Goal: Obtain resource: Download file/media

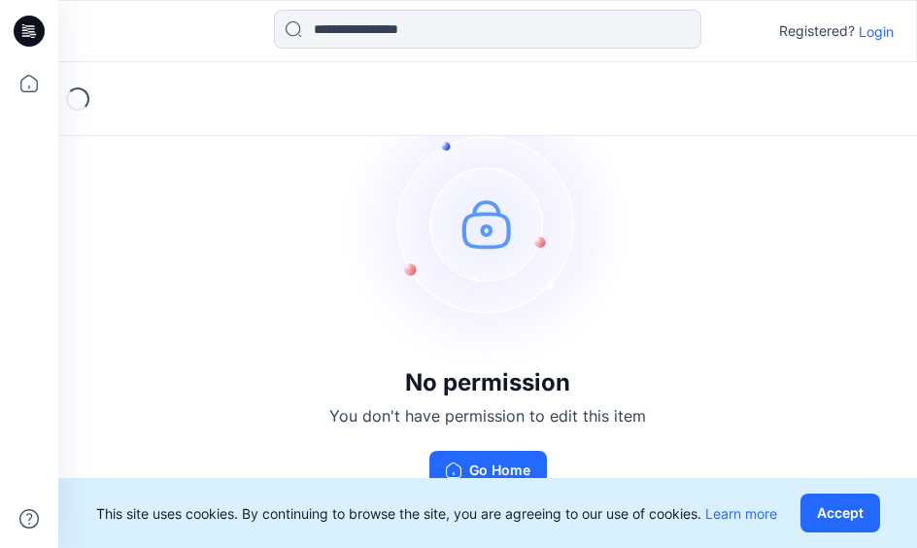
click at [877, 42] on div "Registered? Login" at bounding box center [836, 30] width 115 height 23
click at [877, 35] on p "Login" at bounding box center [876, 31] width 35 height 20
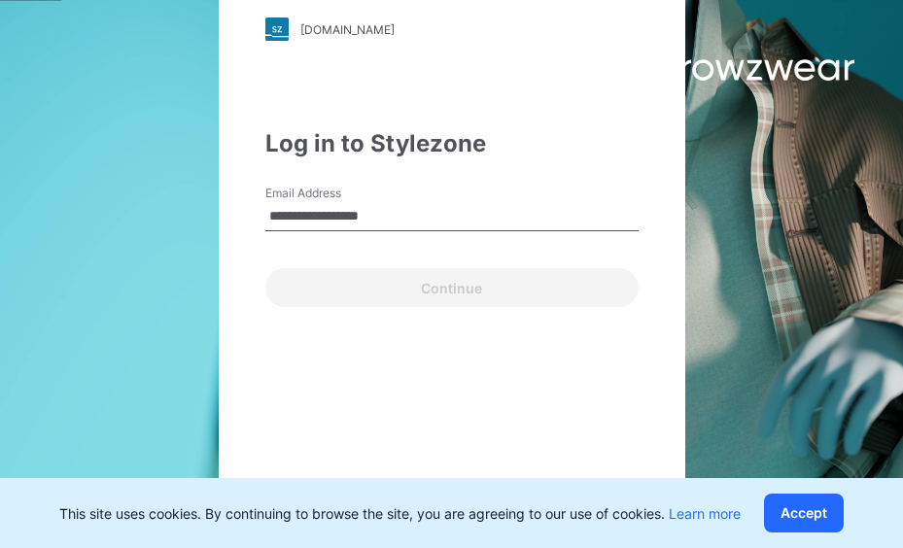
type input "**********"
click at [265, 268] on button "Continue" at bounding box center [451, 287] width 373 height 39
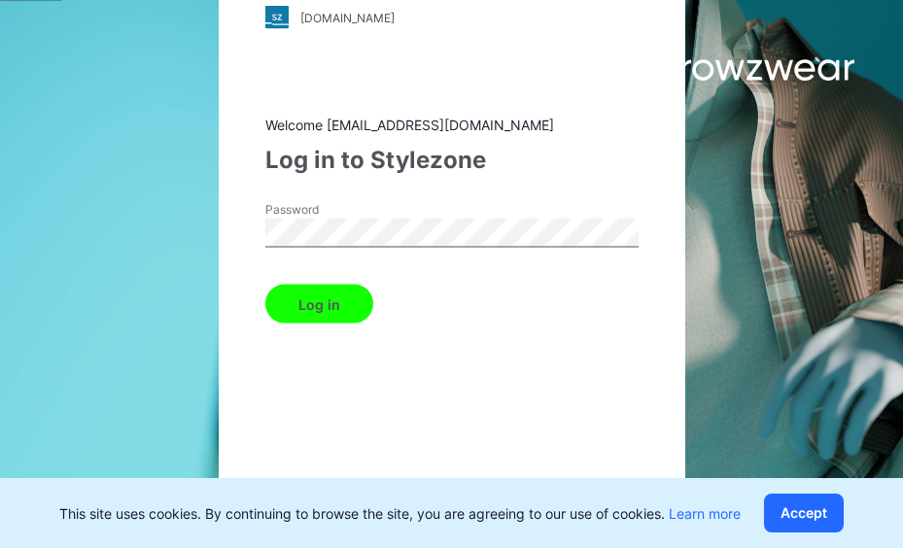
click at [322, 303] on button "Log in" at bounding box center [319, 304] width 108 height 39
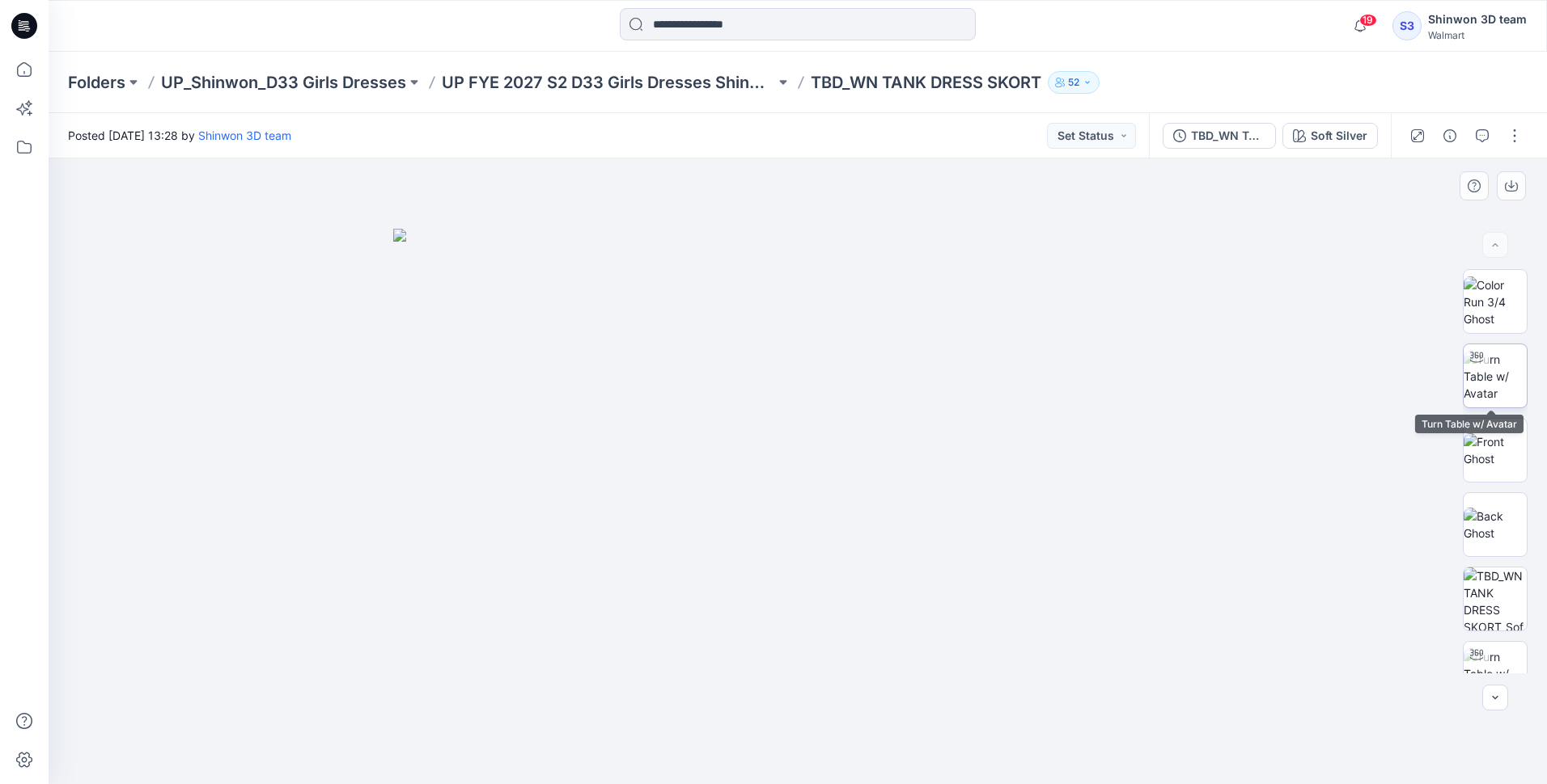
click at [763, 375] on img at bounding box center [1495, 376] width 63 height 51
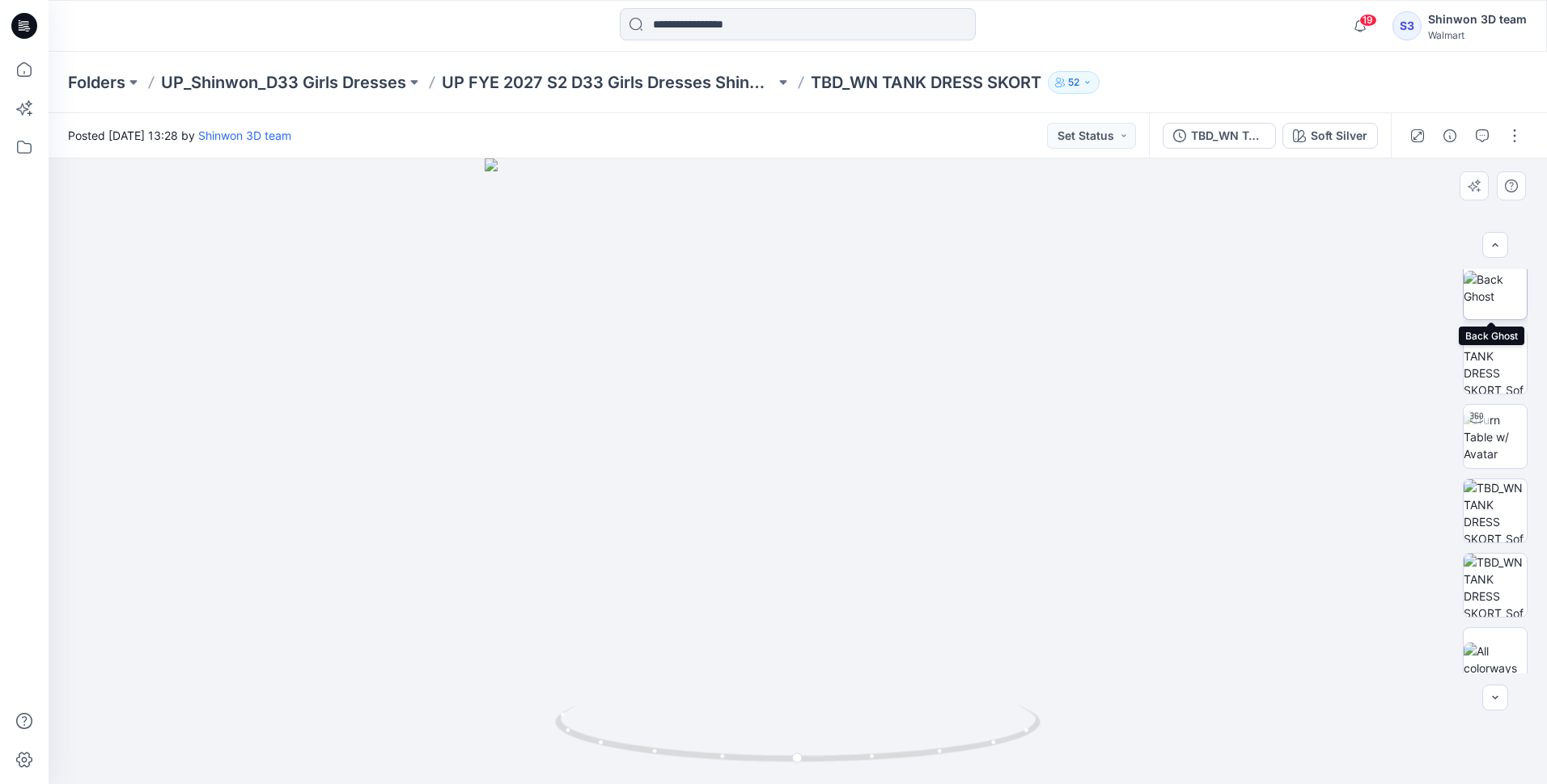
scroll to position [256, 0]
click at [763, 150] on div "TBD_WN TANK DRESS SKORT Soft Silver" at bounding box center [1270, 136] width 241 height 45
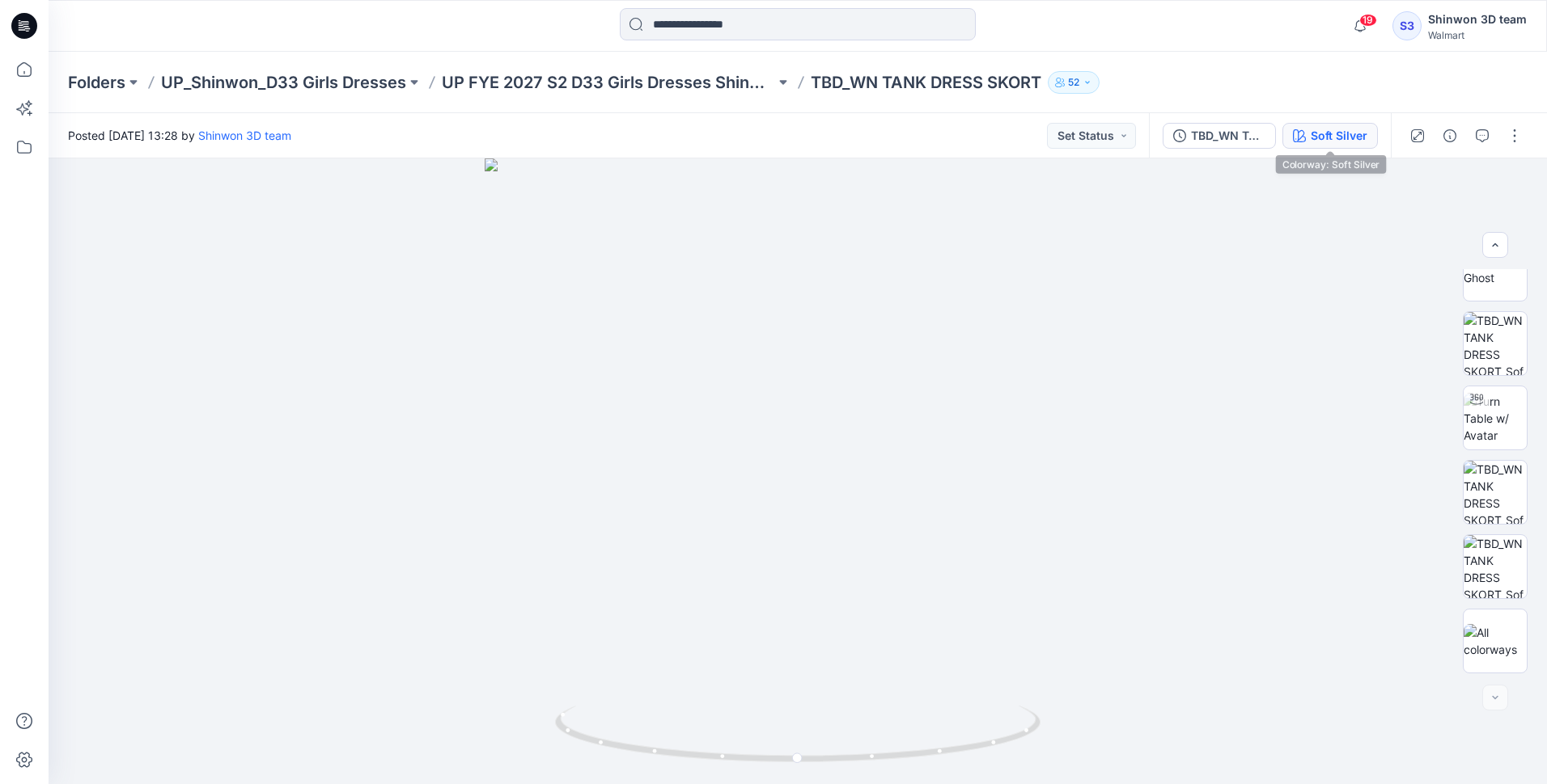
click at [763, 136] on div "Soft Silver" at bounding box center [1339, 136] width 57 height 17
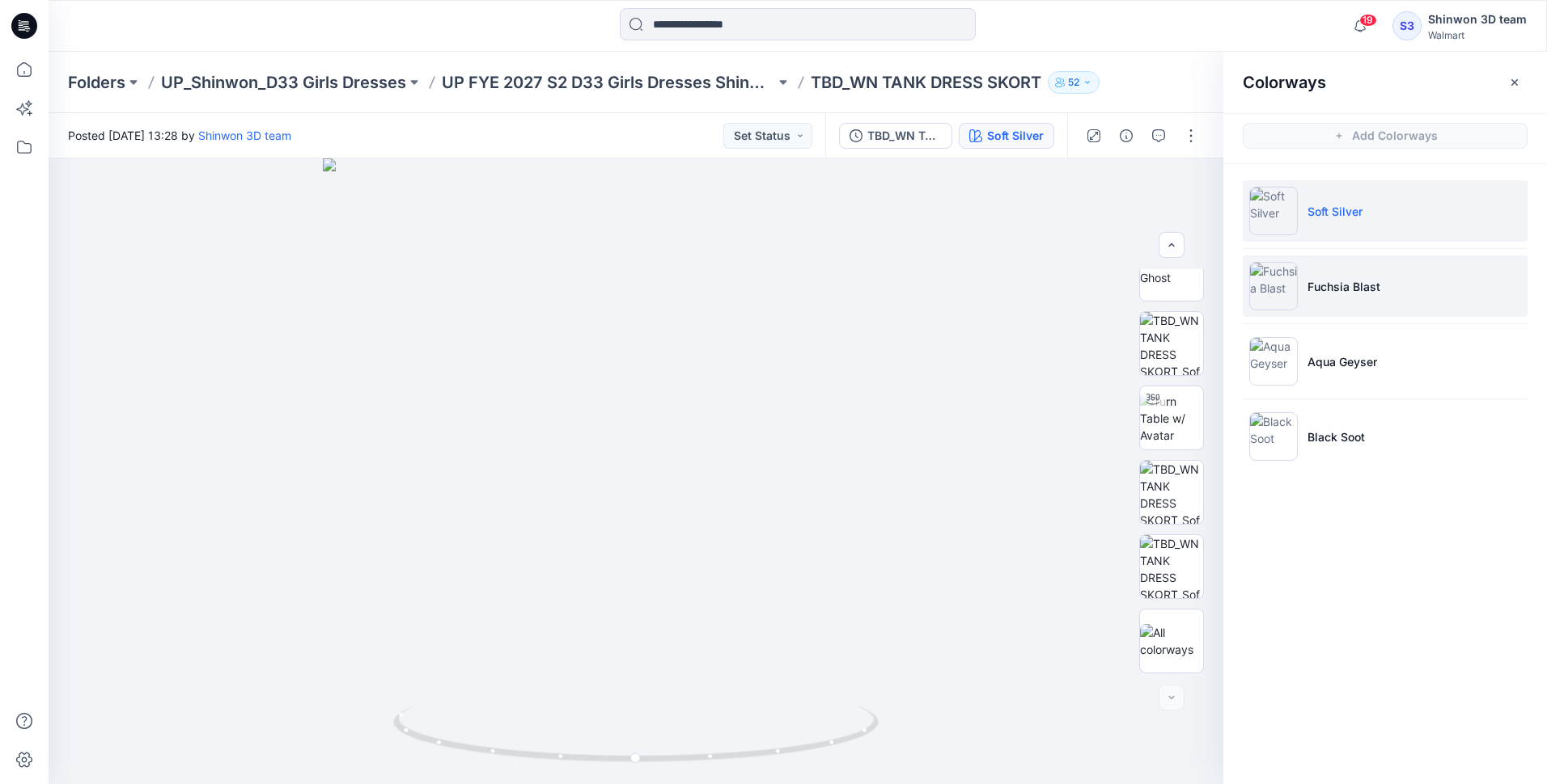
click at [763, 288] on p "Fuchsia Blast" at bounding box center [1343, 286] width 72 height 17
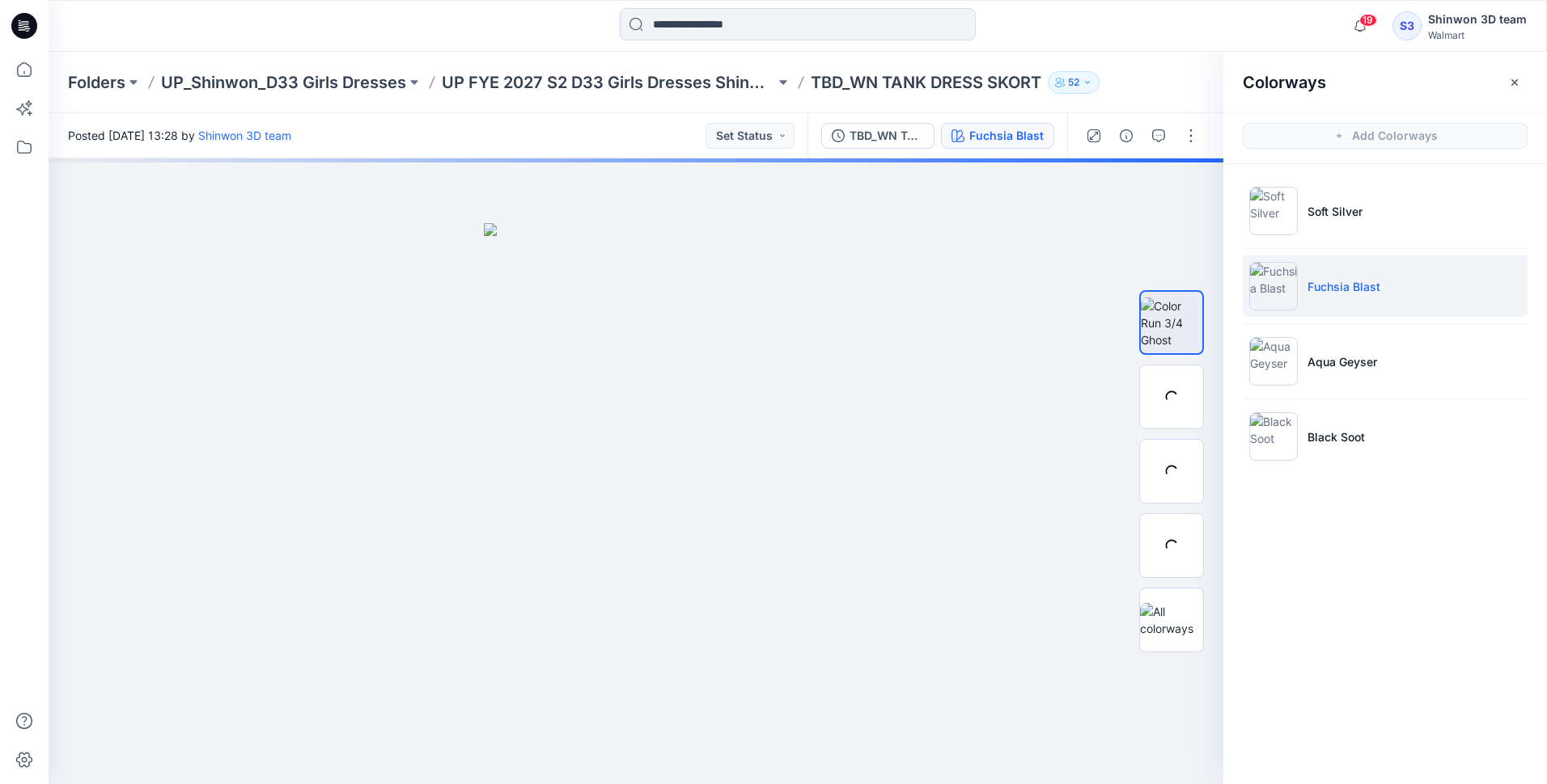
scroll to position [0, 0]
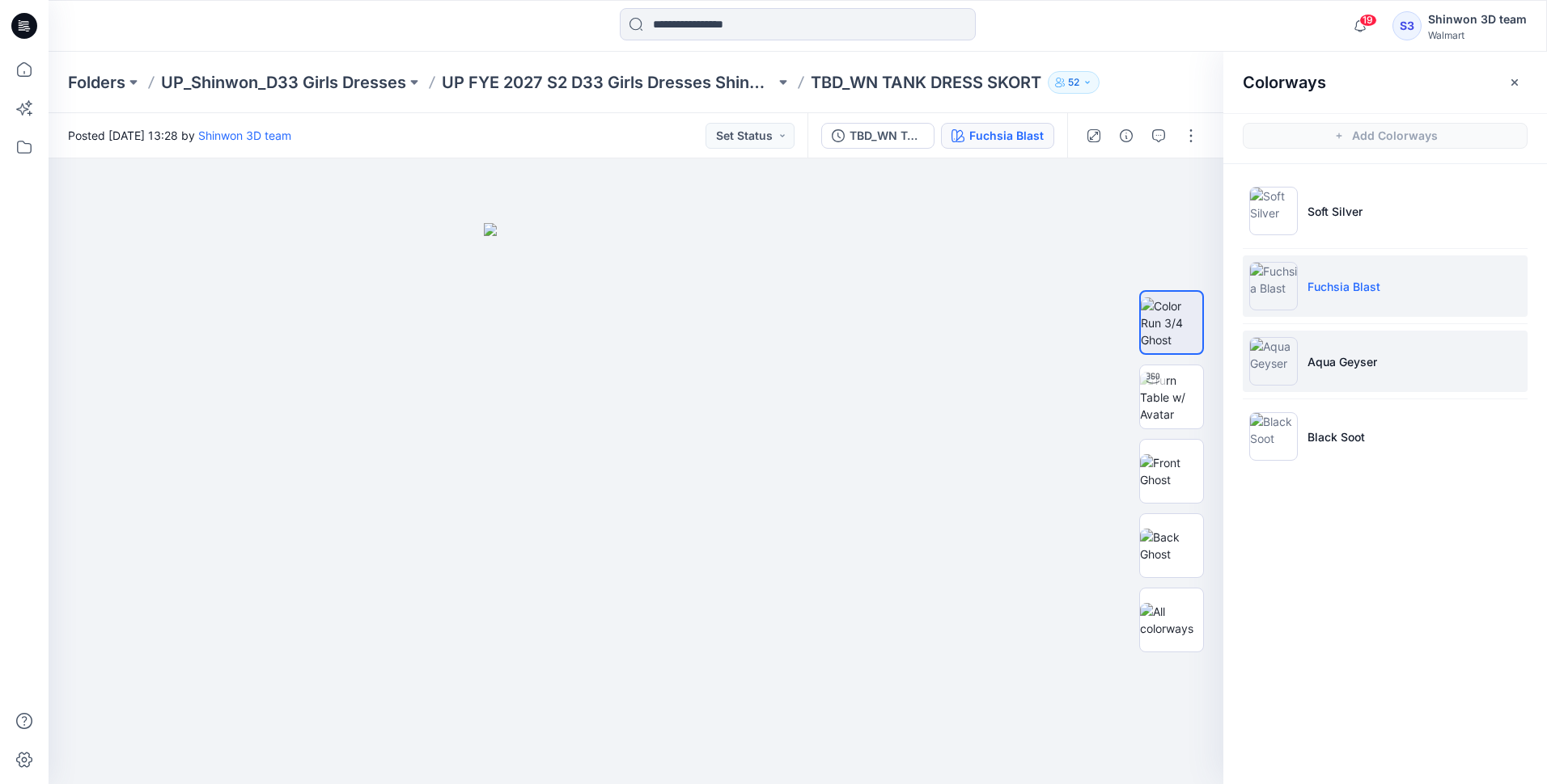
click at [763, 366] on p "Aqua Geyser" at bounding box center [1342, 362] width 70 height 17
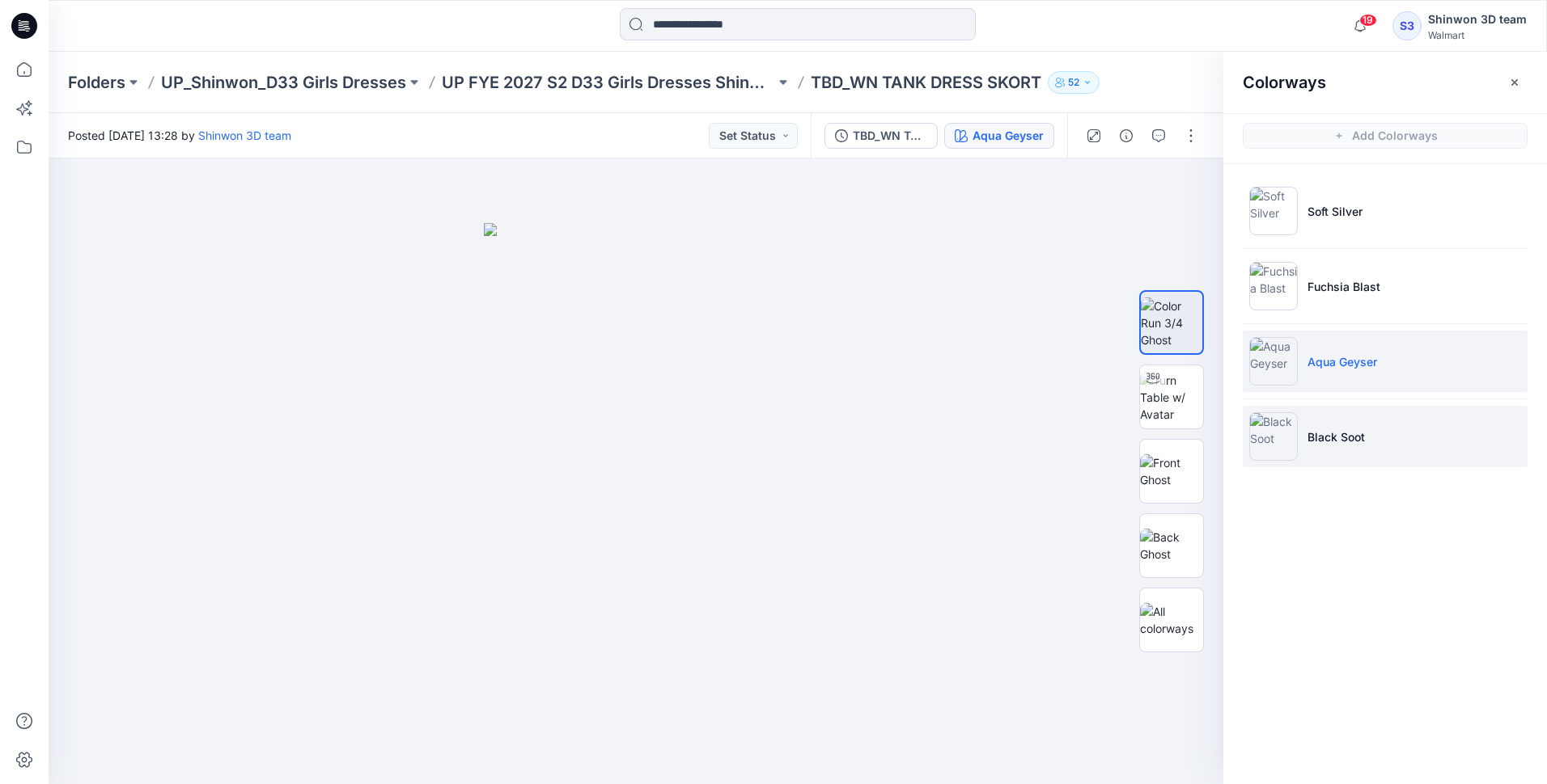
click at [763, 445] on li "Black Soot" at bounding box center [1385, 437] width 285 height 62
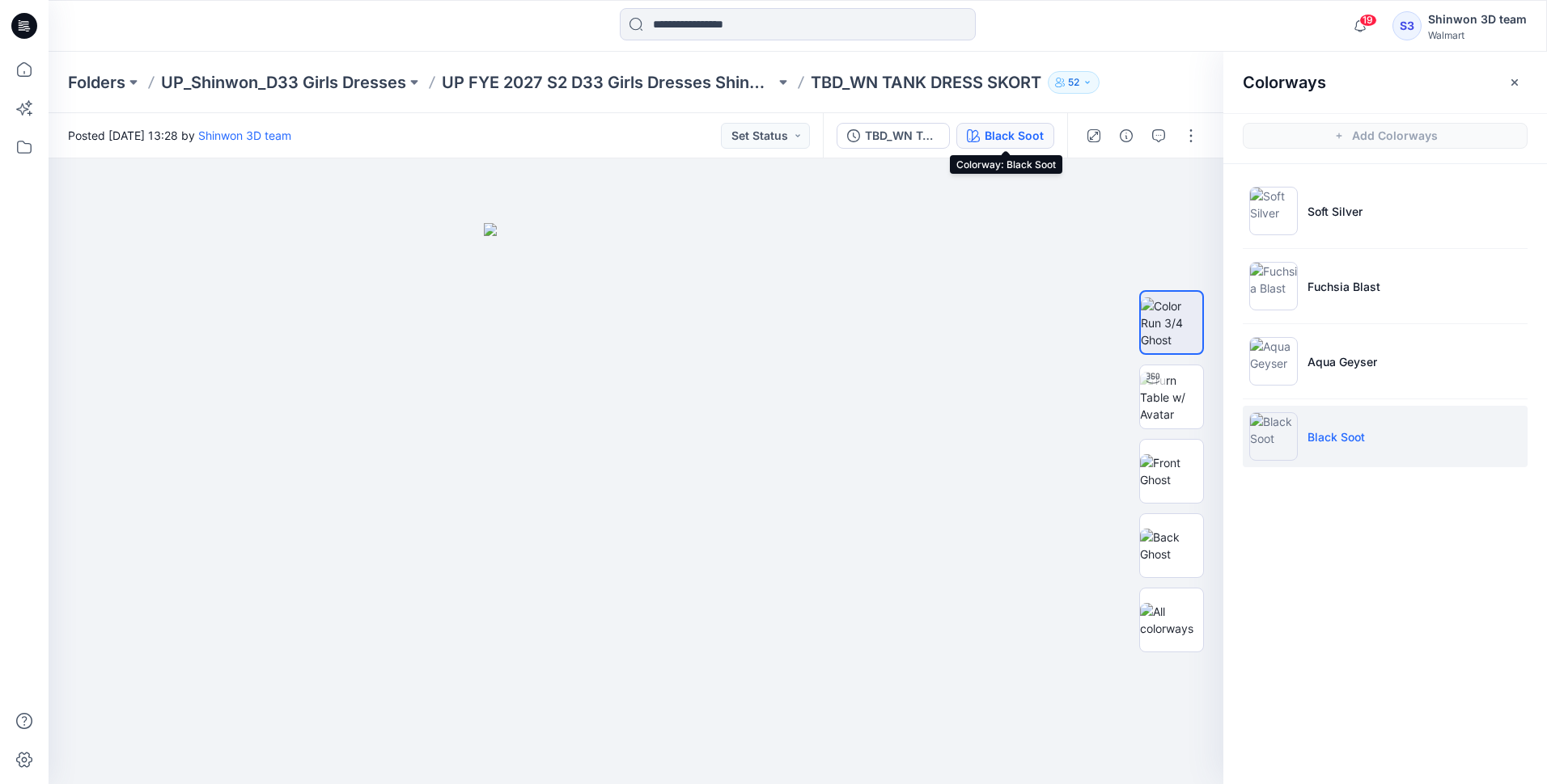
click at [763, 139] on div "Black Soot" at bounding box center [1013, 136] width 59 height 17
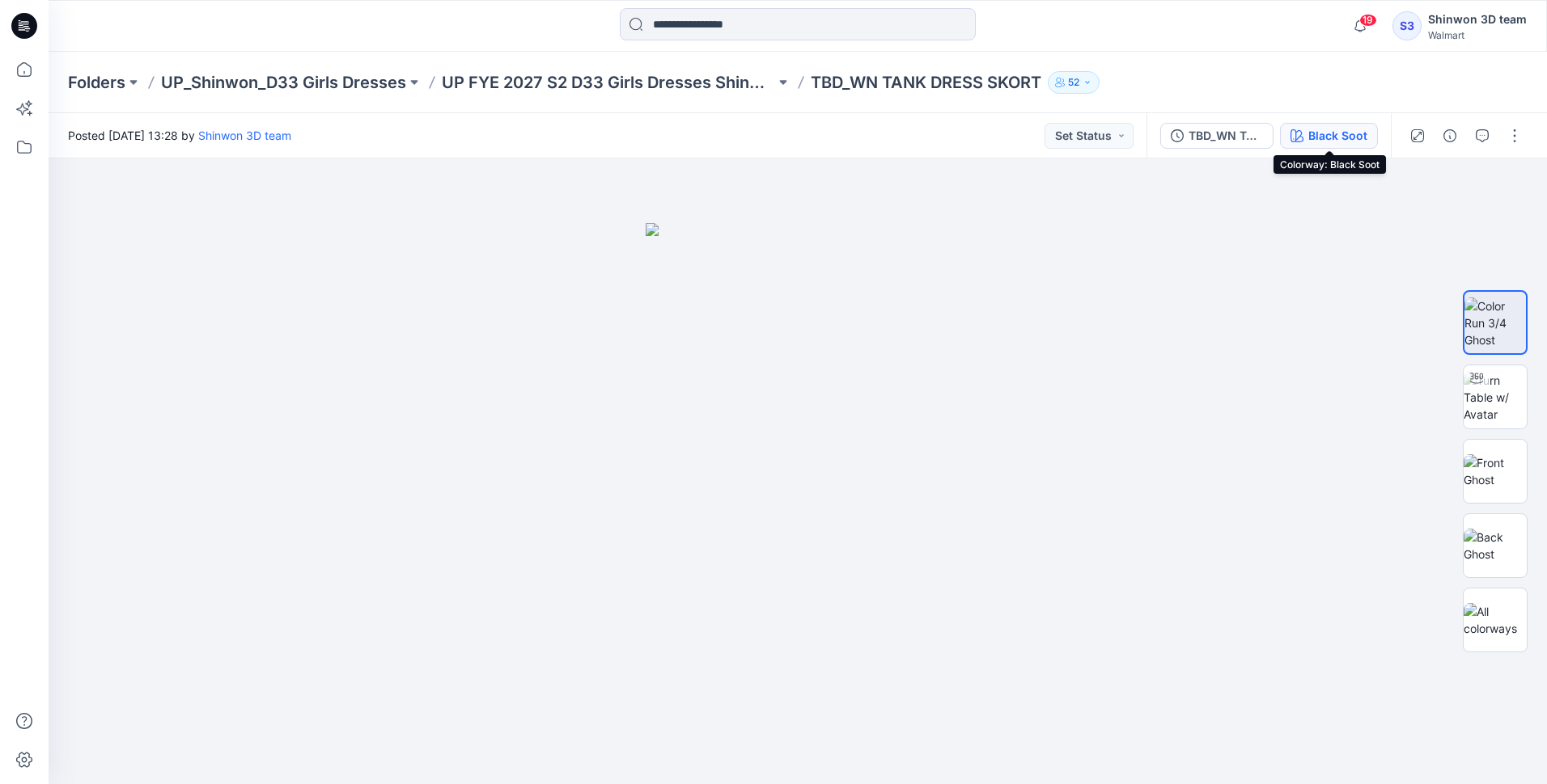
click at [763, 137] on div "Black Soot" at bounding box center [1337, 136] width 59 height 17
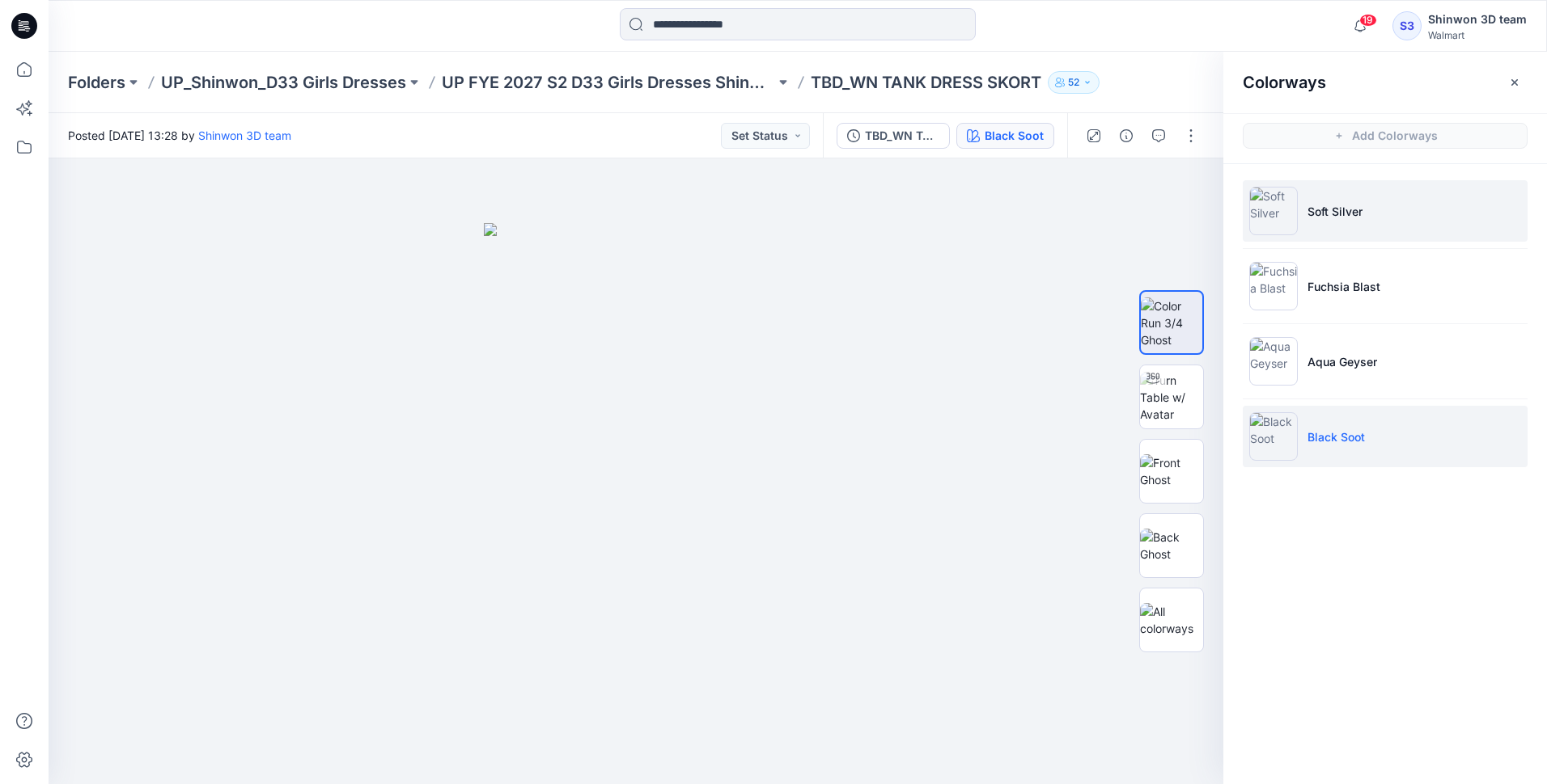
click at [763, 228] on li "Soft Silver" at bounding box center [1385, 211] width 285 height 62
click at [763, 217] on p "Soft Silver" at bounding box center [1335, 211] width 55 height 17
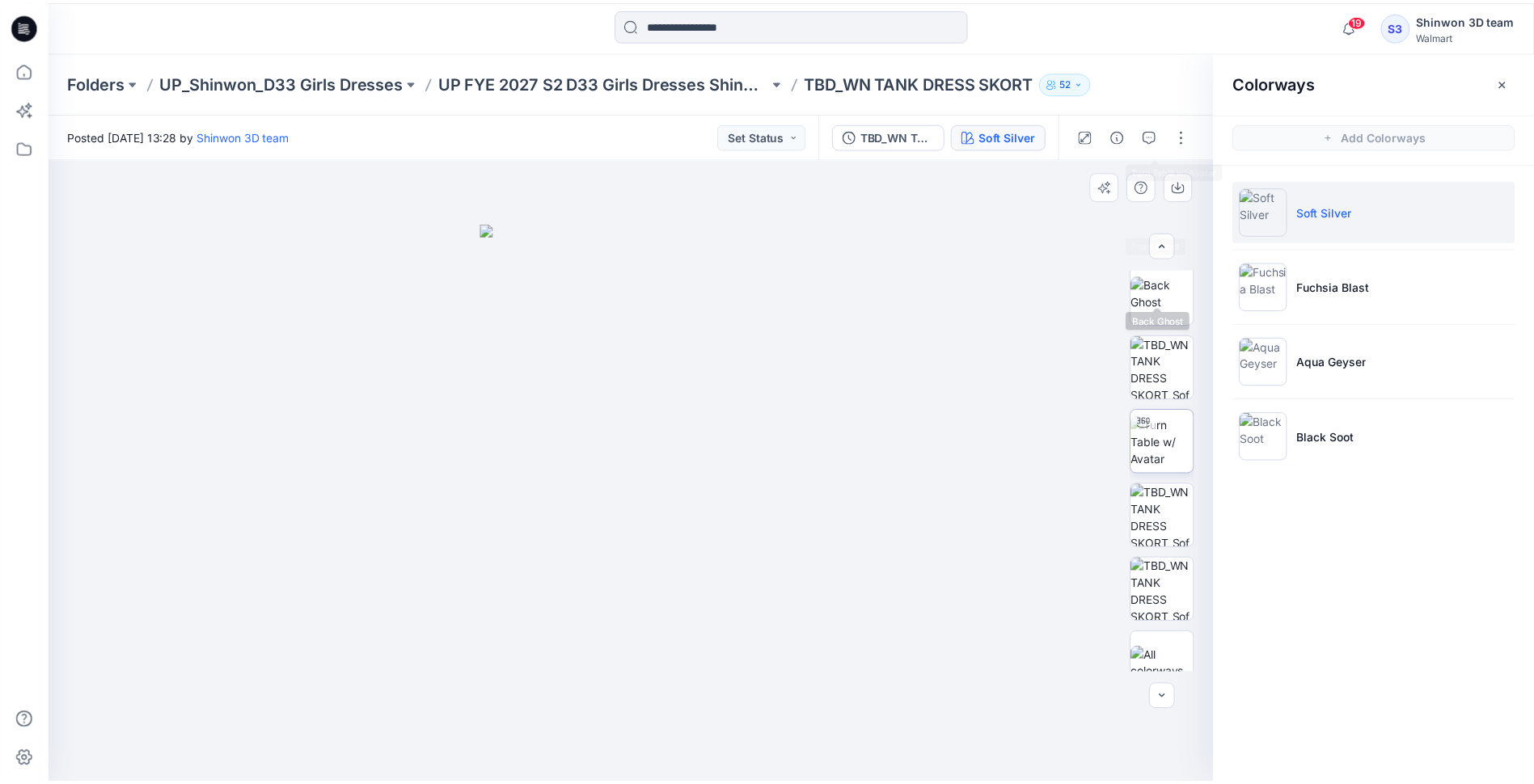
scroll to position [256, 0]
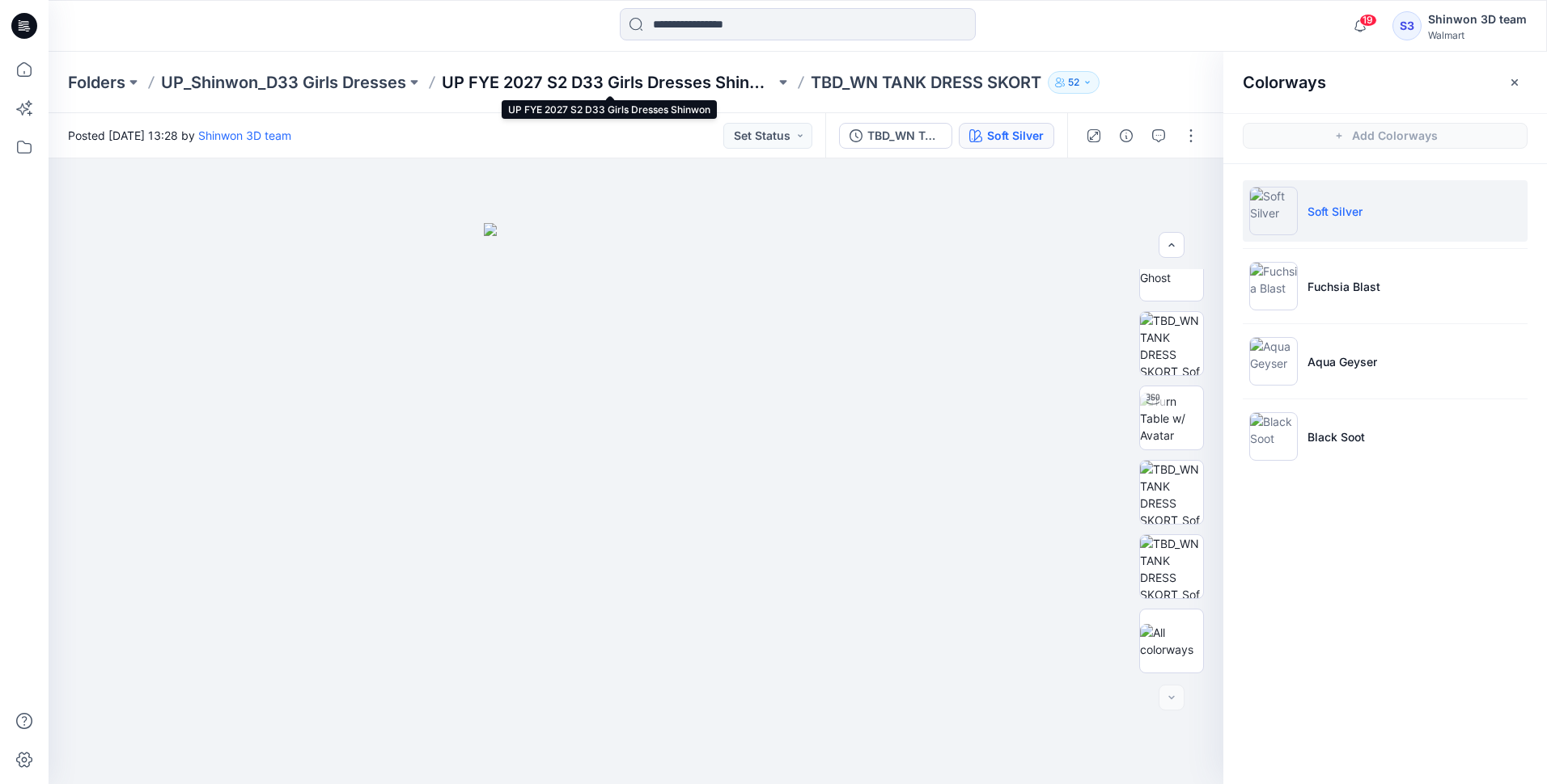
click at [623, 84] on p "UP FYE 2027 S2 D33 Girls Dresses Shinwon" at bounding box center [608, 82] width 333 height 22
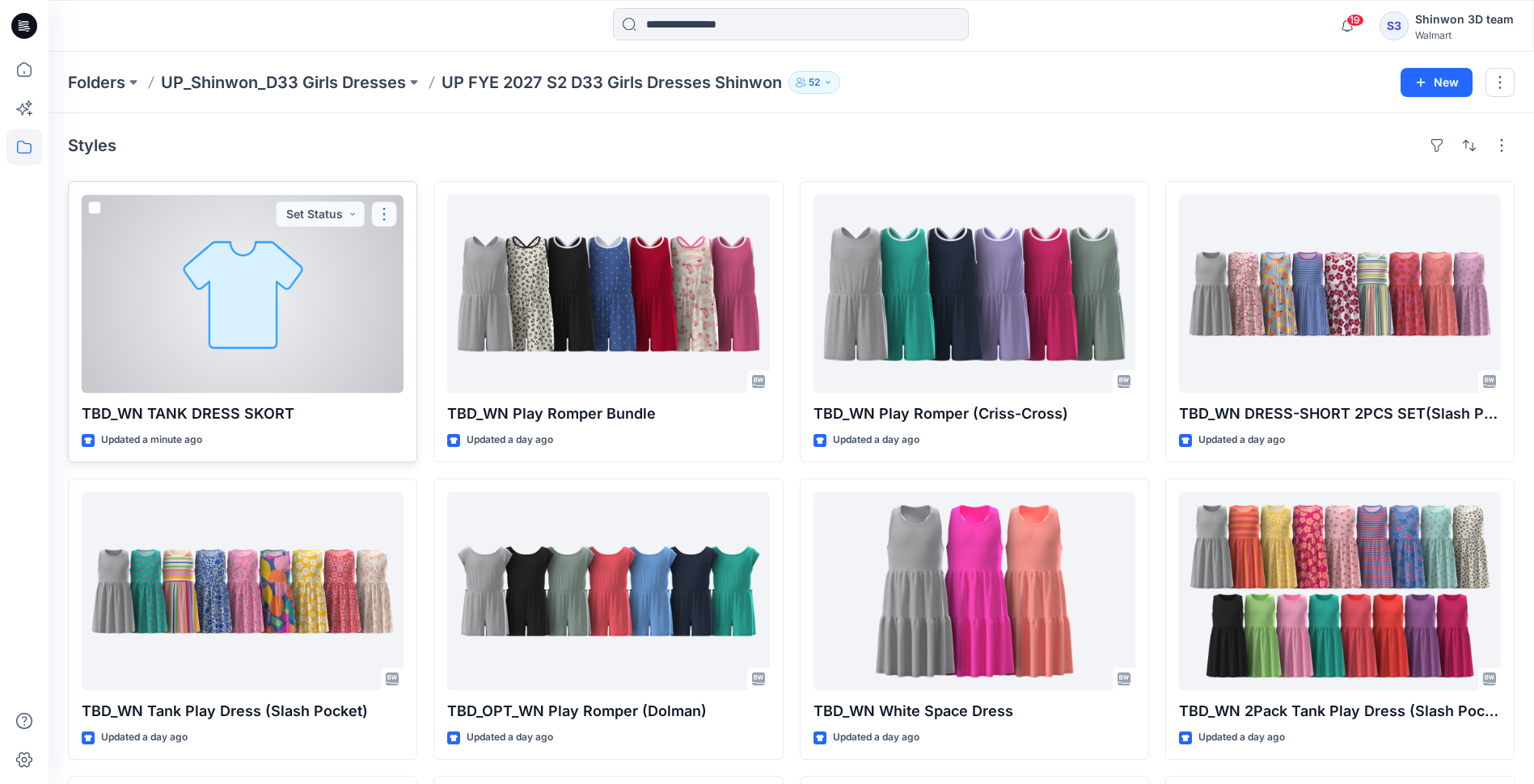
click at [379, 216] on button "button" at bounding box center [384, 214] width 26 height 26
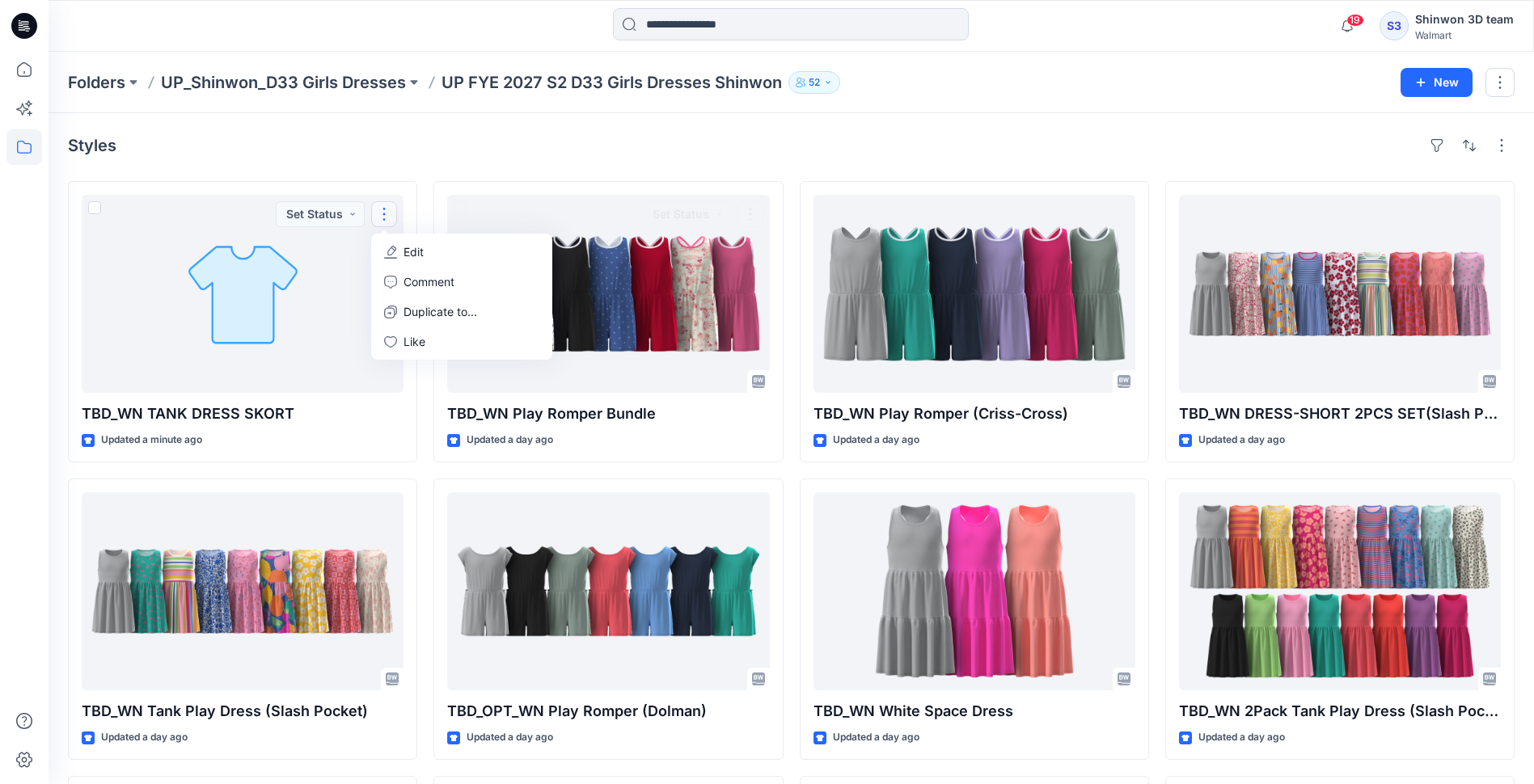
click at [583, 157] on div "Styles" at bounding box center [792, 145] width 1447 height 26
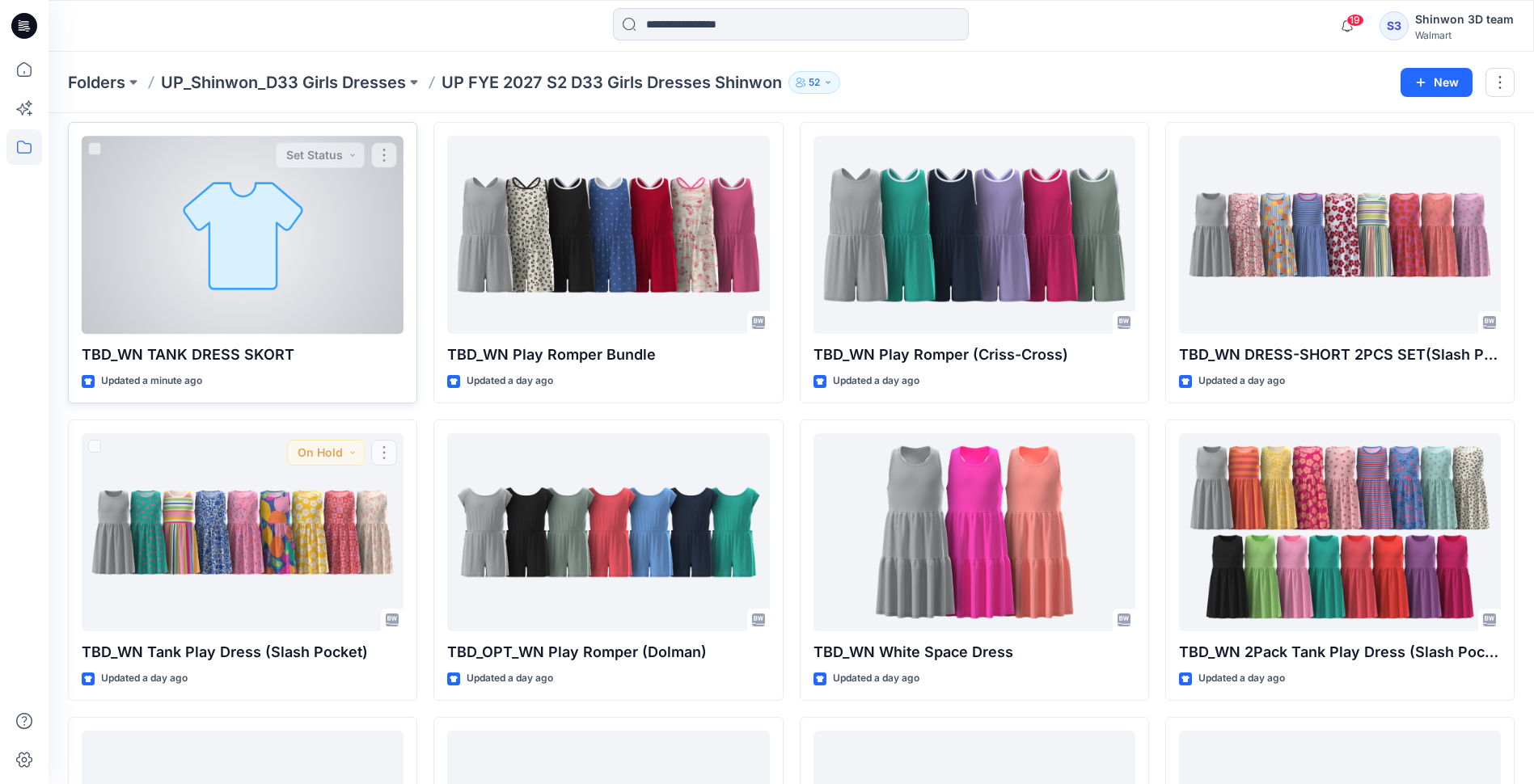
scroll to position [27, 0]
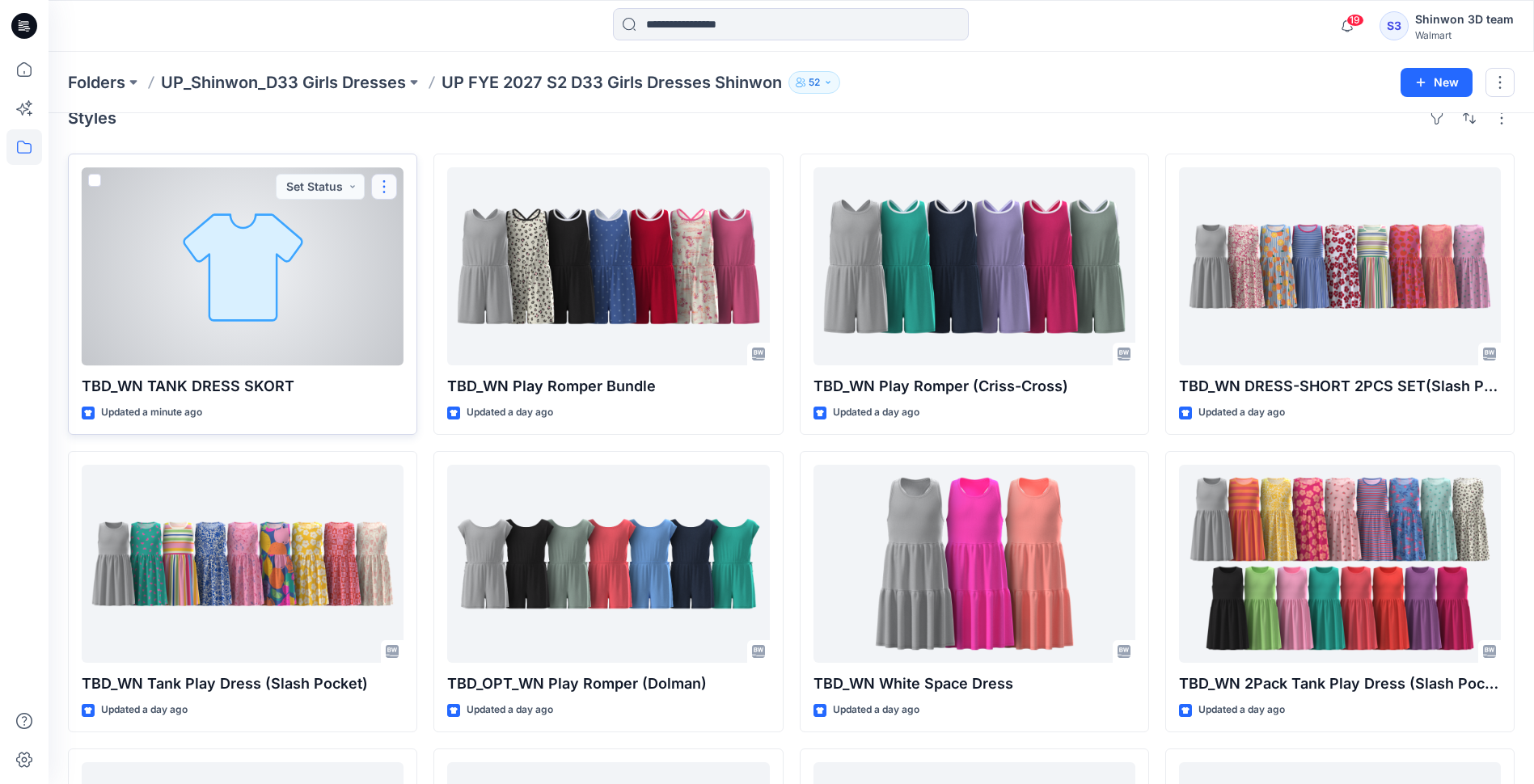
click at [386, 189] on button "button" at bounding box center [384, 186] width 26 height 26
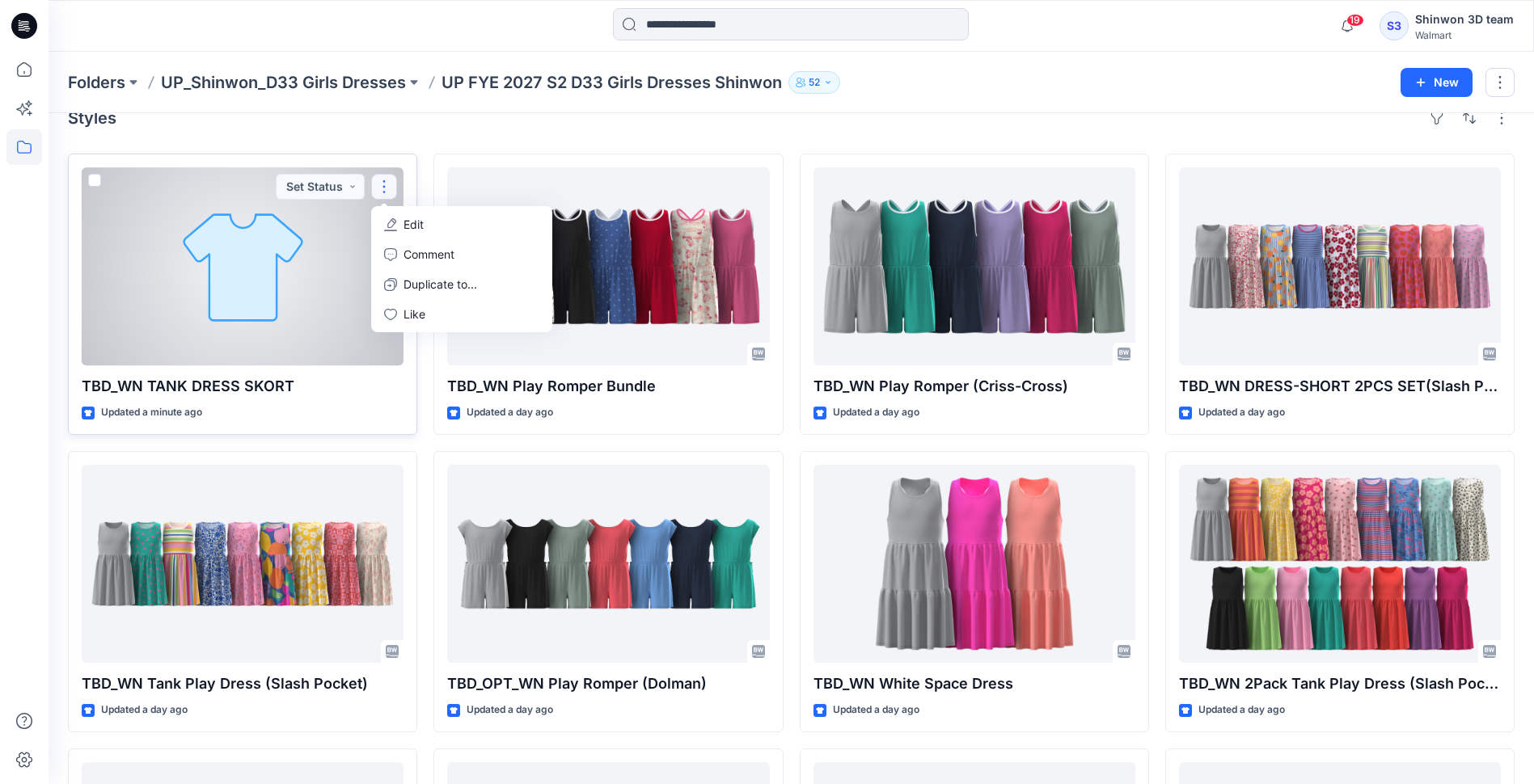
click at [255, 261] on div at bounding box center [242, 266] width 322 height 198
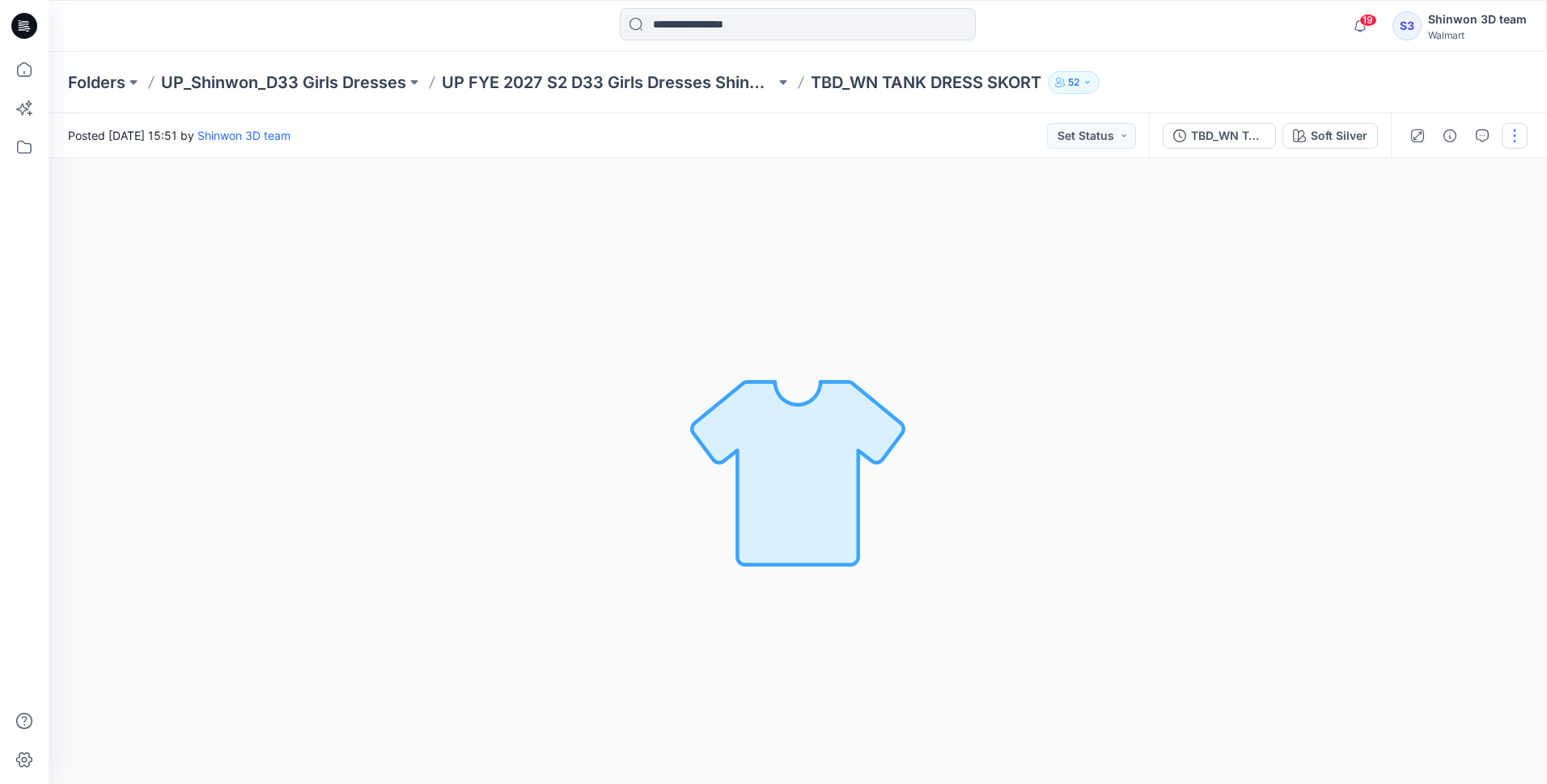
click at [763, 136] on button "button" at bounding box center [1514, 136] width 26 height 26
drag, startPoint x: 1166, startPoint y: 284, endPoint x: 1236, endPoint y: 174, distance: 130.4
click at [763, 283] on div "Soft Silver Loading... Material Properties Loading..." at bounding box center [797, 471] width 1498 height 626
click at [763, 136] on button "button" at bounding box center [1514, 136] width 26 height 26
click at [763, 211] on p "Edit" at bounding box center [1411, 219] width 20 height 17
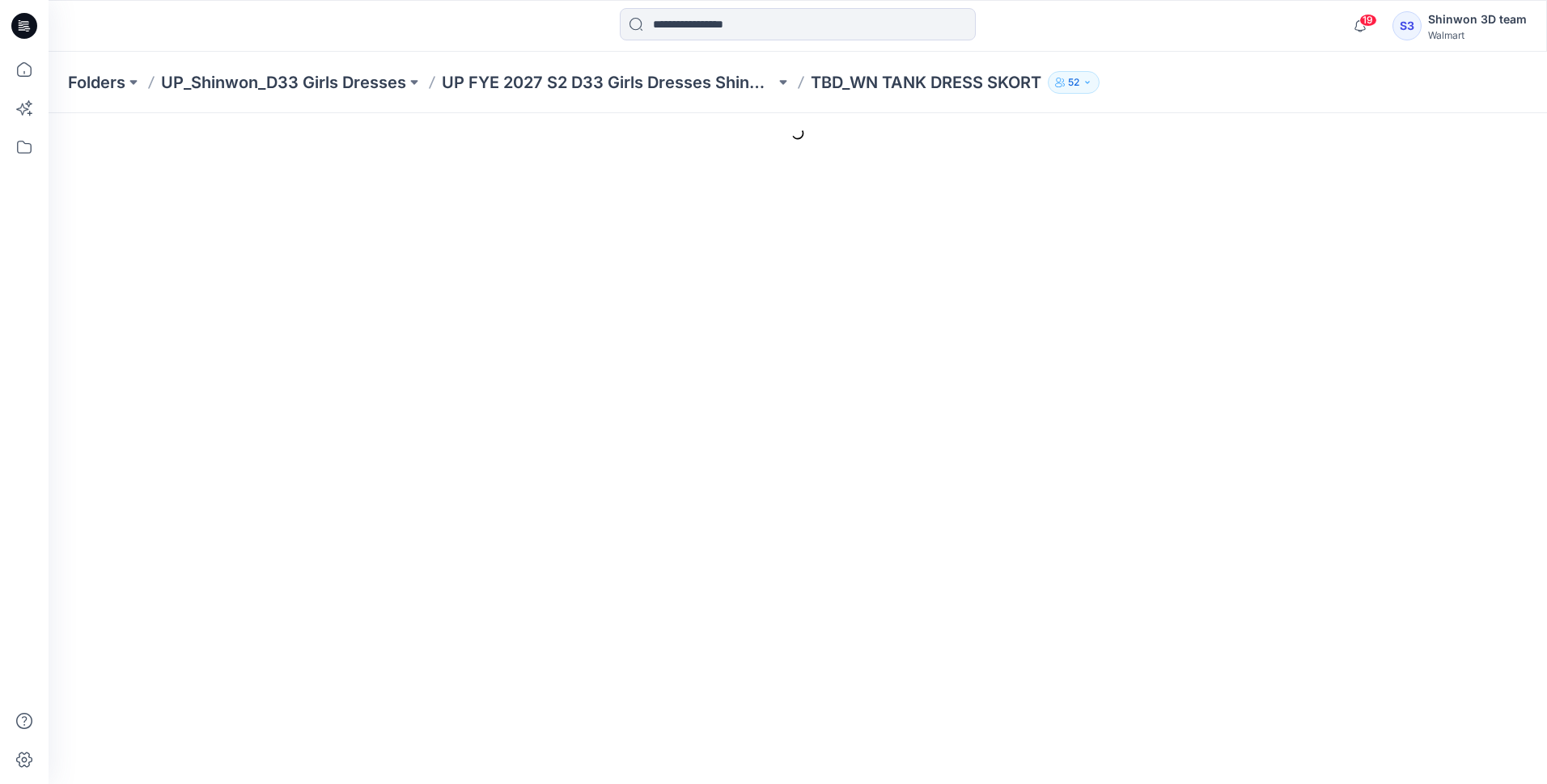
click at [759, 334] on div at bounding box center [931, 370] width 1179 height 79
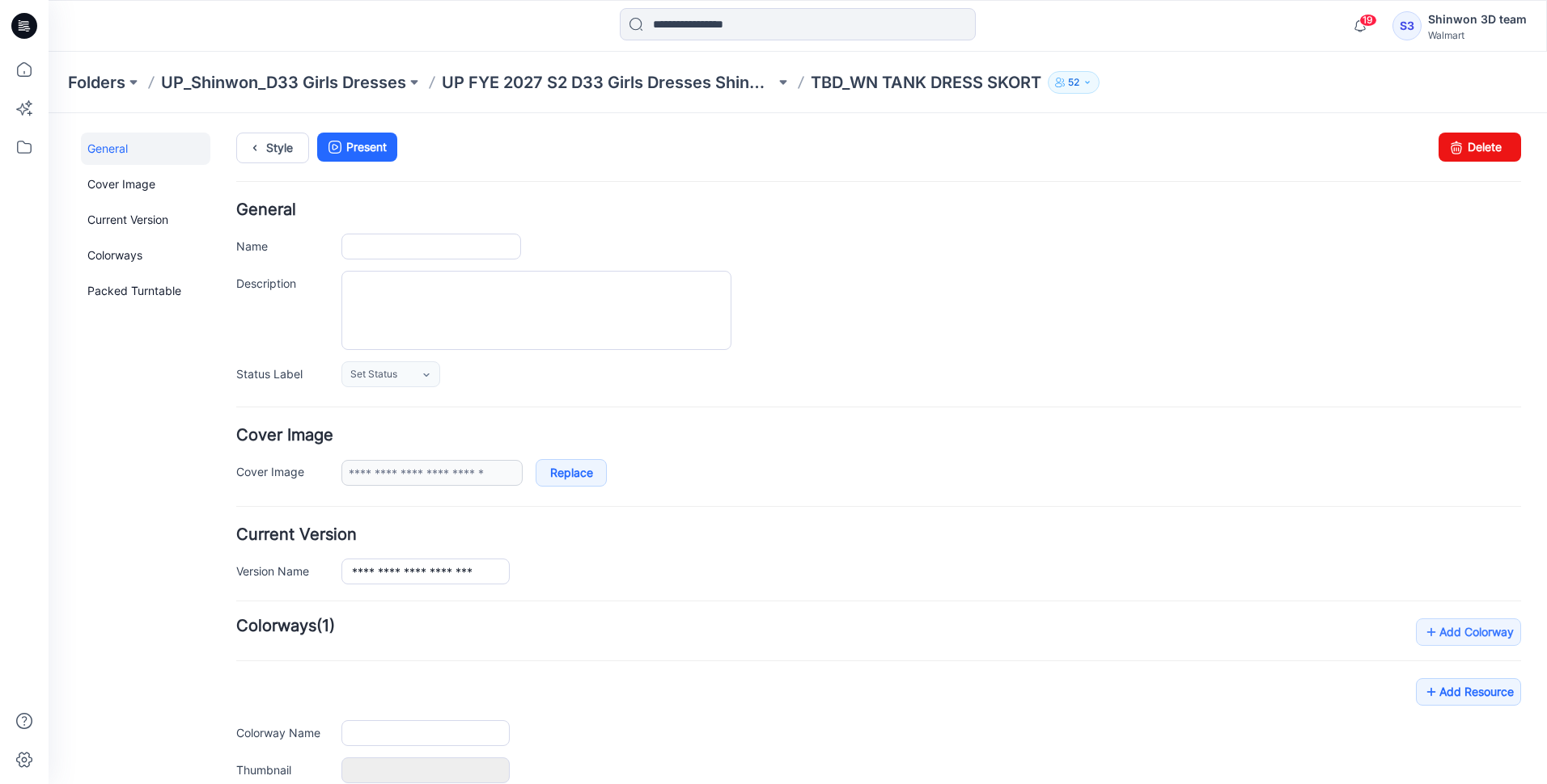
type input "**********"
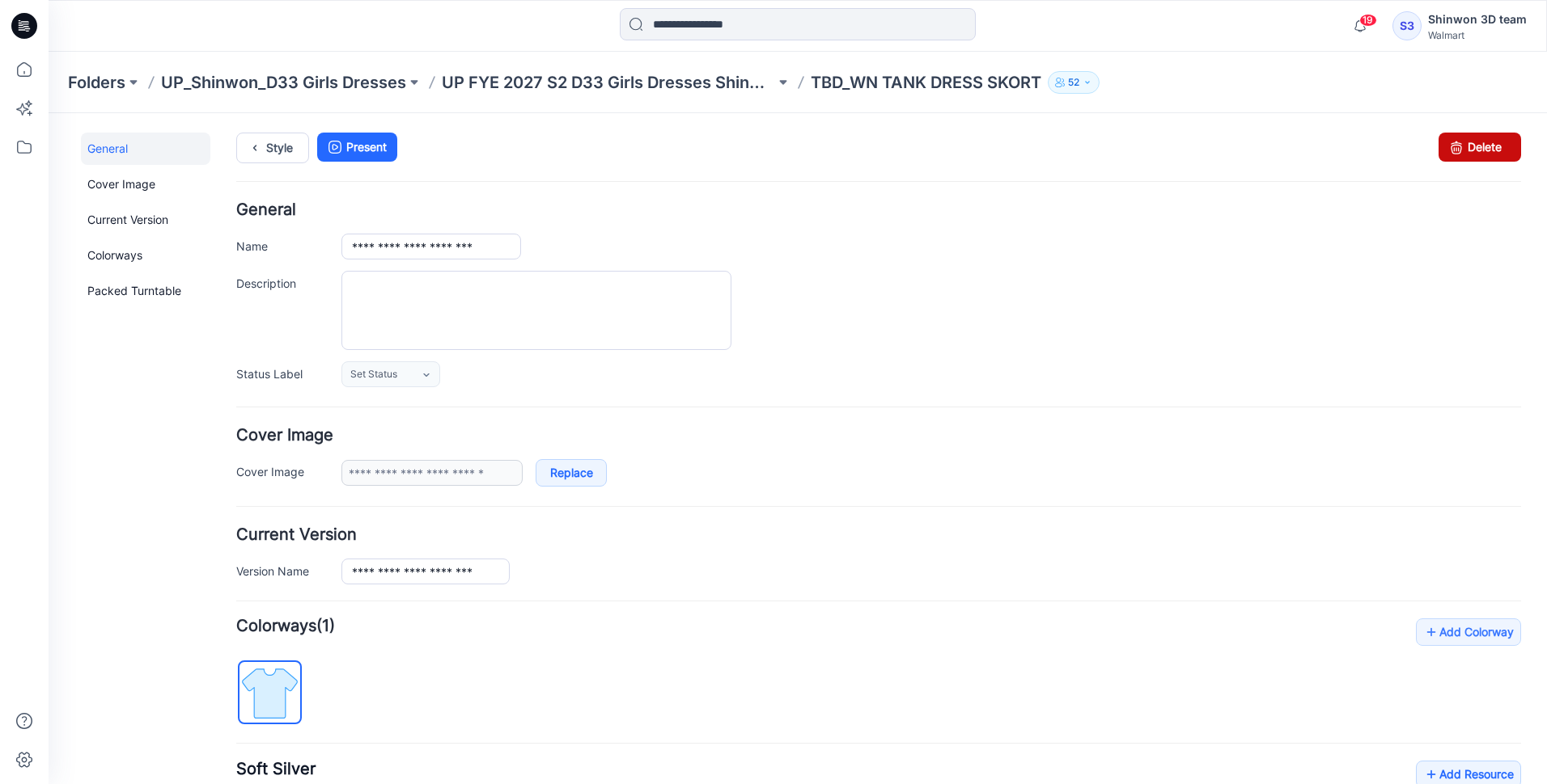
click at [1448, 148] on icon at bounding box center [1455, 146] width 22 height 29
click at [658, 79] on p "UP FYE 2027 S2 D33 Girls Dresses Shinwon" at bounding box center [608, 82] width 333 height 22
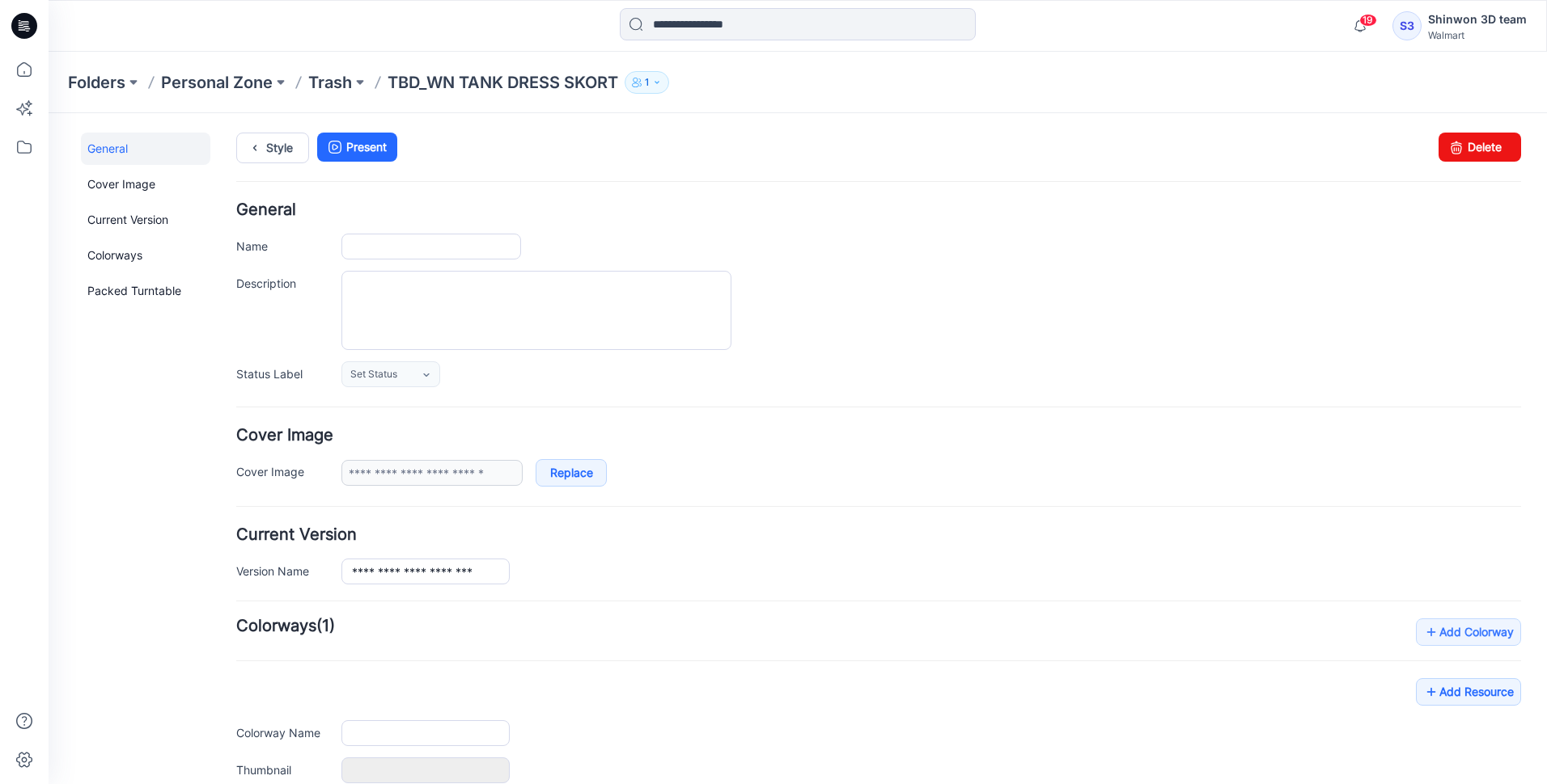
type input "**********"
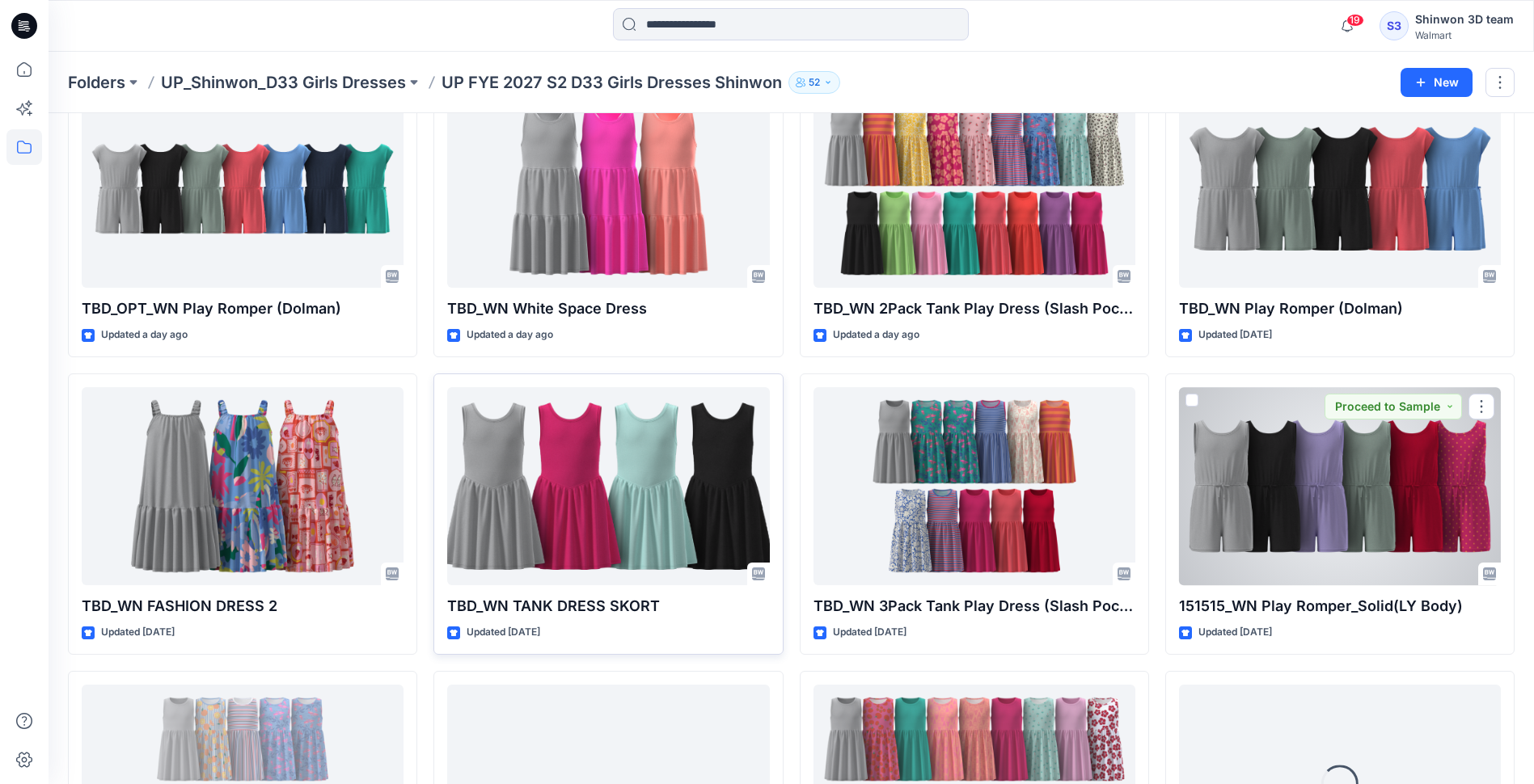
scroll to position [432, 0]
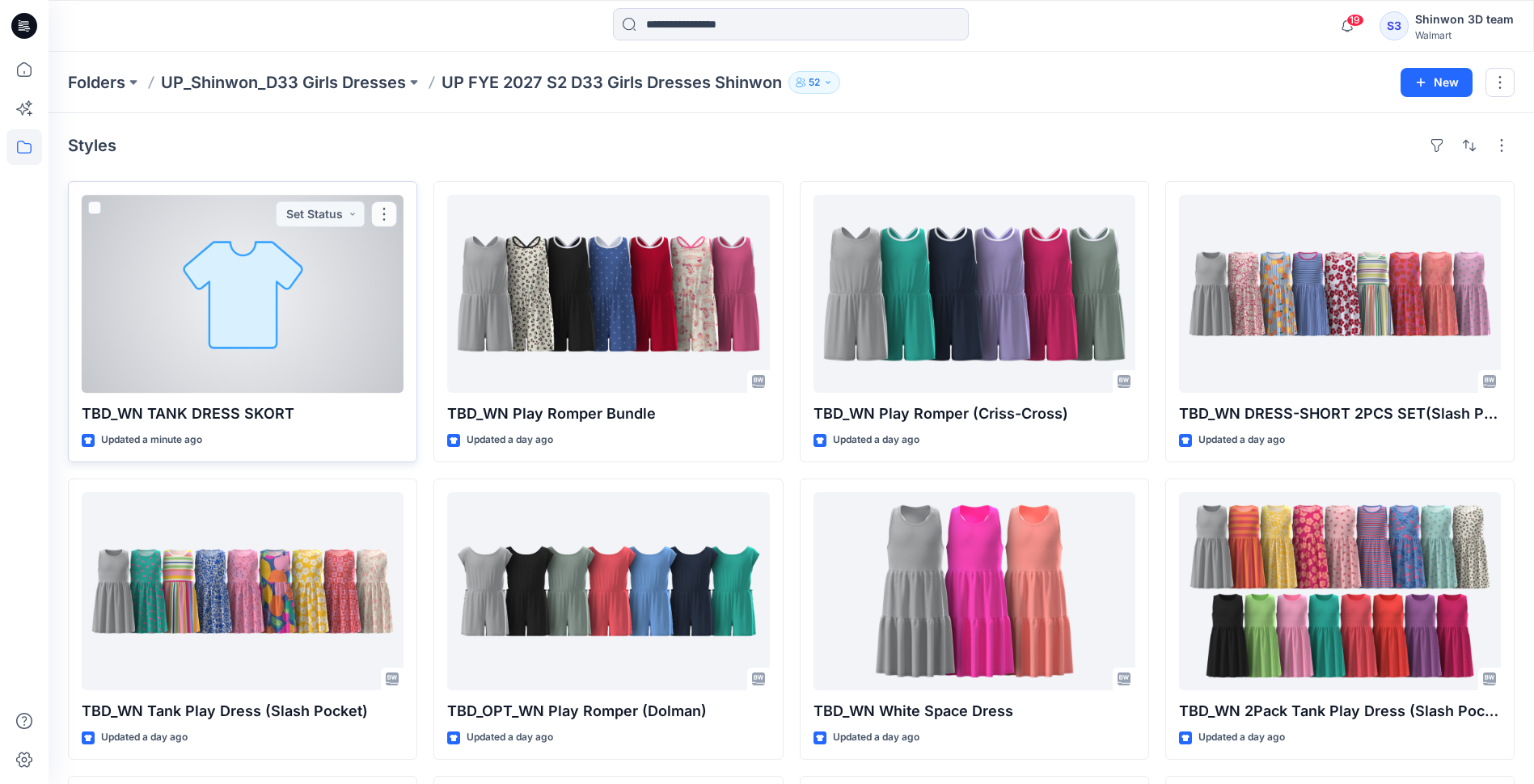
click at [183, 295] on div at bounding box center [242, 294] width 322 height 198
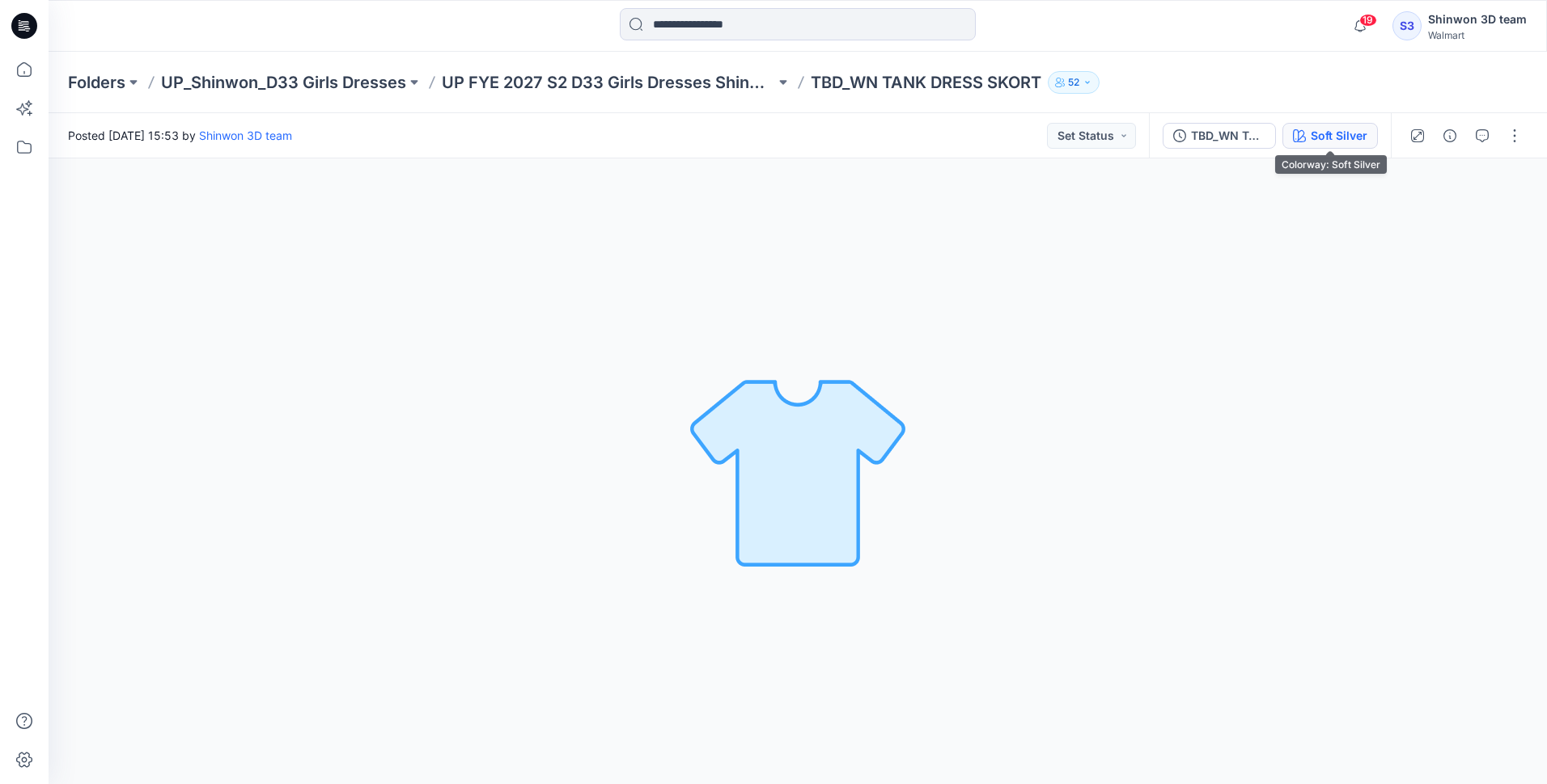
click at [1350, 133] on div "Soft Silver" at bounding box center [1339, 136] width 57 height 17
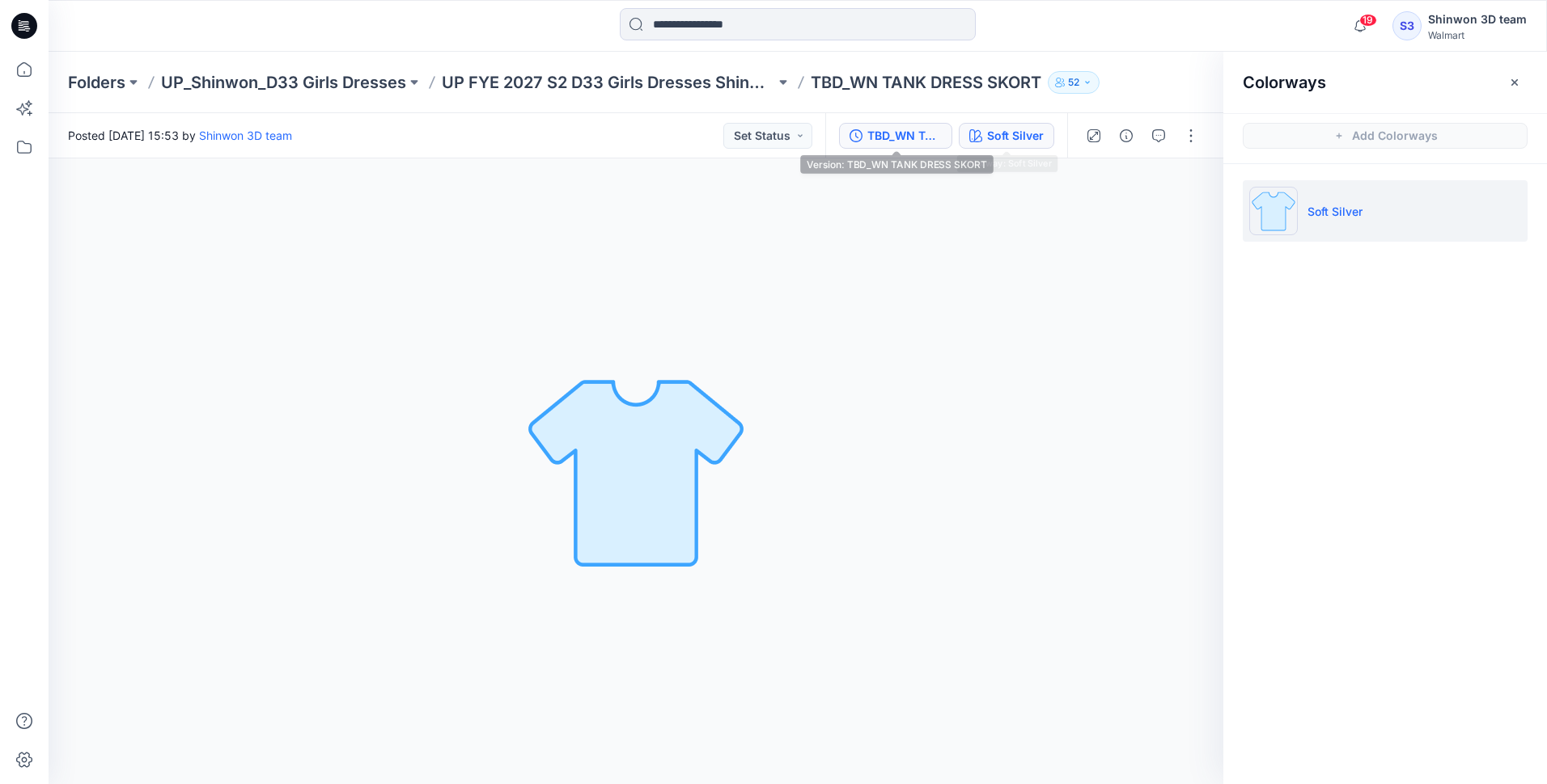
click at [907, 133] on div "TBD_WN TANK DRESS SKORT" at bounding box center [903, 136] width 74 height 17
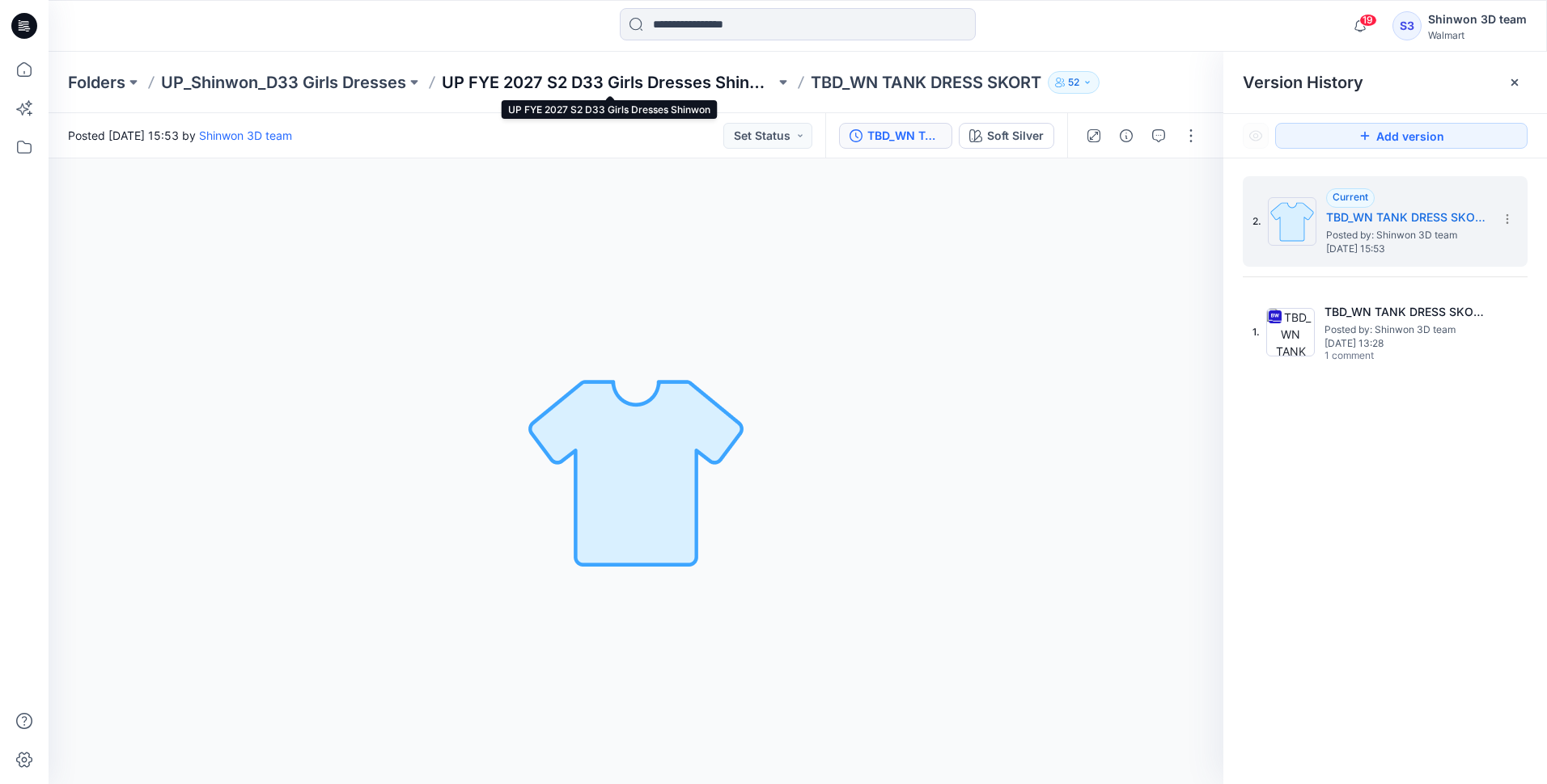
click at [643, 81] on p "UP FYE 2027 S2 D33 Girls Dresses Shinwon" at bounding box center [608, 82] width 333 height 22
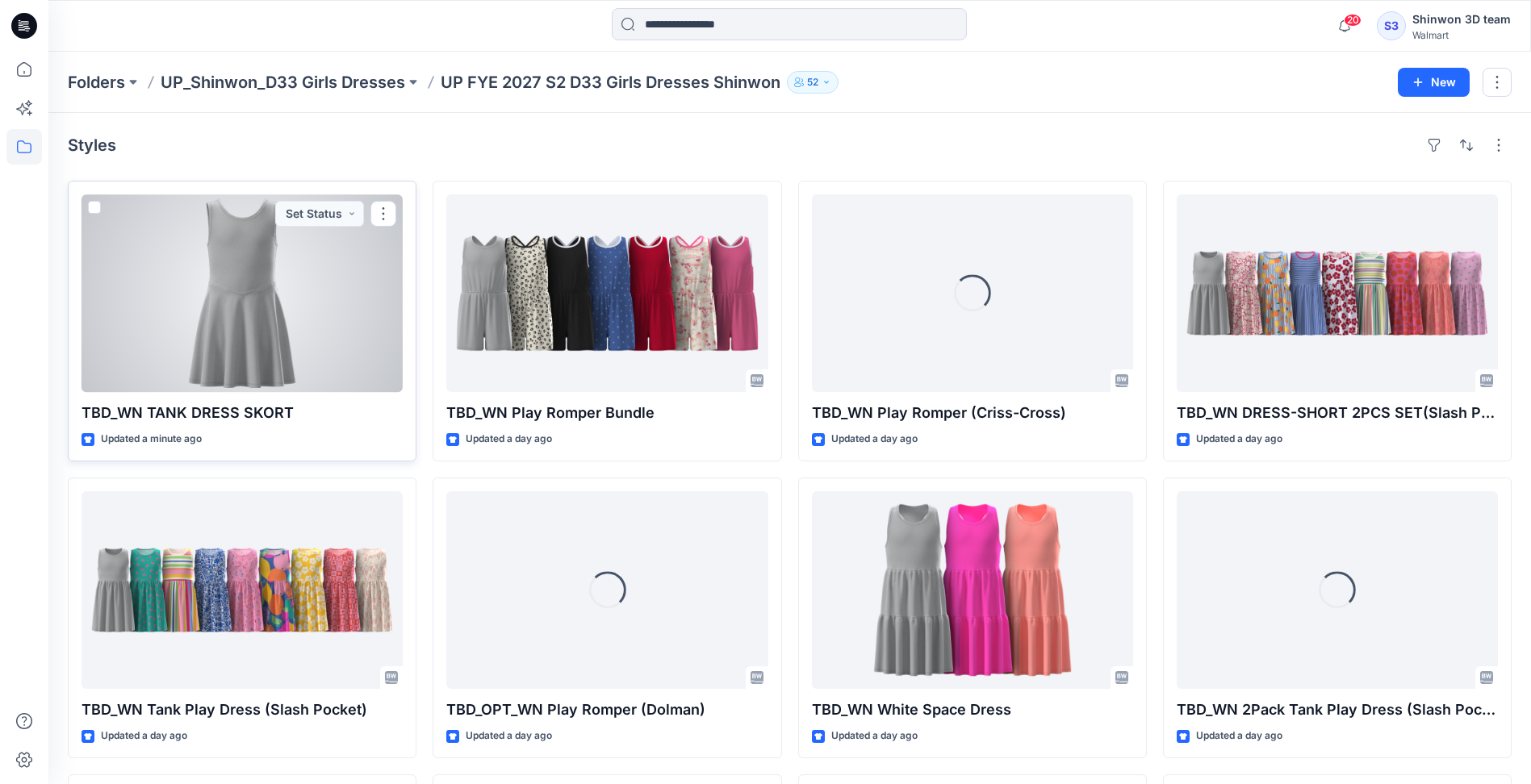
click at [231, 350] on div at bounding box center [242, 293] width 321 height 198
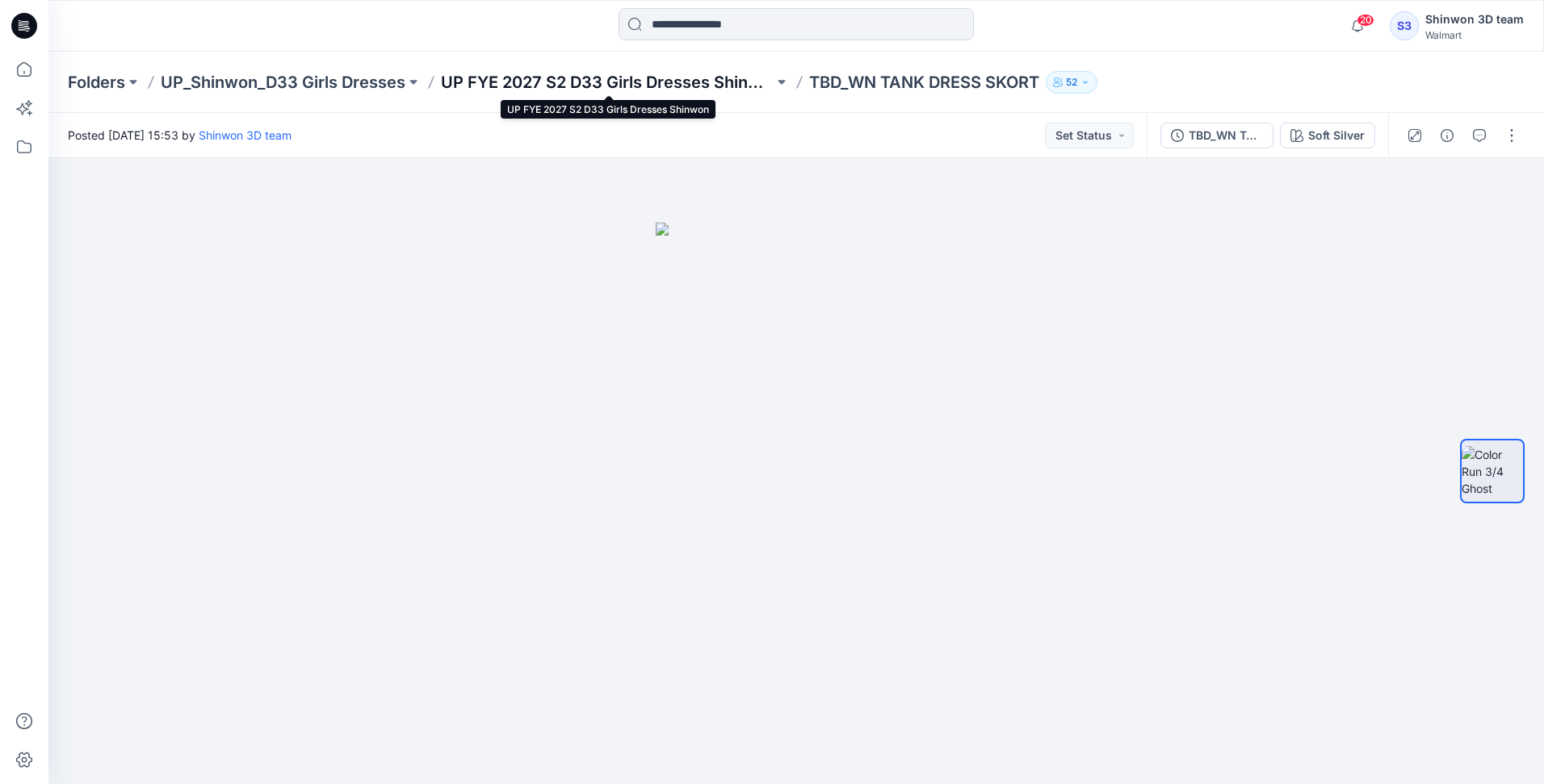
click at [555, 79] on p "UP FYE 2027 S2 D33 Girls Dresses Shinwon" at bounding box center [607, 81] width 332 height 22
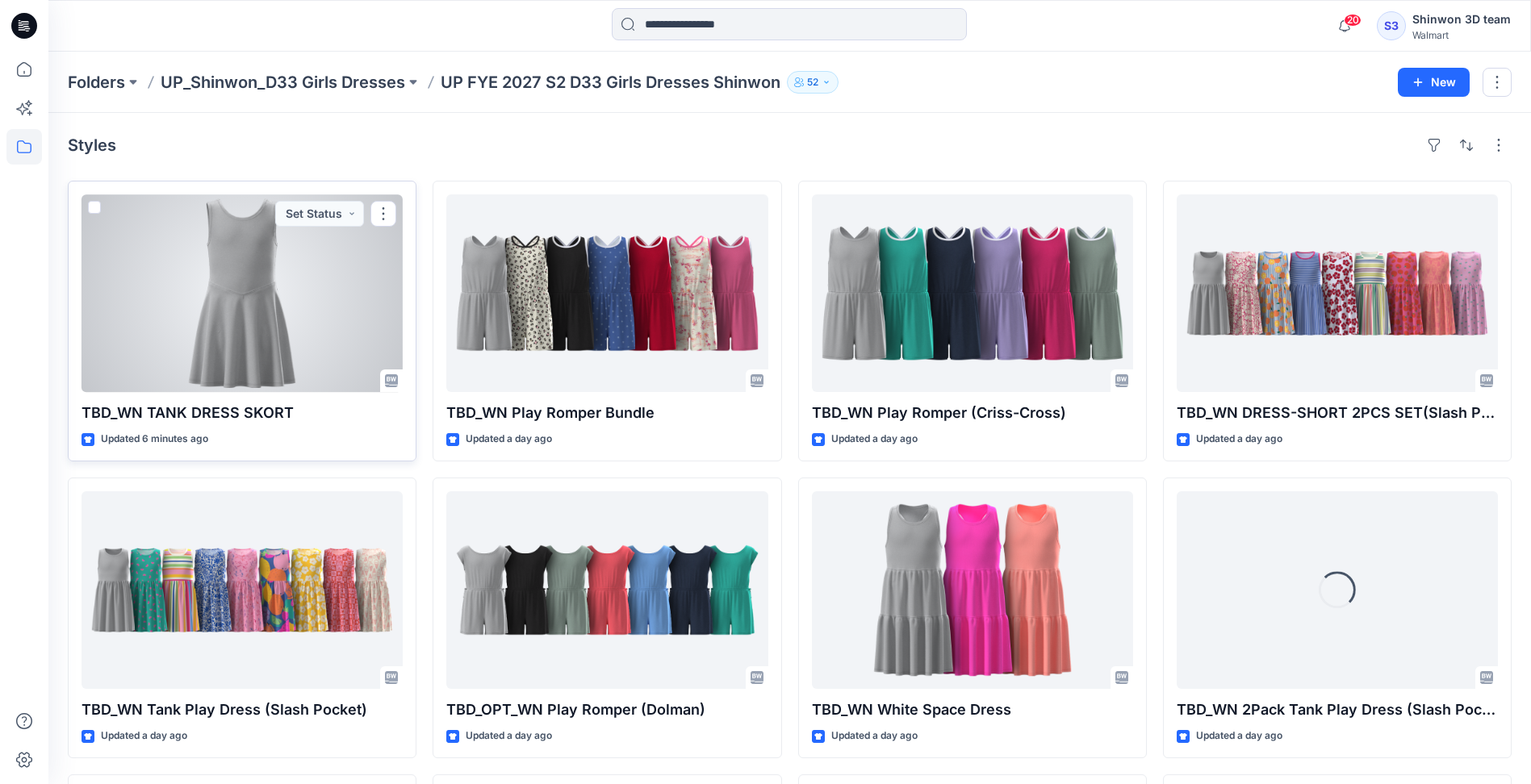
click at [208, 279] on div at bounding box center [242, 293] width 321 height 198
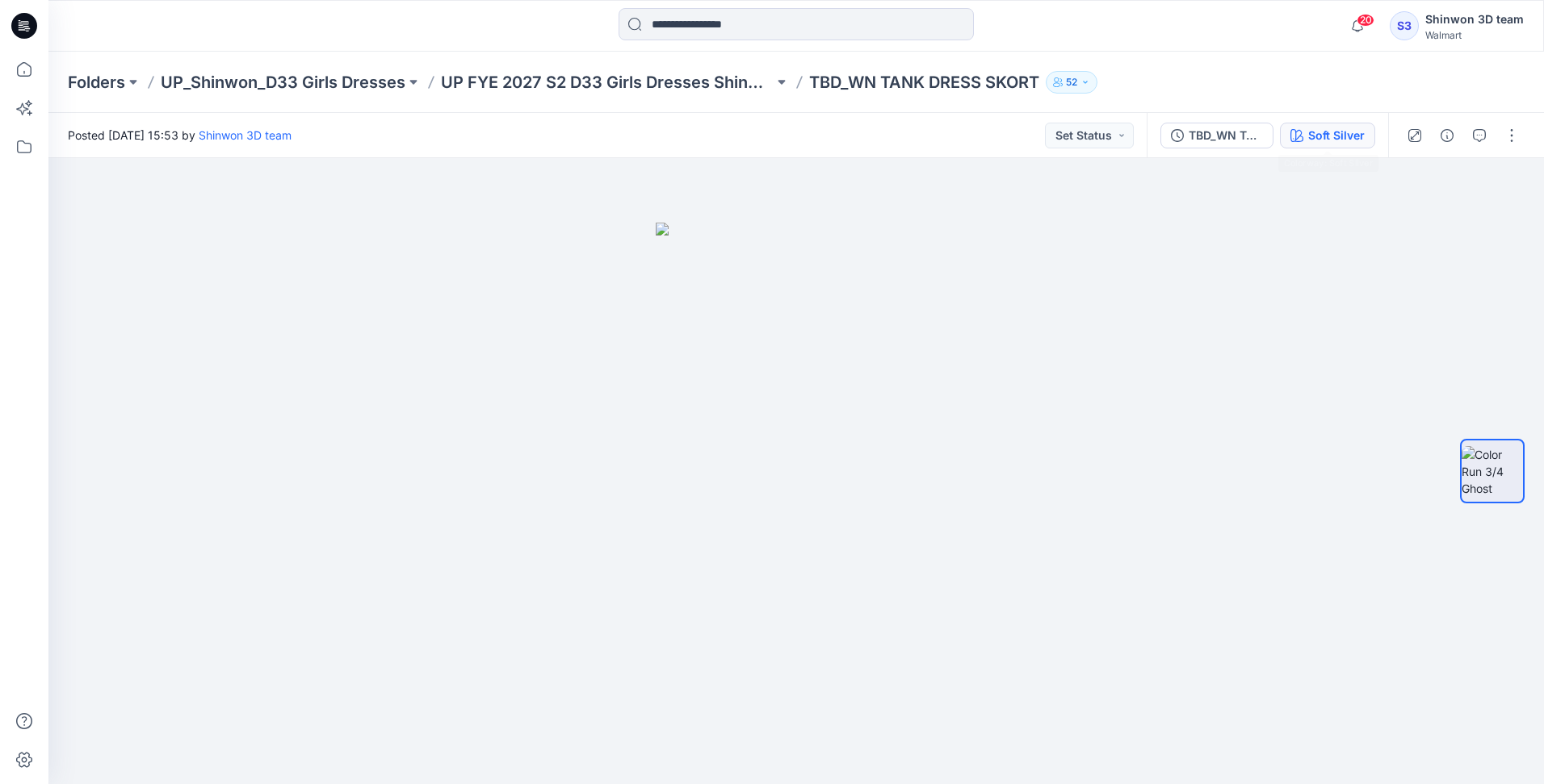
click at [1334, 135] on div "Soft Silver" at bounding box center [1336, 135] width 57 height 17
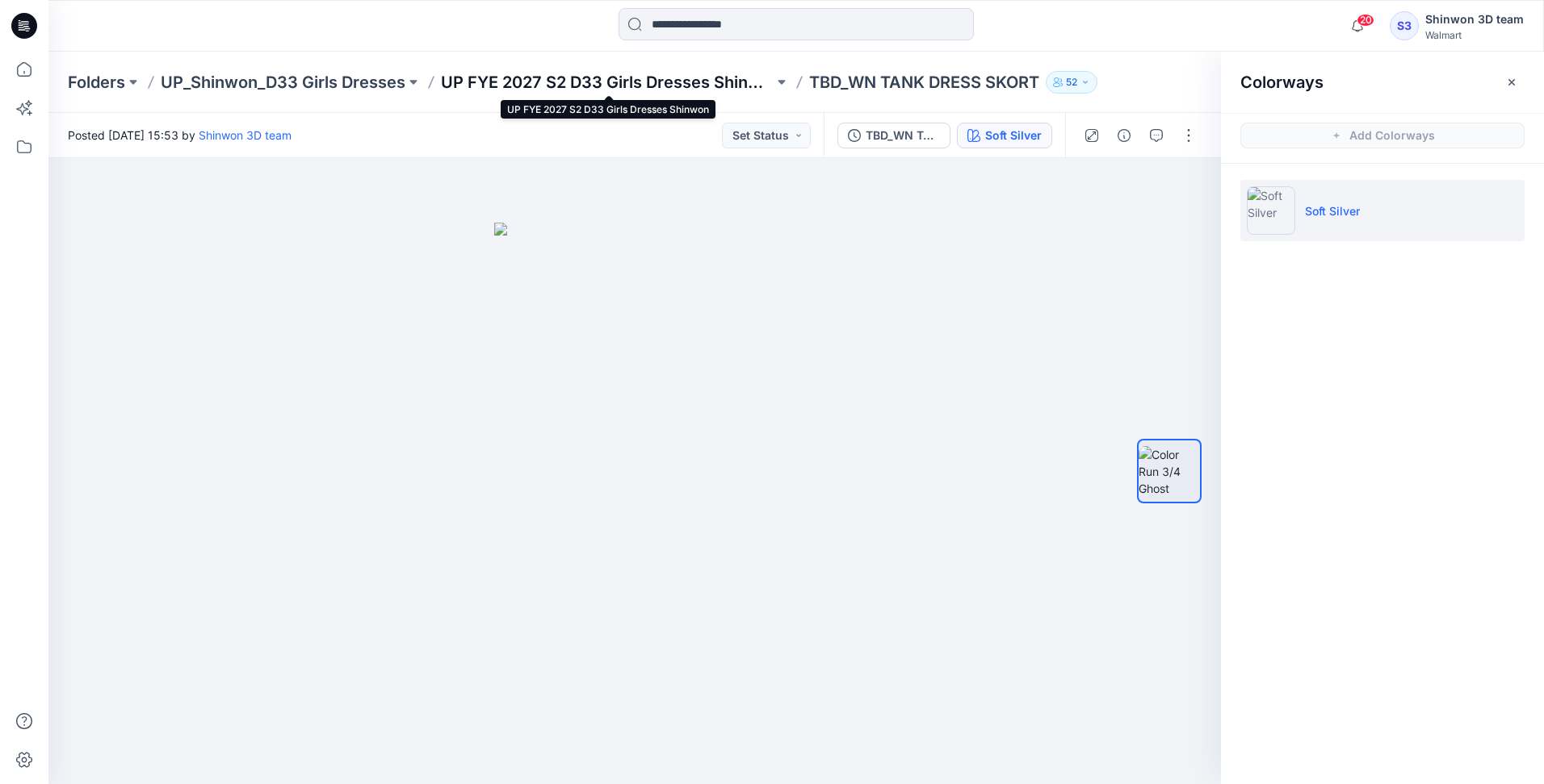
click at [546, 87] on p "UP FYE 2027 S2 D33 Girls Dresses Shinwon" at bounding box center [607, 81] width 332 height 22
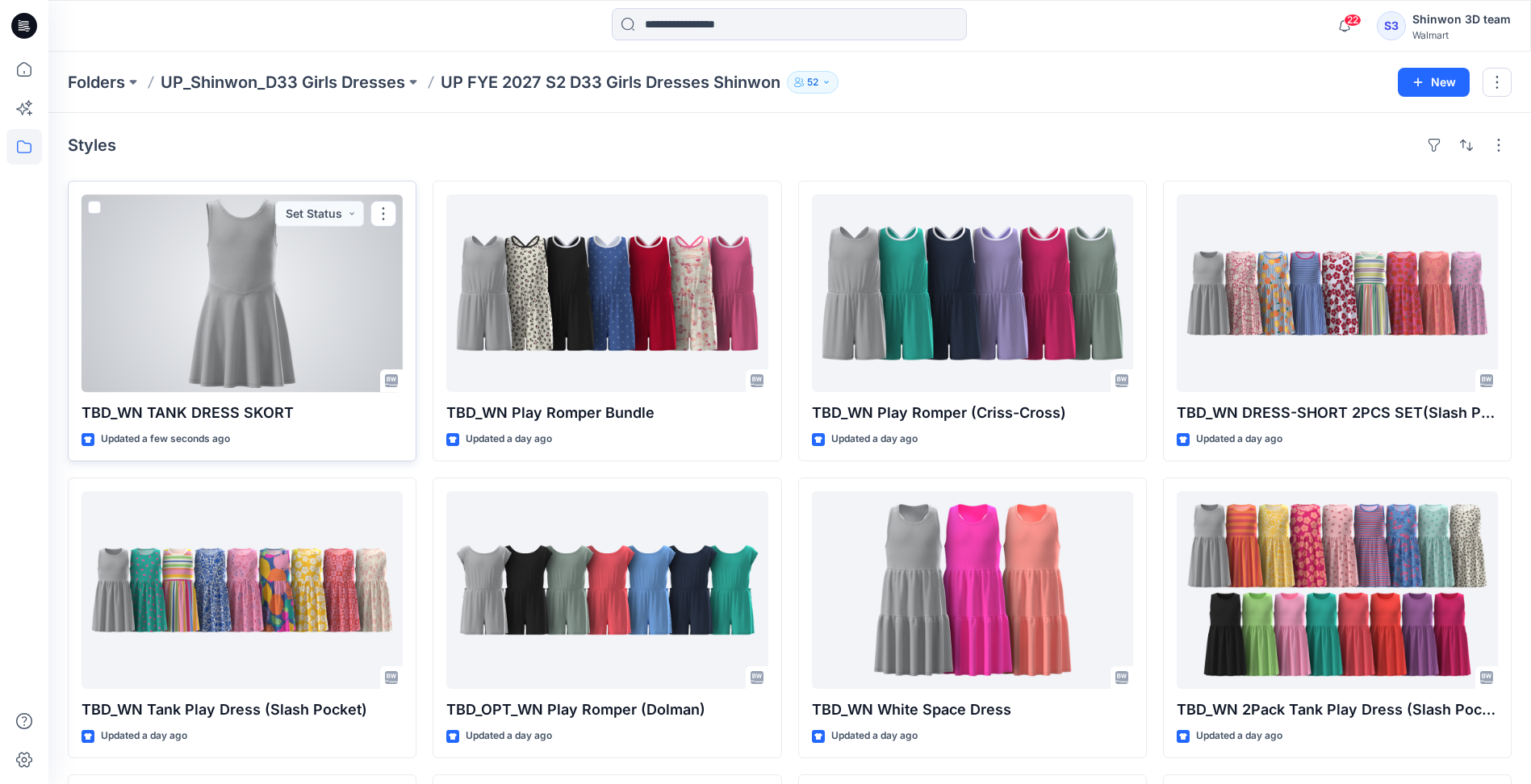
click at [152, 264] on div at bounding box center [242, 293] width 321 height 198
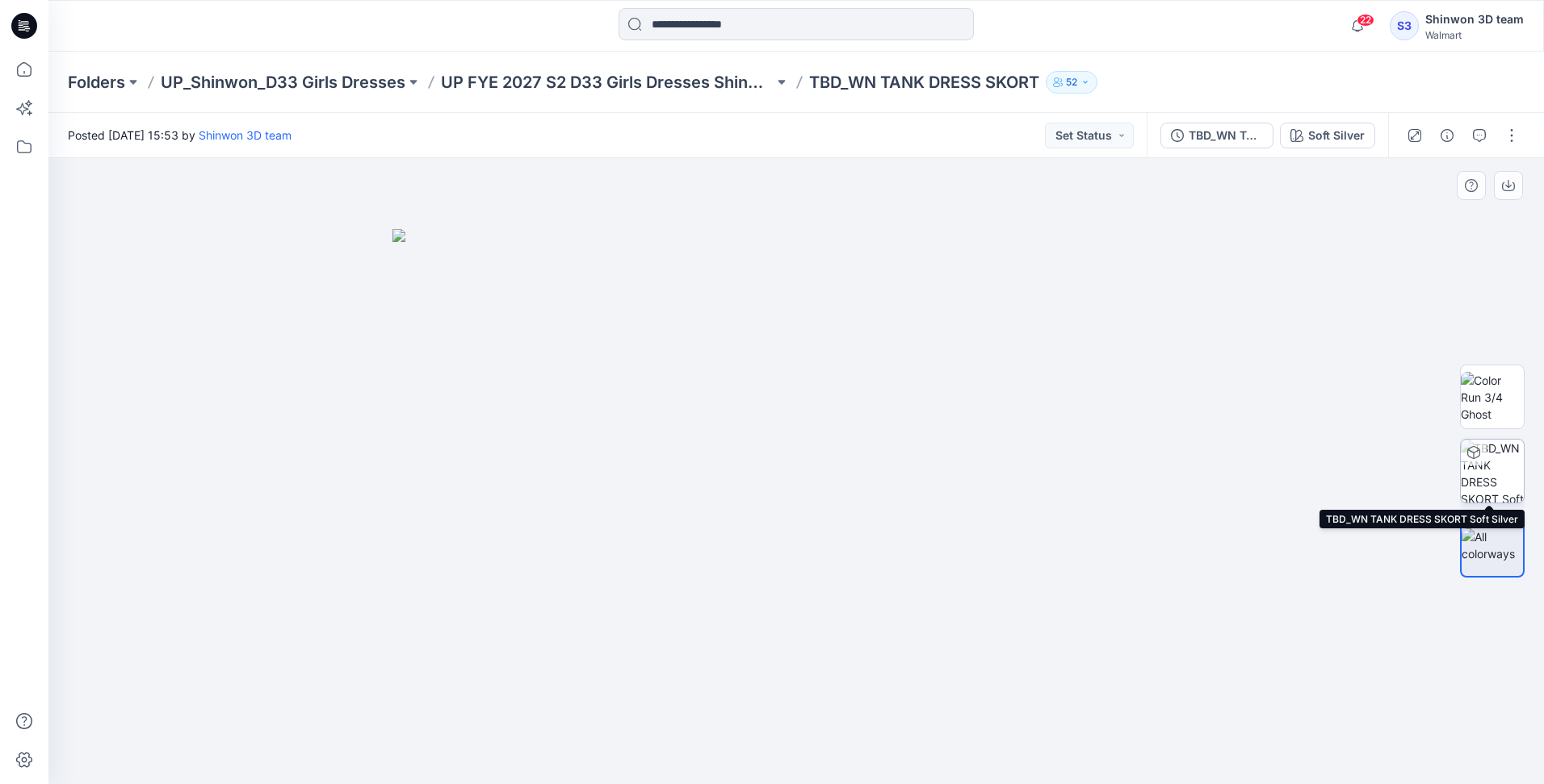
click at [1484, 455] on div at bounding box center [1473, 452] width 26 height 26
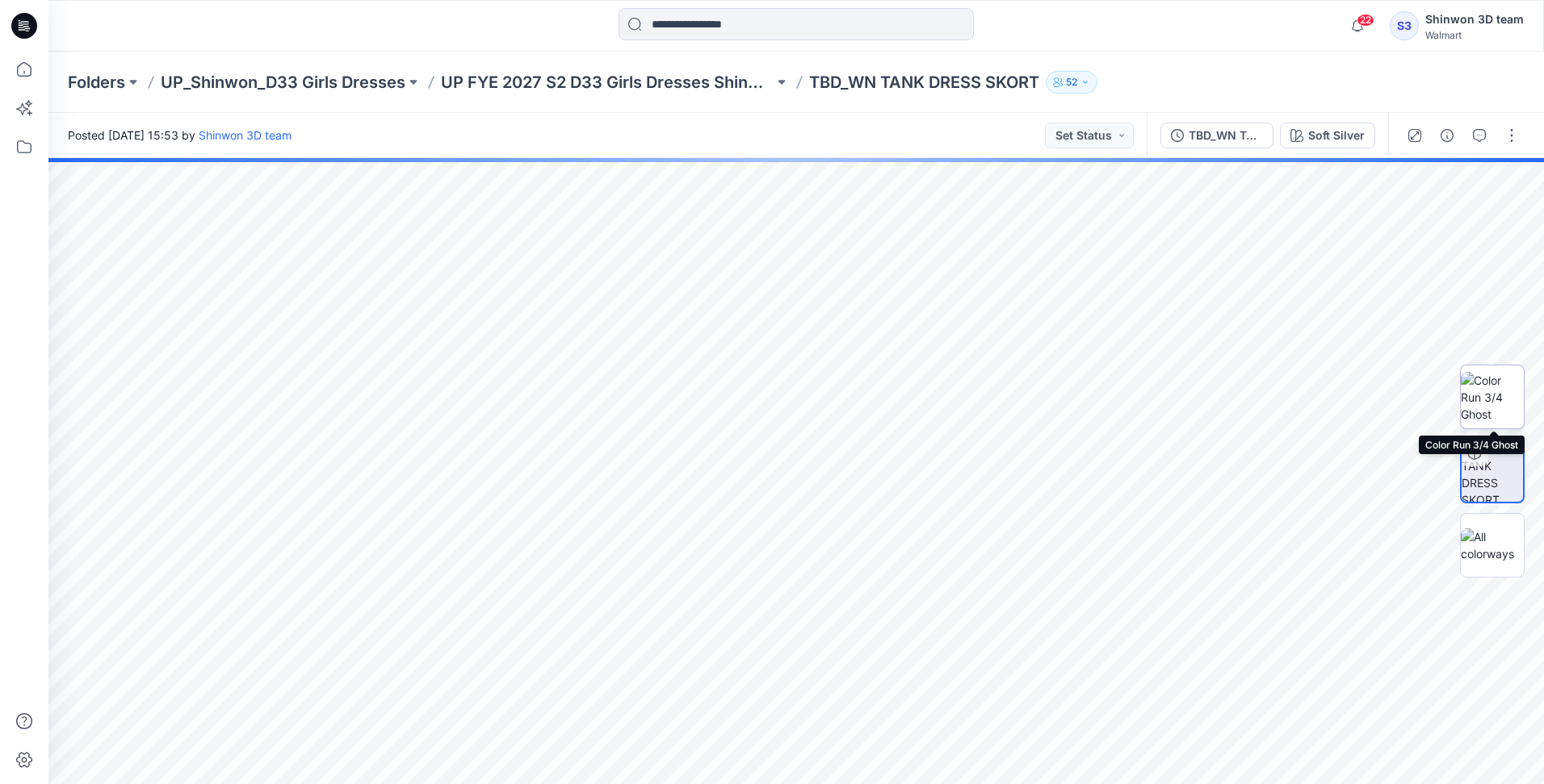
click at [1497, 407] on img at bounding box center [1492, 397] width 63 height 51
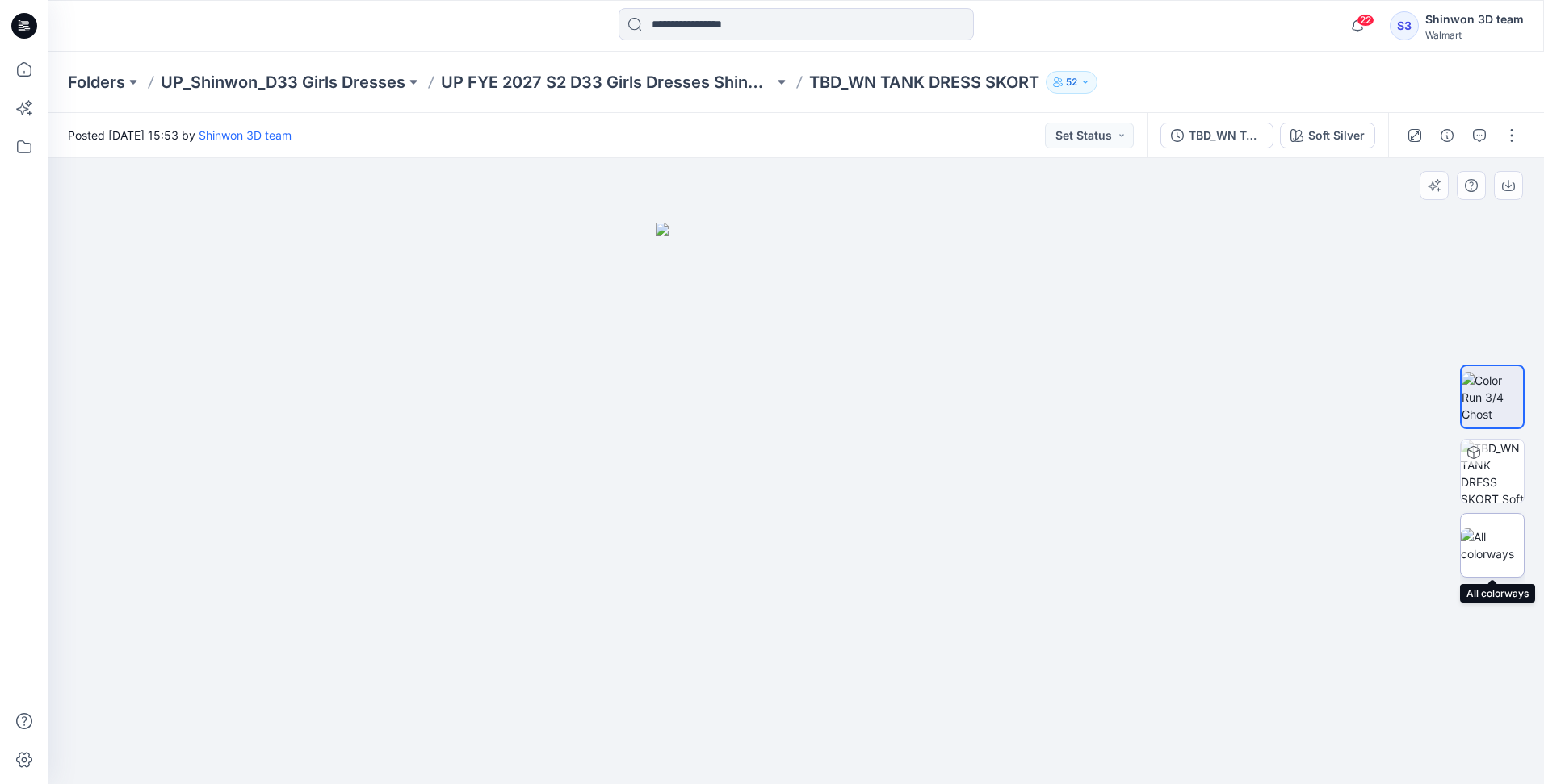
click at [1484, 532] on img at bounding box center [1492, 545] width 63 height 34
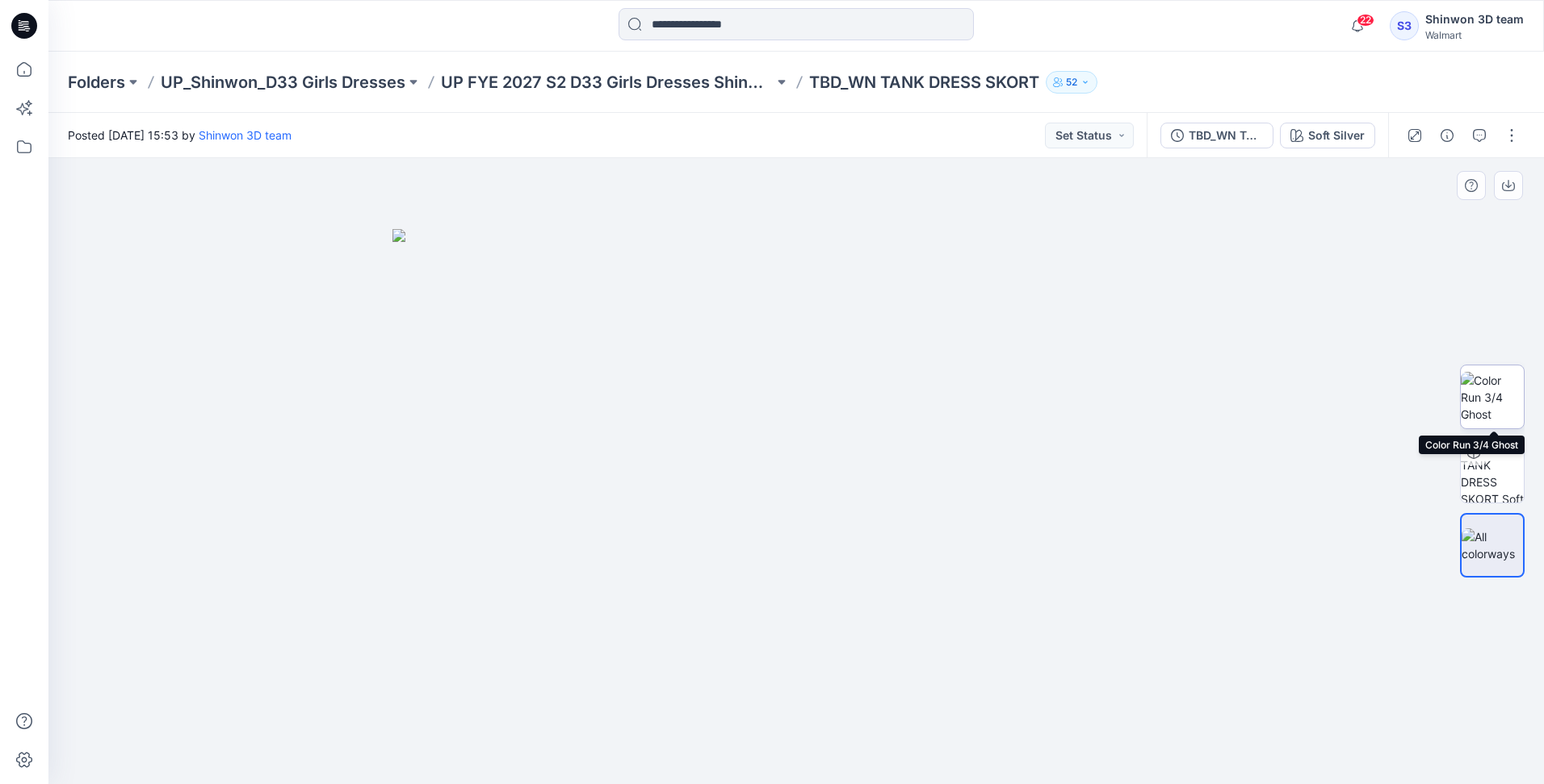
click at [1497, 405] on img at bounding box center [1492, 397] width 63 height 51
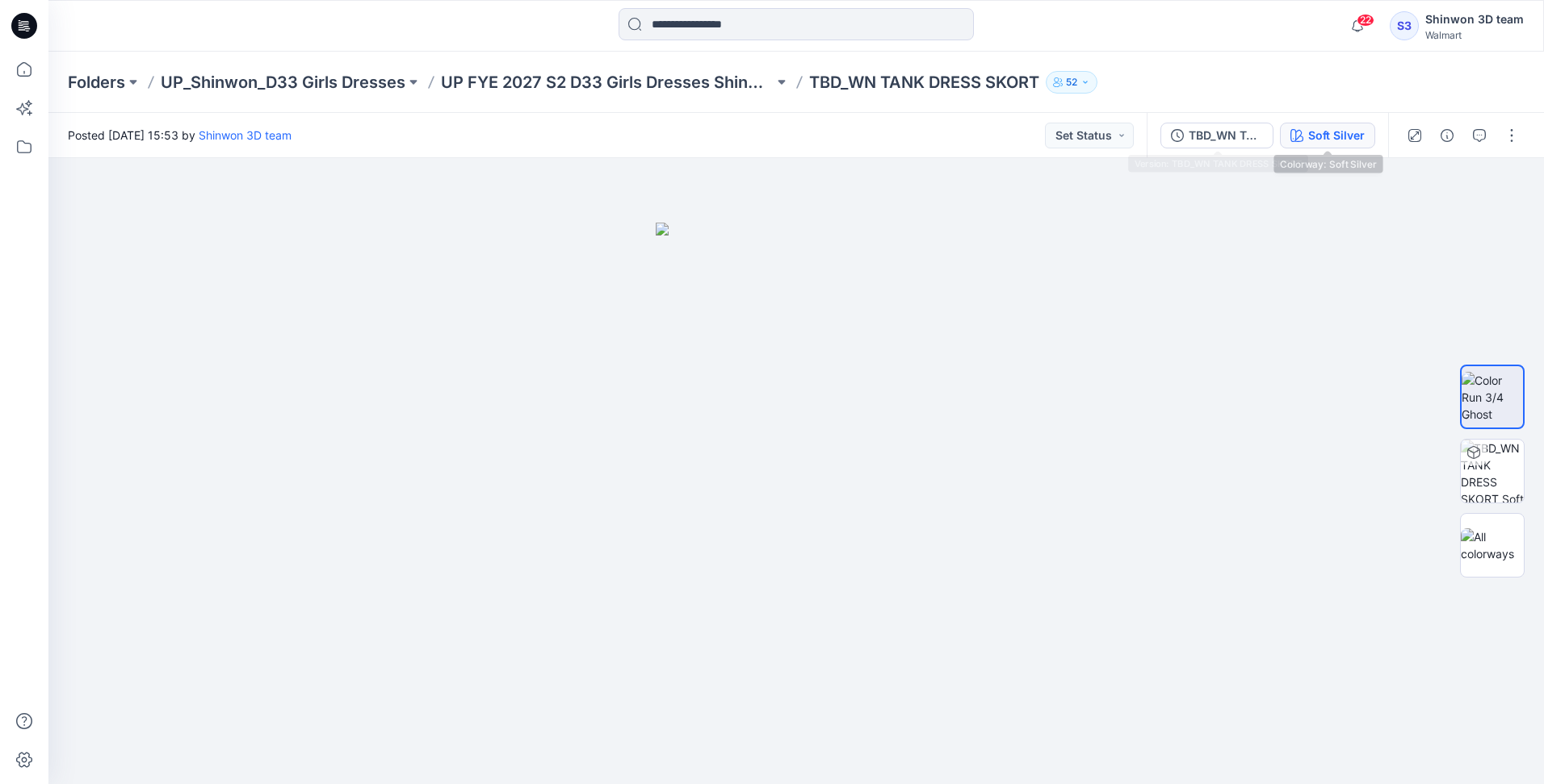
click at [1308, 132] on div "Soft Silver" at bounding box center [1336, 135] width 57 height 17
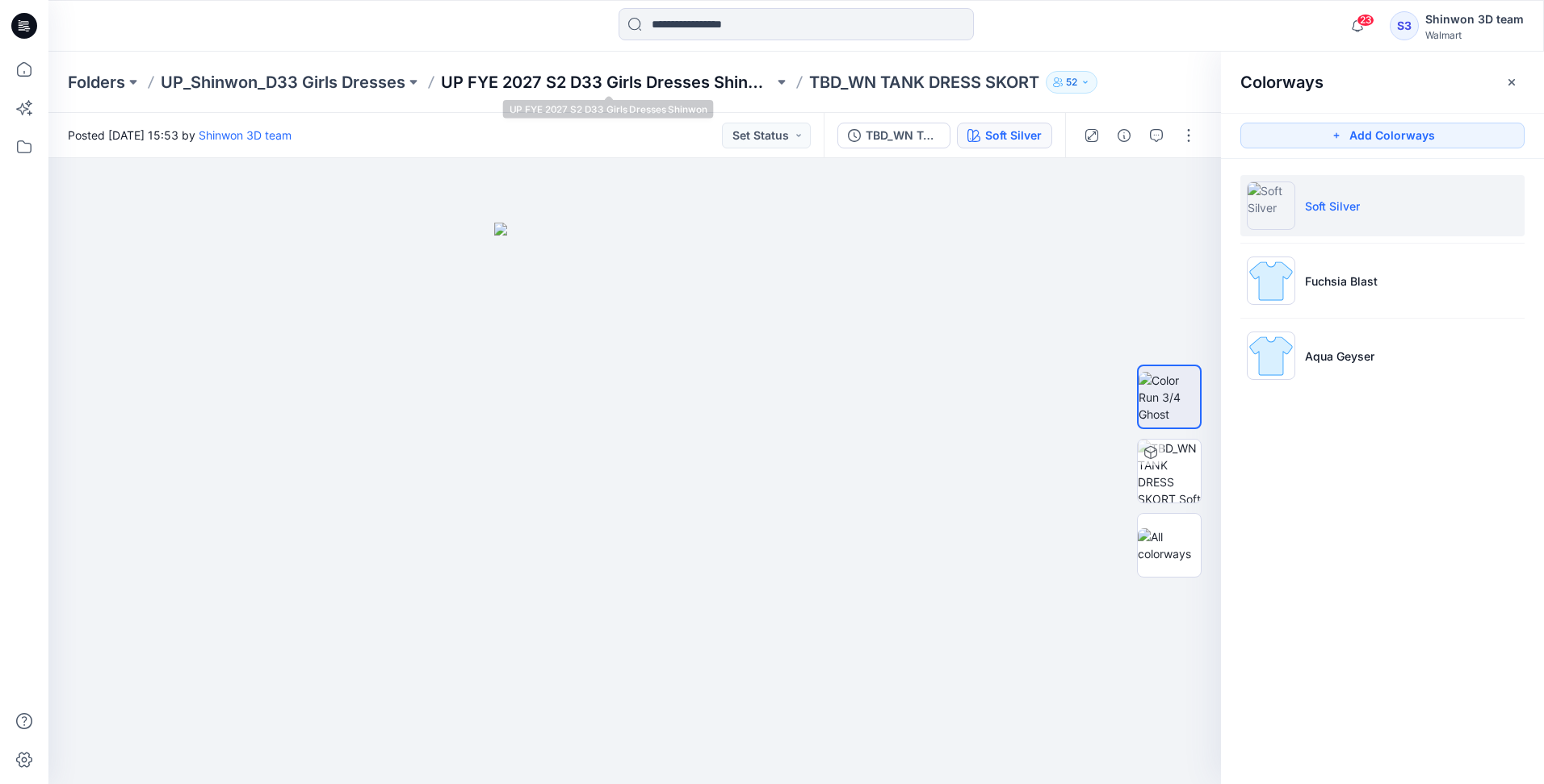
click at [642, 85] on p "UP FYE 2027 S2 D33 Girls Dresses Shinwon" at bounding box center [607, 81] width 332 height 22
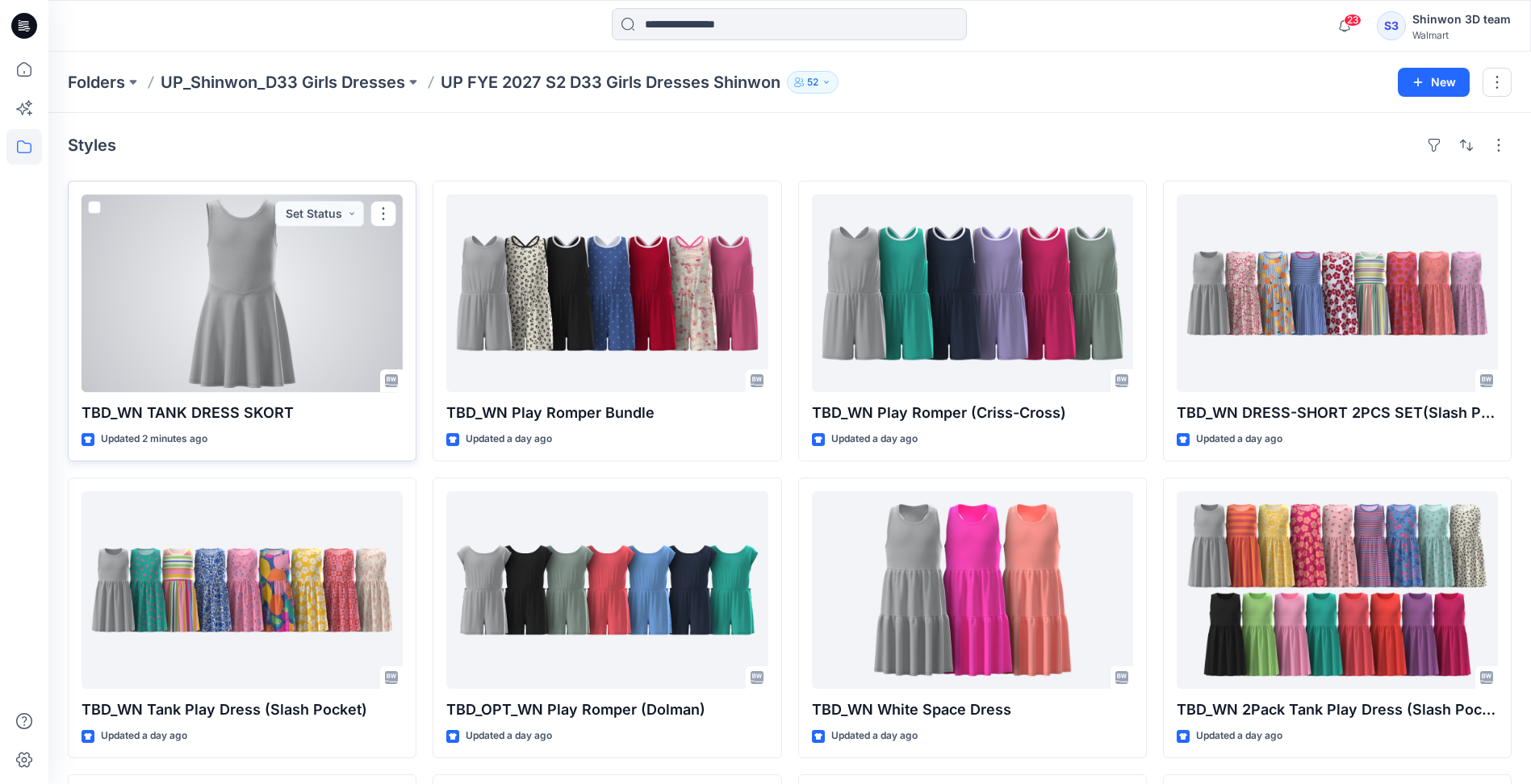
click at [149, 358] on div at bounding box center [242, 293] width 321 height 198
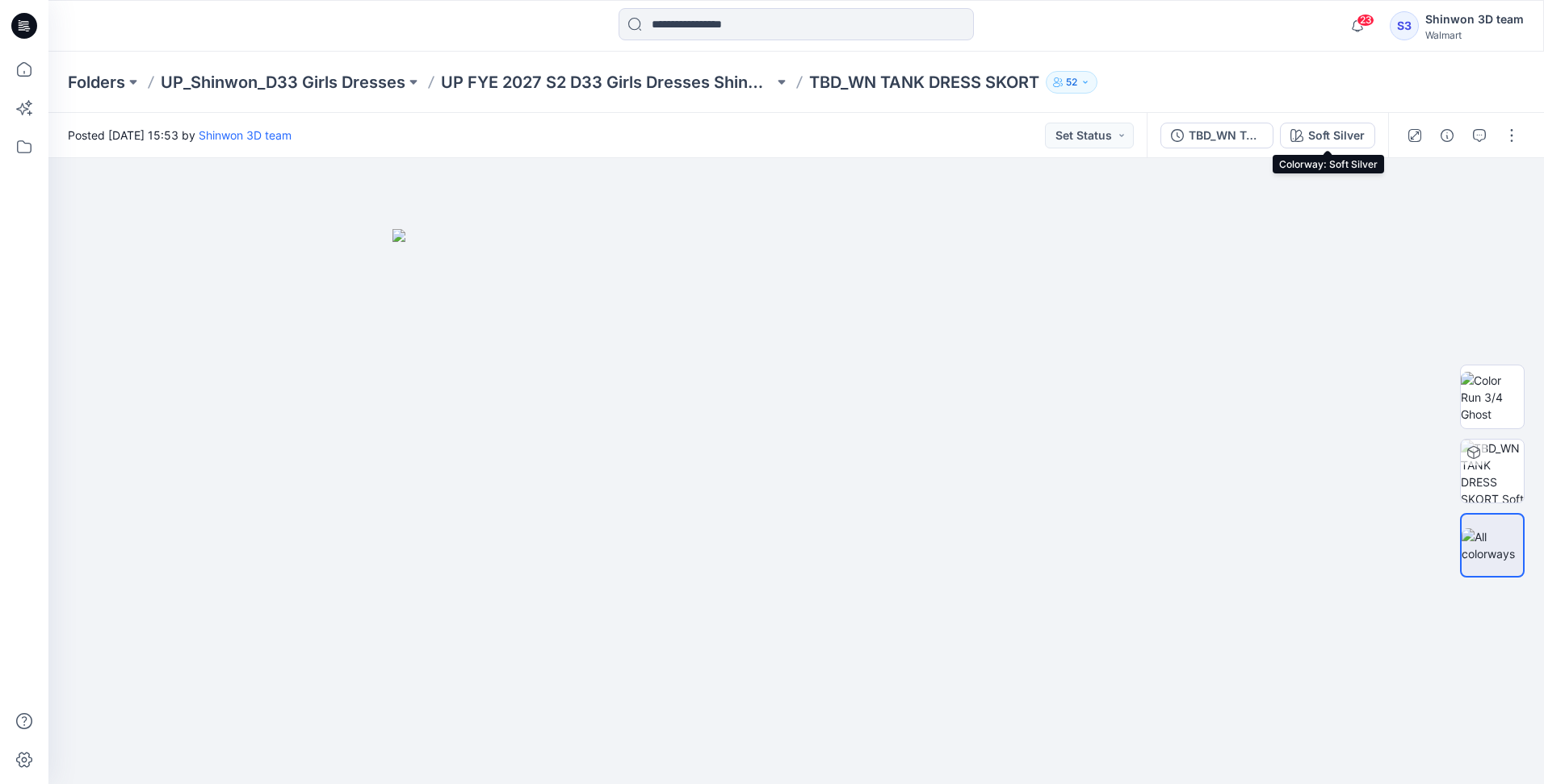
click at [1307, 129] on button "Soft Silver" at bounding box center [1327, 135] width 96 height 26
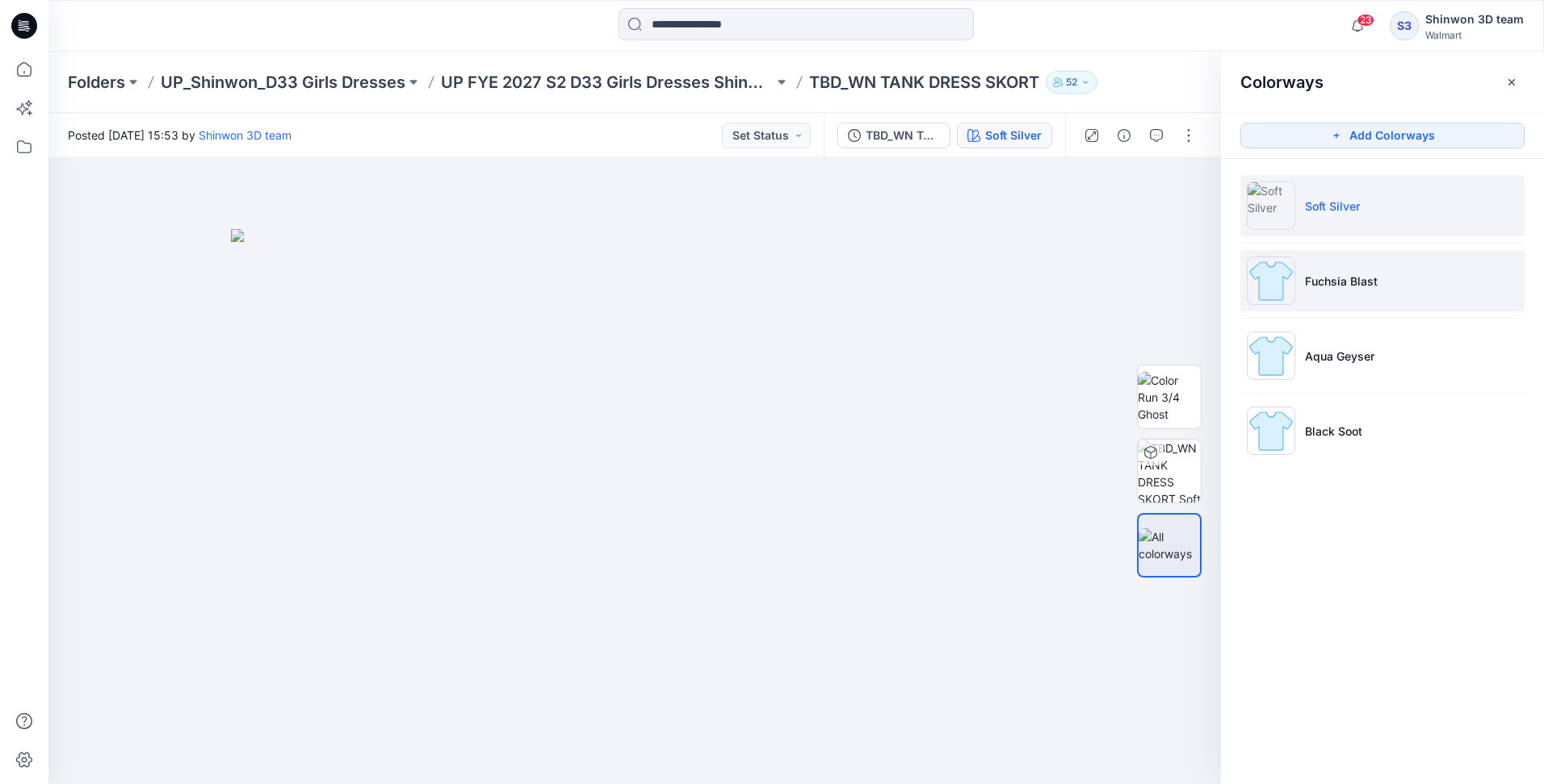
click at [1378, 273] on li "Fuchsia Blast" at bounding box center [1382, 281] width 284 height 61
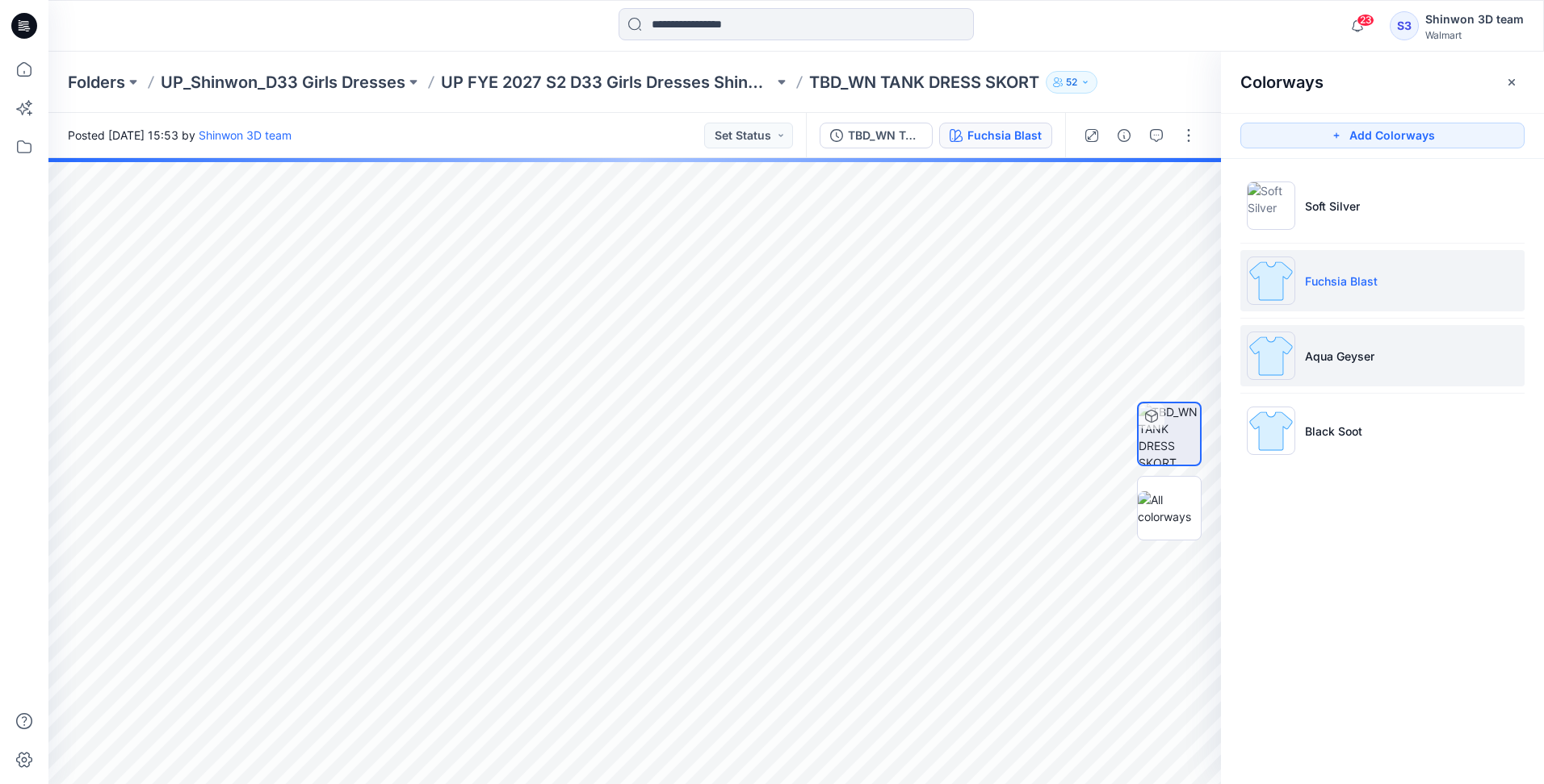
click at [1372, 369] on li "Aqua Geyser" at bounding box center [1382, 356] width 284 height 61
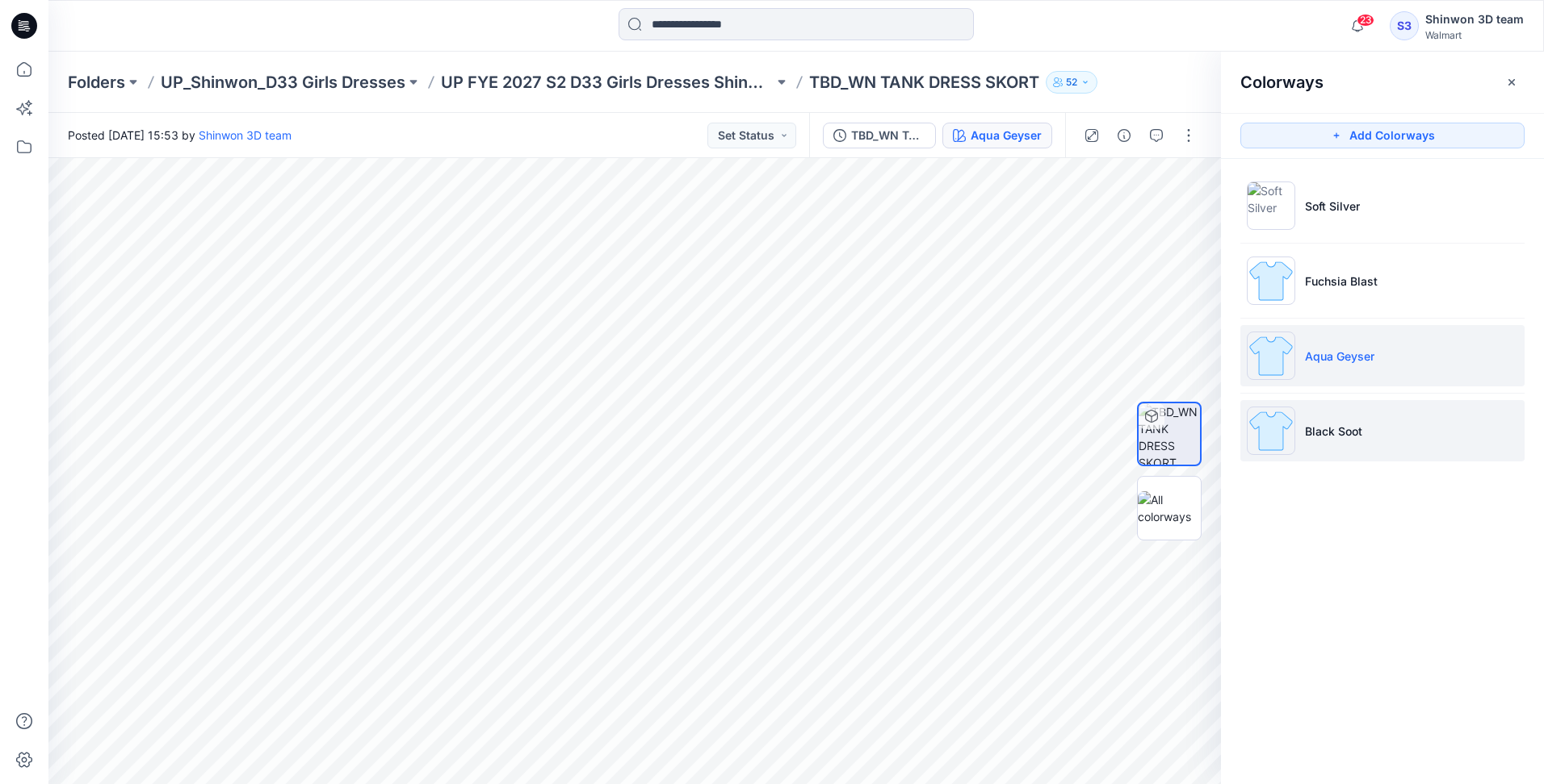
click at [1364, 454] on li "Black Soot" at bounding box center [1382, 431] width 284 height 61
click at [1334, 341] on li "Aqua Geyser" at bounding box center [1382, 356] width 284 height 61
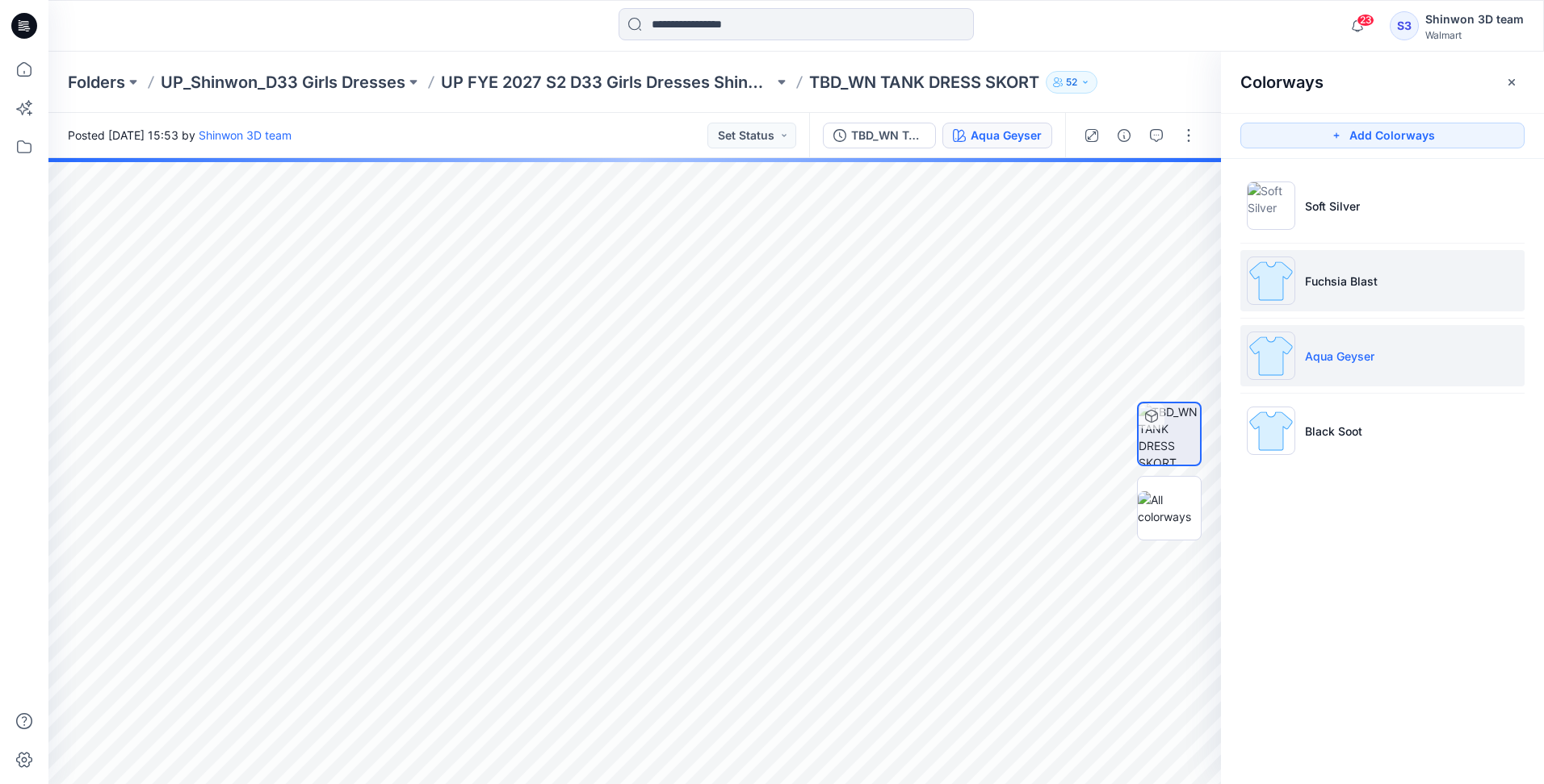
click at [1374, 285] on p "Fuchsia Blast" at bounding box center [1340, 281] width 72 height 17
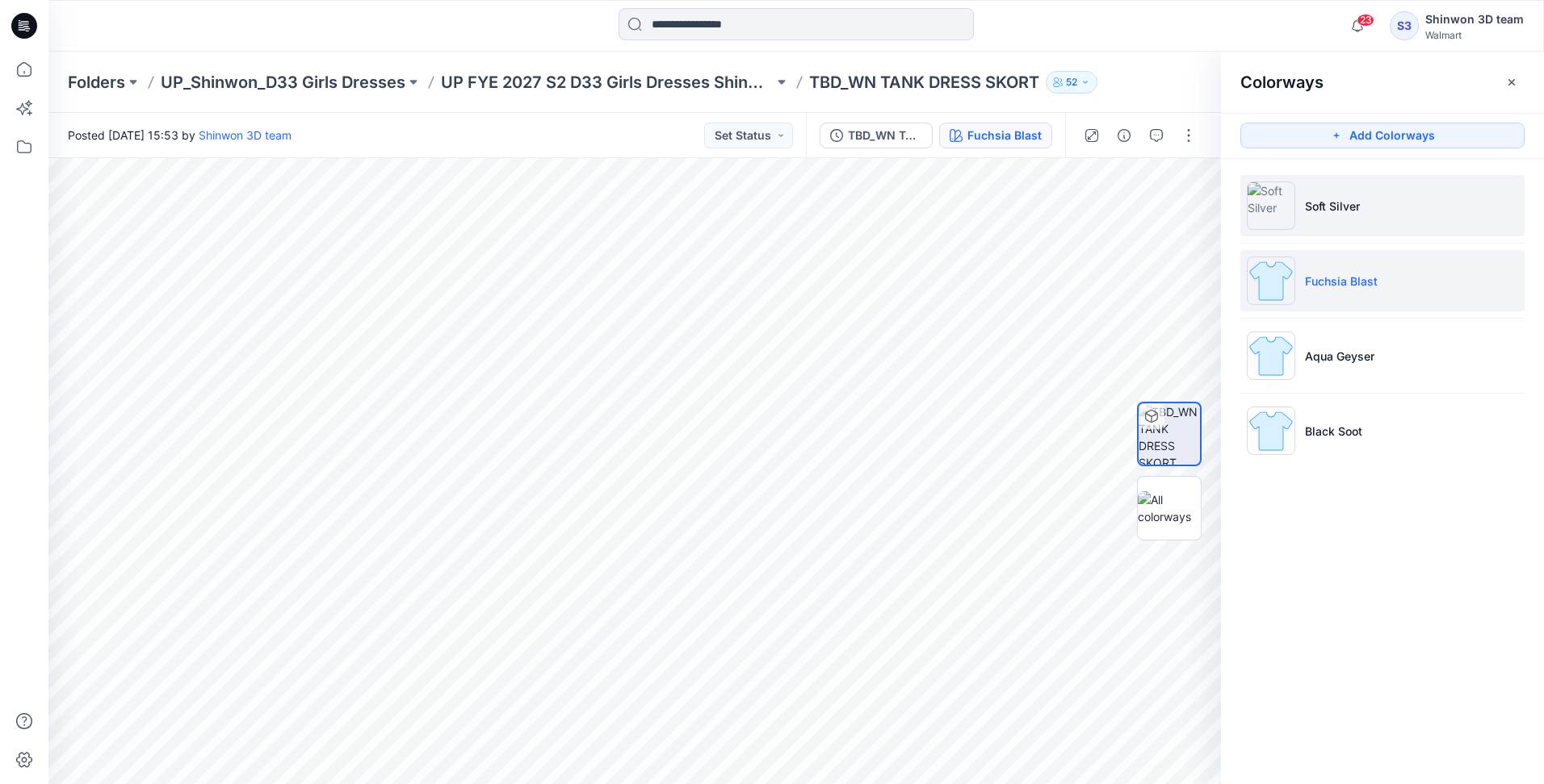
click at [1350, 218] on li "Soft Silver" at bounding box center [1382, 206] width 284 height 61
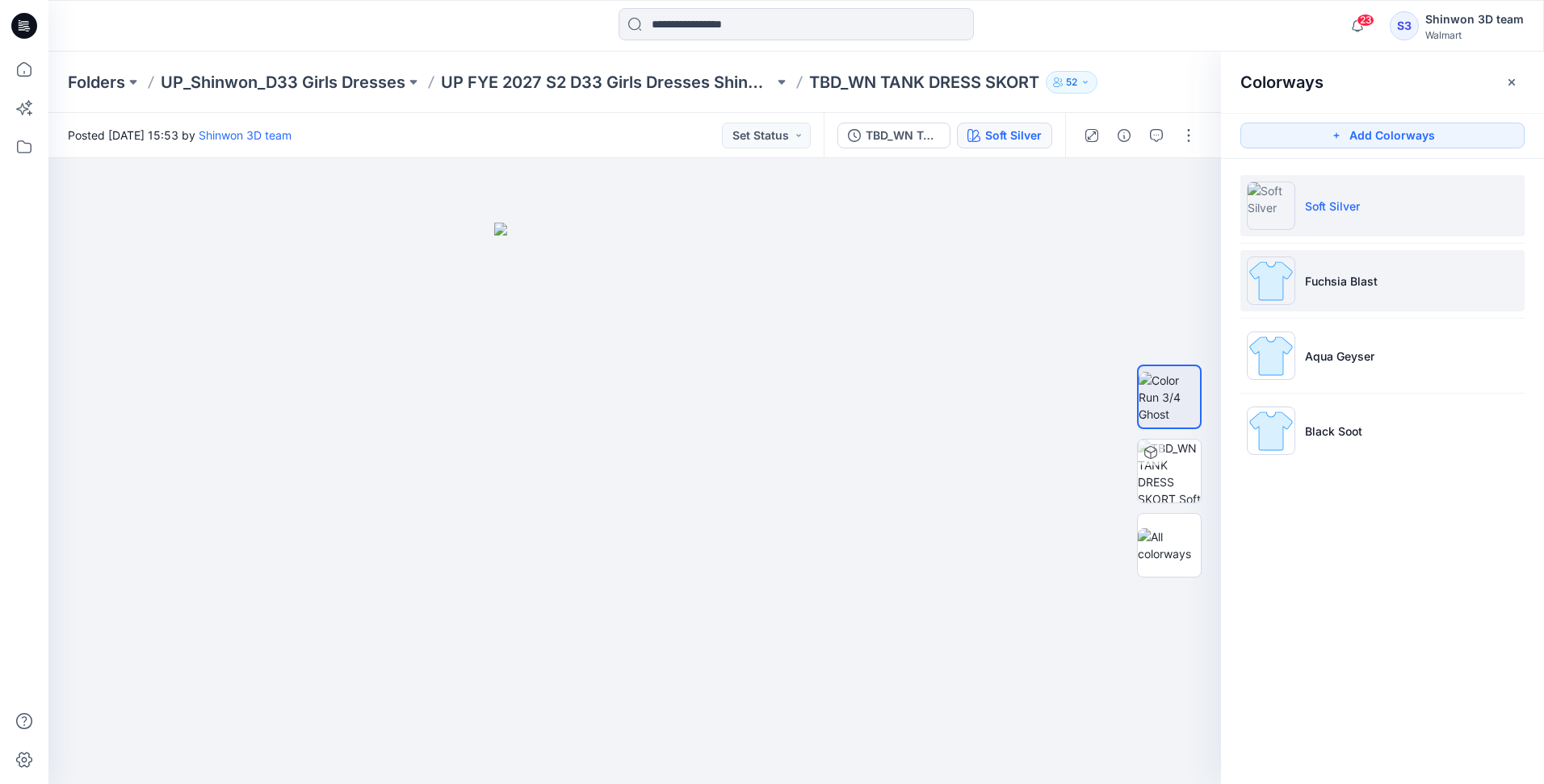
click at [1354, 275] on p "Fuchsia Blast" at bounding box center [1340, 281] width 72 height 17
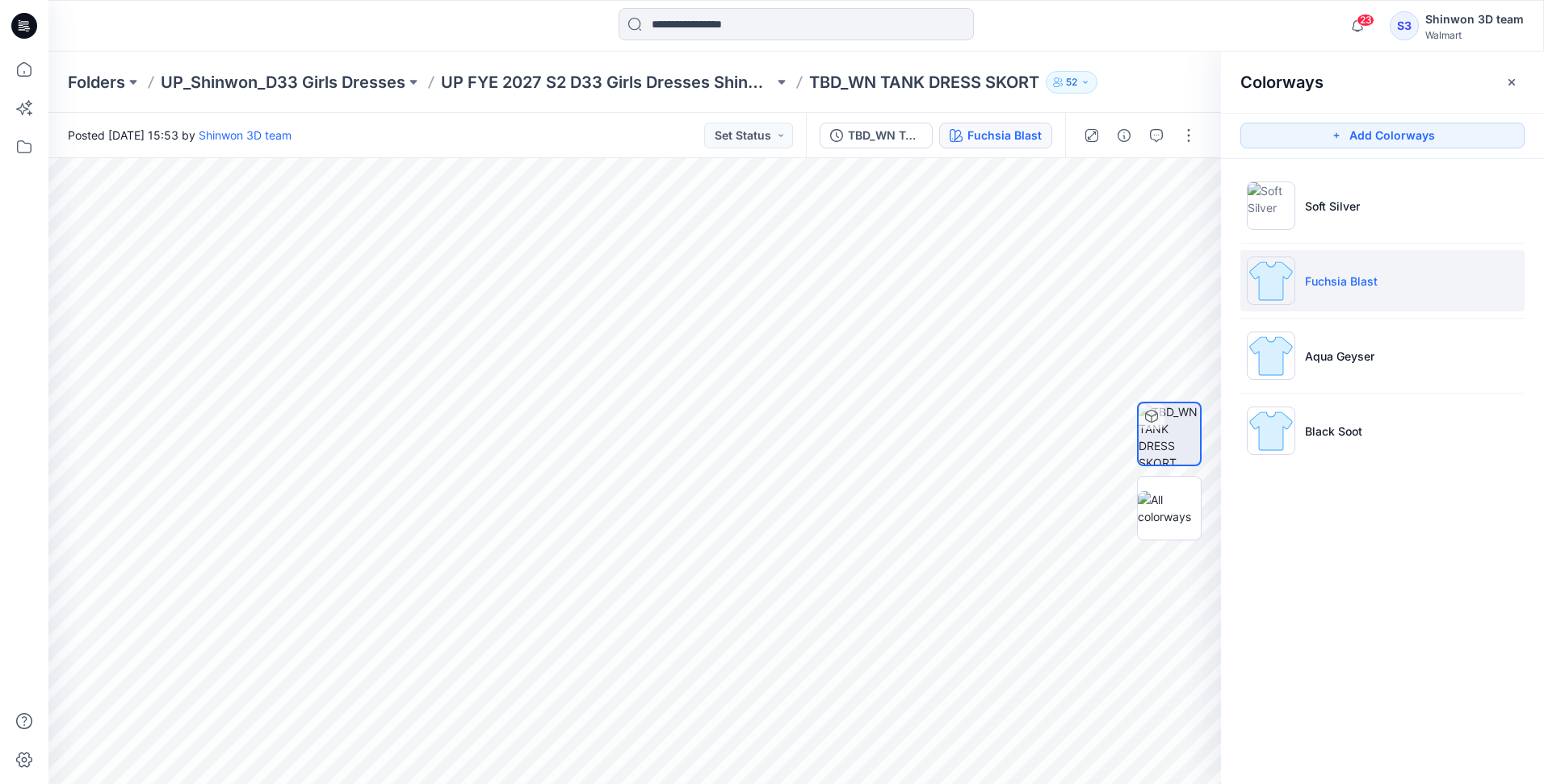
click at [1346, 311] on li "Fuchsia Blast" at bounding box center [1382, 281] width 284 height 61
click at [1338, 368] on li "Aqua Geyser" at bounding box center [1382, 356] width 284 height 61
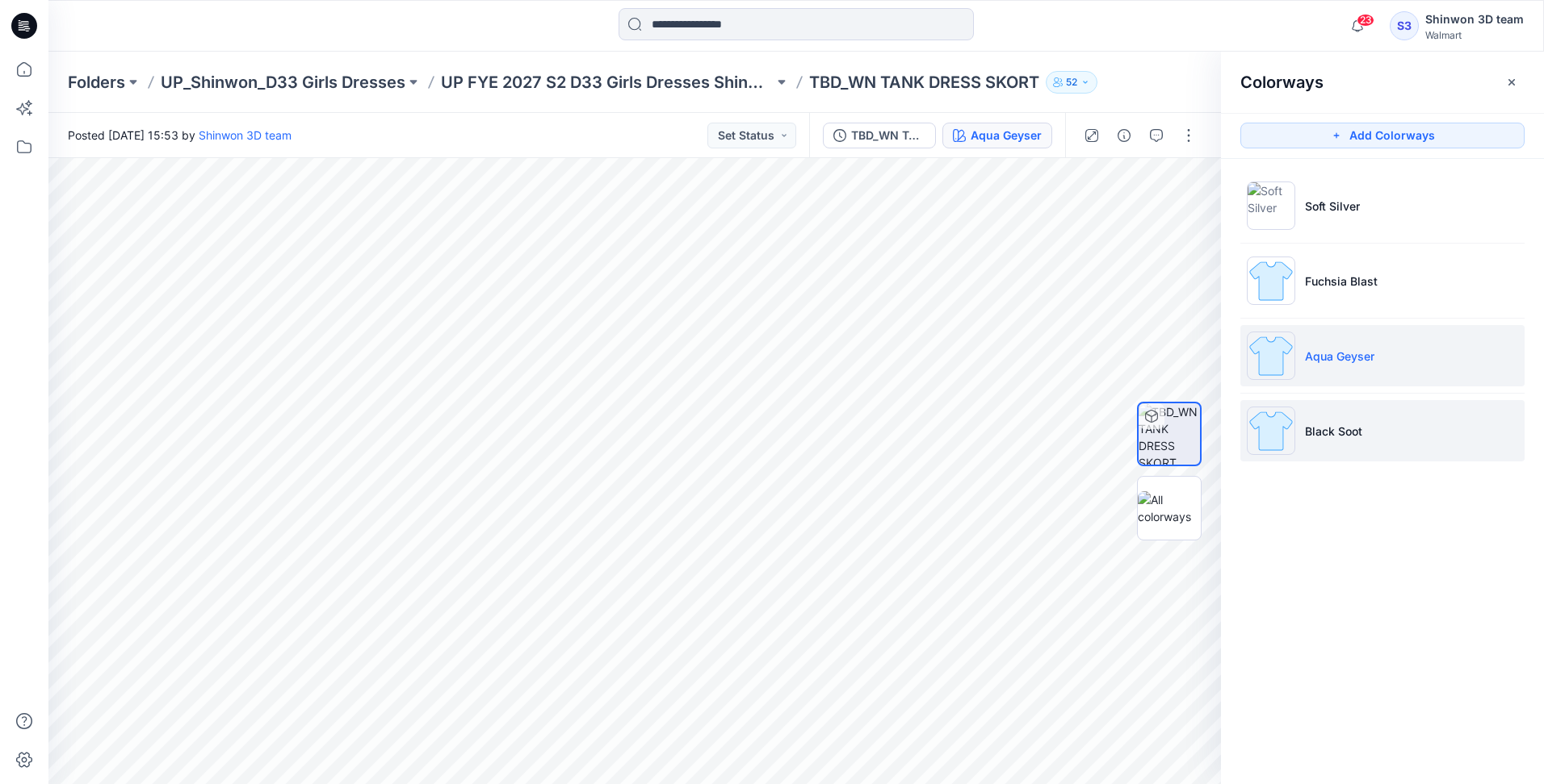
click at [1345, 427] on p "Black Soot" at bounding box center [1333, 431] width 57 height 17
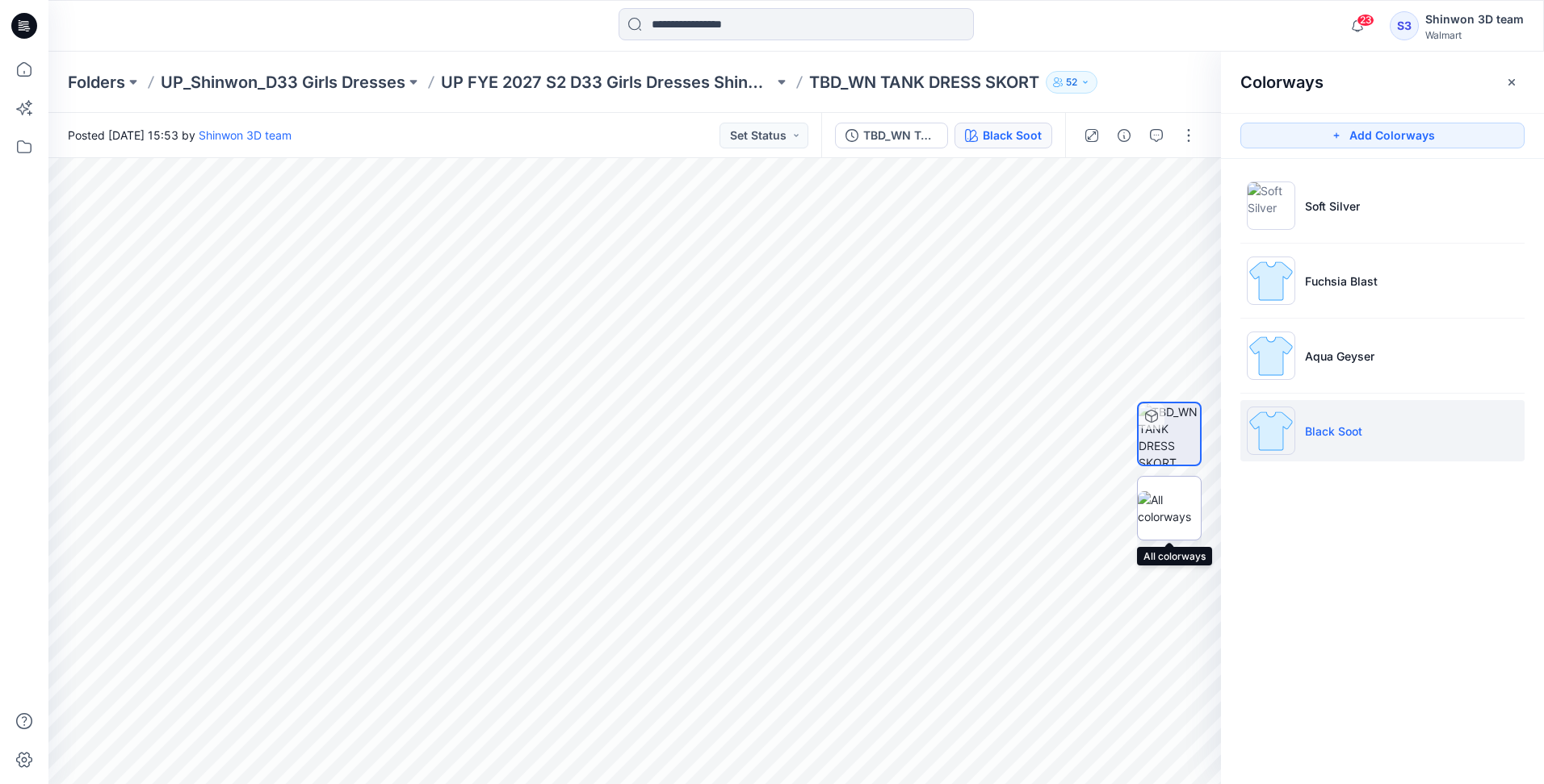
click at [1165, 512] on img at bounding box center [1169, 508] width 63 height 34
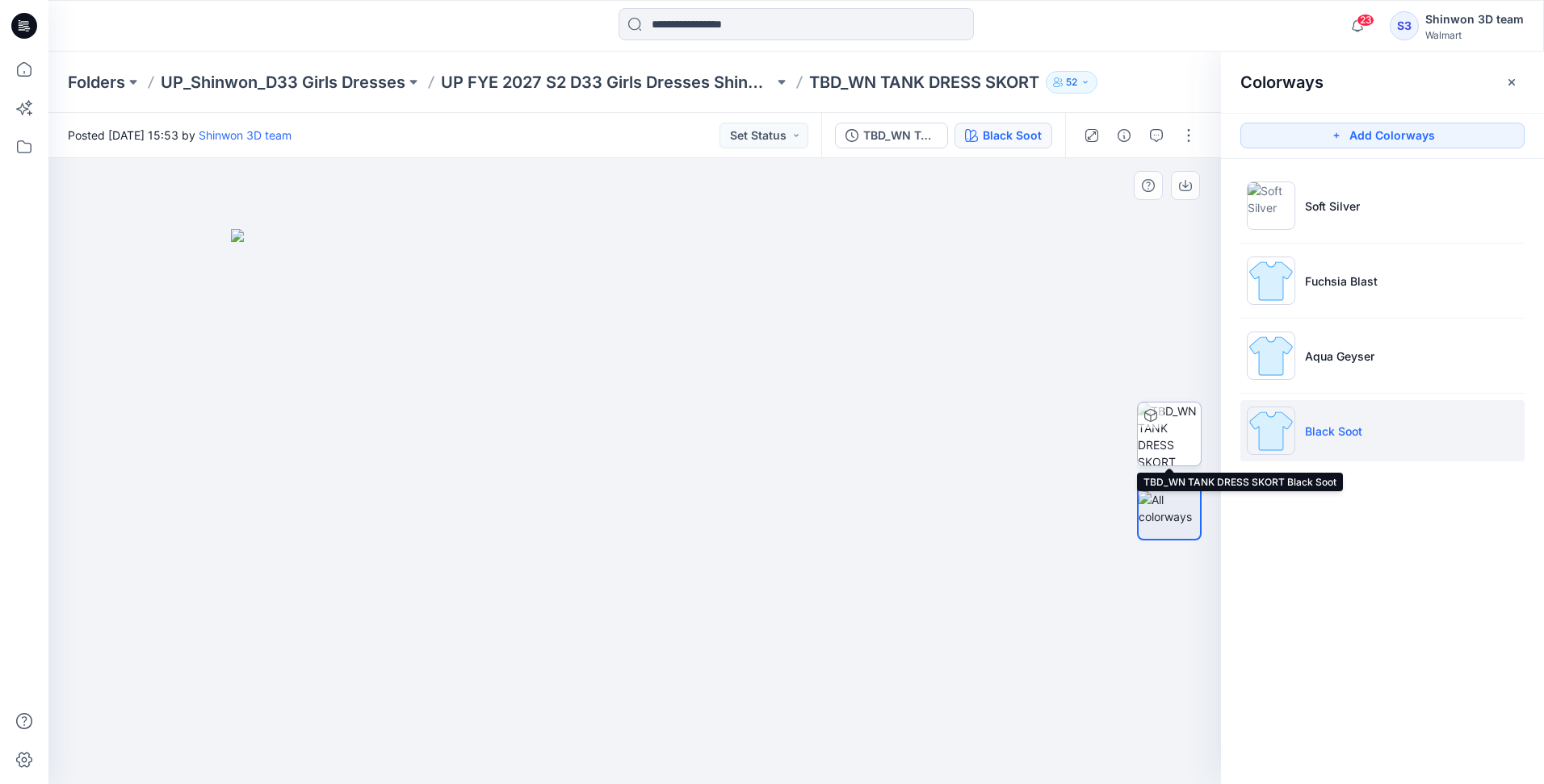
click at [1178, 448] on img at bounding box center [1169, 434] width 63 height 63
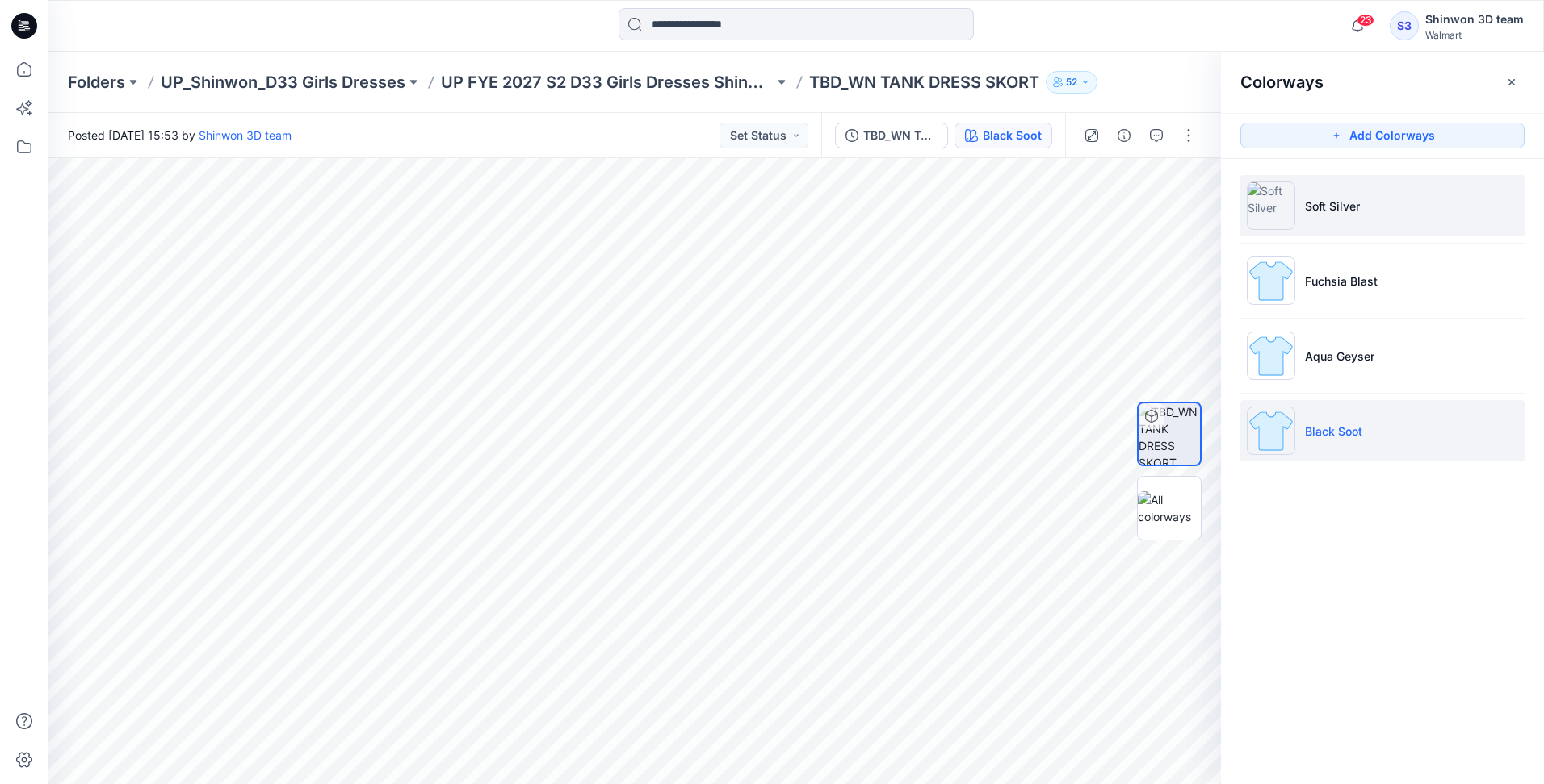
click at [1382, 204] on li "Soft Silver" at bounding box center [1382, 206] width 284 height 61
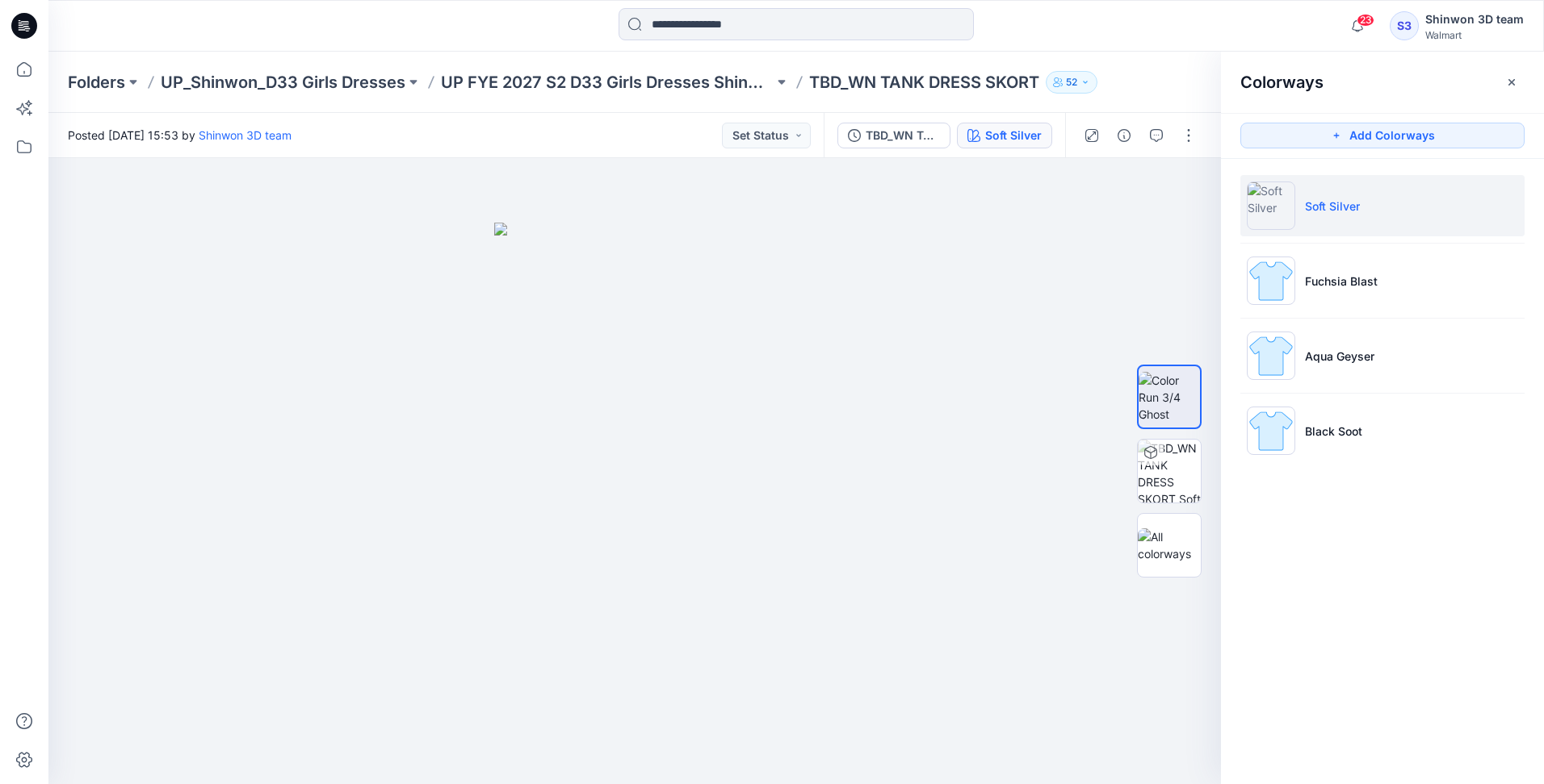
click at [1355, 211] on p "Soft Silver" at bounding box center [1332, 206] width 55 height 17
click at [1174, 537] on img at bounding box center [1169, 545] width 63 height 34
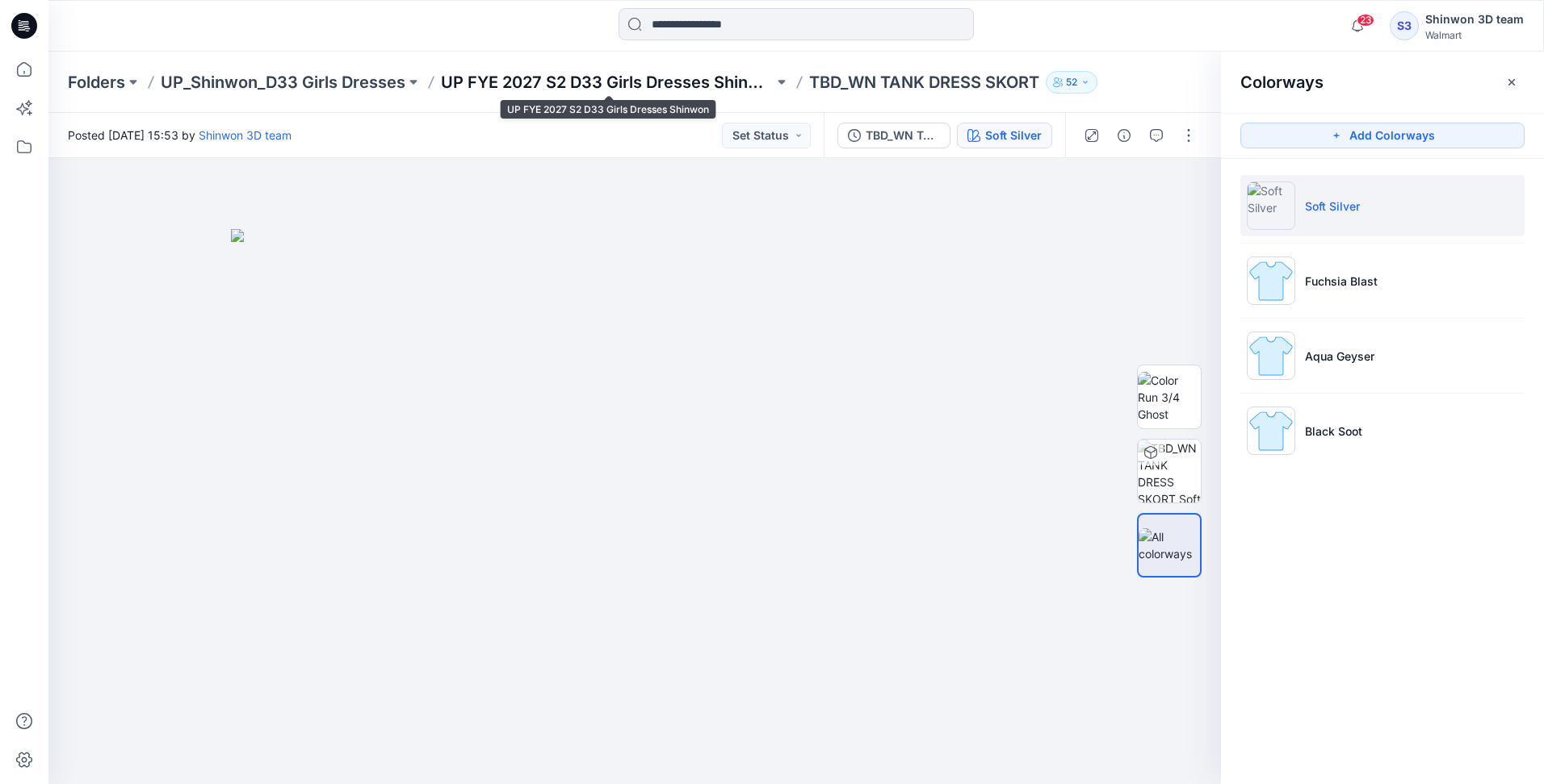
click at [657, 83] on p "UP FYE 2027 S2 D33 Girls Dresses Shinwon" at bounding box center [607, 81] width 332 height 22
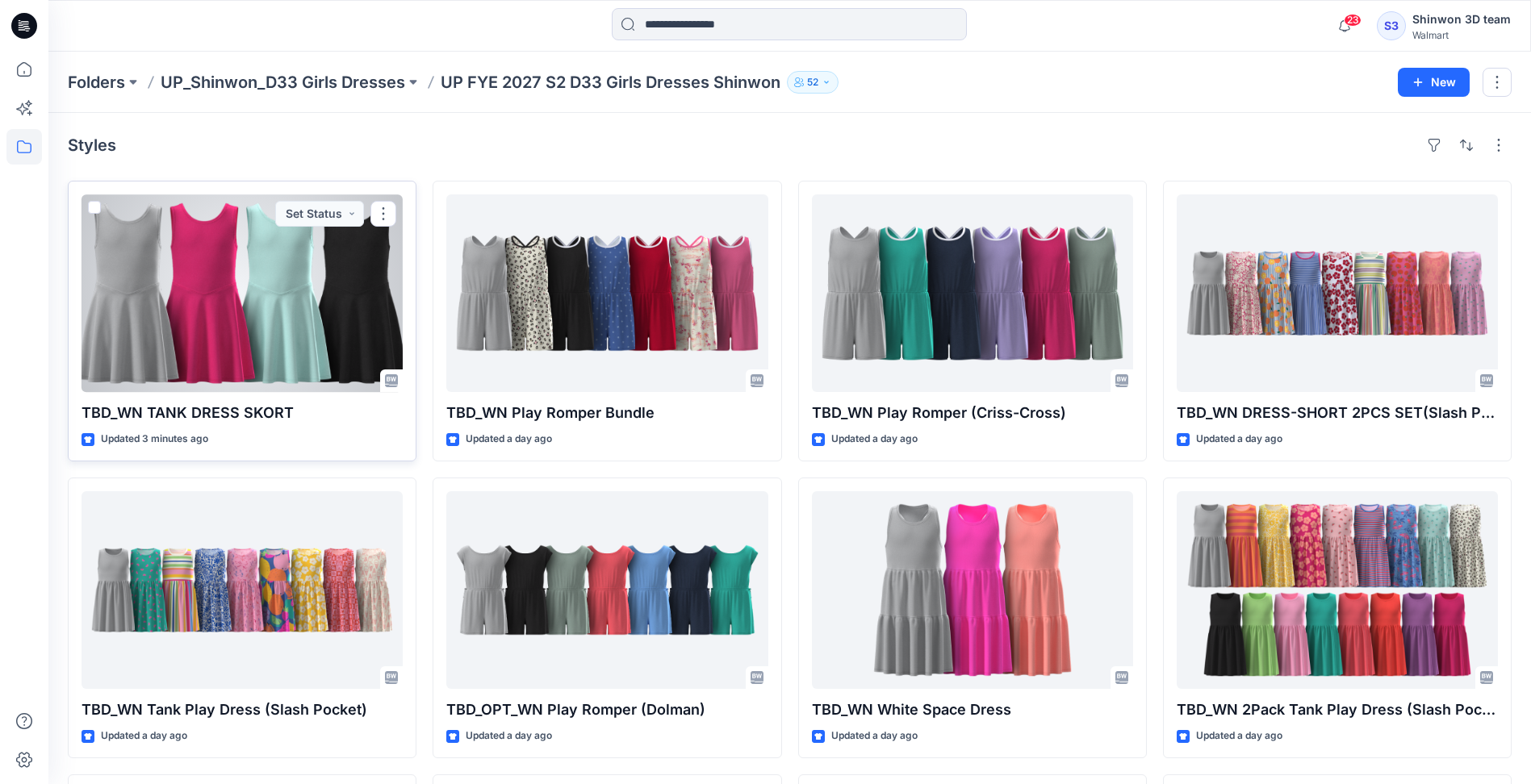
click at [245, 311] on div at bounding box center [242, 293] width 321 height 198
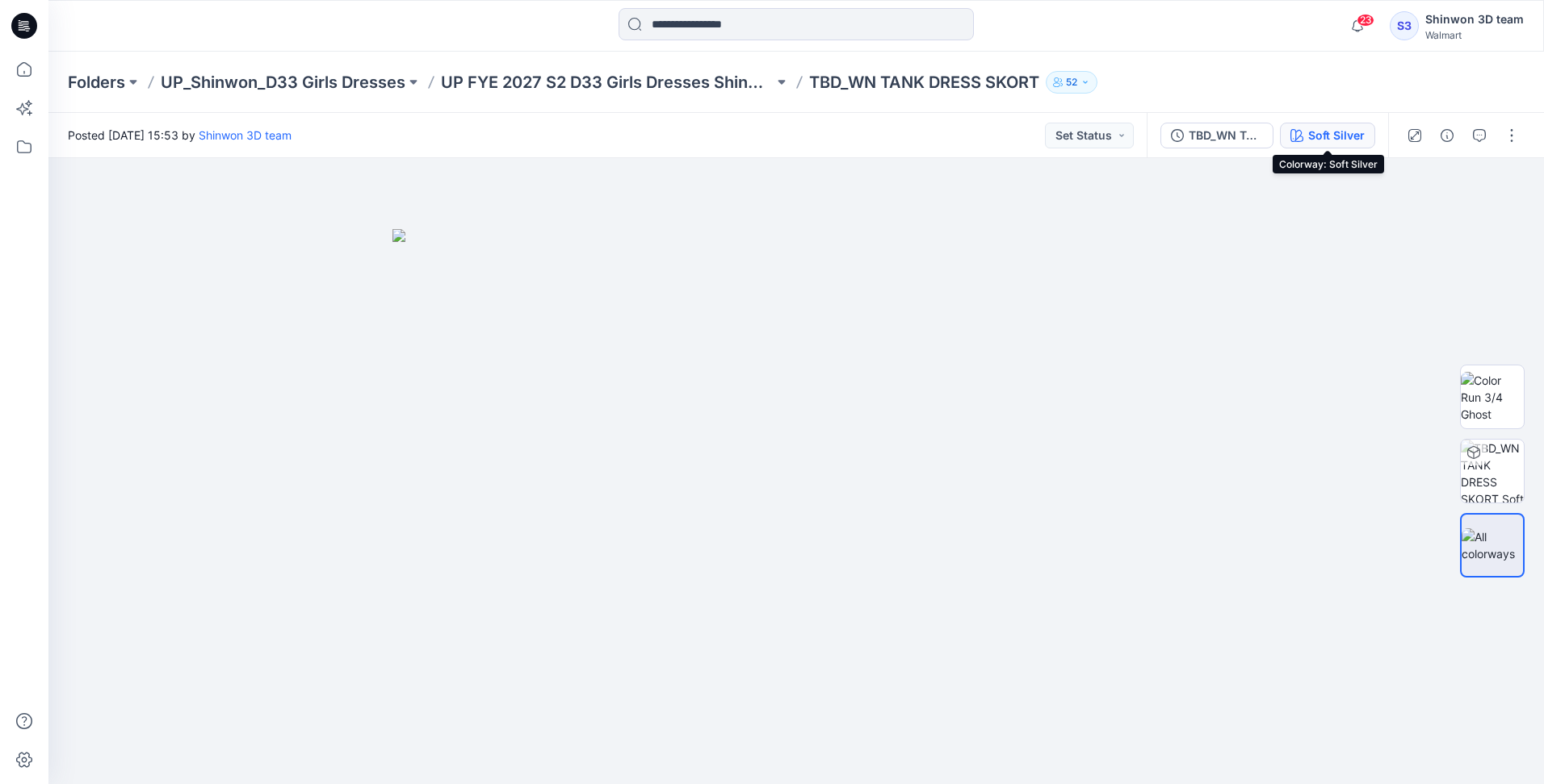
click at [1295, 129] on icon "button" at bounding box center [1297, 135] width 13 height 13
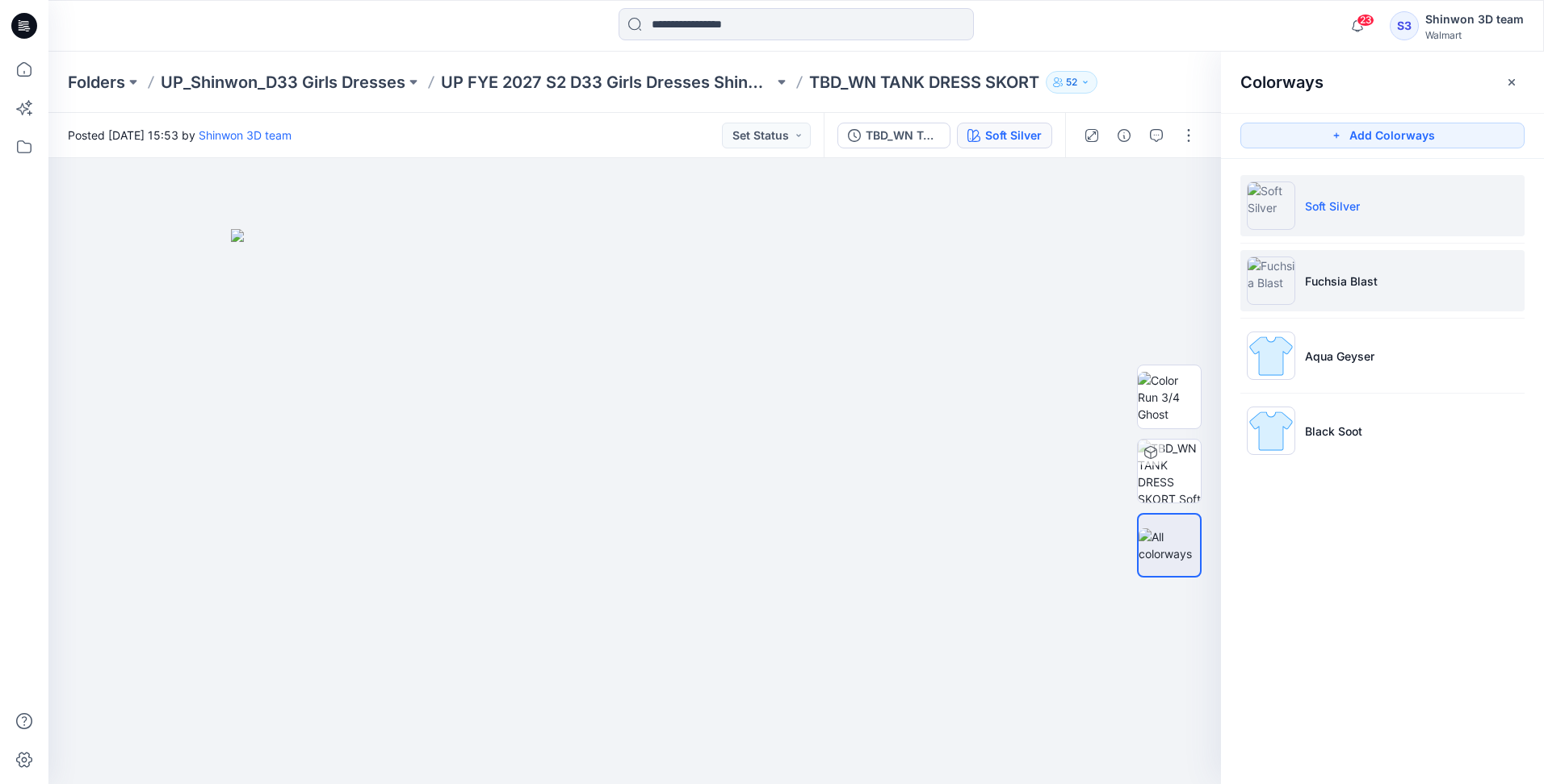
click at [1341, 273] on p "Fuchsia Blast" at bounding box center [1340, 281] width 72 height 17
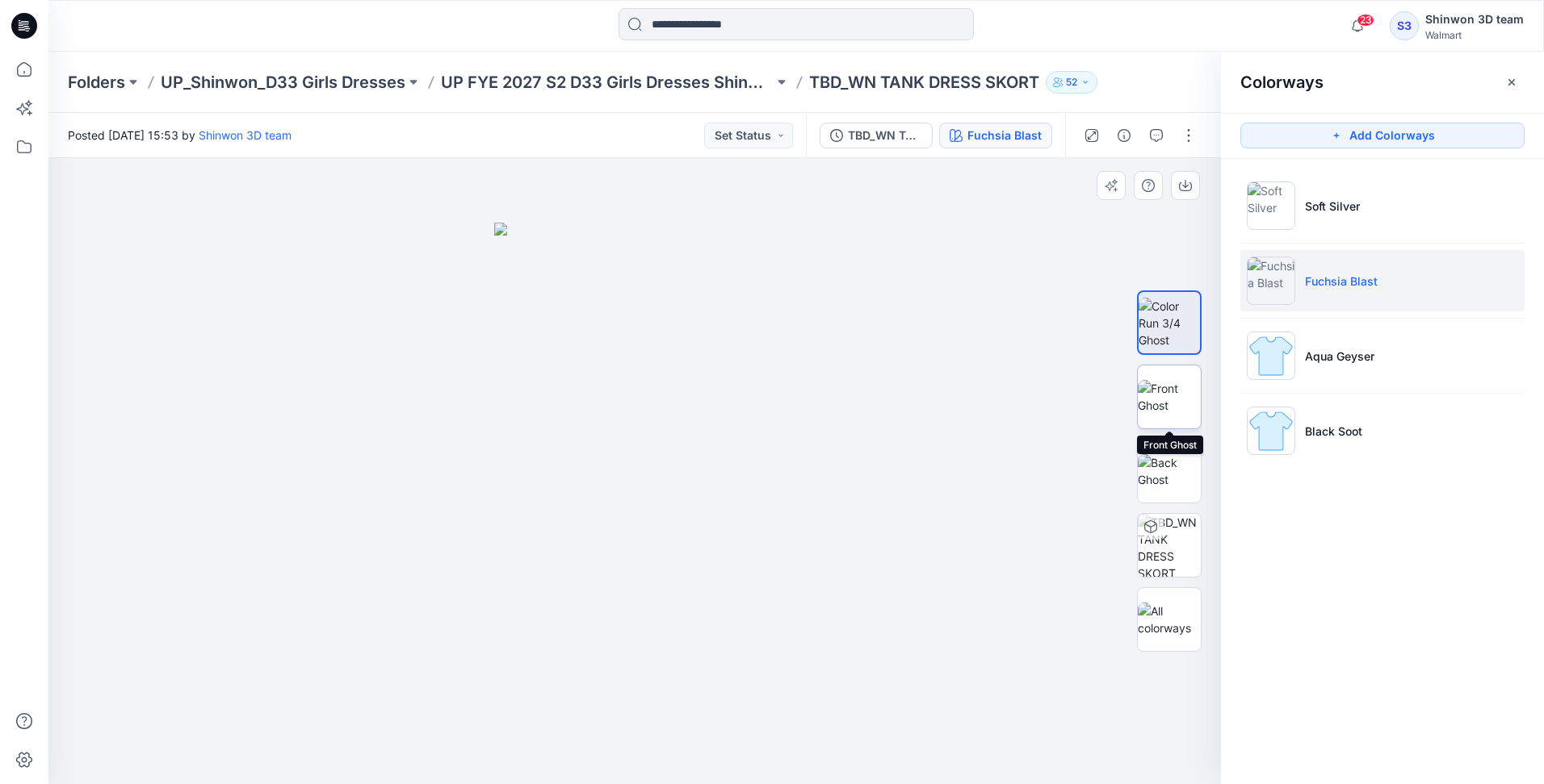
click at [1179, 393] on img at bounding box center [1169, 397] width 63 height 34
click at [1154, 468] on img at bounding box center [1169, 471] width 63 height 34
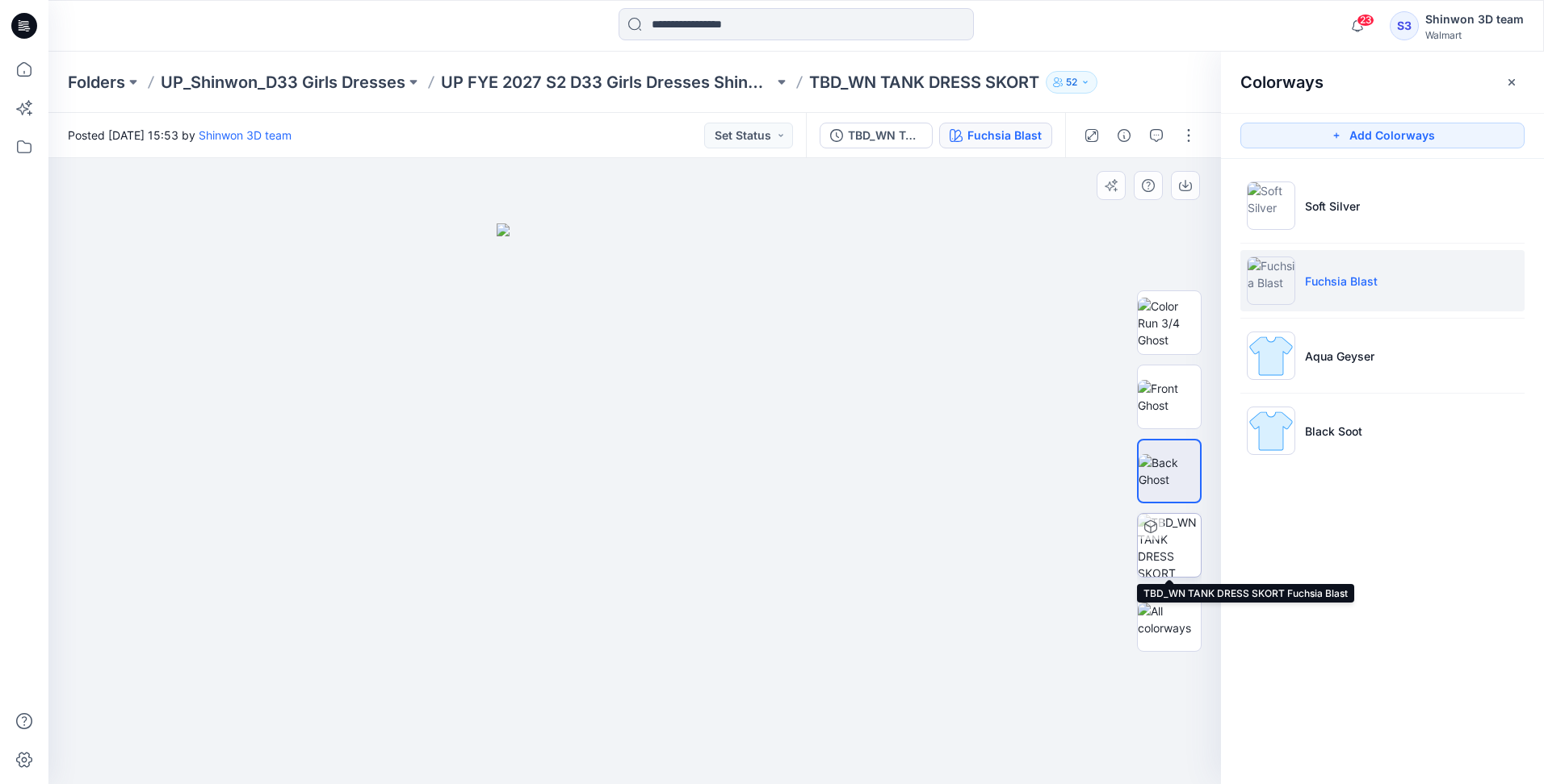
click at [1163, 537] on img at bounding box center [1169, 546] width 63 height 63
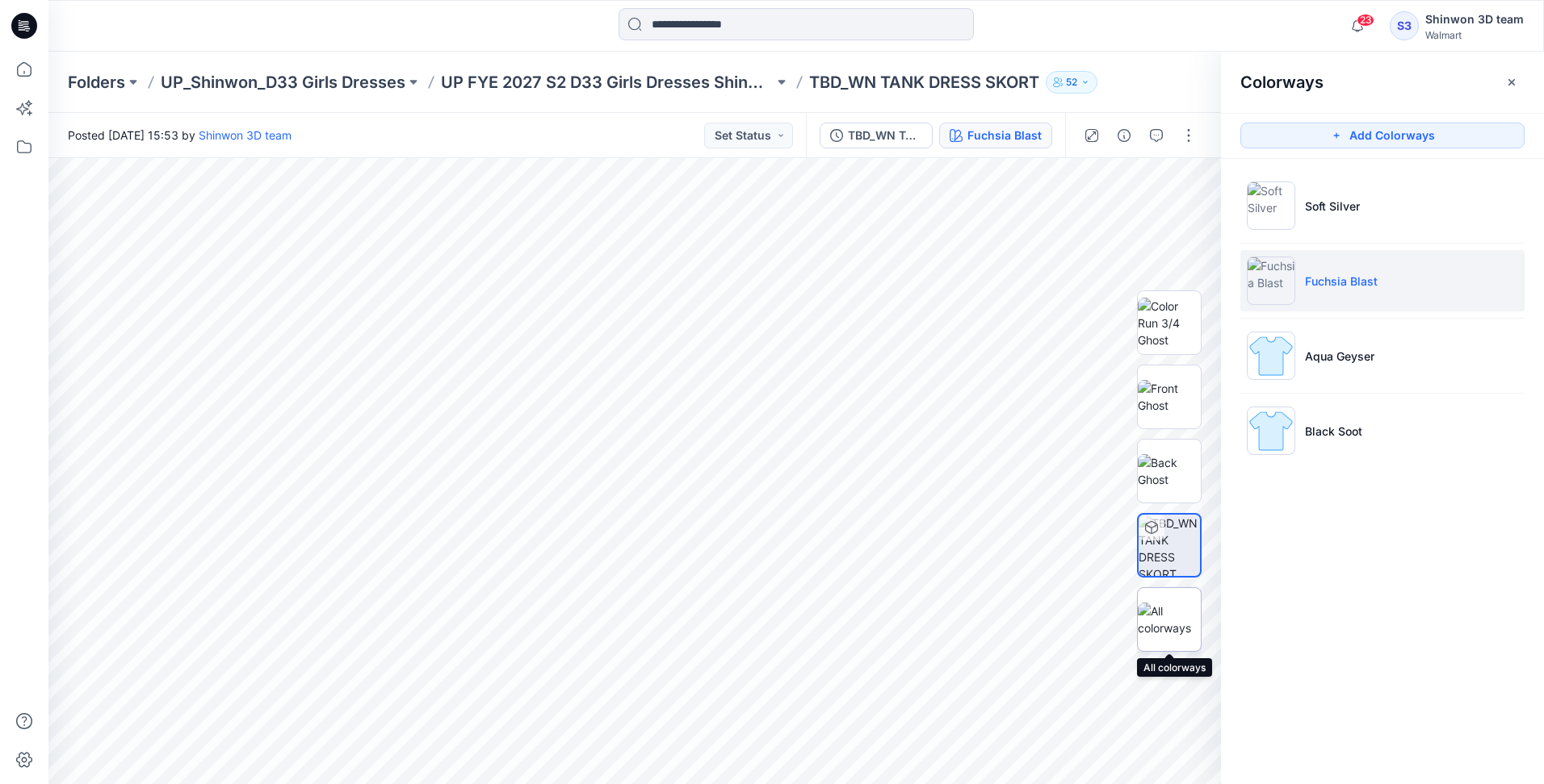
click at [1173, 612] on img at bounding box center [1169, 620] width 63 height 34
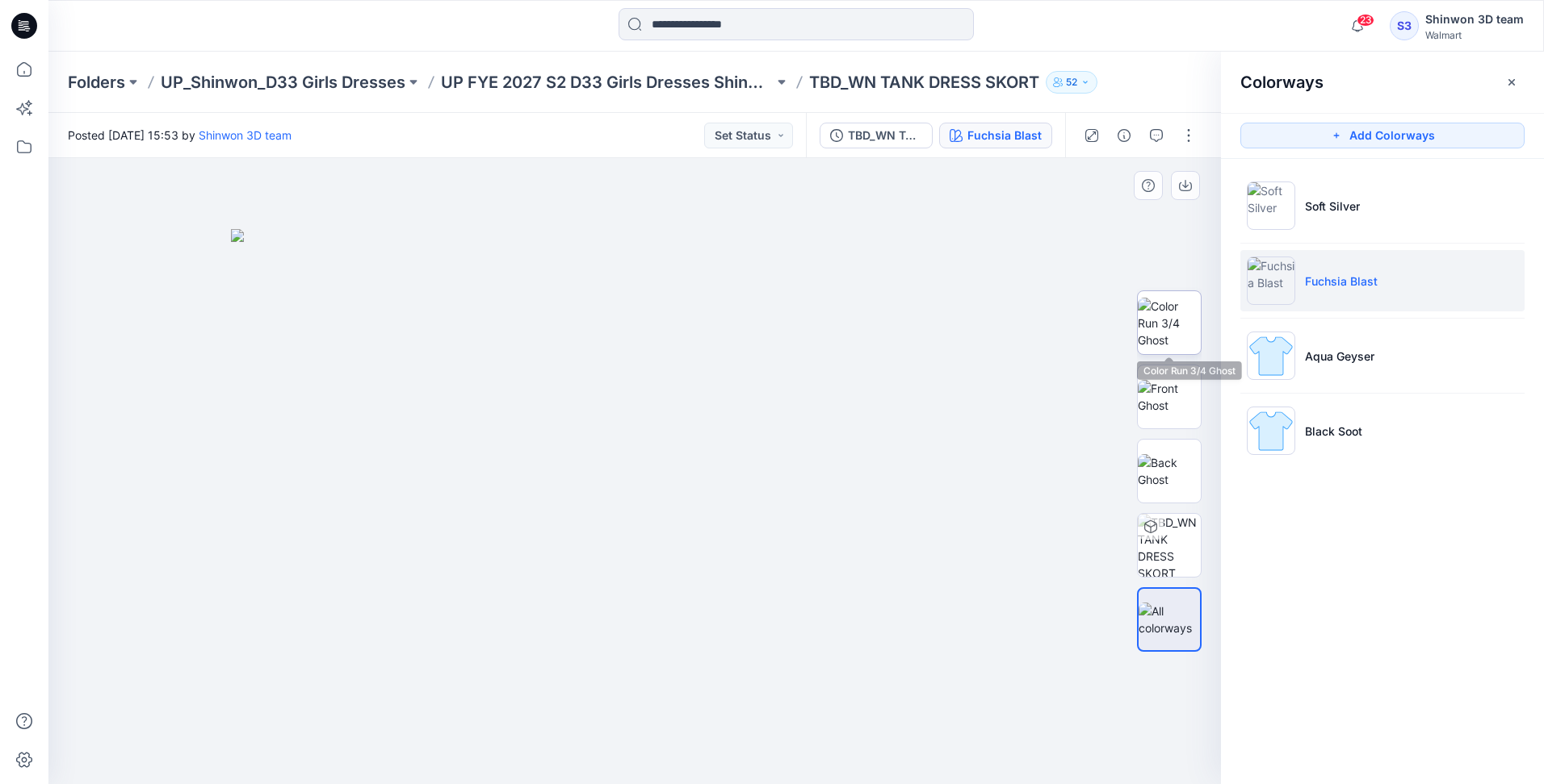
click at [1175, 310] on img at bounding box center [1169, 322] width 63 height 51
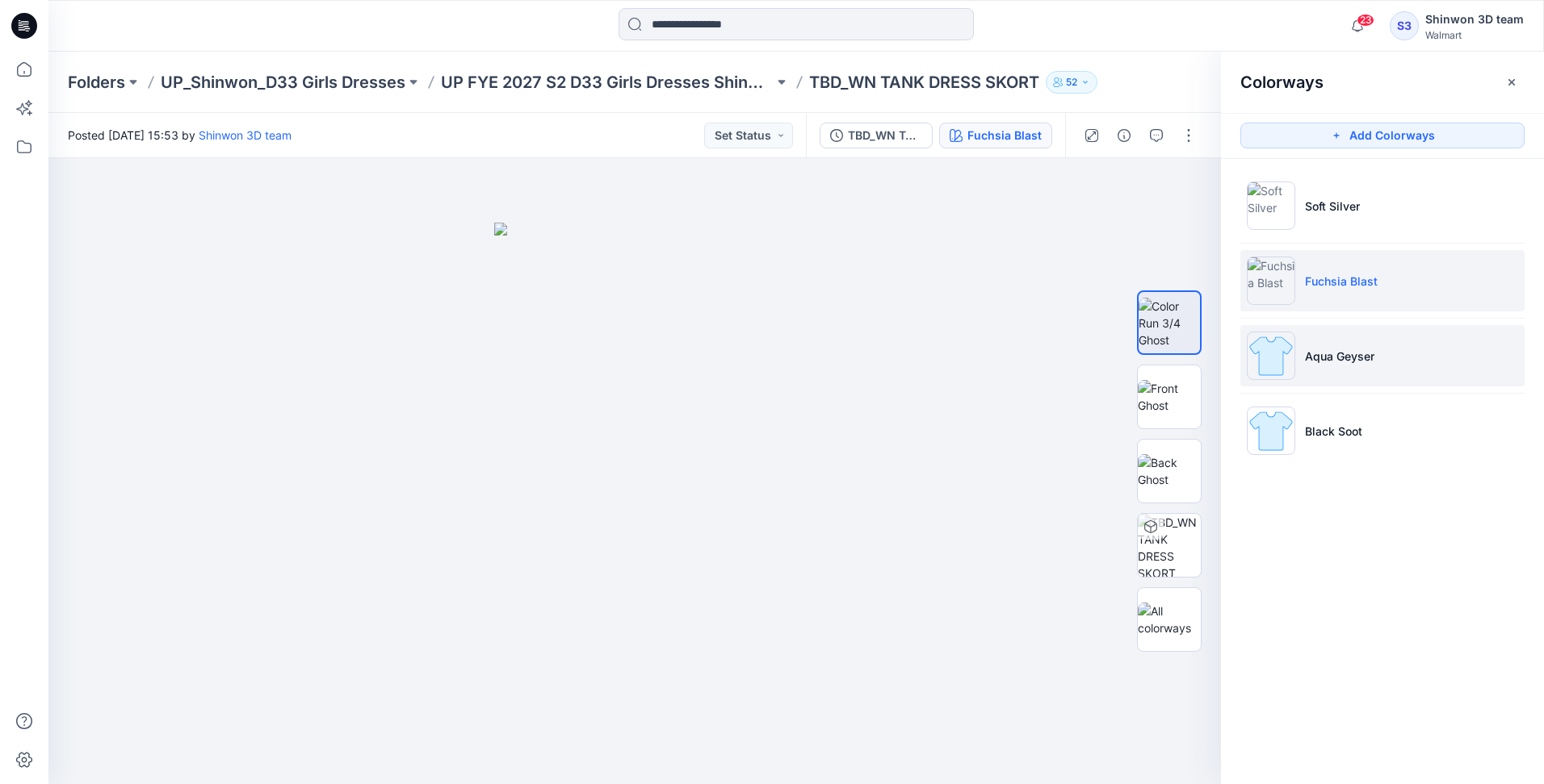
click at [1355, 365] on li "Aqua Geyser" at bounding box center [1382, 356] width 284 height 61
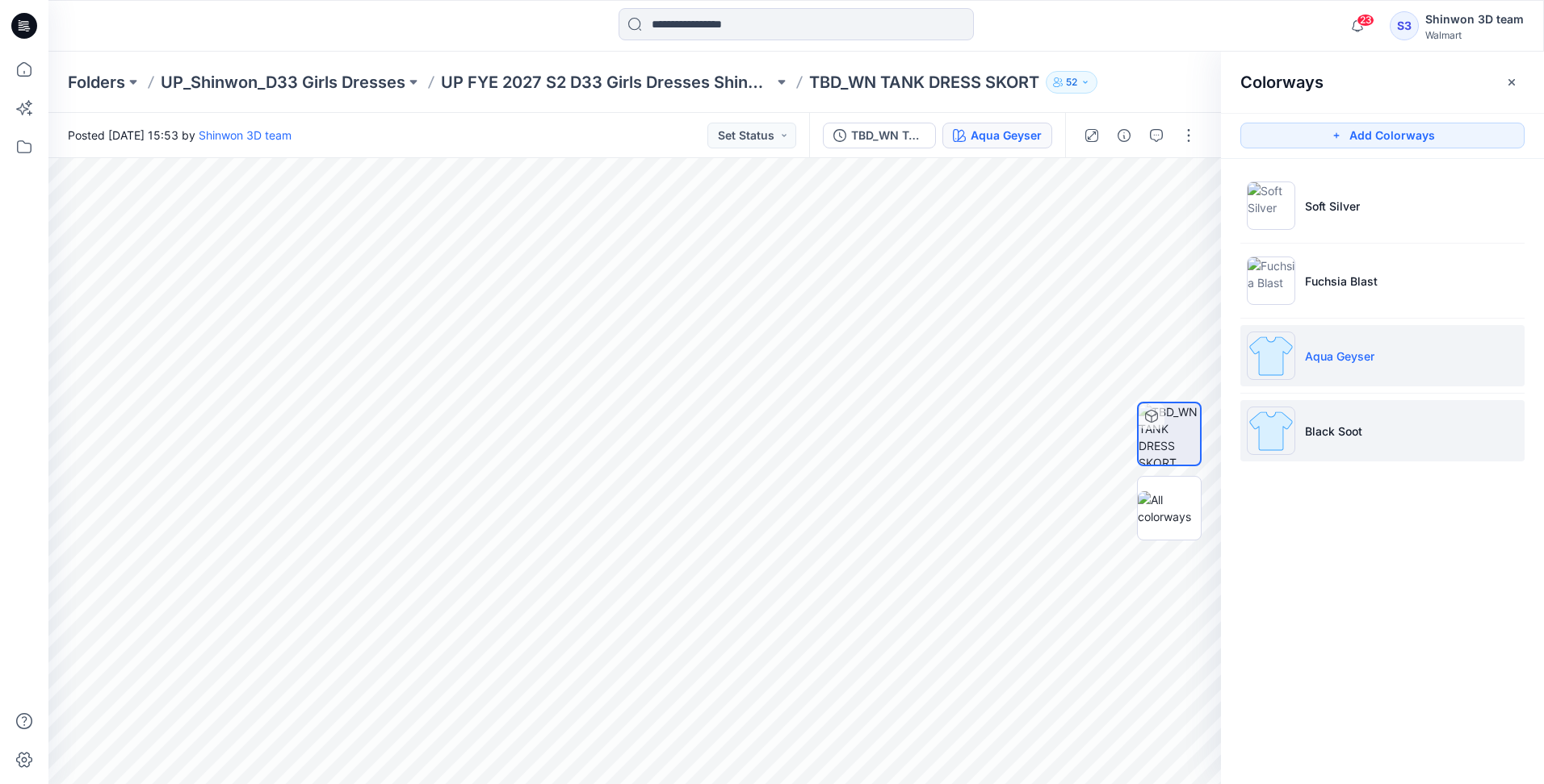
click at [1350, 423] on p "Black Soot" at bounding box center [1333, 431] width 57 height 17
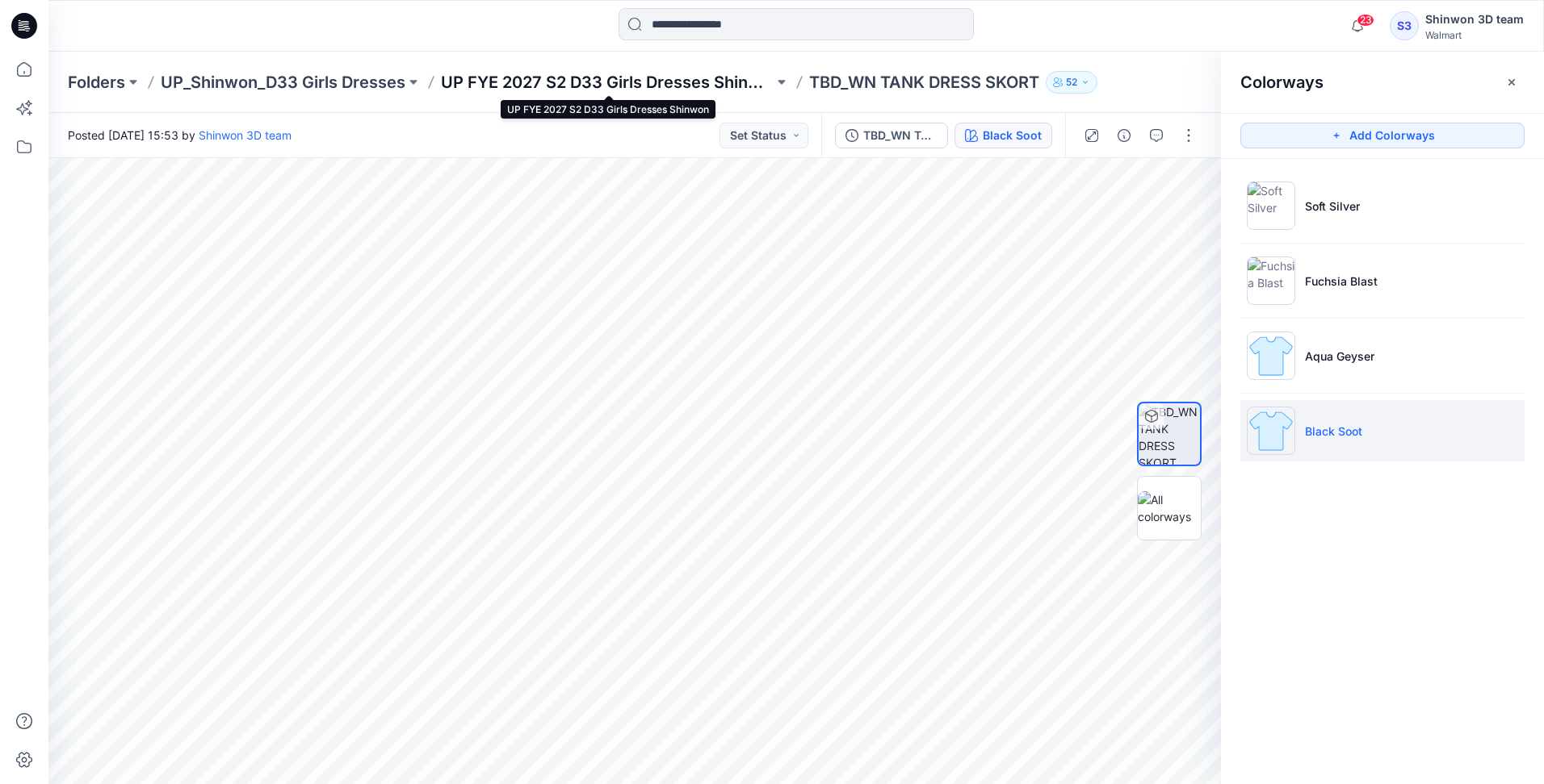
click at [699, 75] on p "UP FYE 2027 S2 D33 Girls Dresses Shinwon" at bounding box center [607, 81] width 332 height 22
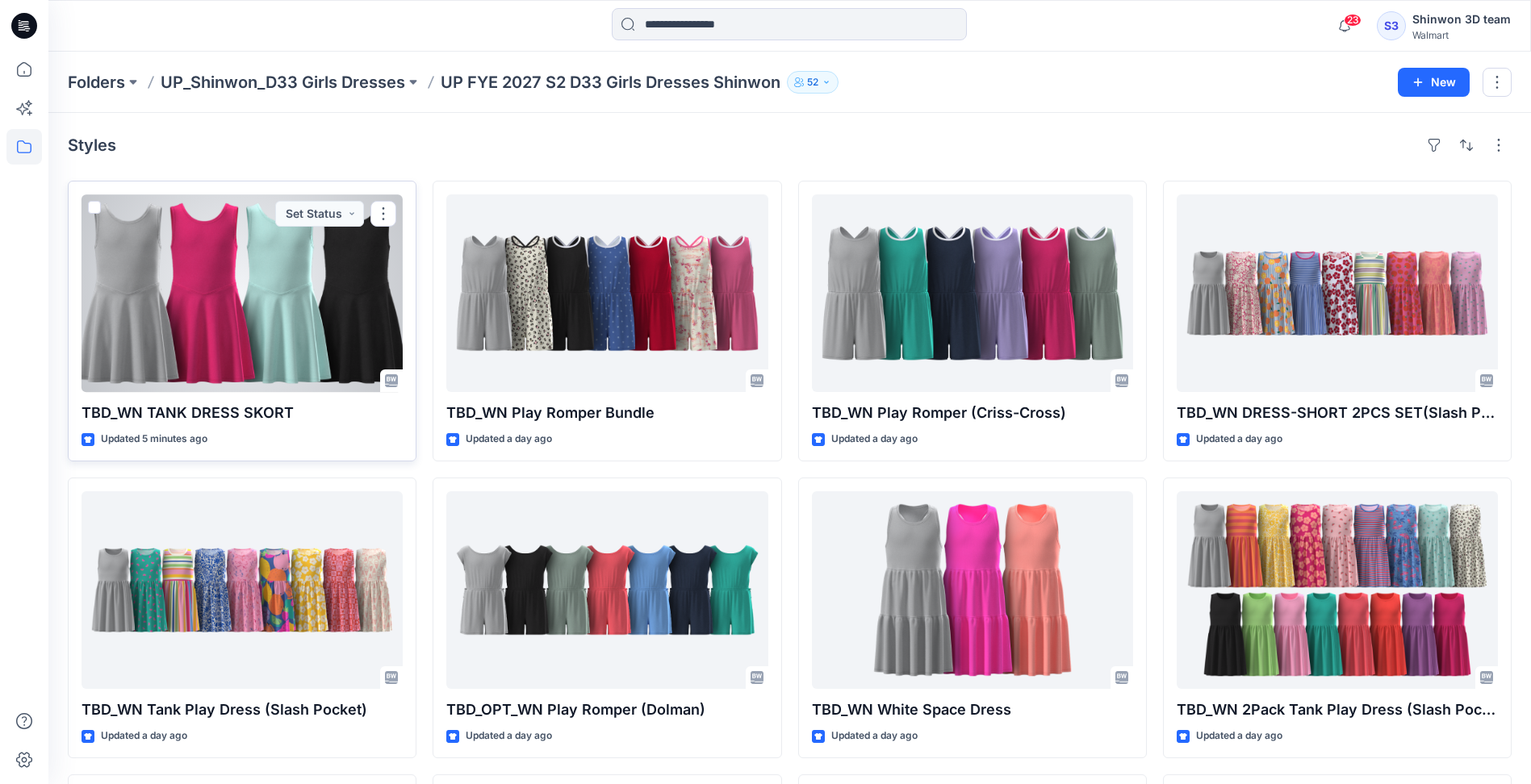
click at [165, 365] on div at bounding box center [242, 293] width 321 height 198
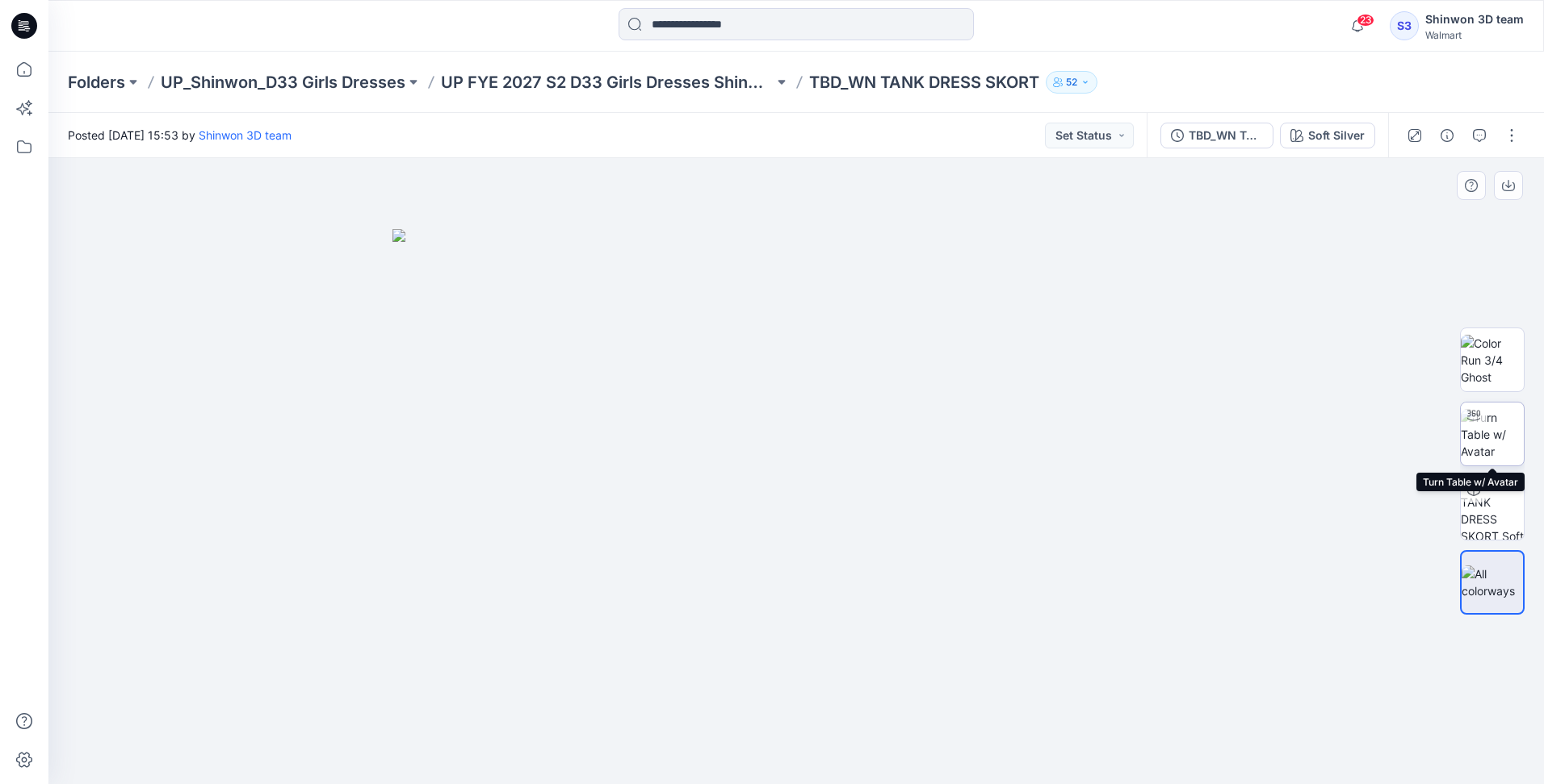
click at [1492, 443] on img at bounding box center [1492, 434] width 63 height 51
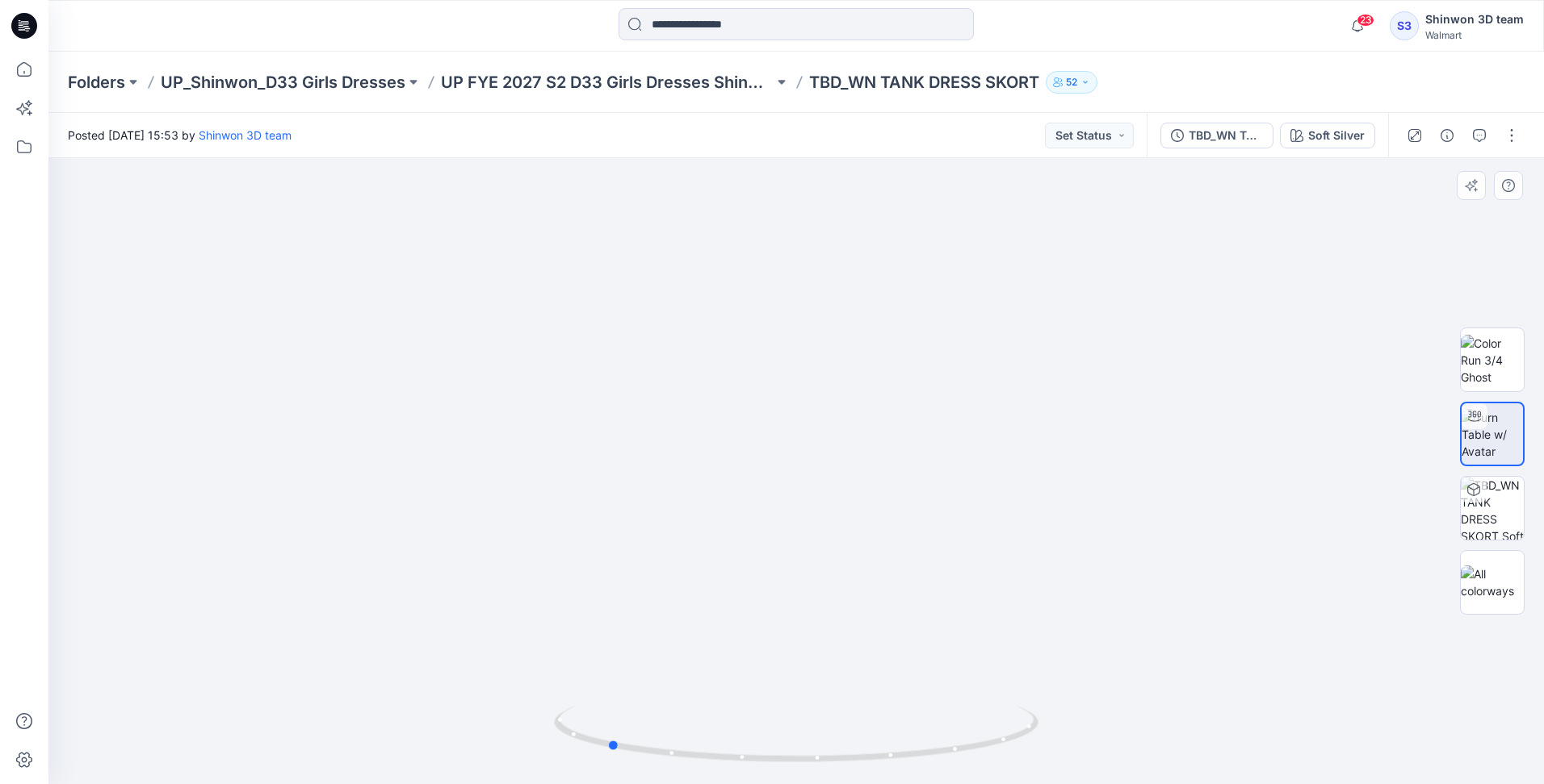
drag, startPoint x: 800, startPoint y: 750, endPoint x: 902, endPoint y: 497, distance: 272.8
click at [1091, 732] on div at bounding box center [795, 471] width 1495 height 626
drag, startPoint x: 891, startPoint y: 751, endPoint x: 1136, endPoint y: 726, distance: 246.3
click at [1136, 726] on div at bounding box center [795, 471] width 1495 height 626
click at [1329, 140] on div "Soft Silver" at bounding box center [1336, 135] width 57 height 17
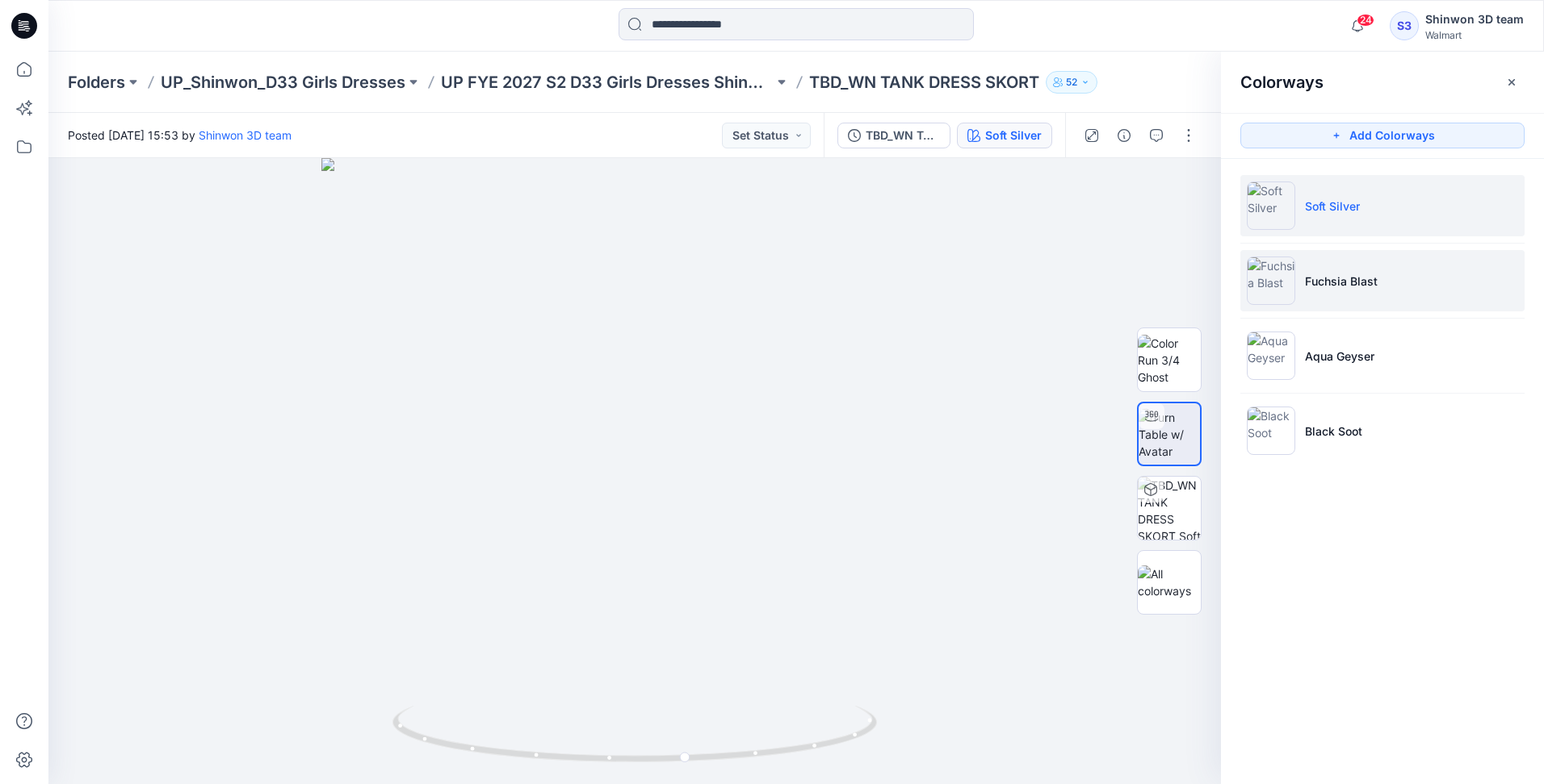
click at [1404, 286] on li "Fuchsia Blast" at bounding box center [1382, 281] width 284 height 61
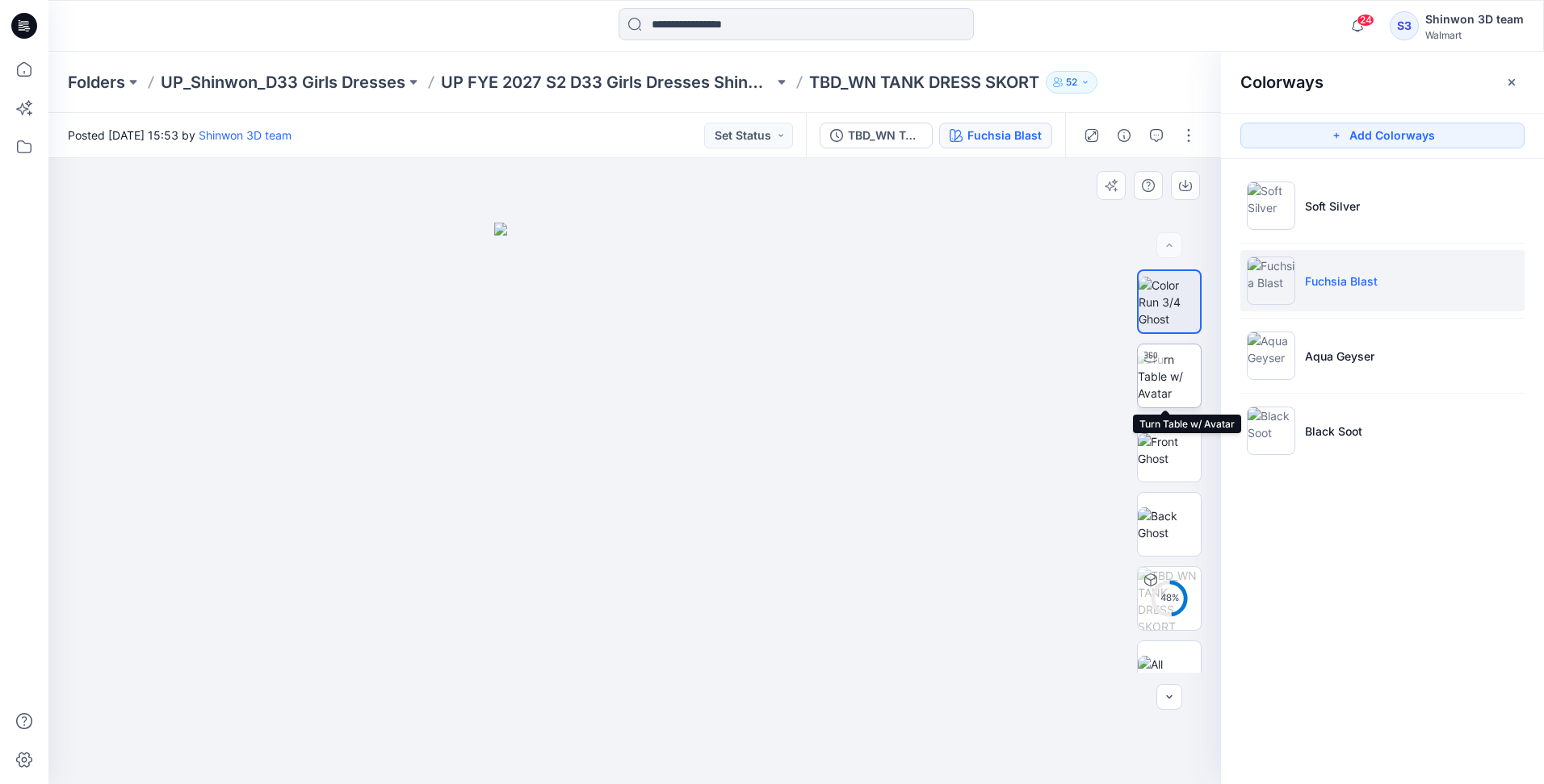
click at [1180, 380] on img at bounding box center [1169, 376] width 63 height 51
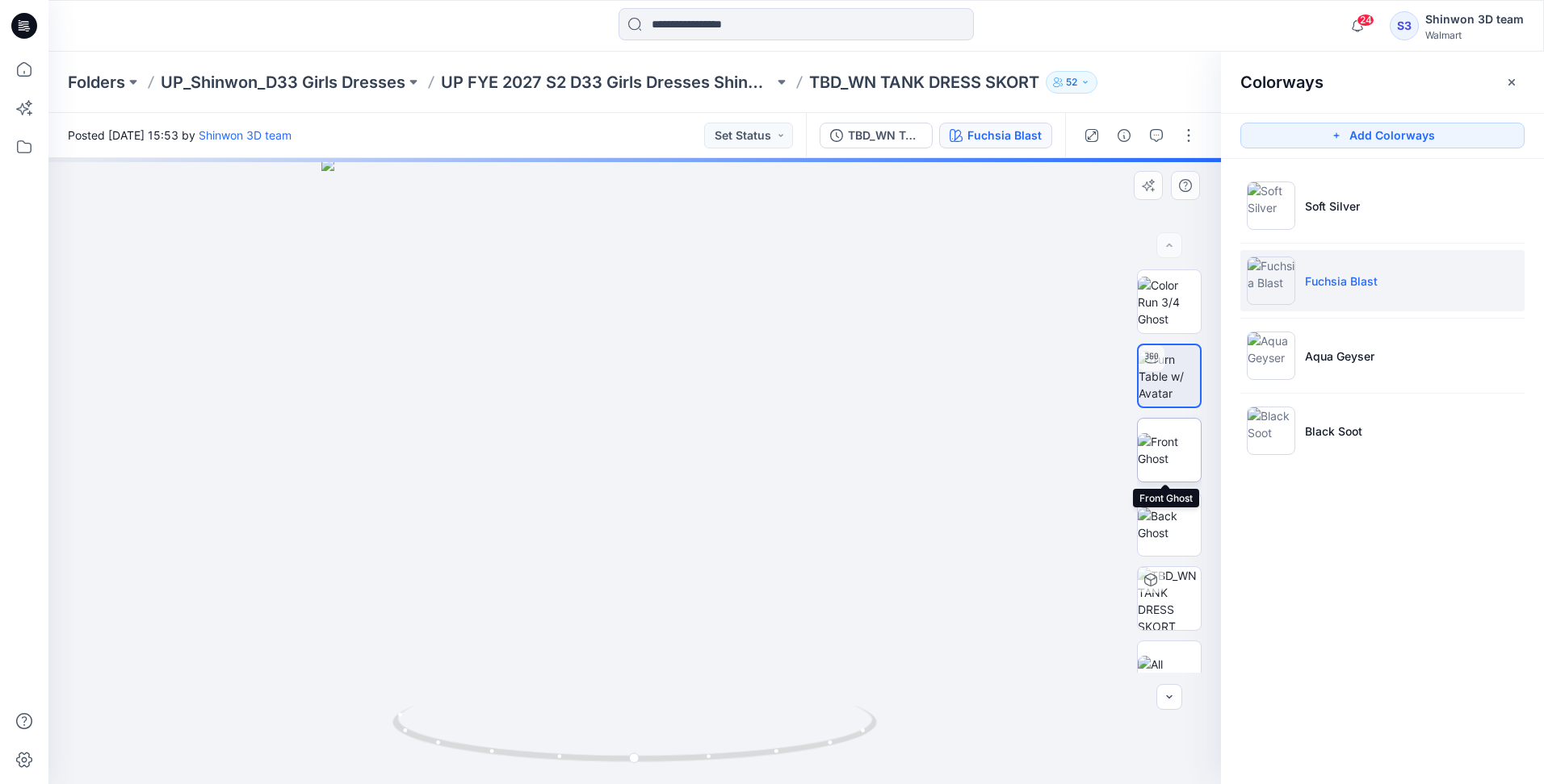
click at [1168, 458] on img at bounding box center [1169, 450] width 63 height 34
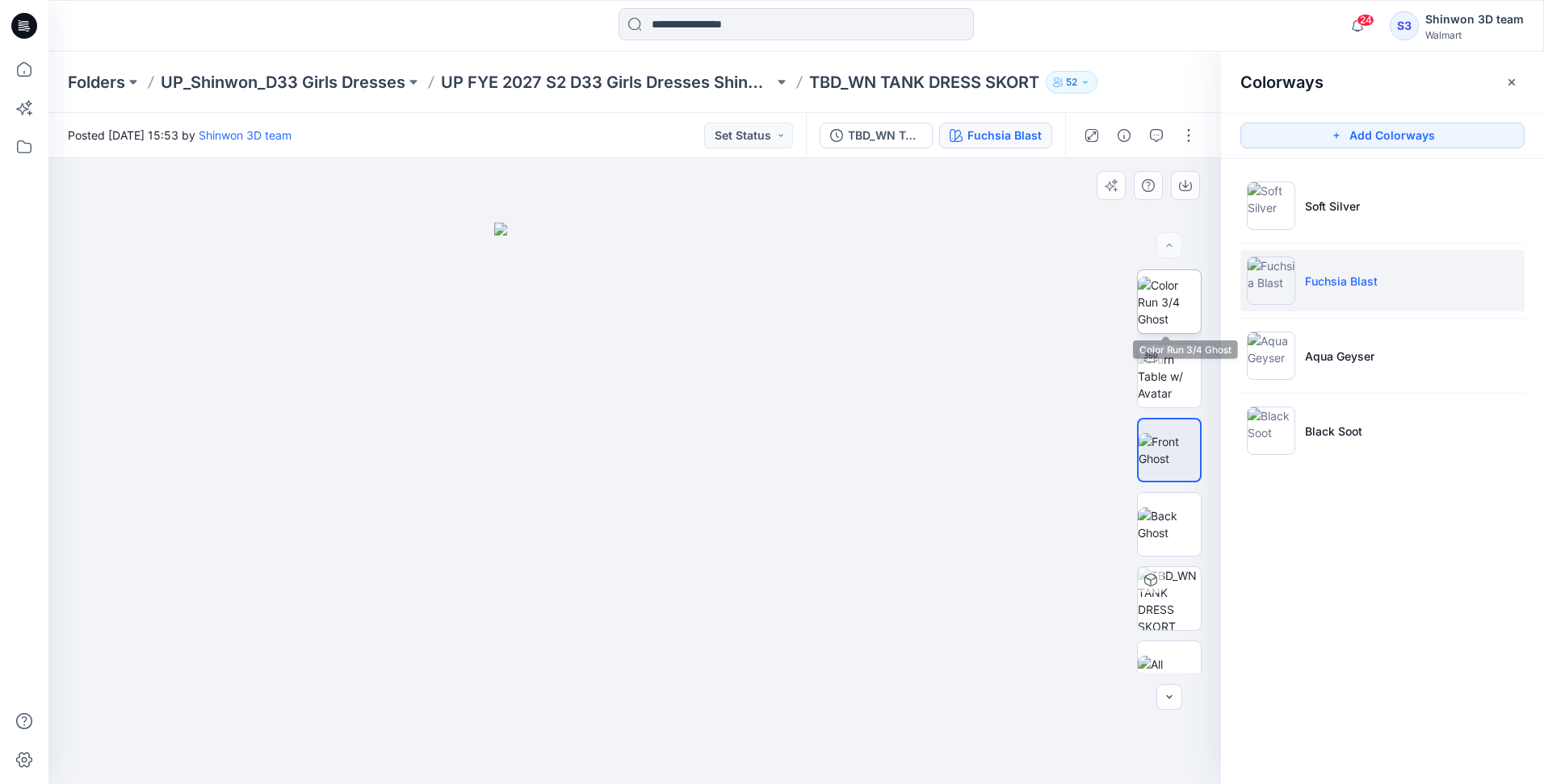
click at [1165, 306] on img at bounding box center [1169, 301] width 63 height 51
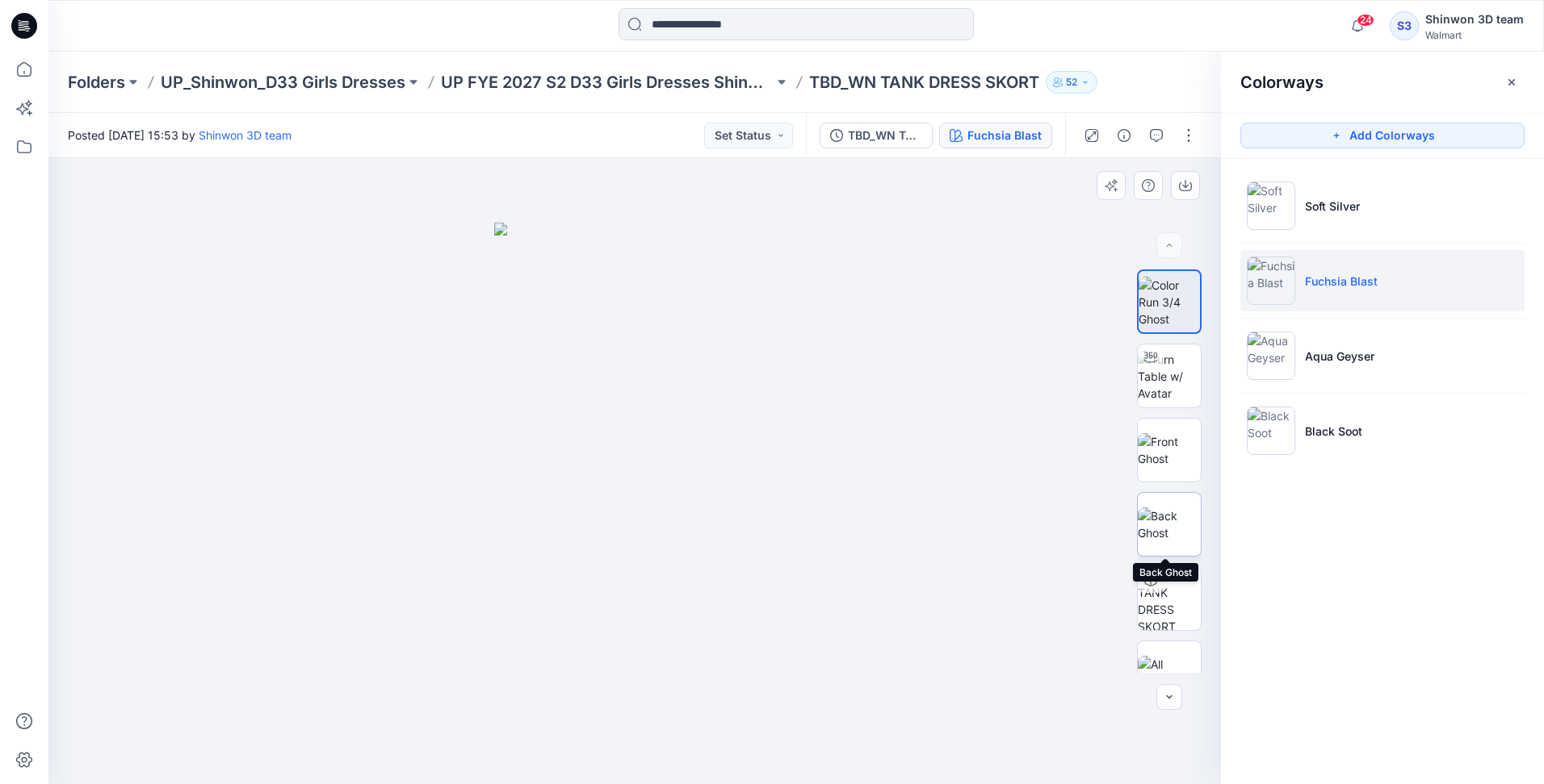
click at [1173, 525] on img at bounding box center [1169, 524] width 63 height 34
click at [1166, 468] on img at bounding box center [1169, 450] width 63 height 34
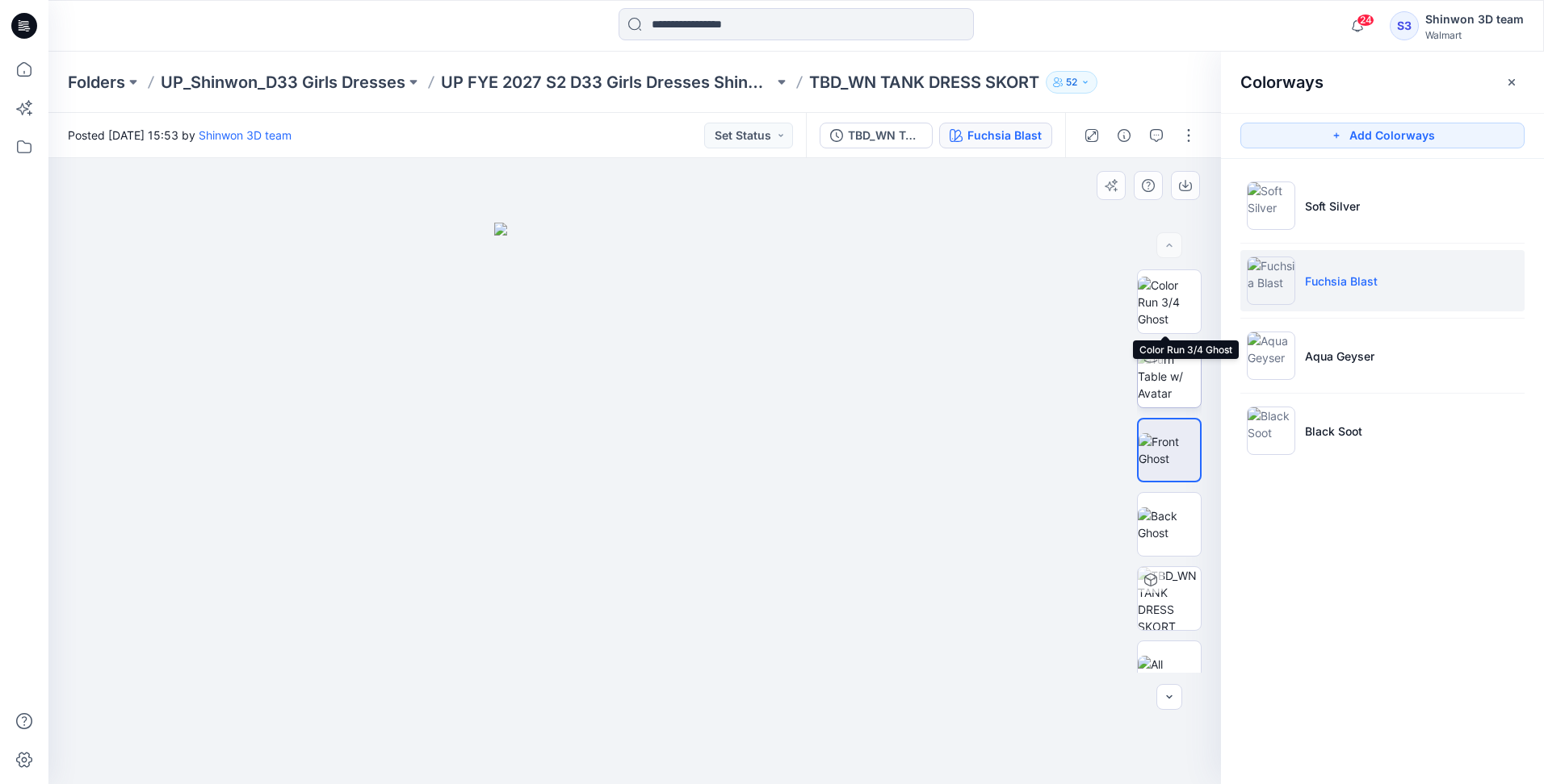
drag, startPoint x: 1175, startPoint y: 318, endPoint x: 1166, endPoint y: 348, distance: 31.3
click at [1174, 318] on img at bounding box center [1169, 301] width 63 height 51
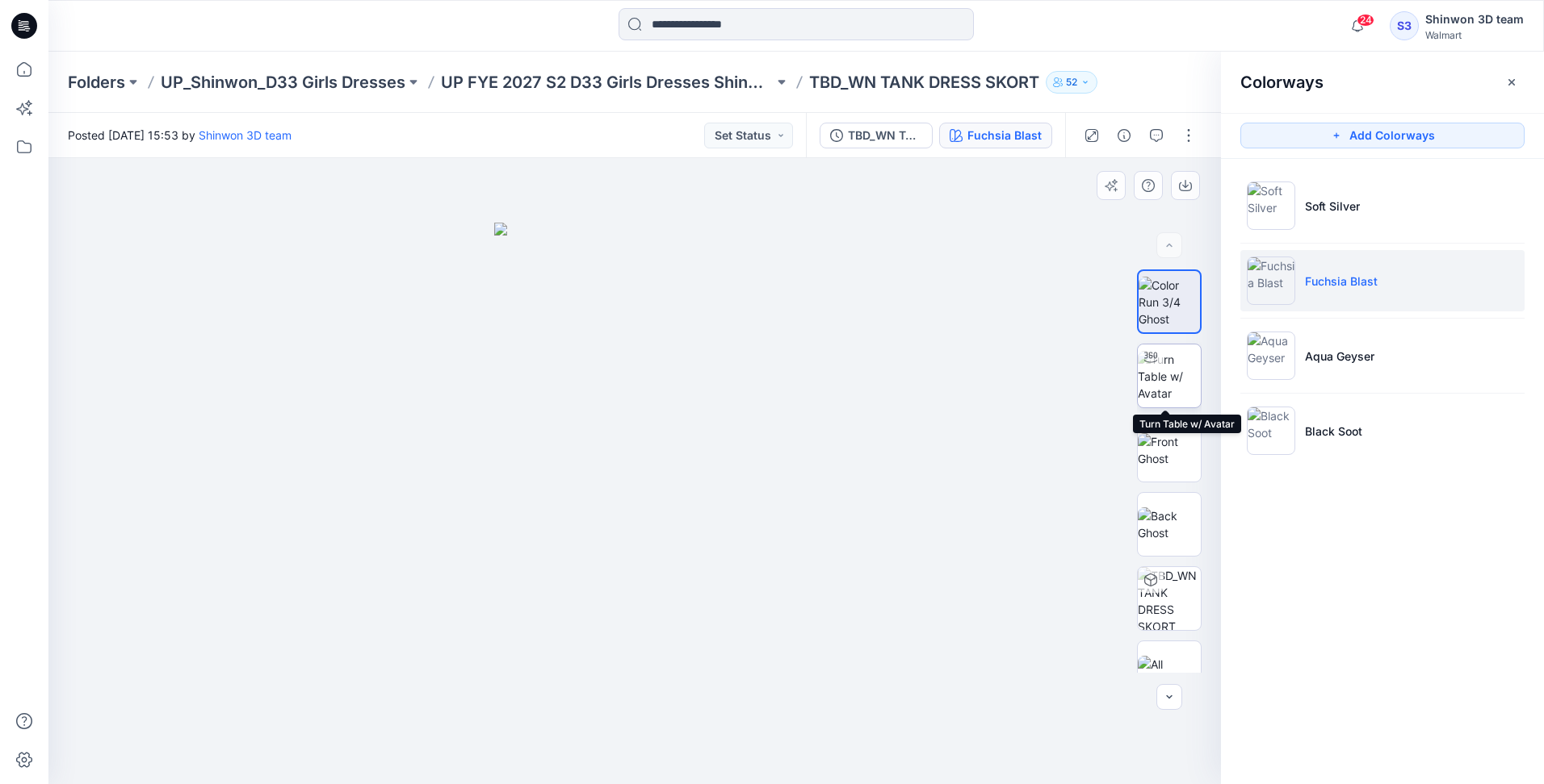
click at [1163, 378] on img at bounding box center [1169, 376] width 63 height 51
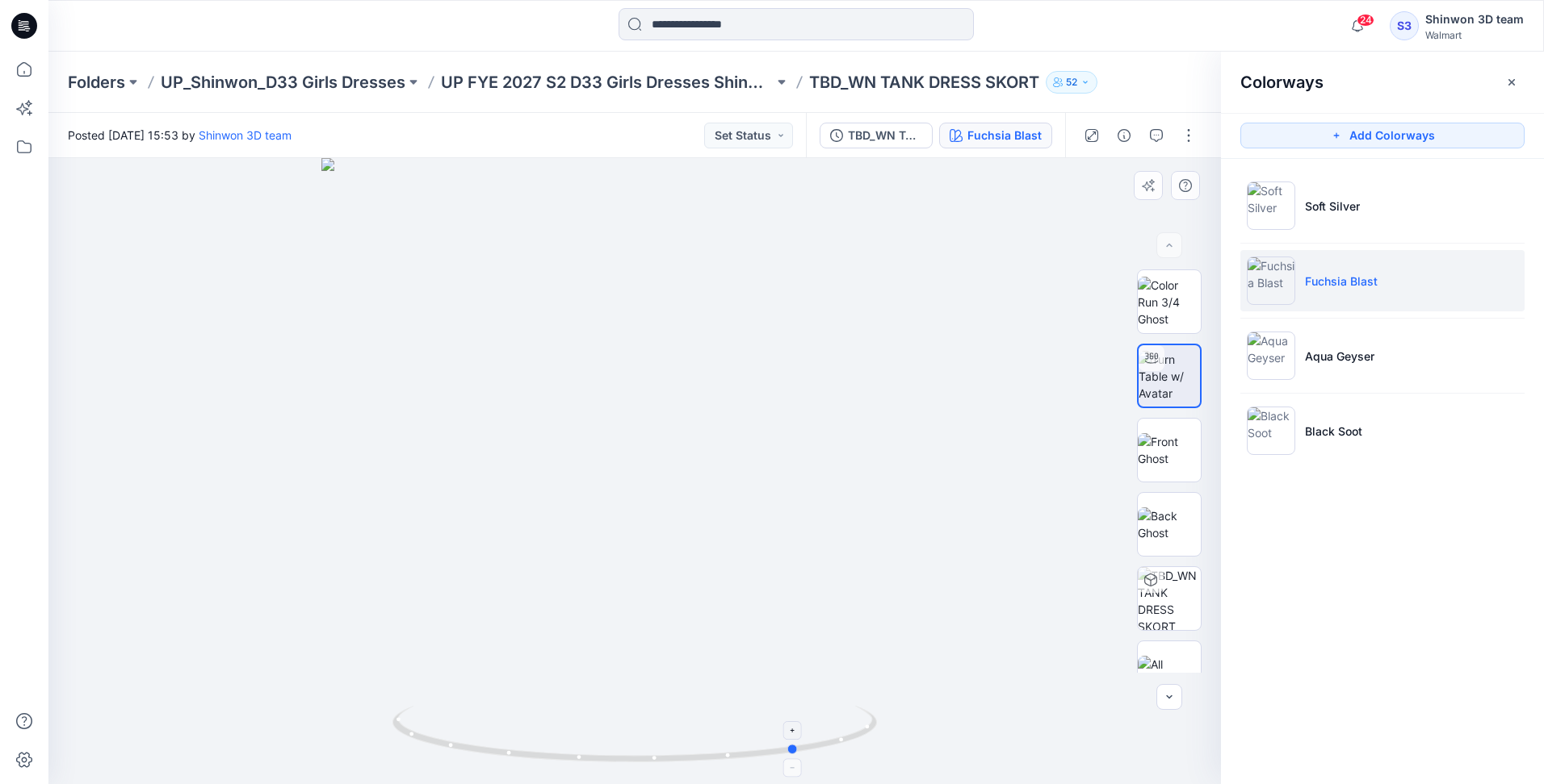
drag, startPoint x: 710, startPoint y: 749, endPoint x: 740, endPoint y: 718, distance: 43.1
click at [762, 738] on icon at bounding box center [637, 736] width 489 height 61
drag, startPoint x: 686, startPoint y: 761, endPoint x: 1065, endPoint y: 746, distance: 379.3
click at [1065, 746] on div at bounding box center [634, 471] width 1173 height 626
click at [1340, 195] on li "Soft Silver" at bounding box center [1382, 206] width 284 height 61
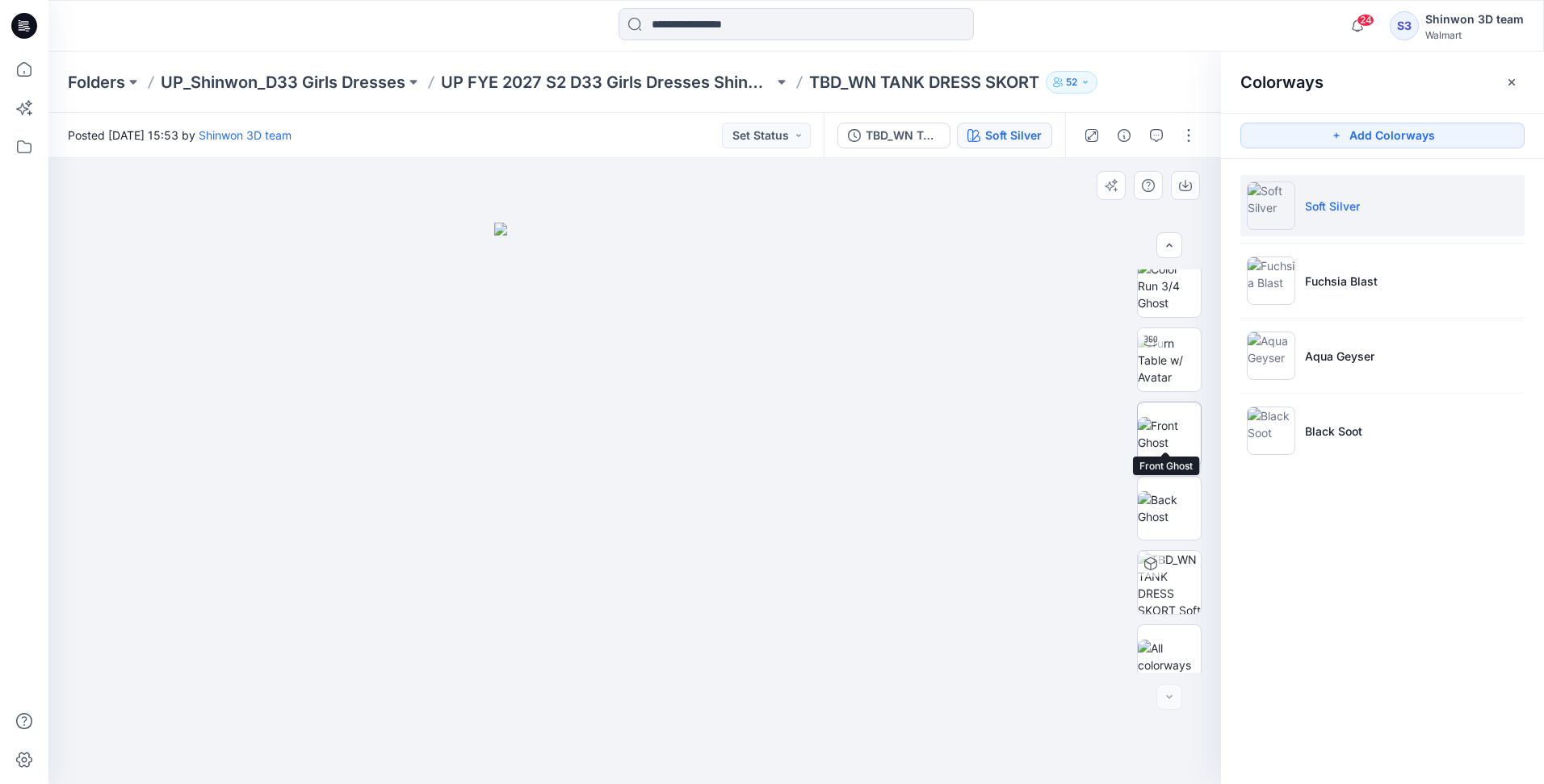
scroll to position [106, 0]
click at [1177, 637] on img at bounding box center [1169, 640] width 63 height 34
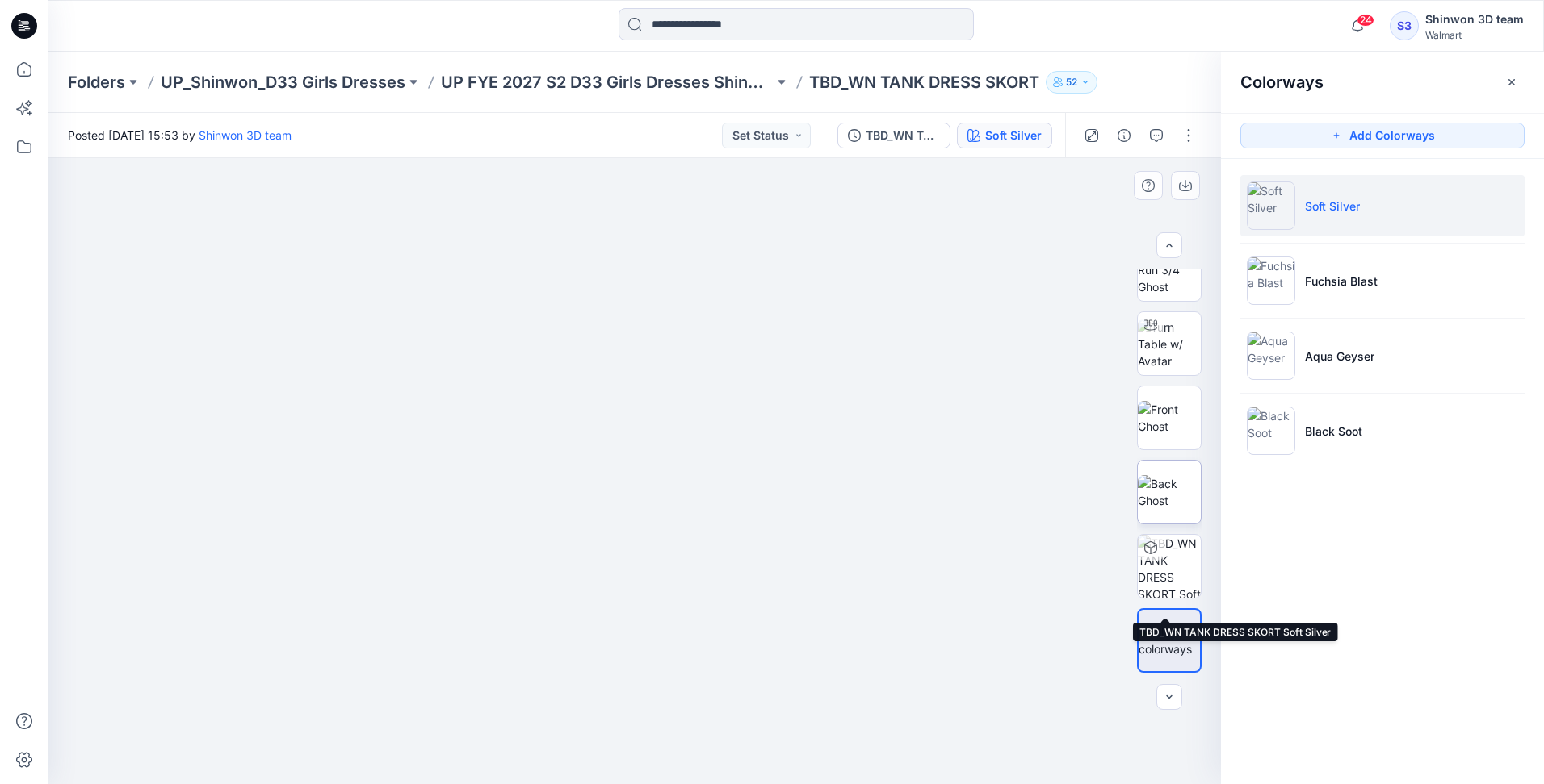
scroll to position [0, 0]
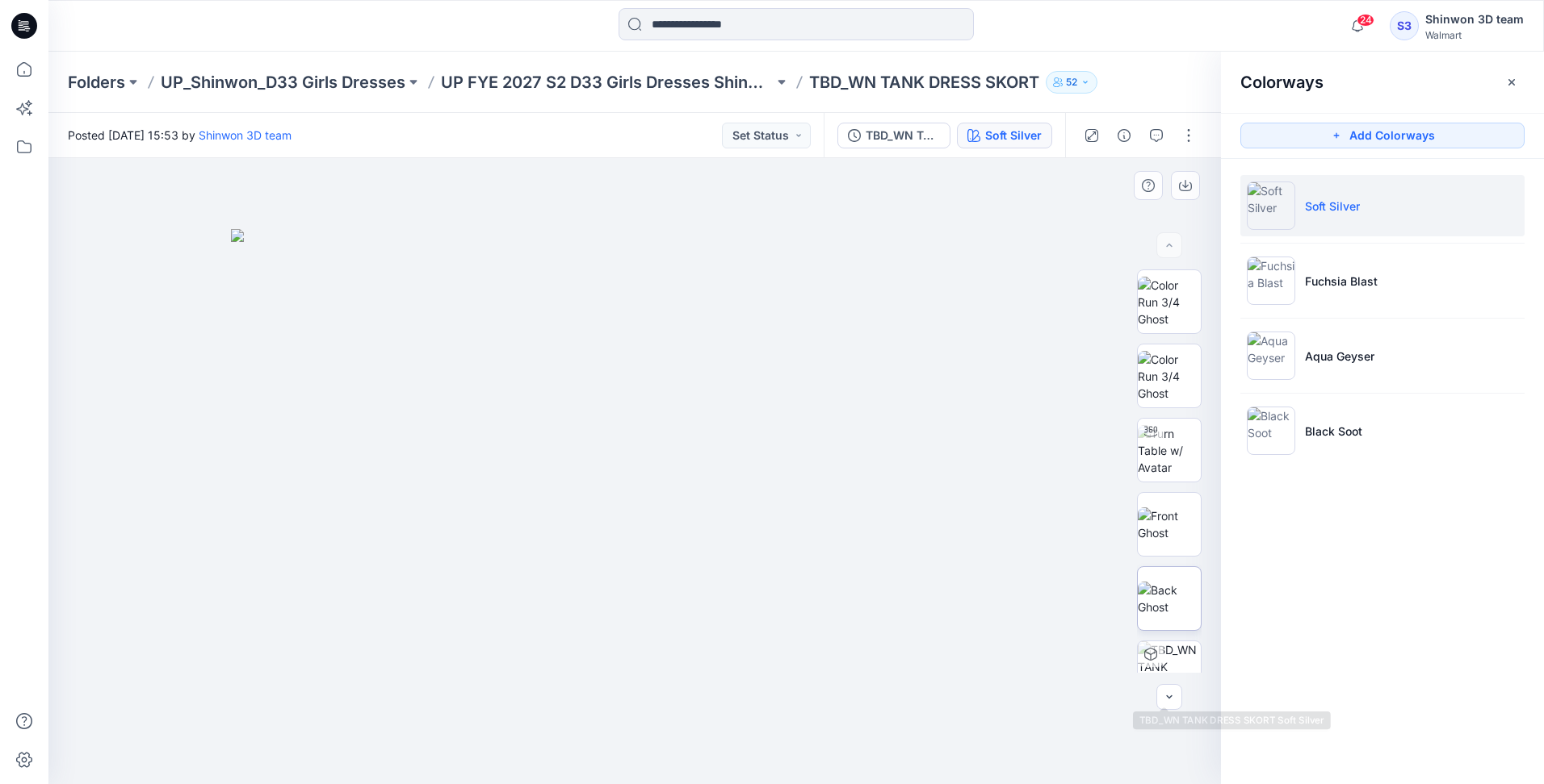
drag, startPoint x: 1154, startPoint y: 664, endPoint x: 1155, endPoint y: 601, distance: 63.0
click at [1154, 669] on div at bounding box center [1169, 471] width 65 height 404
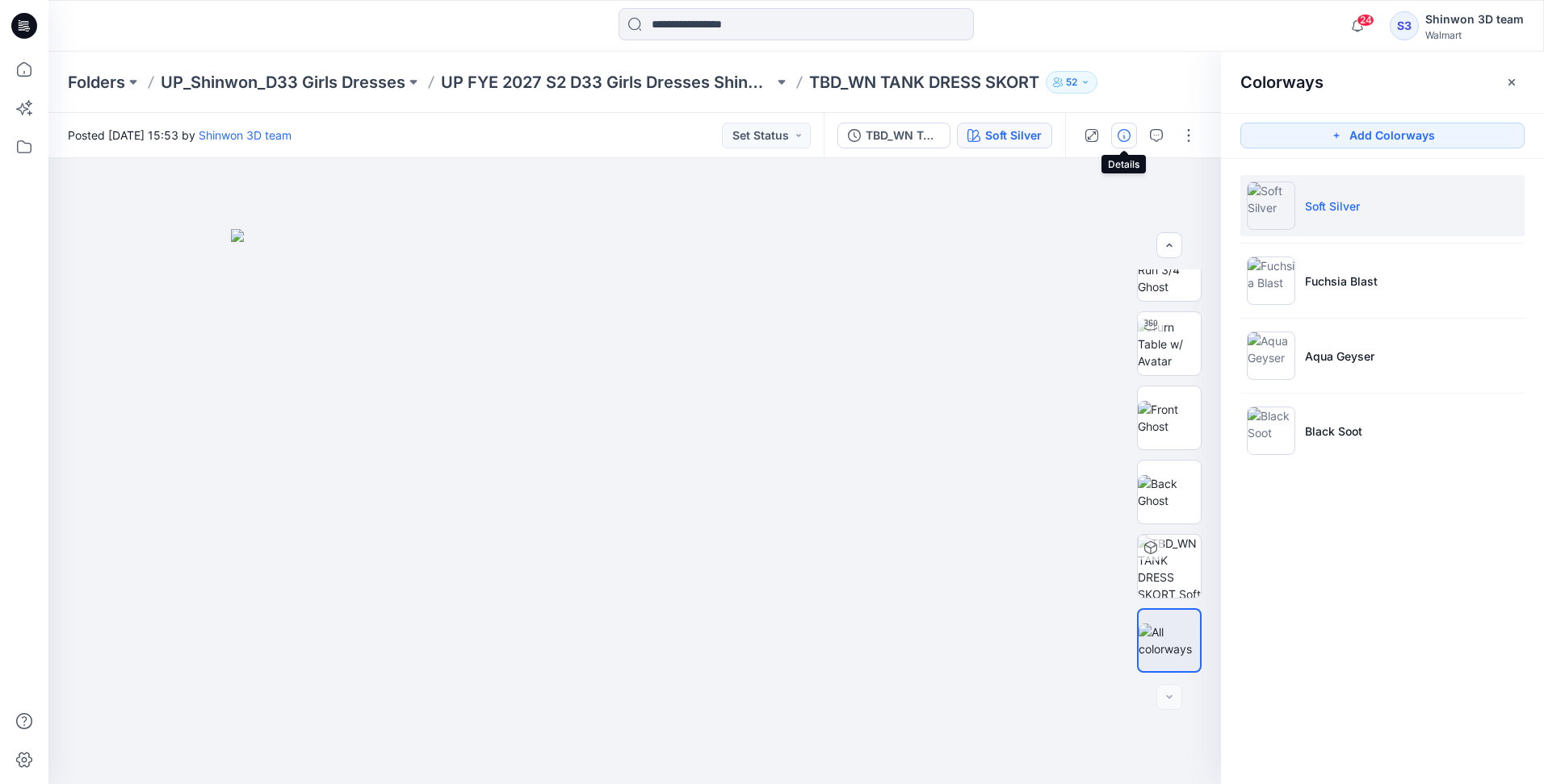
click at [1131, 128] on button "button" at bounding box center [1124, 135] width 26 height 26
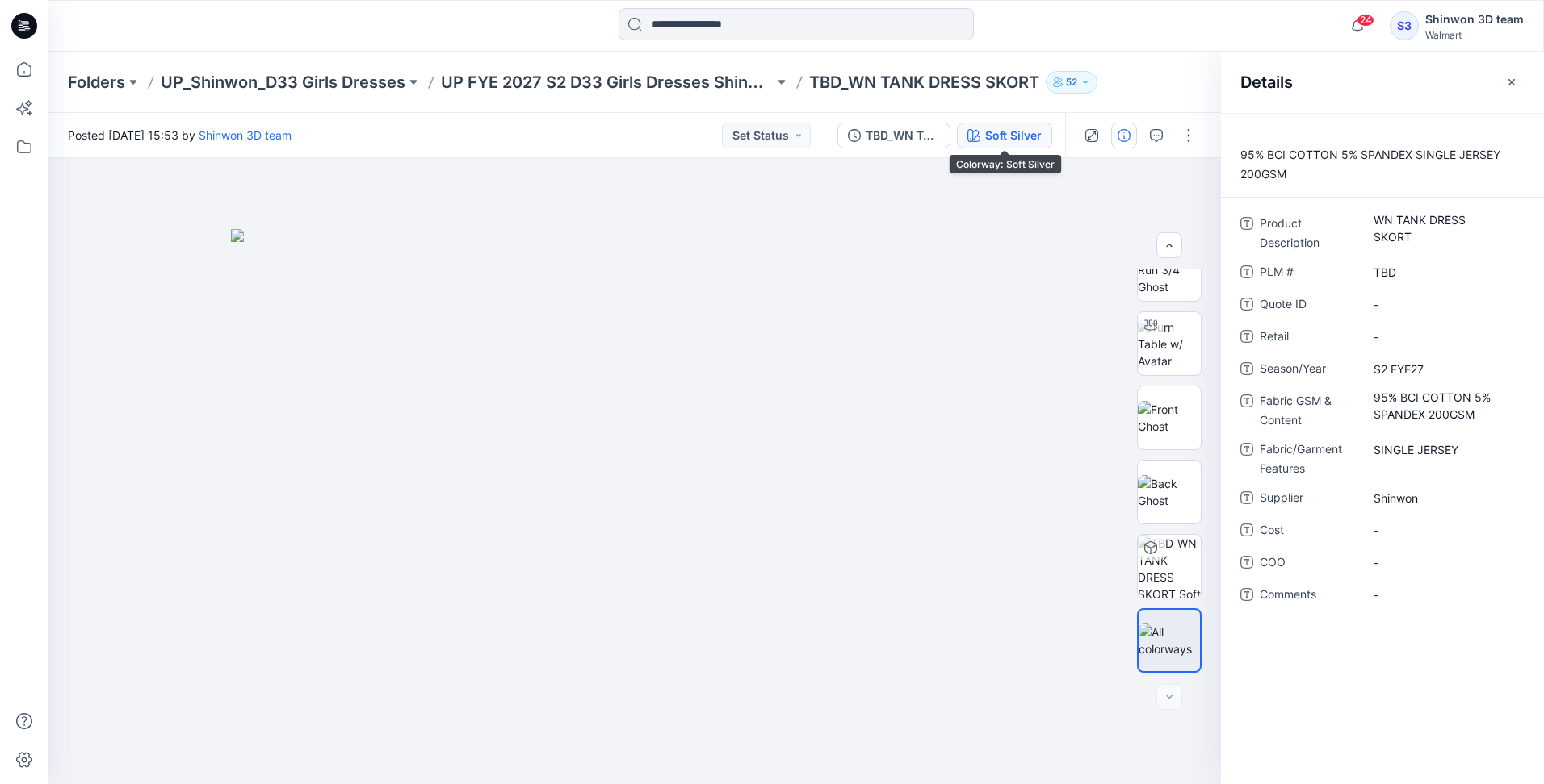
click at [1001, 127] on div "Soft Silver" at bounding box center [1013, 135] width 57 height 17
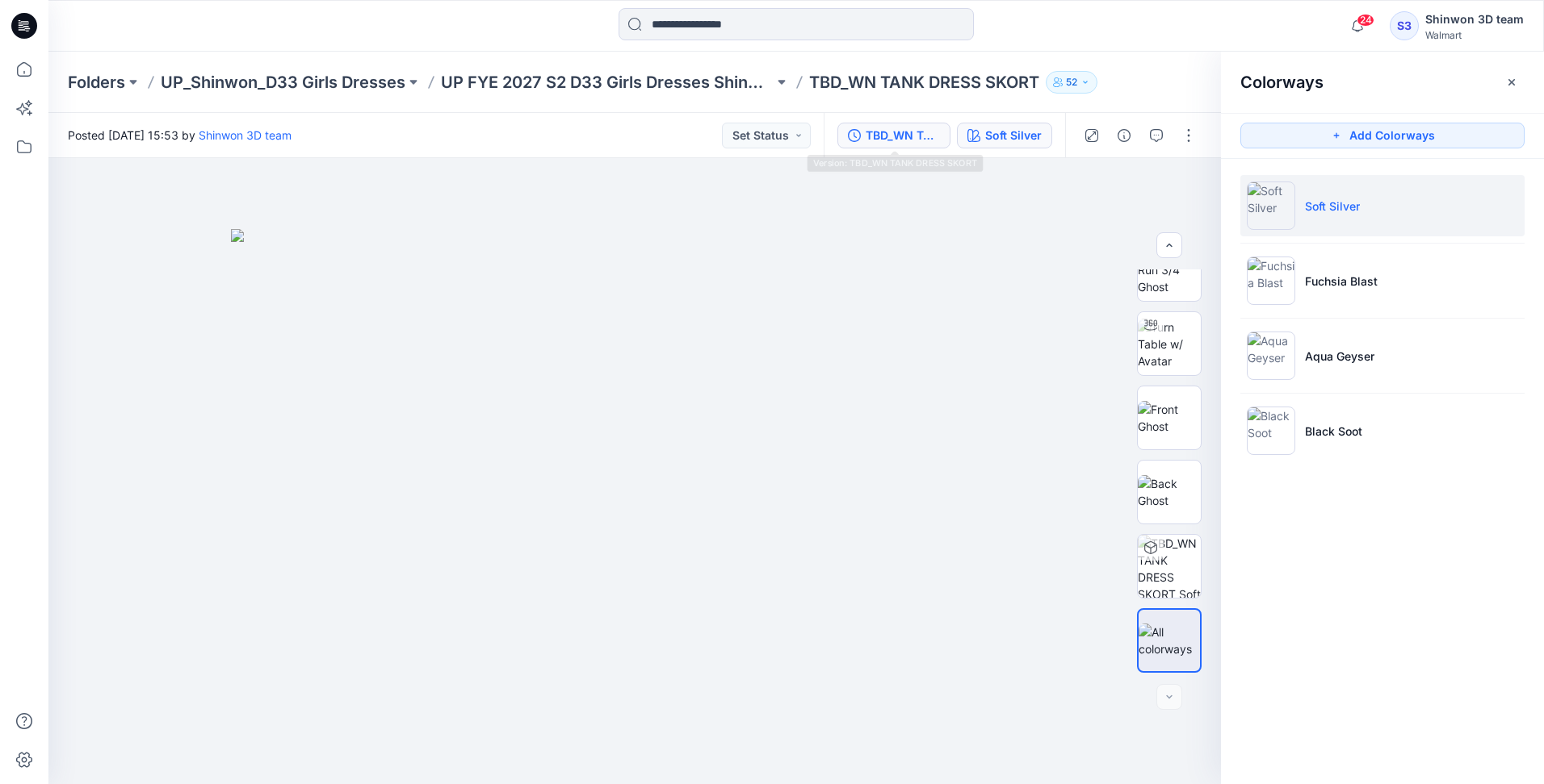
click at [895, 128] on div "TBD_WN TANK DRESS SKORT" at bounding box center [902, 135] width 74 height 17
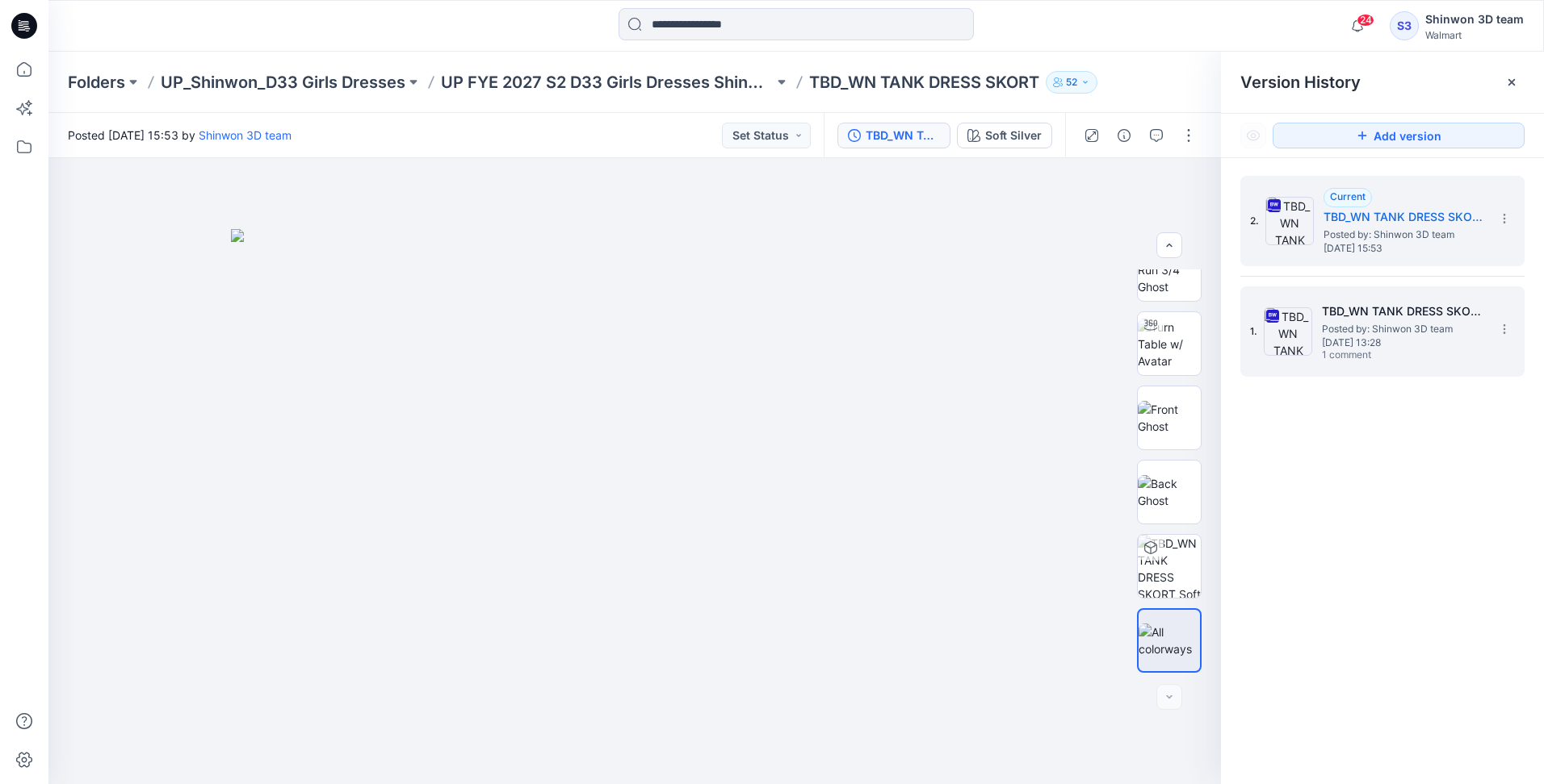
click at [1369, 308] on h5 "TBD_WN TANK DRESS SKORT" at bounding box center [1402, 311] width 161 height 19
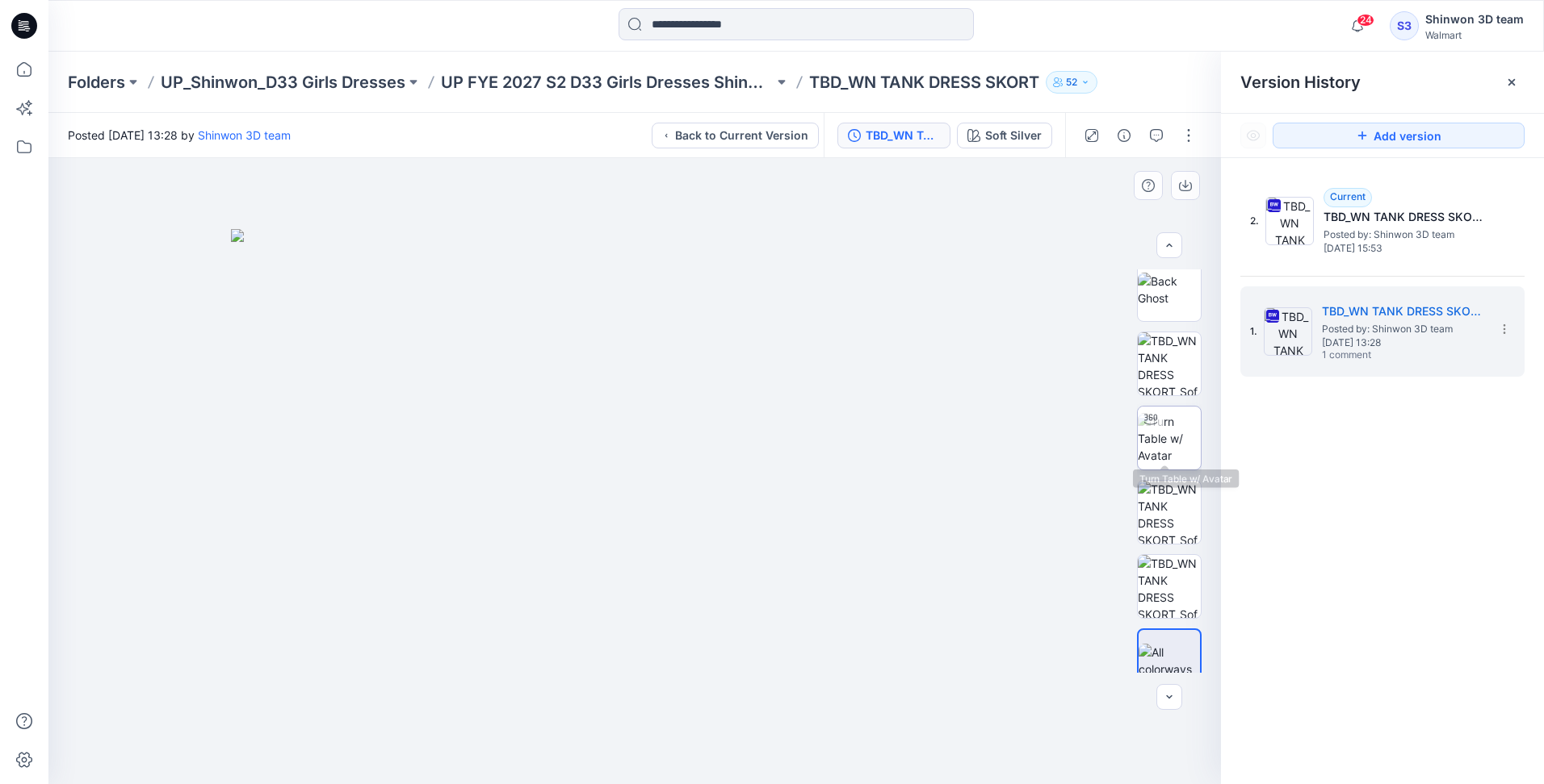
scroll to position [242, 0]
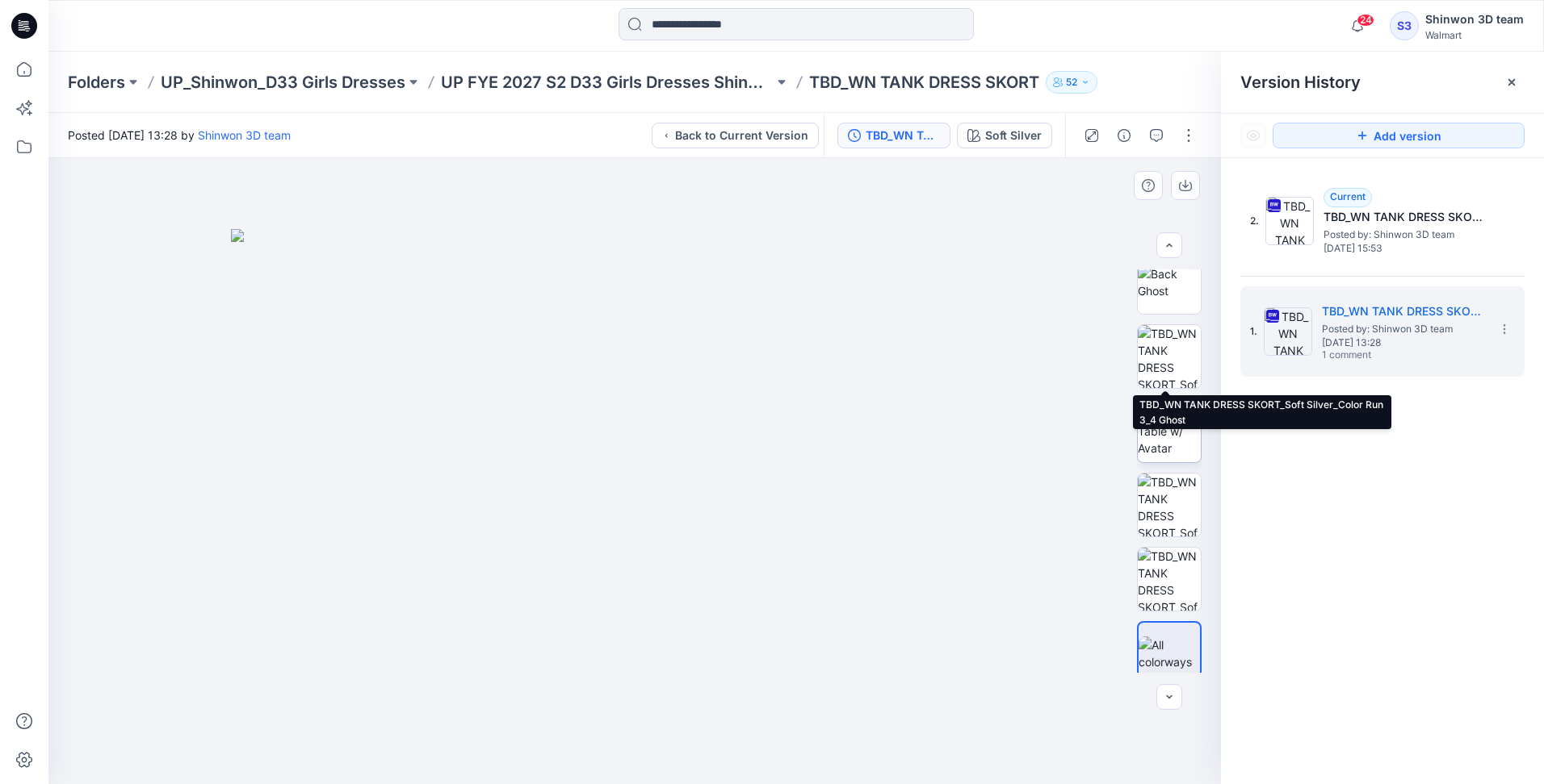
drag, startPoint x: 1149, startPoint y: 380, endPoint x: 1161, endPoint y: 399, distance: 22.5
click at [1149, 380] on img at bounding box center [1169, 357] width 63 height 63
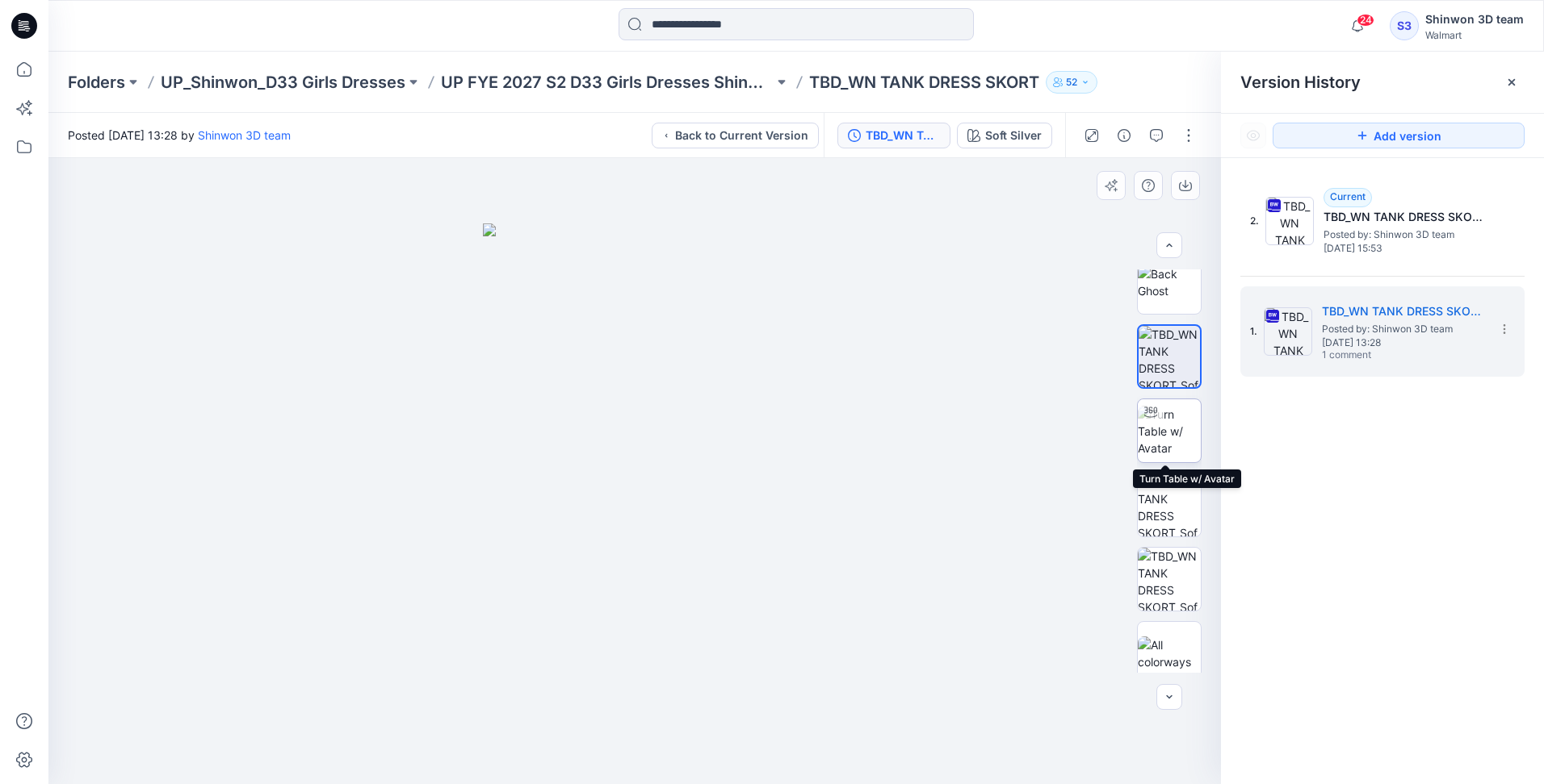
click at [1170, 438] on img at bounding box center [1169, 431] width 63 height 51
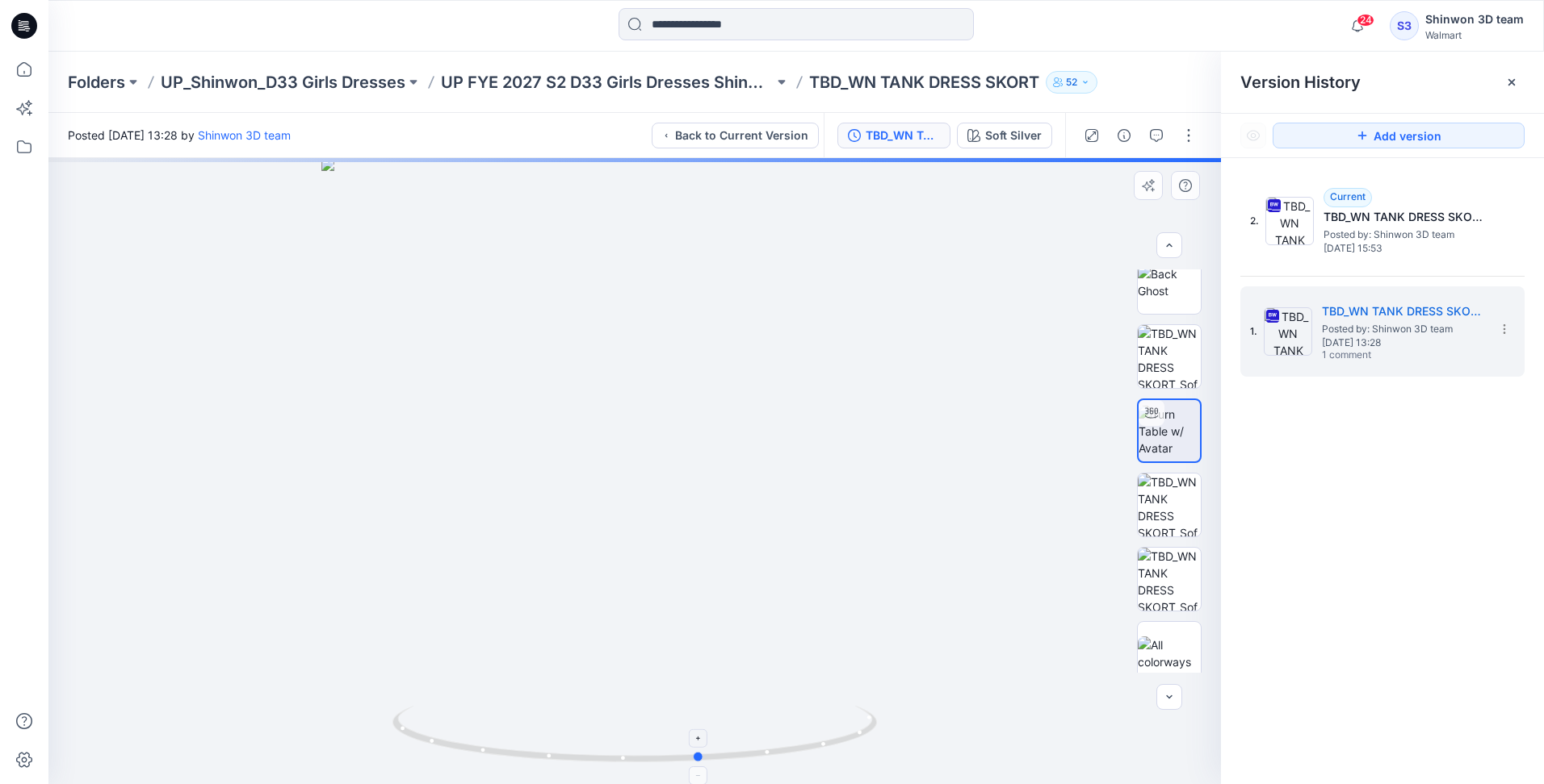
drag, startPoint x: 603, startPoint y: 765, endPoint x: 694, endPoint y: 762, distance: 91.0
click at [694, 762] on icon at bounding box center [637, 736] width 489 height 61
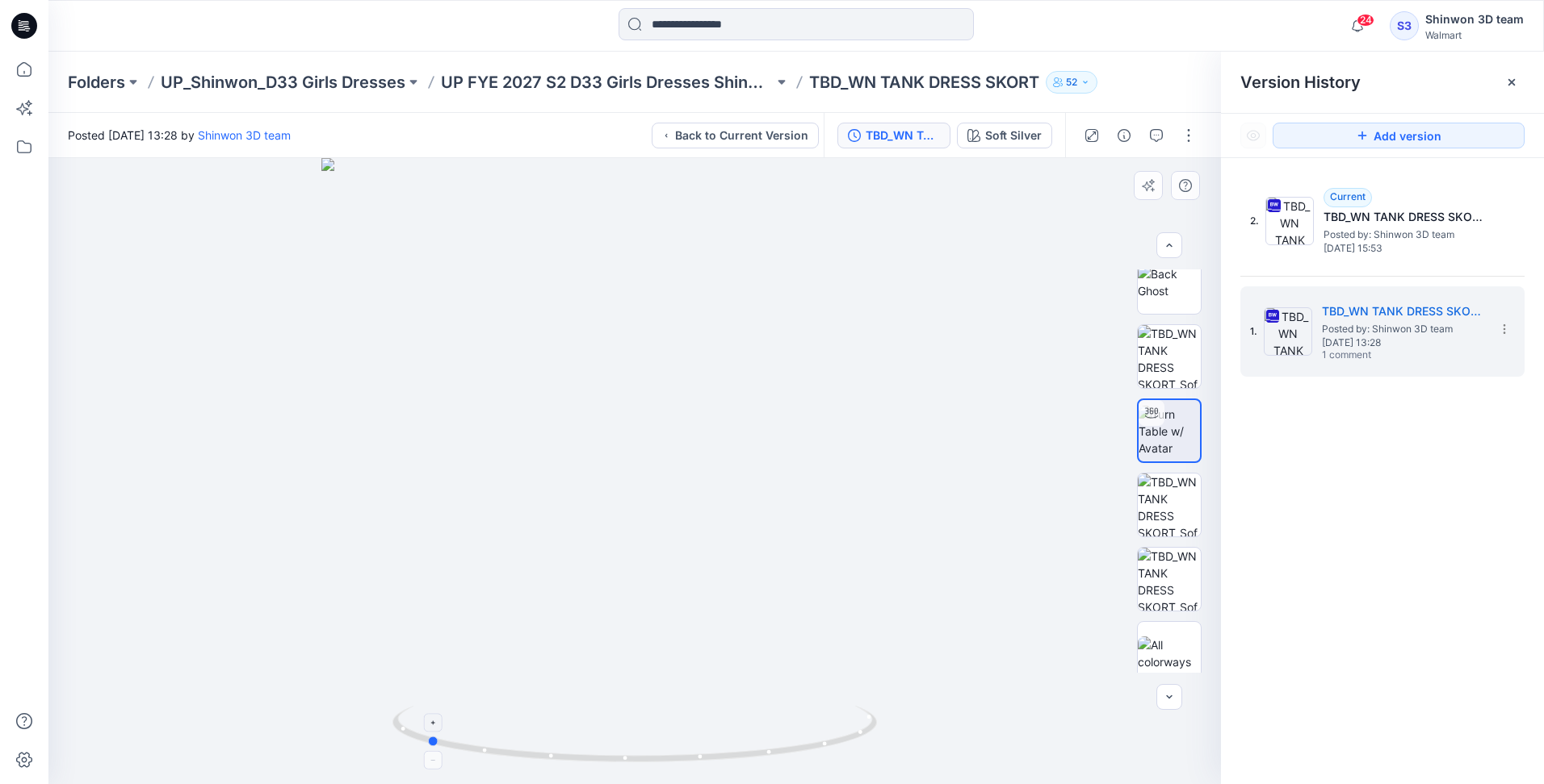
drag, startPoint x: 675, startPoint y: 762, endPoint x: 863, endPoint y: 746, distance: 188.7
click at [863, 746] on icon at bounding box center [637, 736] width 489 height 61
click at [1154, 495] on img at bounding box center [1169, 505] width 63 height 63
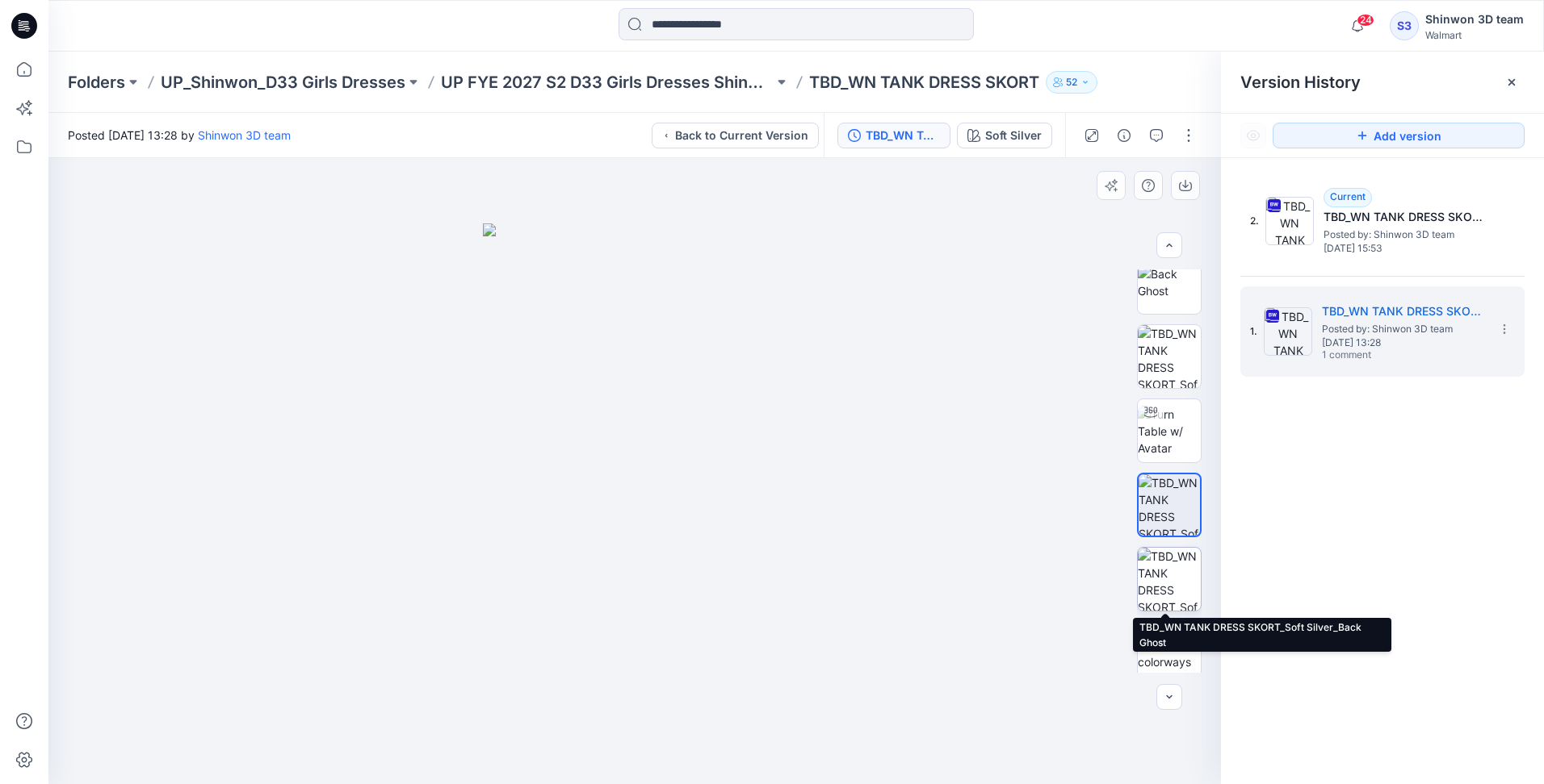
click at [1158, 574] on img at bounding box center [1169, 580] width 63 height 63
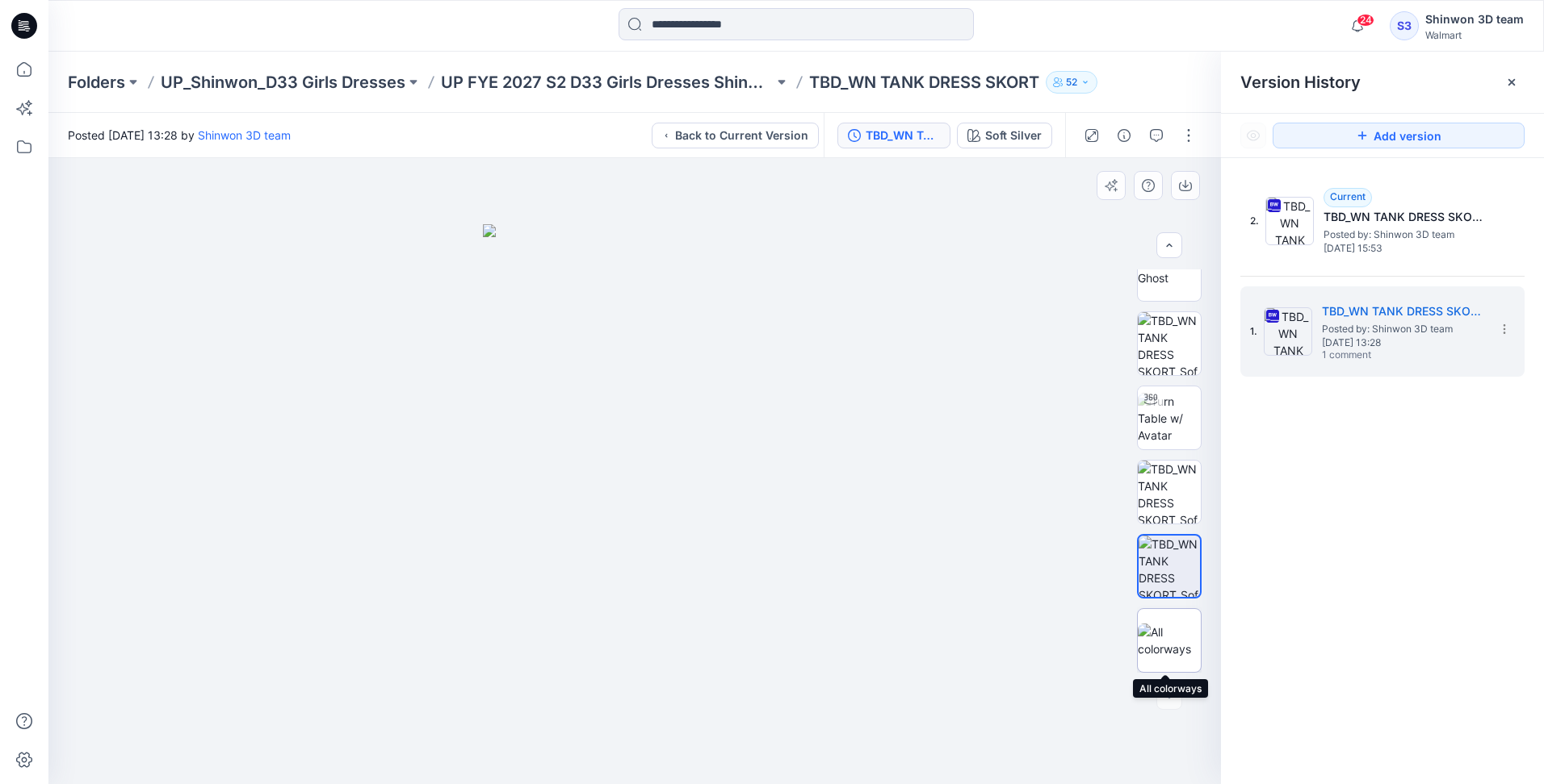
click at [1166, 640] on img at bounding box center [1169, 640] width 63 height 34
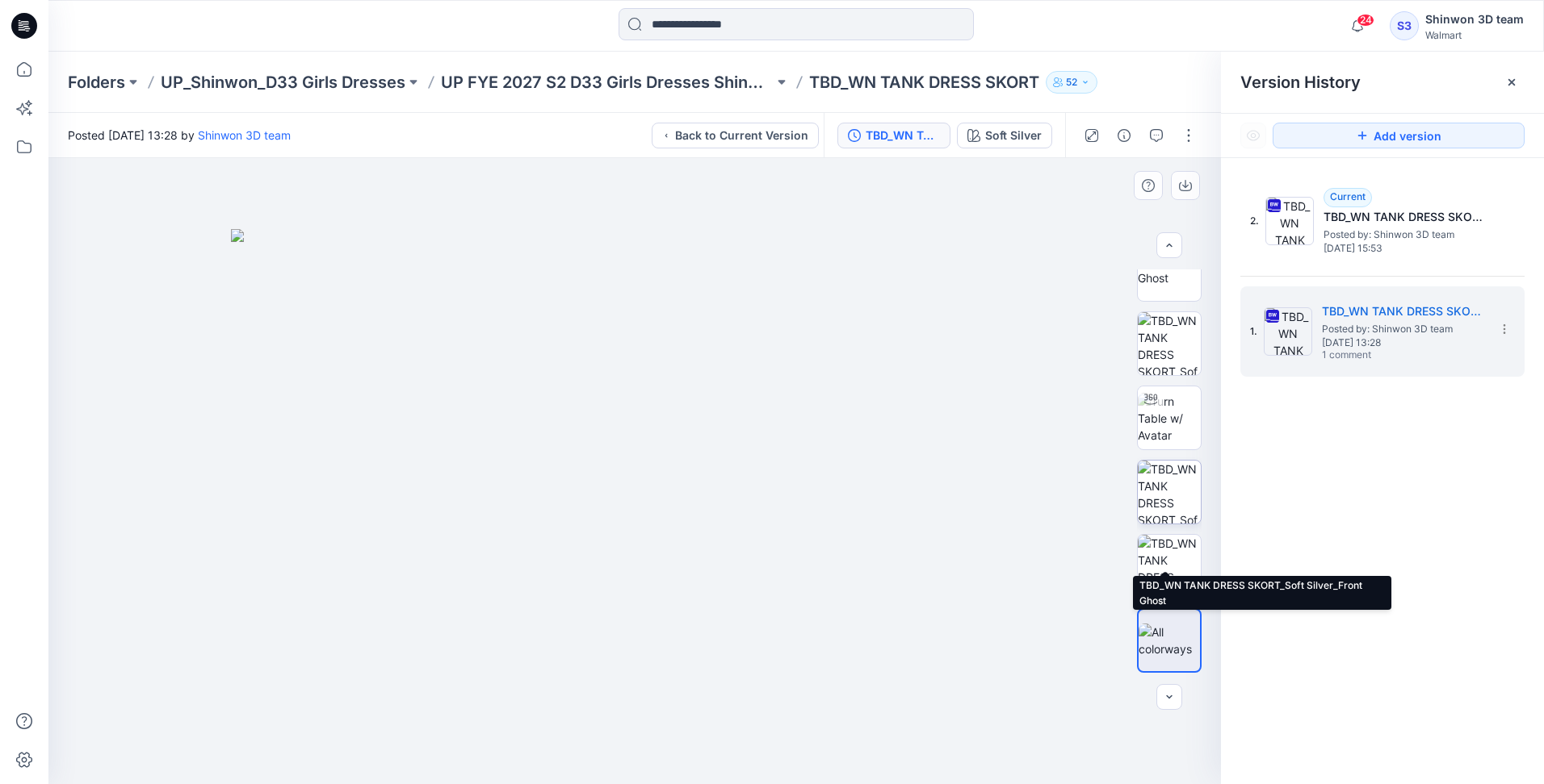
scroll to position [0, 0]
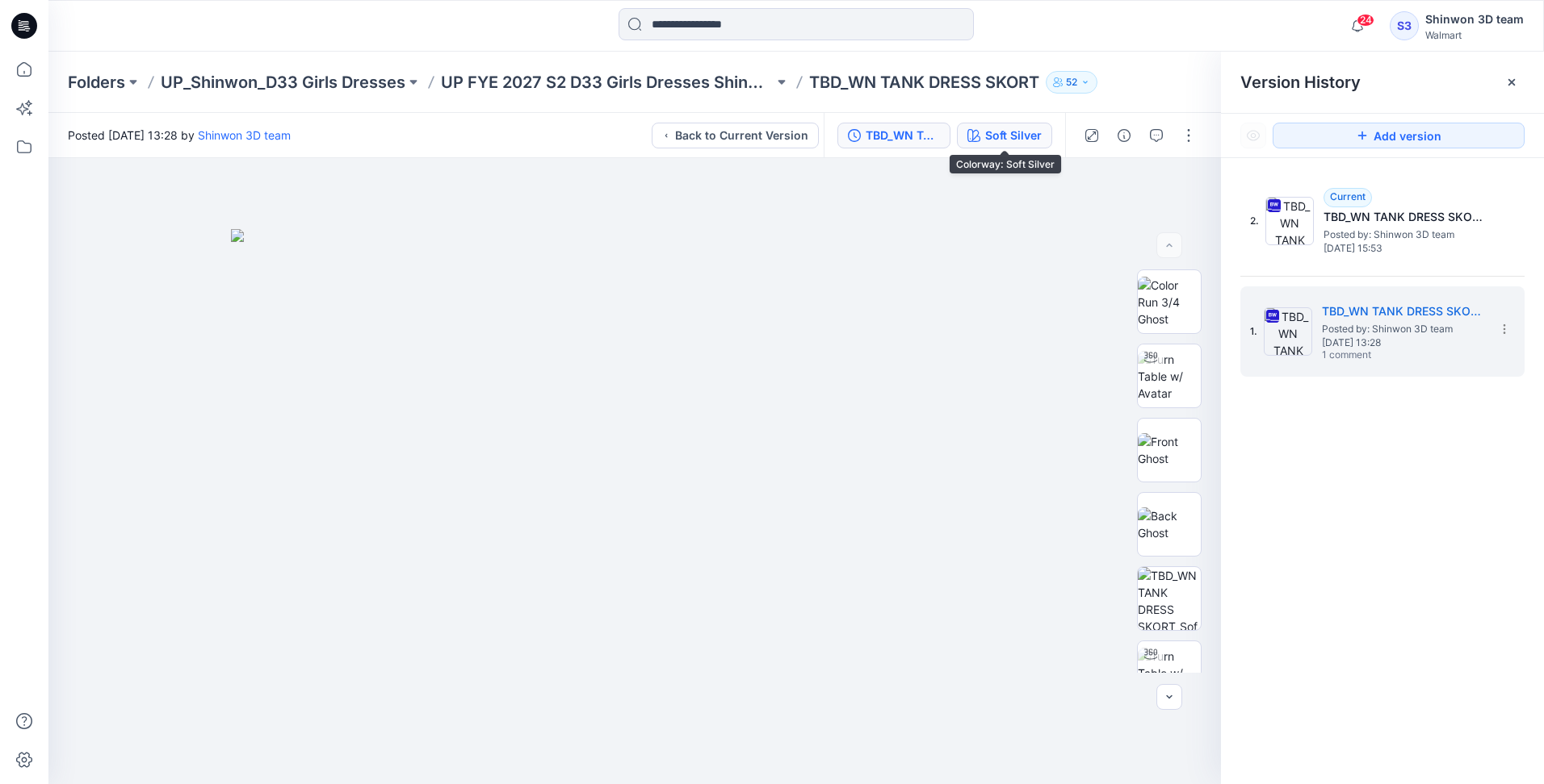
click at [1020, 128] on div "Soft Silver" at bounding box center [1013, 135] width 57 height 17
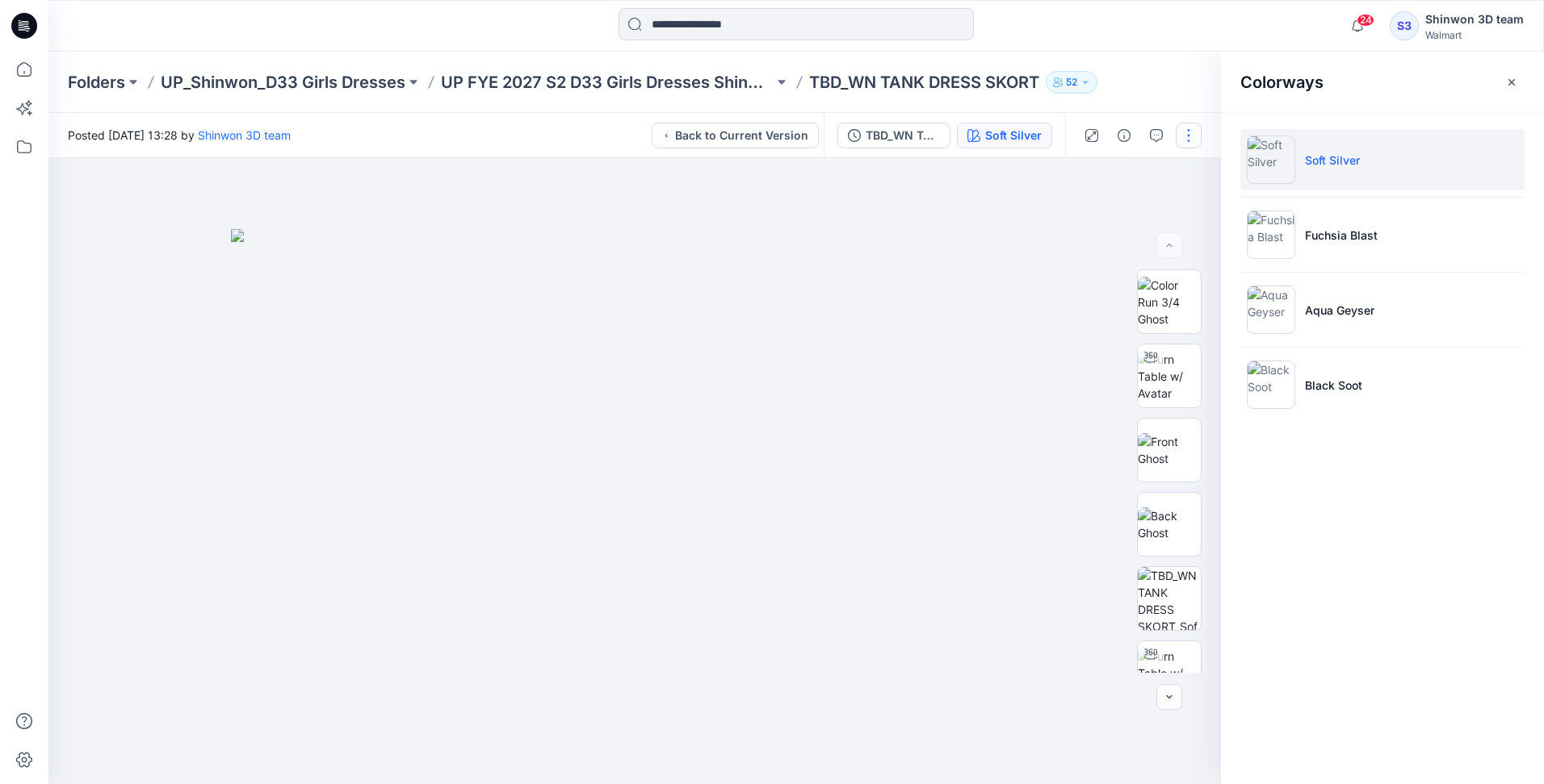
click at [1186, 130] on button "button" at bounding box center [1188, 135] width 26 height 26
click at [591, 223] on div at bounding box center [634, 471] width 1173 height 626
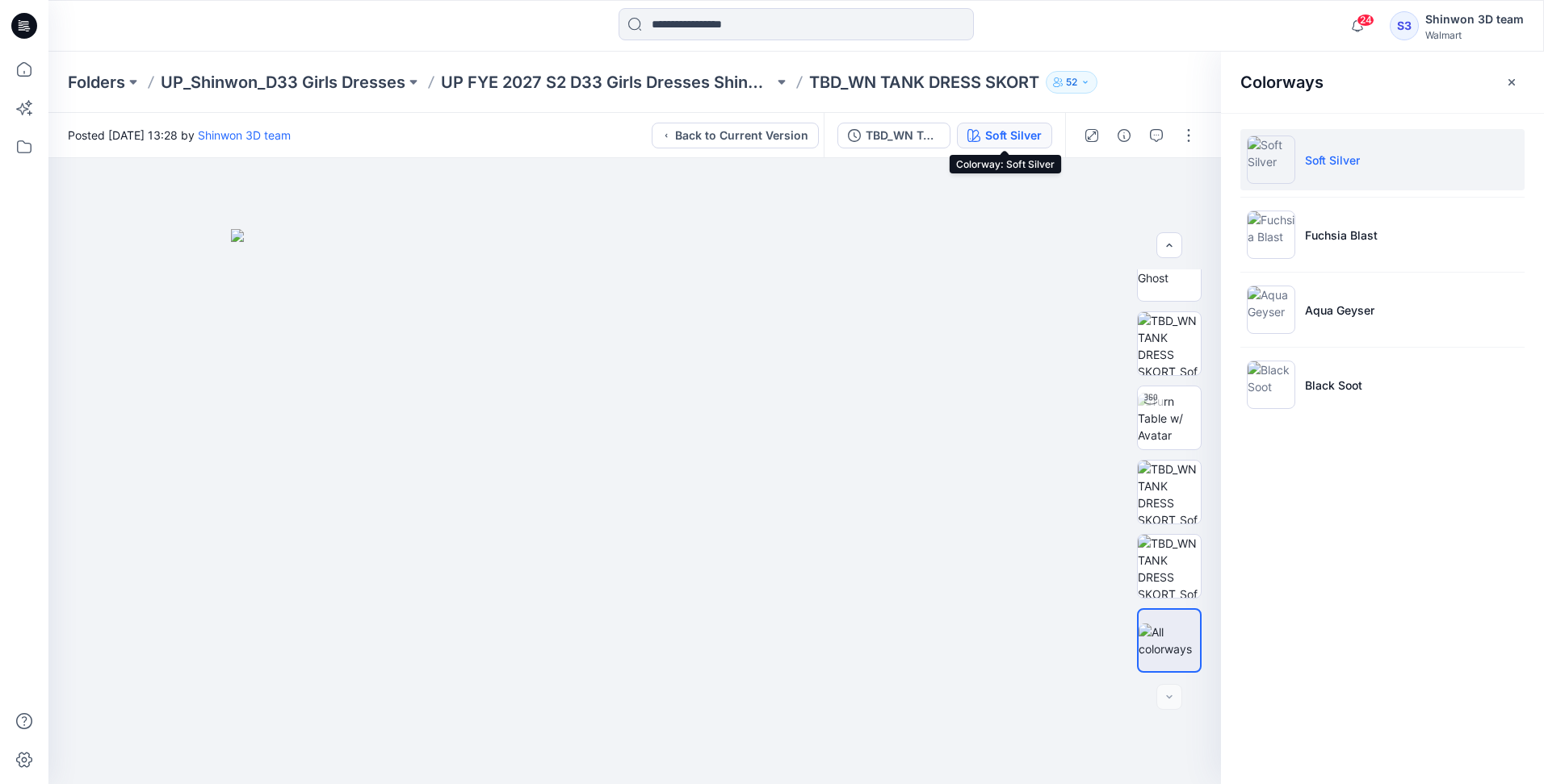
click at [991, 140] on div "Soft Silver" at bounding box center [1013, 135] width 57 height 17
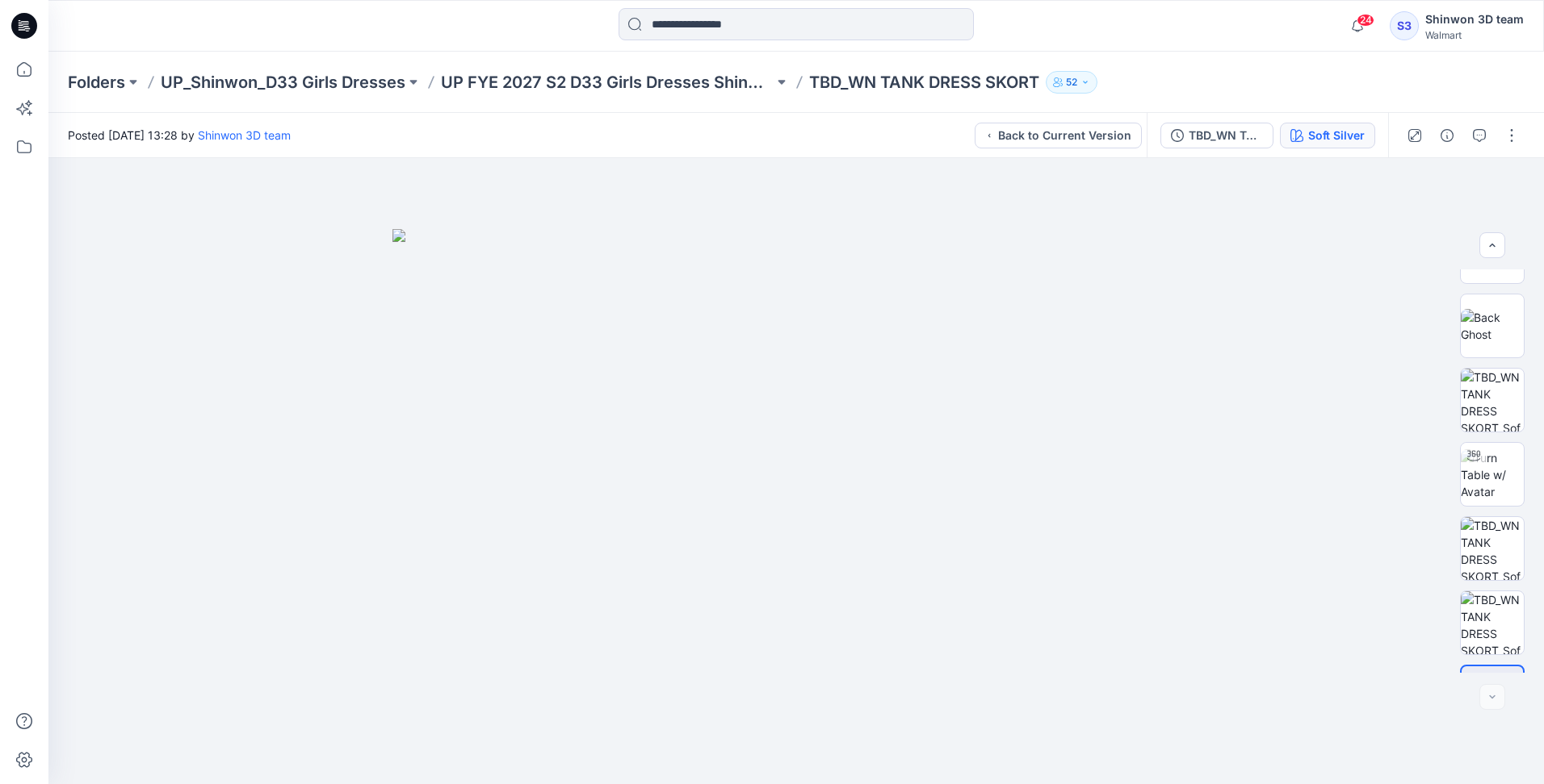
scroll to position [174, 0]
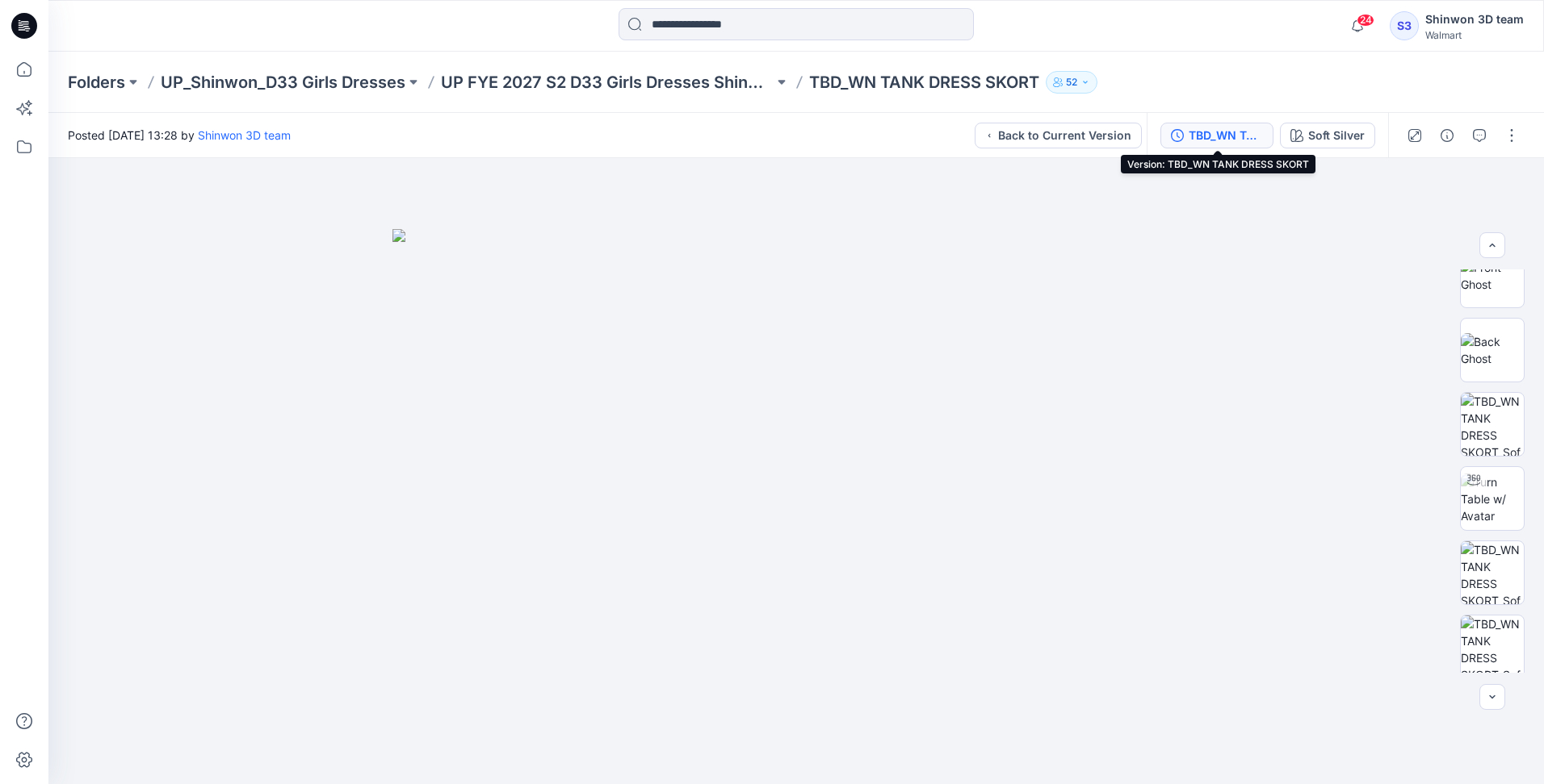
click at [1201, 144] on div "TBD_WN TANK DRESS SKORT" at bounding box center [1225, 135] width 74 height 17
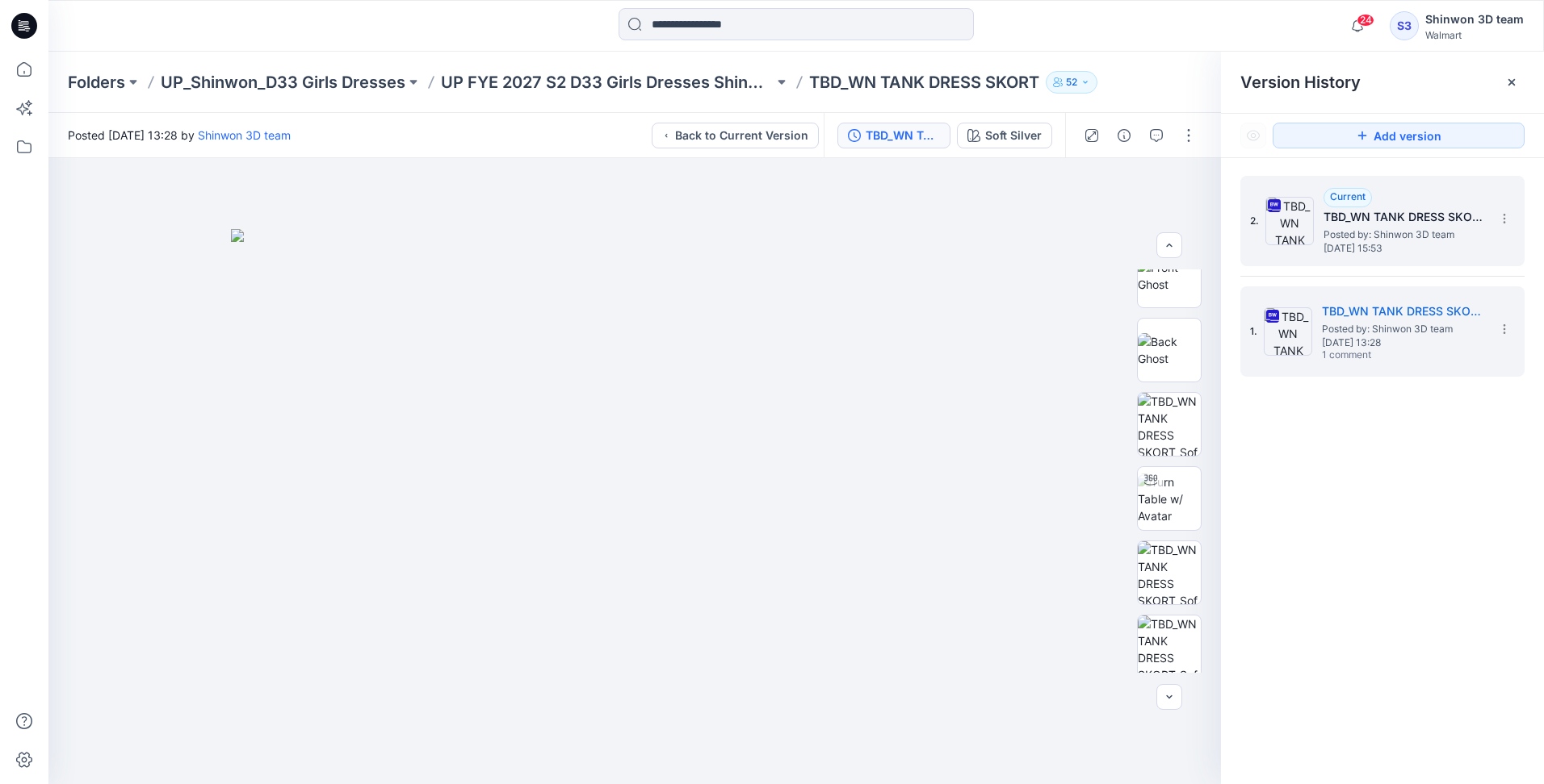
click at [1393, 241] on span "Posted by: Shinwon 3D team" at bounding box center [1404, 234] width 161 height 16
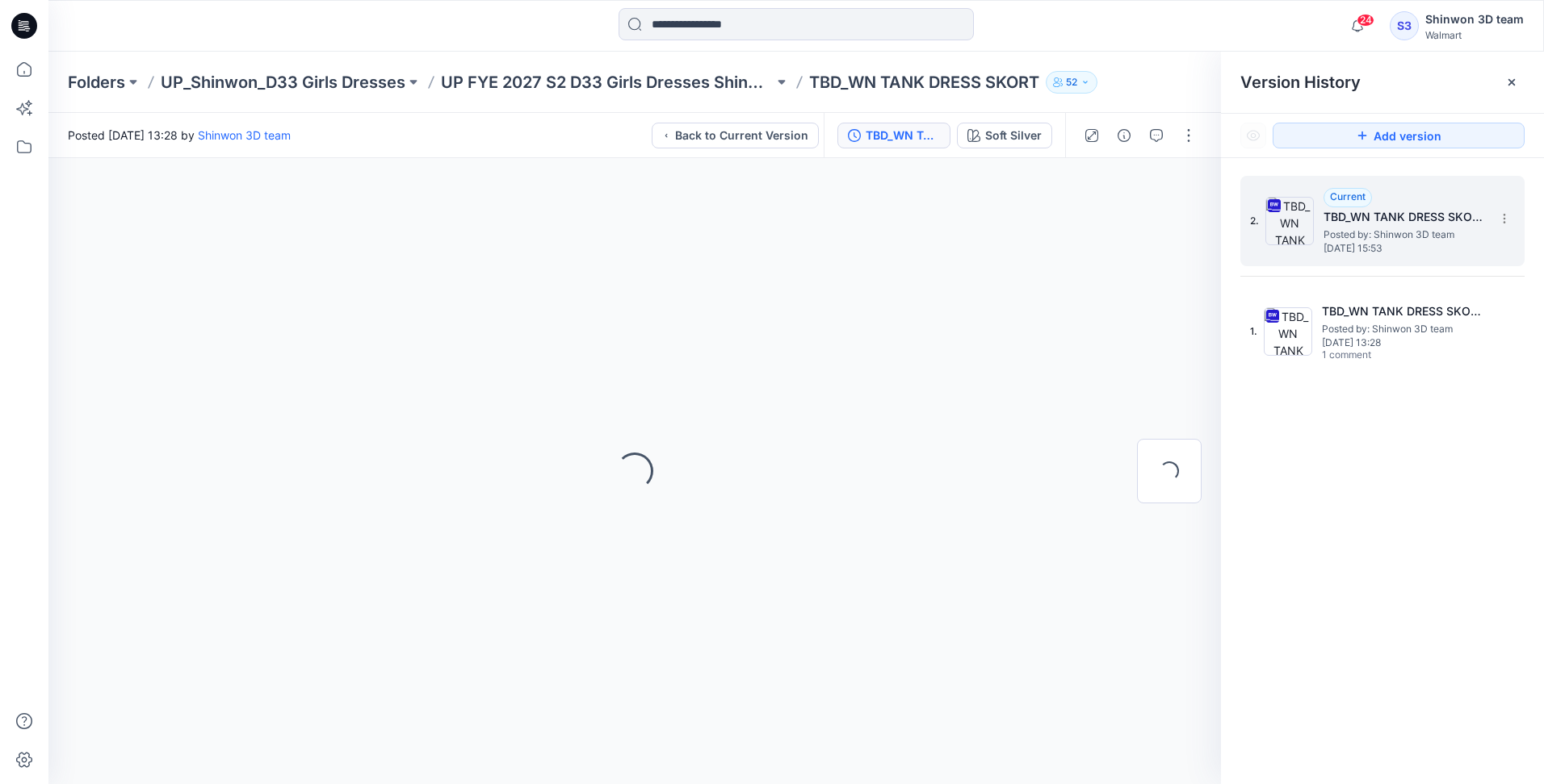
scroll to position [0, 0]
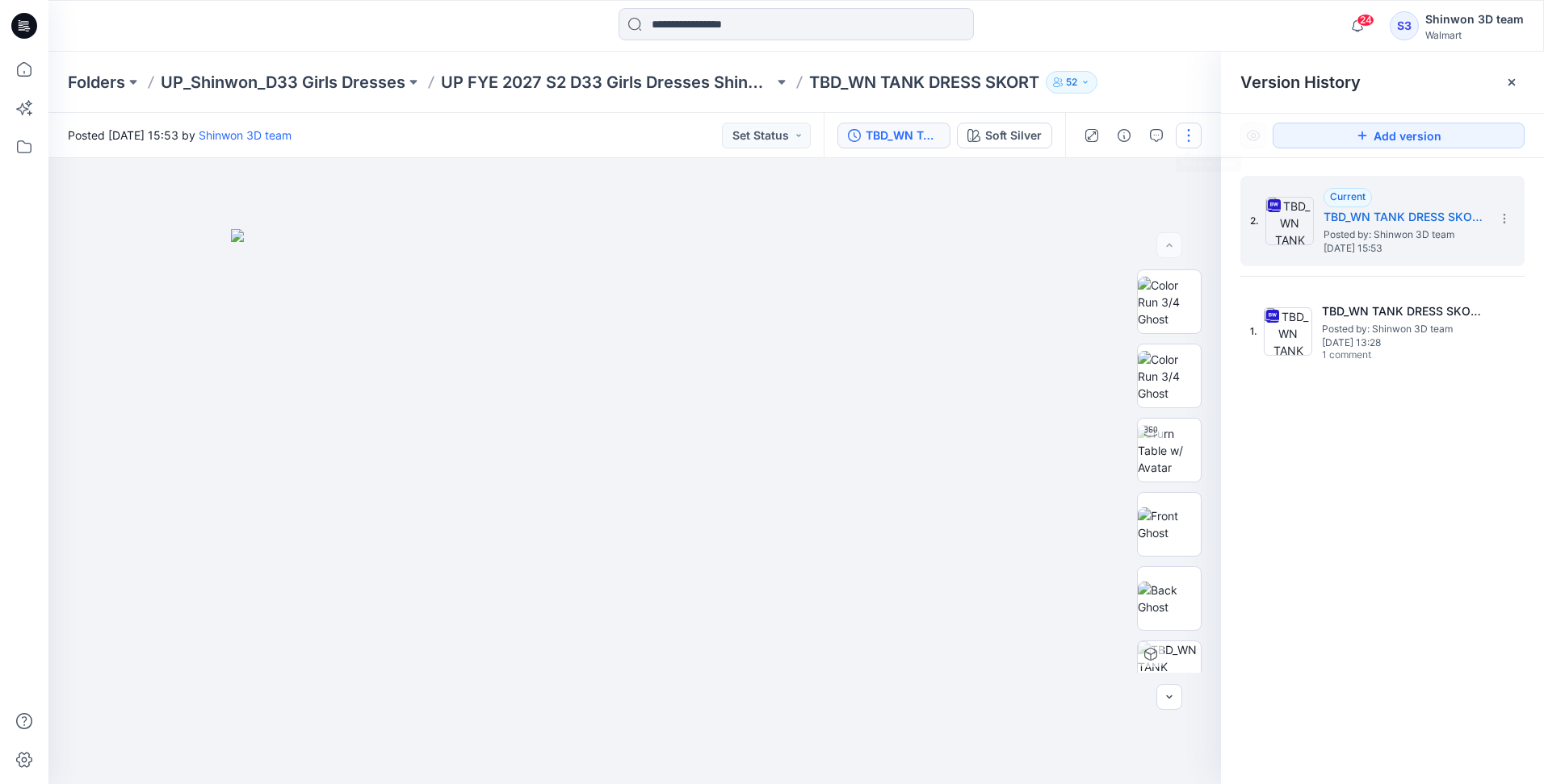
click at [1185, 135] on button "button" at bounding box center [1188, 135] width 26 height 26
click at [1108, 217] on button "Edit" at bounding box center [1120, 218] width 149 height 30
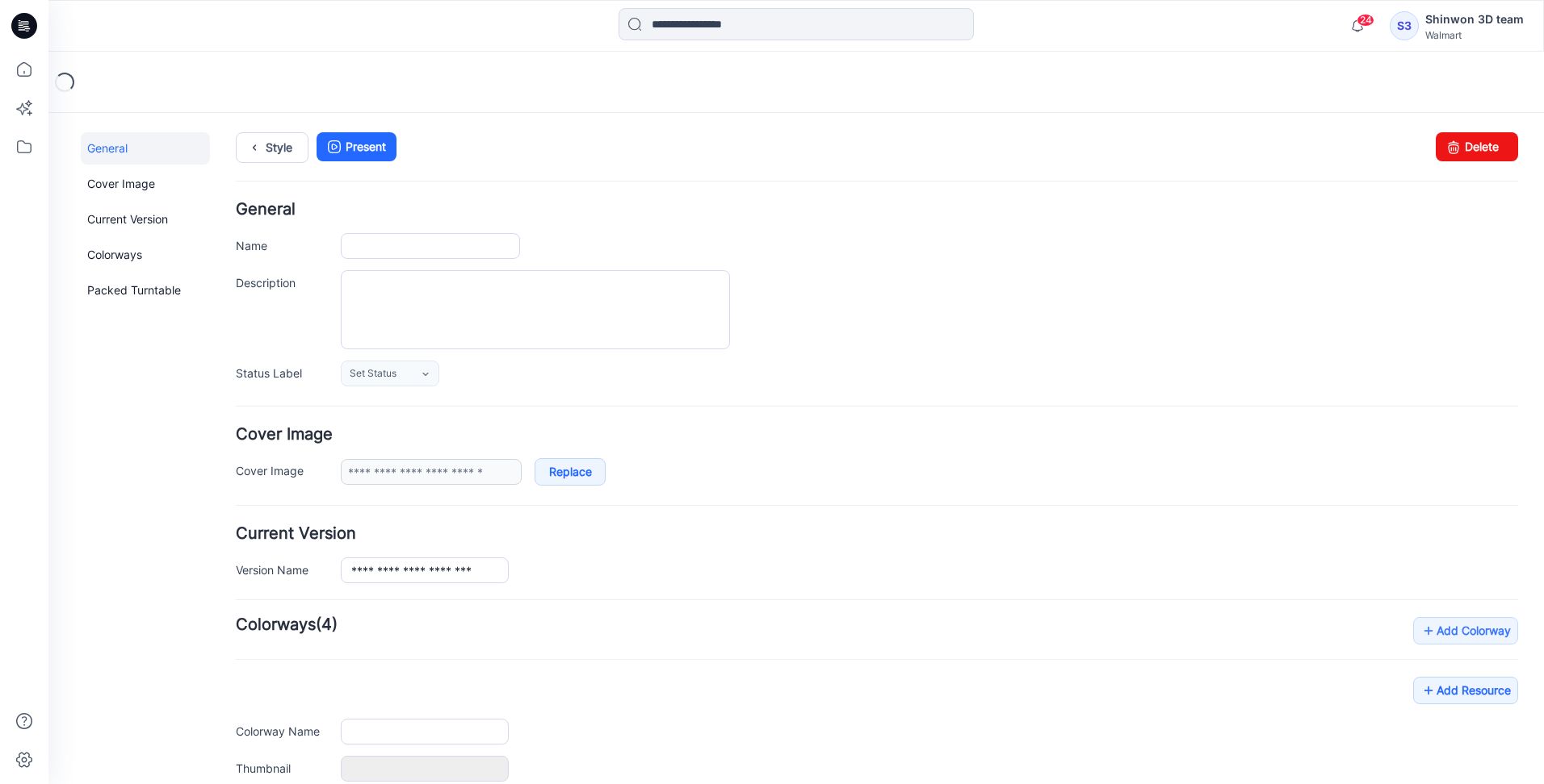
type input "**********"
type textarea "**********"
type input "**********"
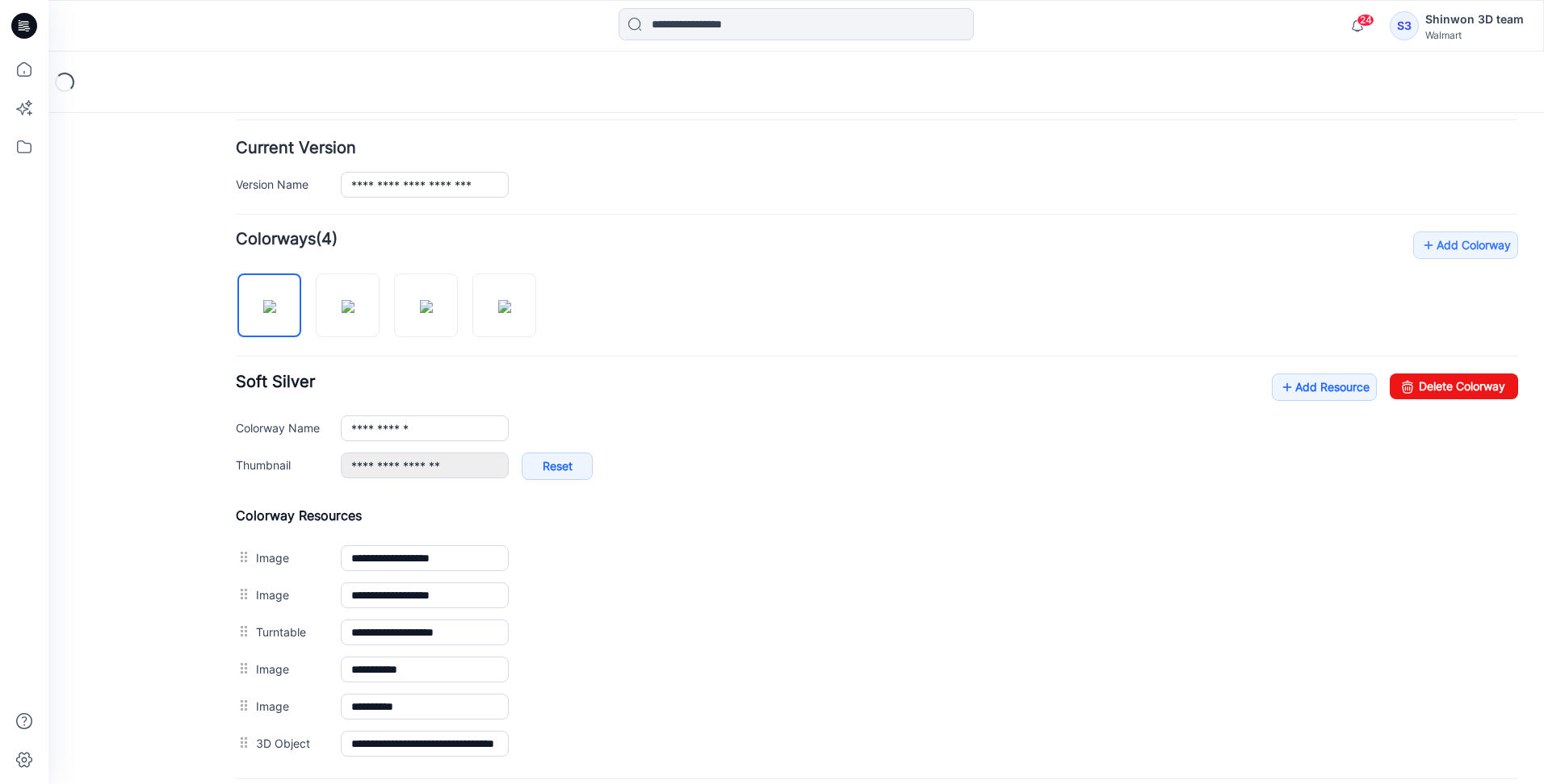
scroll to position [404, 0]
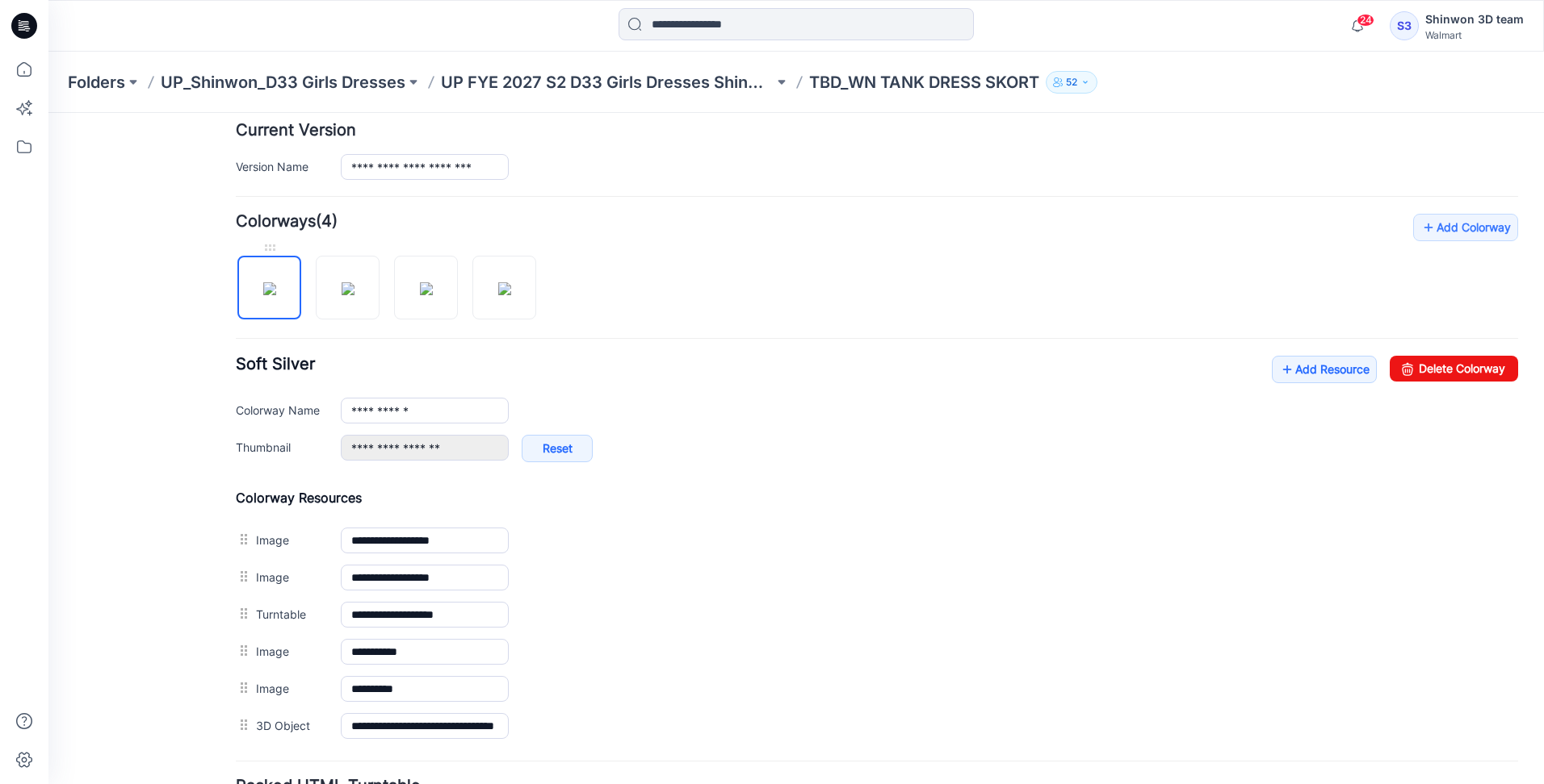
click at [273, 287] on img at bounding box center [270, 289] width 13 height 13
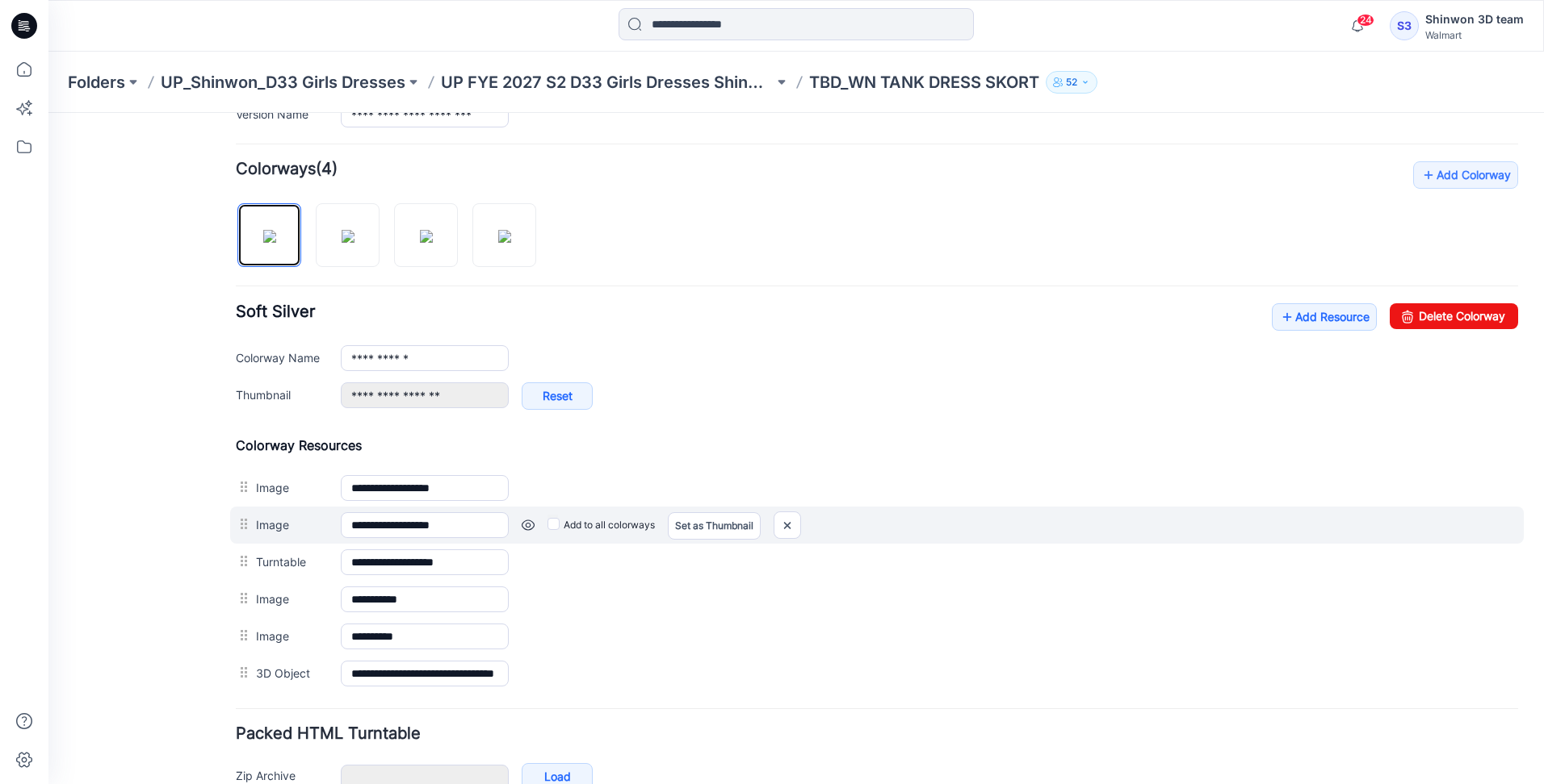
scroll to position [484, 0]
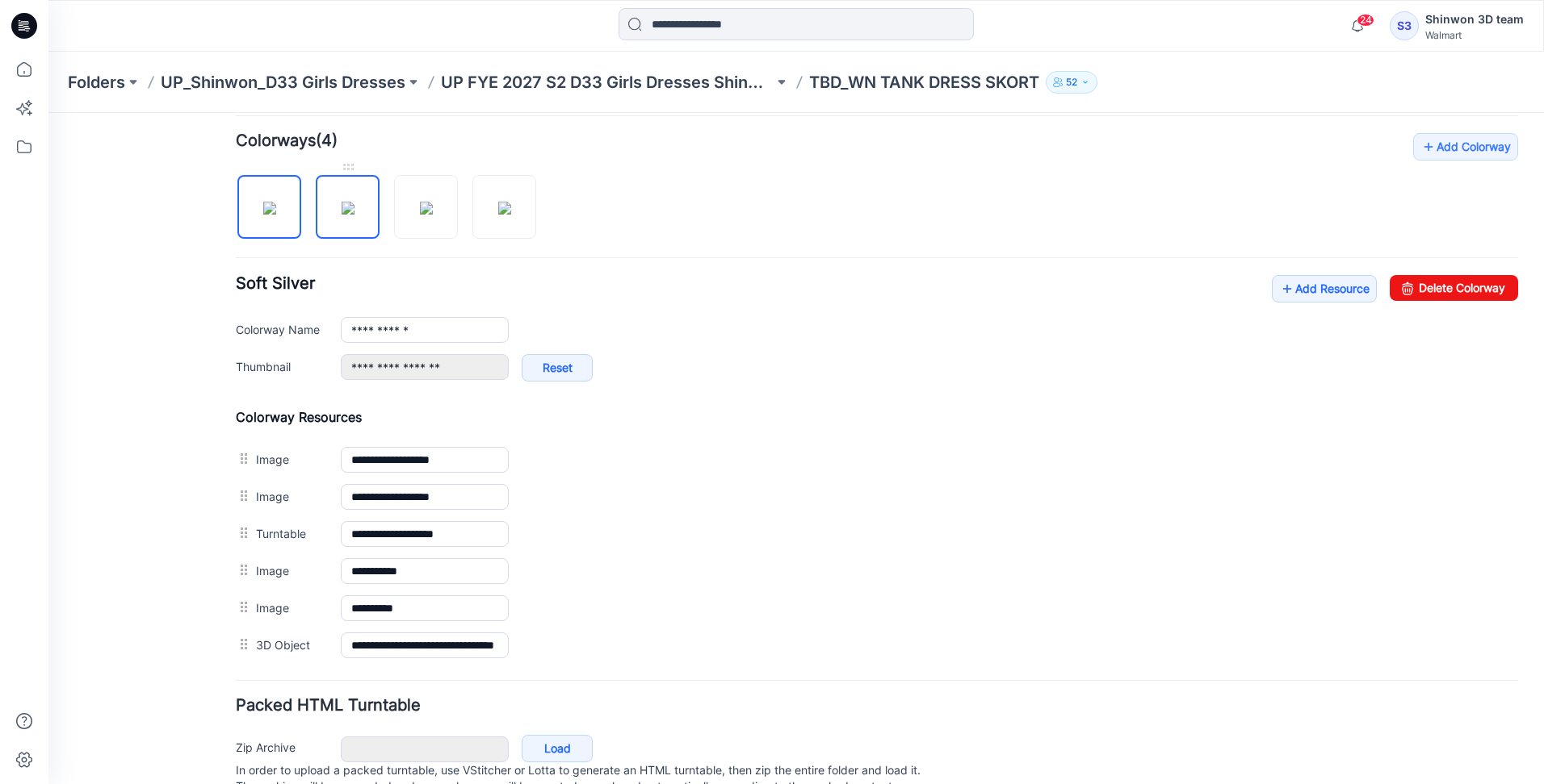
click at [349, 214] on img at bounding box center [348, 208] width 13 height 13
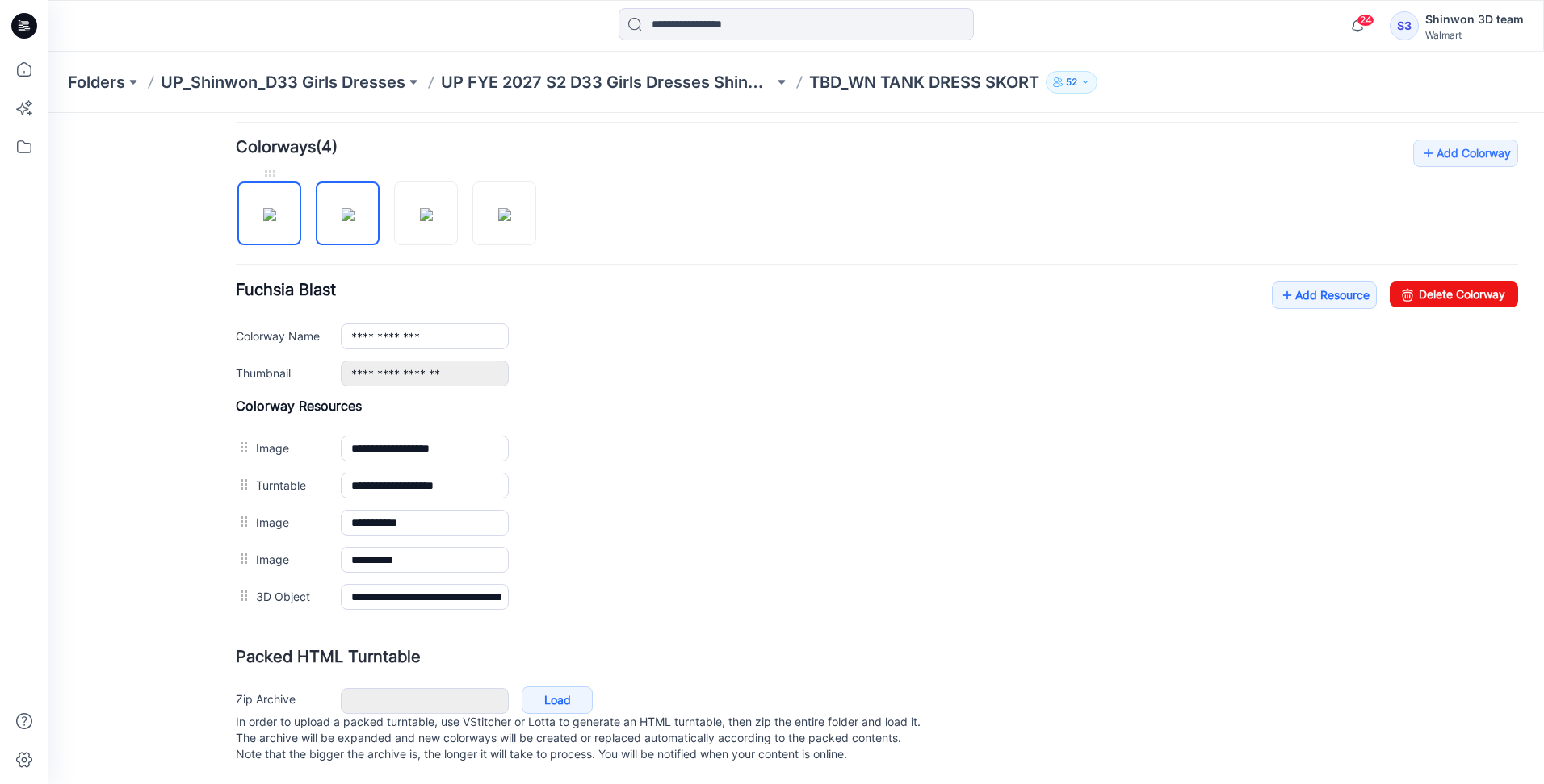
click at [263, 218] on img at bounding box center [270, 215] width 13 height 13
type input "**********"
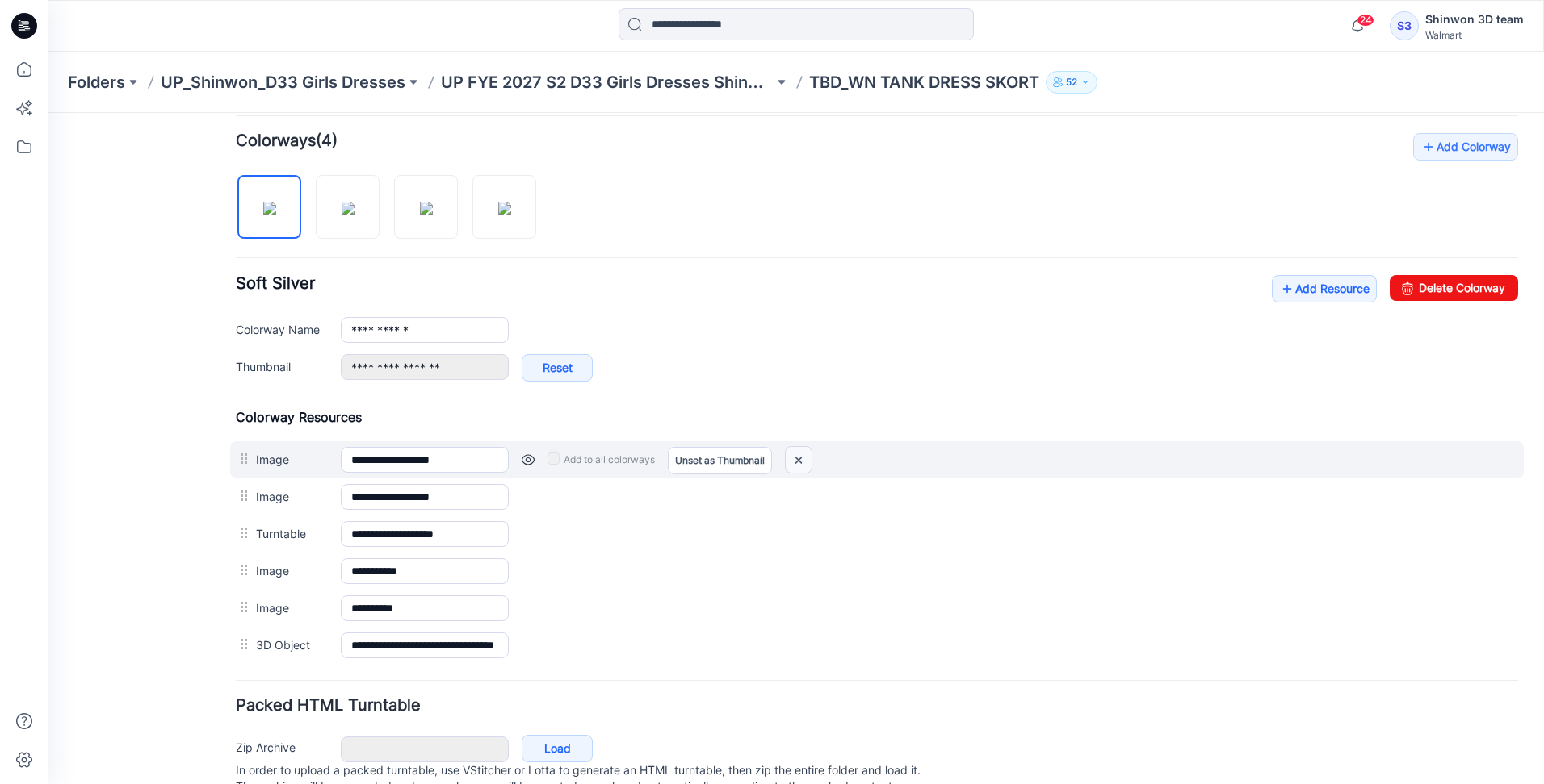
drag, startPoint x: 809, startPoint y: 458, endPoint x: 912, endPoint y: 160, distance: 315.3
click at [809, 458] on img at bounding box center [798, 460] width 26 height 27
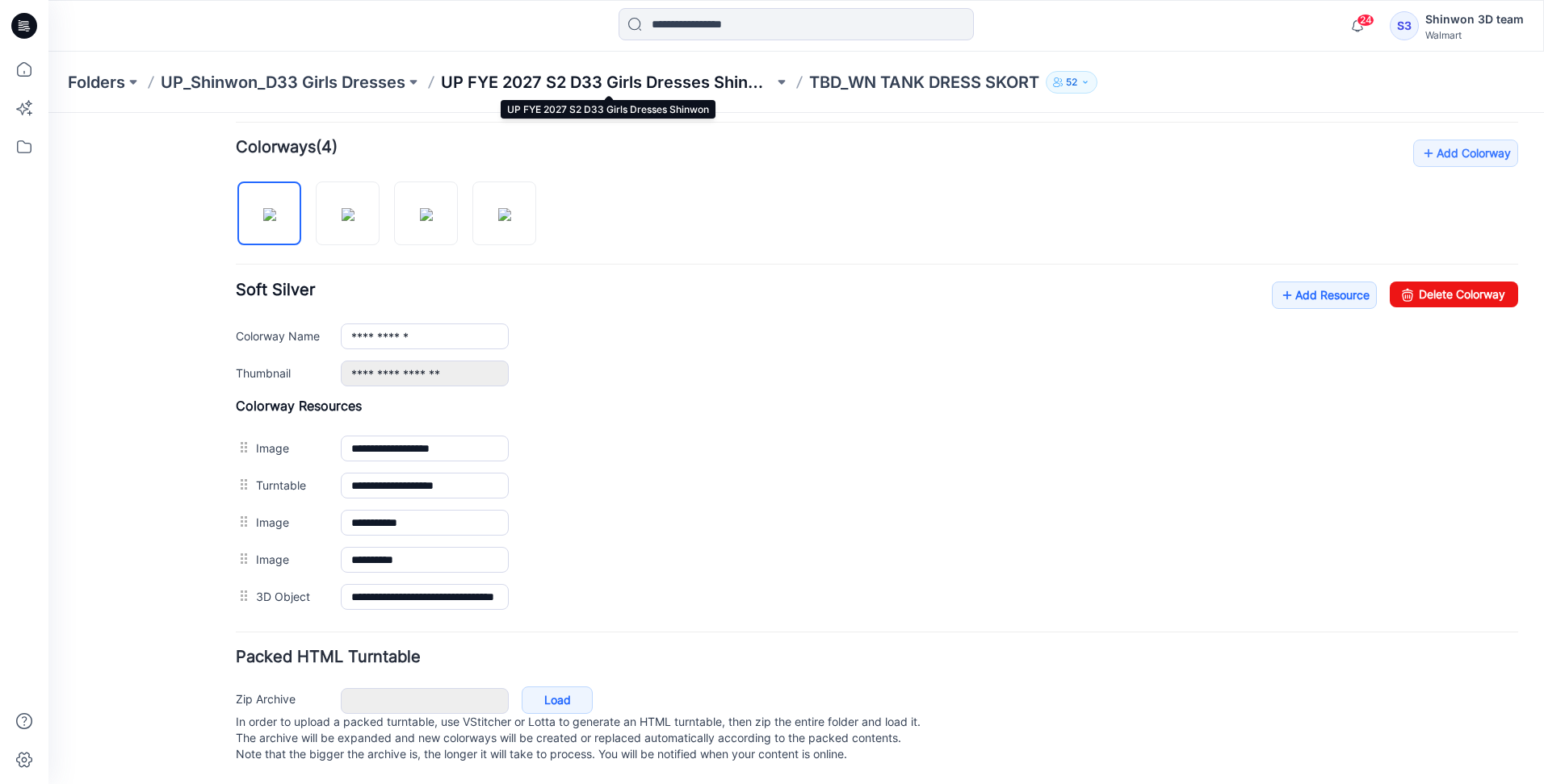
click at [514, 88] on p "UP FYE 2027 S2 D33 Girls Dresses Shinwon" at bounding box center [607, 81] width 332 height 22
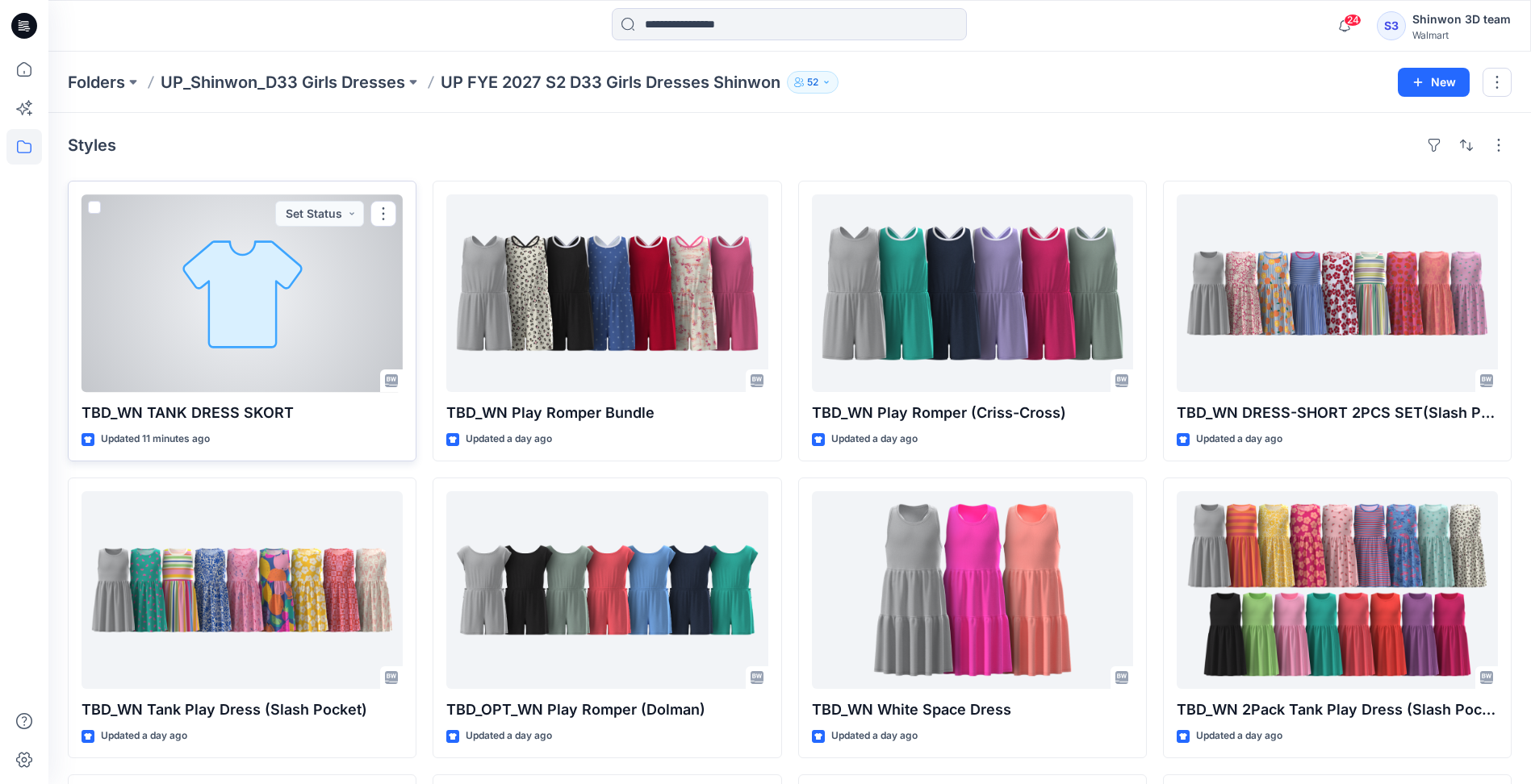
click at [236, 290] on div at bounding box center [242, 293] width 321 height 198
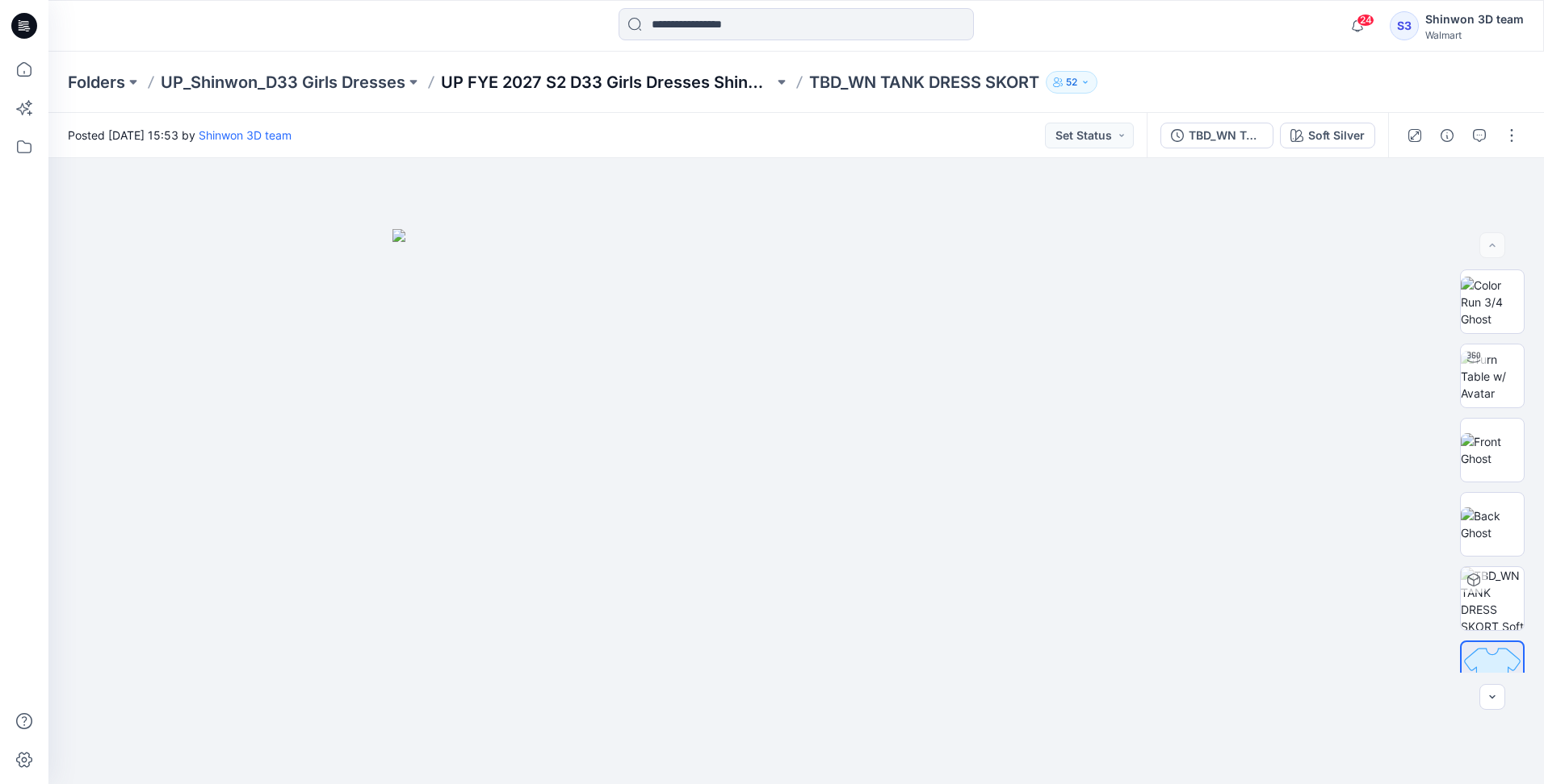
click at [721, 79] on p "UP FYE 2027 S2 D33 Girls Dresses Shinwon" at bounding box center [607, 81] width 332 height 22
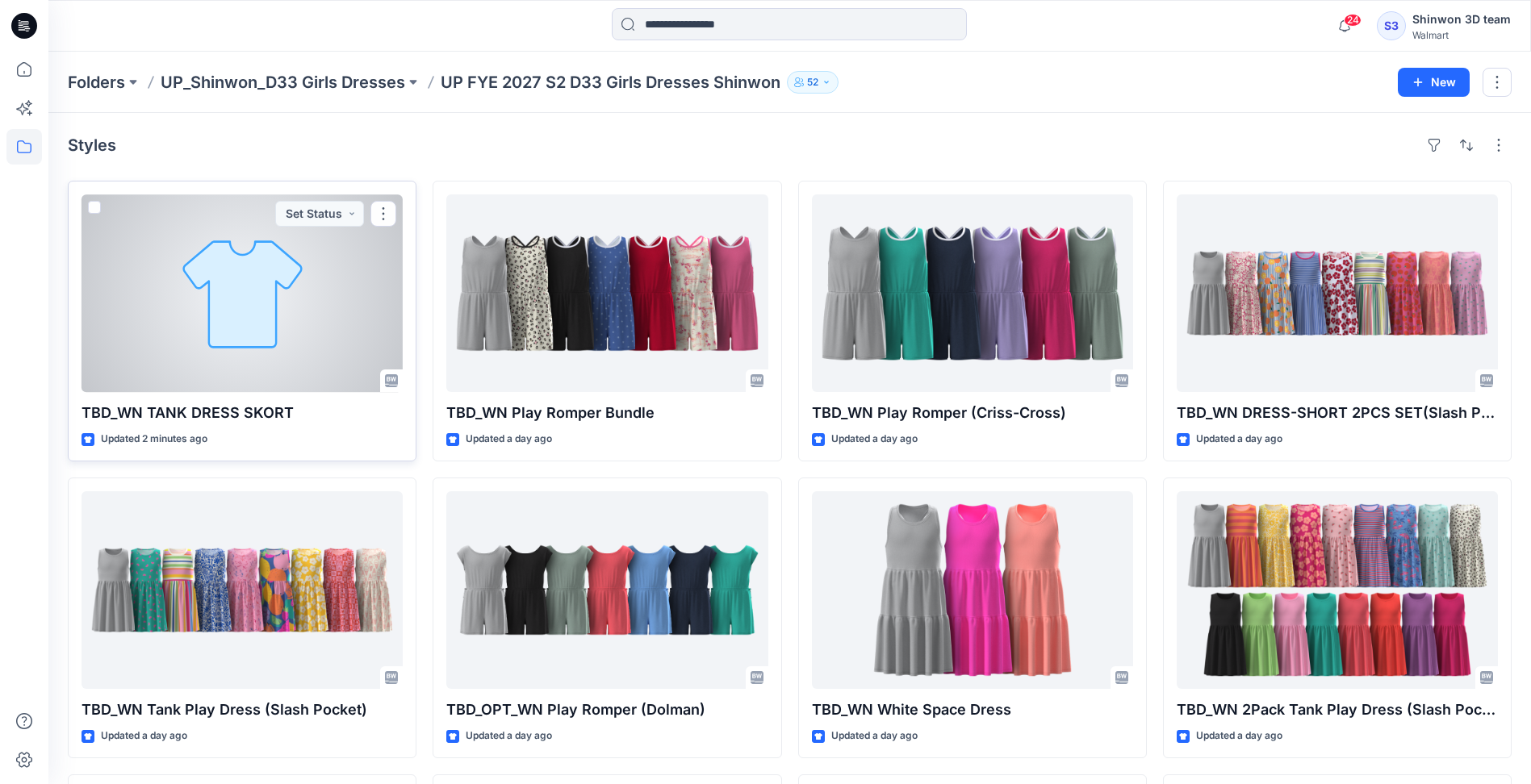
click at [186, 260] on div at bounding box center [242, 293] width 321 height 198
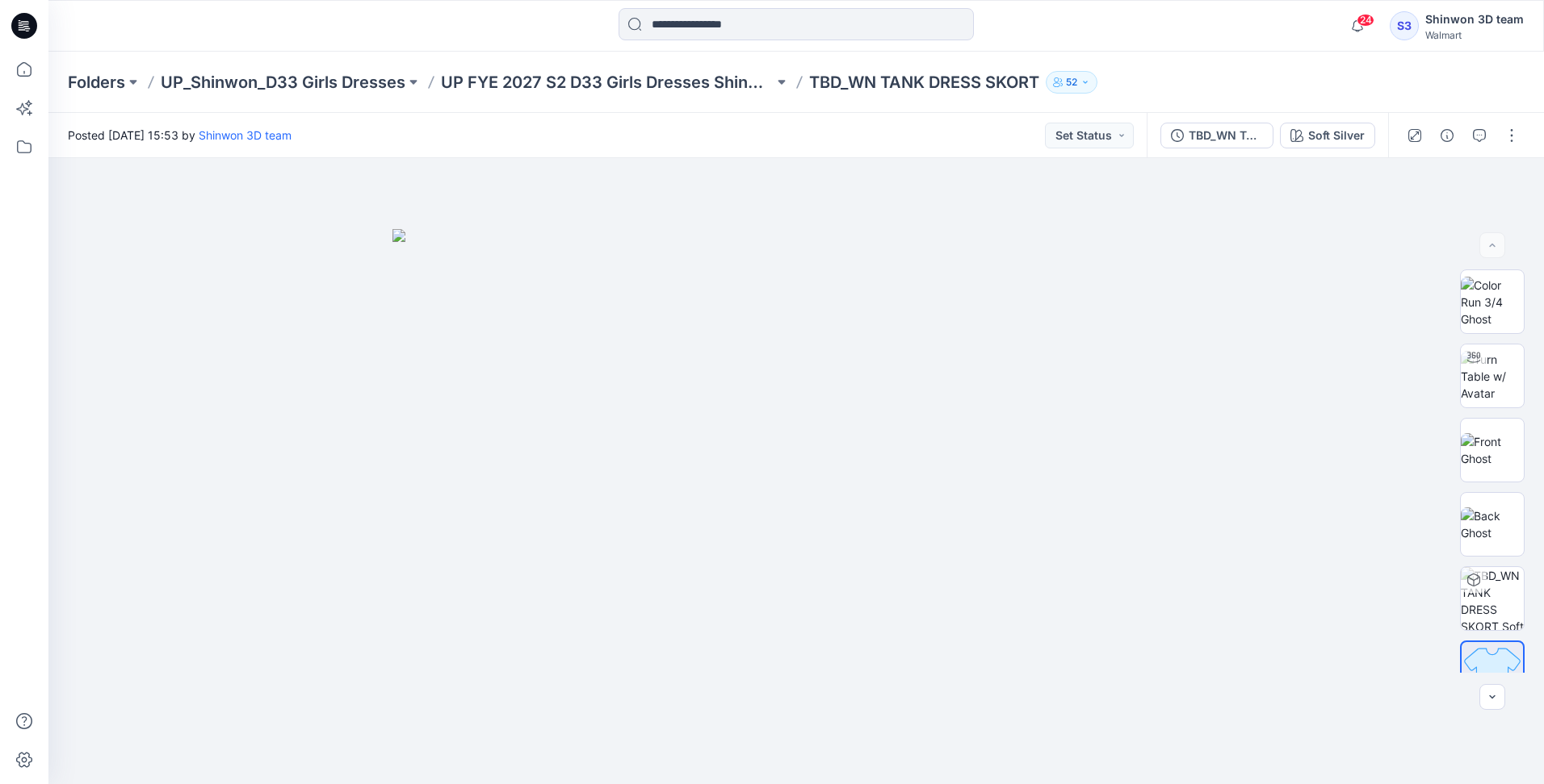
click at [927, 91] on p "TBD_WN TANK DRESS SKORT" at bounding box center [923, 81] width 230 height 22
click at [679, 79] on p "UP FYE 2027 S2 D33 Girls Dresses Shinwon" at bounding box center [607, 81] width 332 height 22
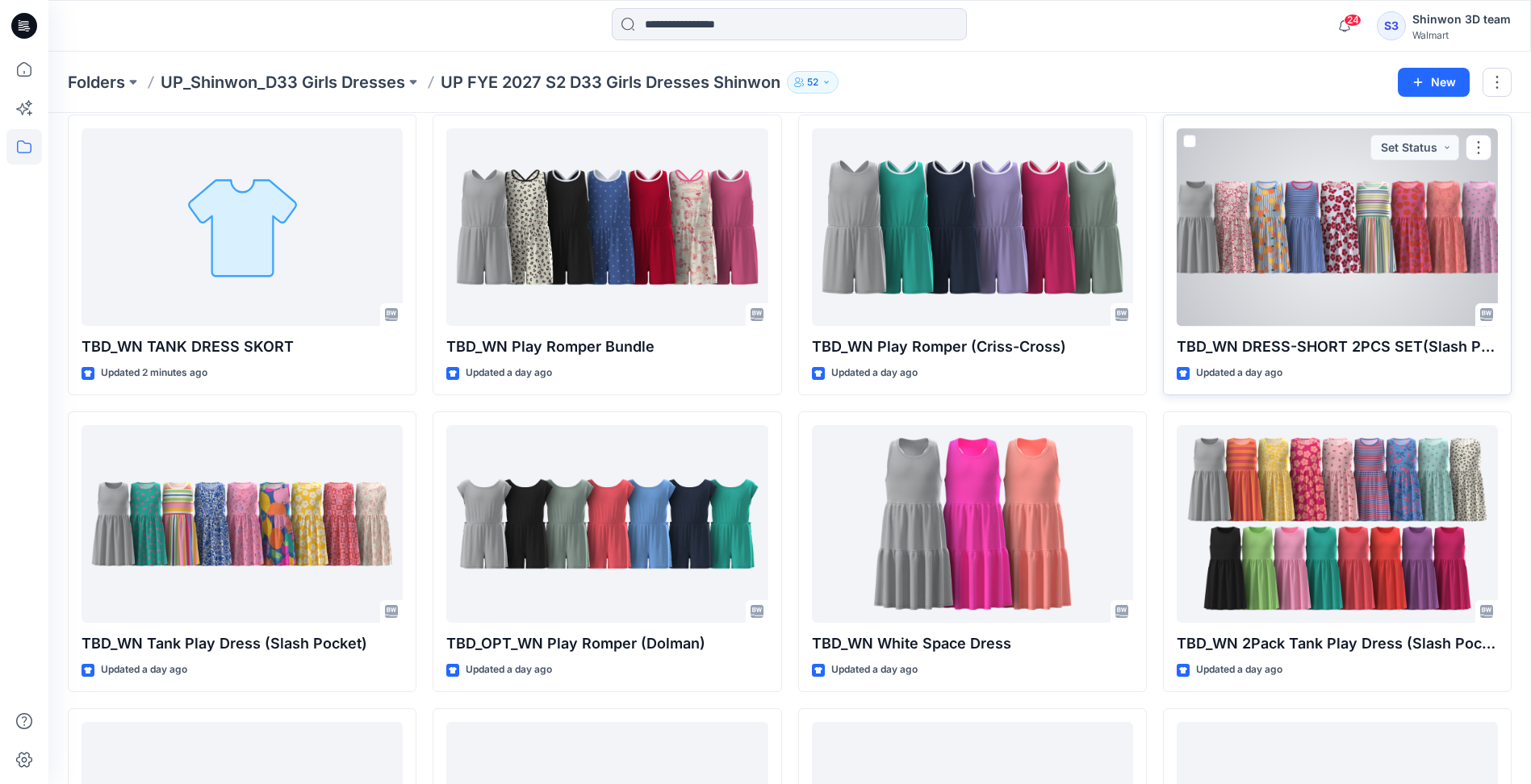
scroll to position [26, 0]
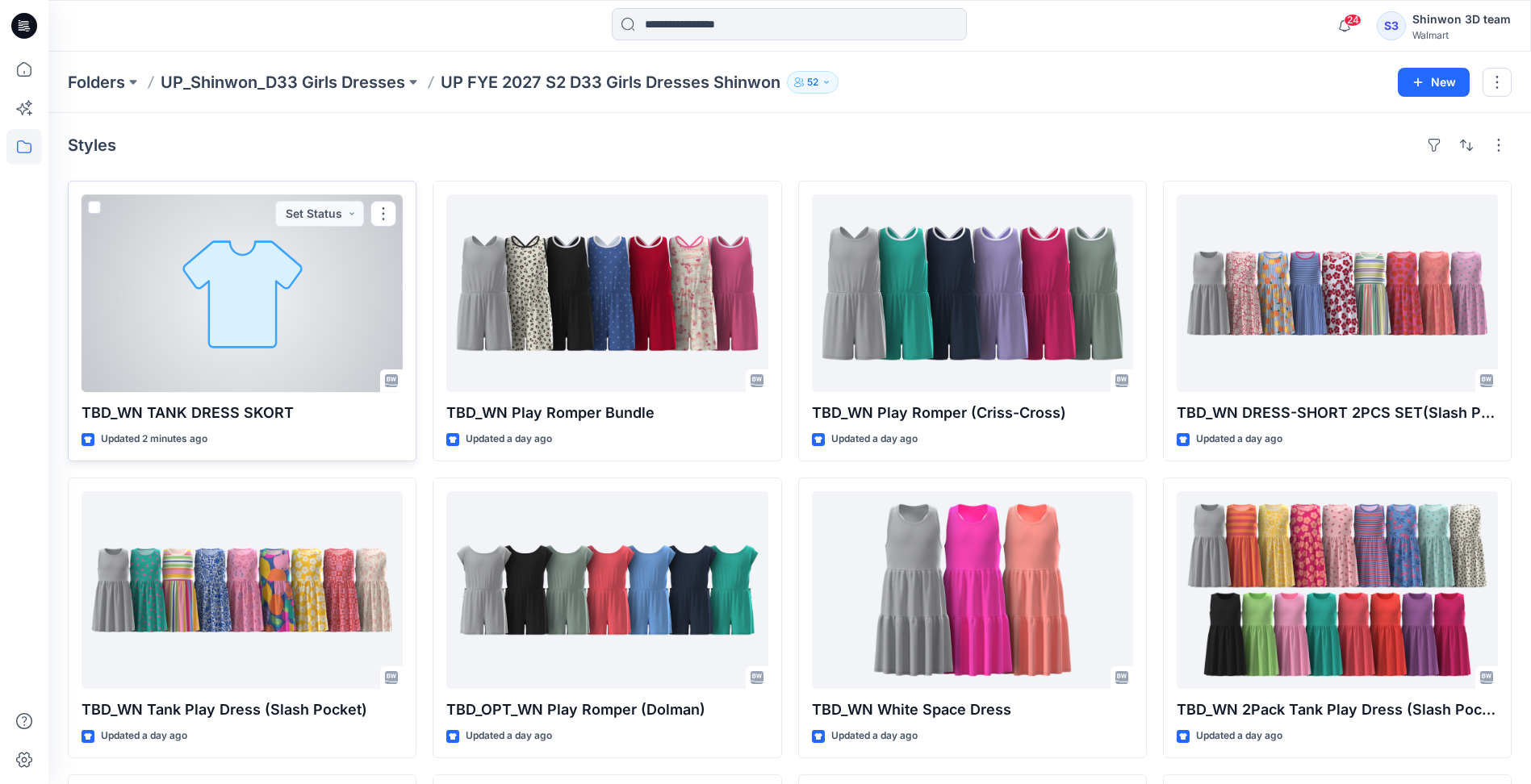
click at [226, 286] on div at bounding box center [242, 293] width 321 height 198
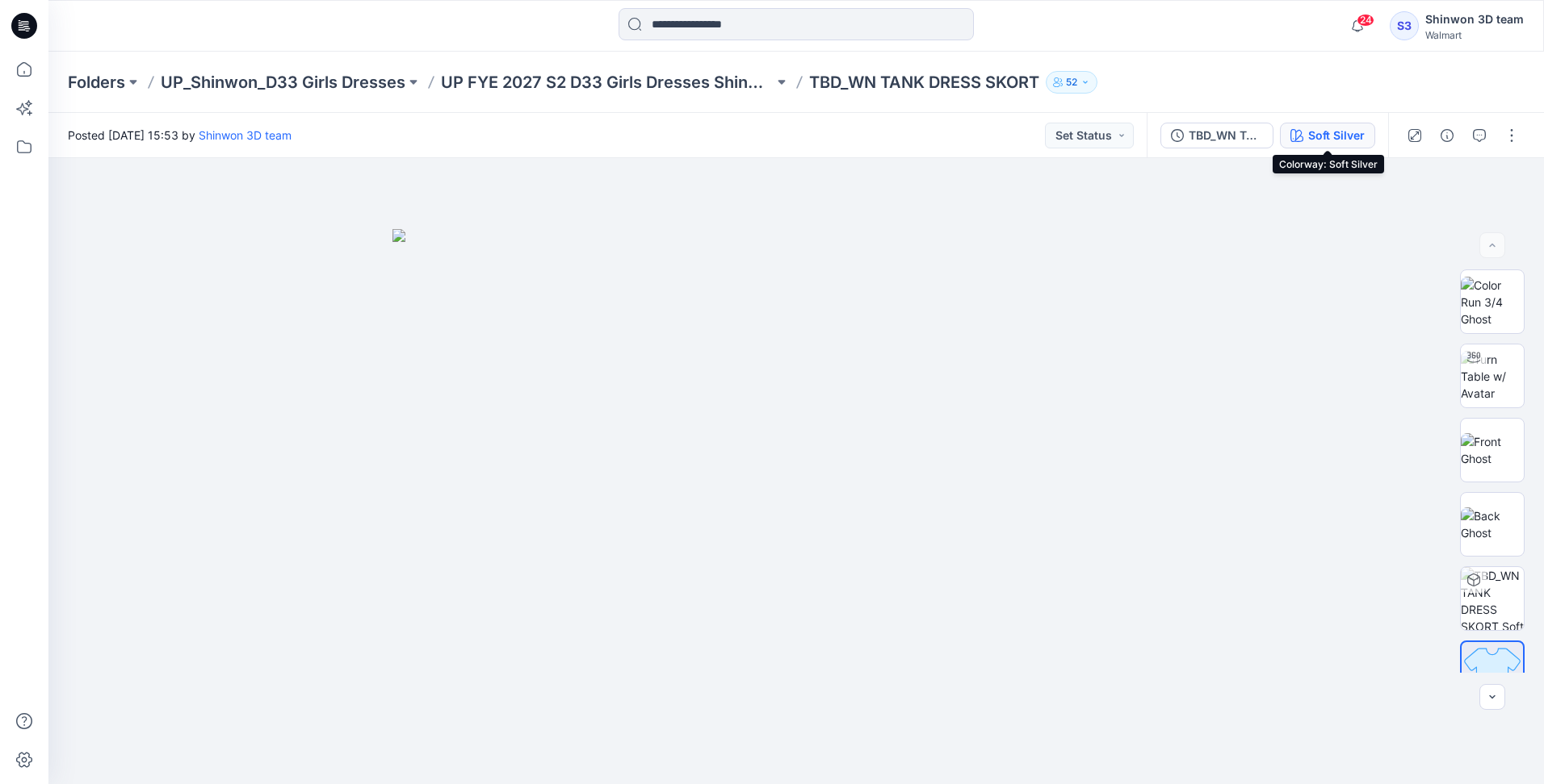
click at [1330, 139] on div "Soft Silver" at bounding box center [1336, 135] width 57 height 17
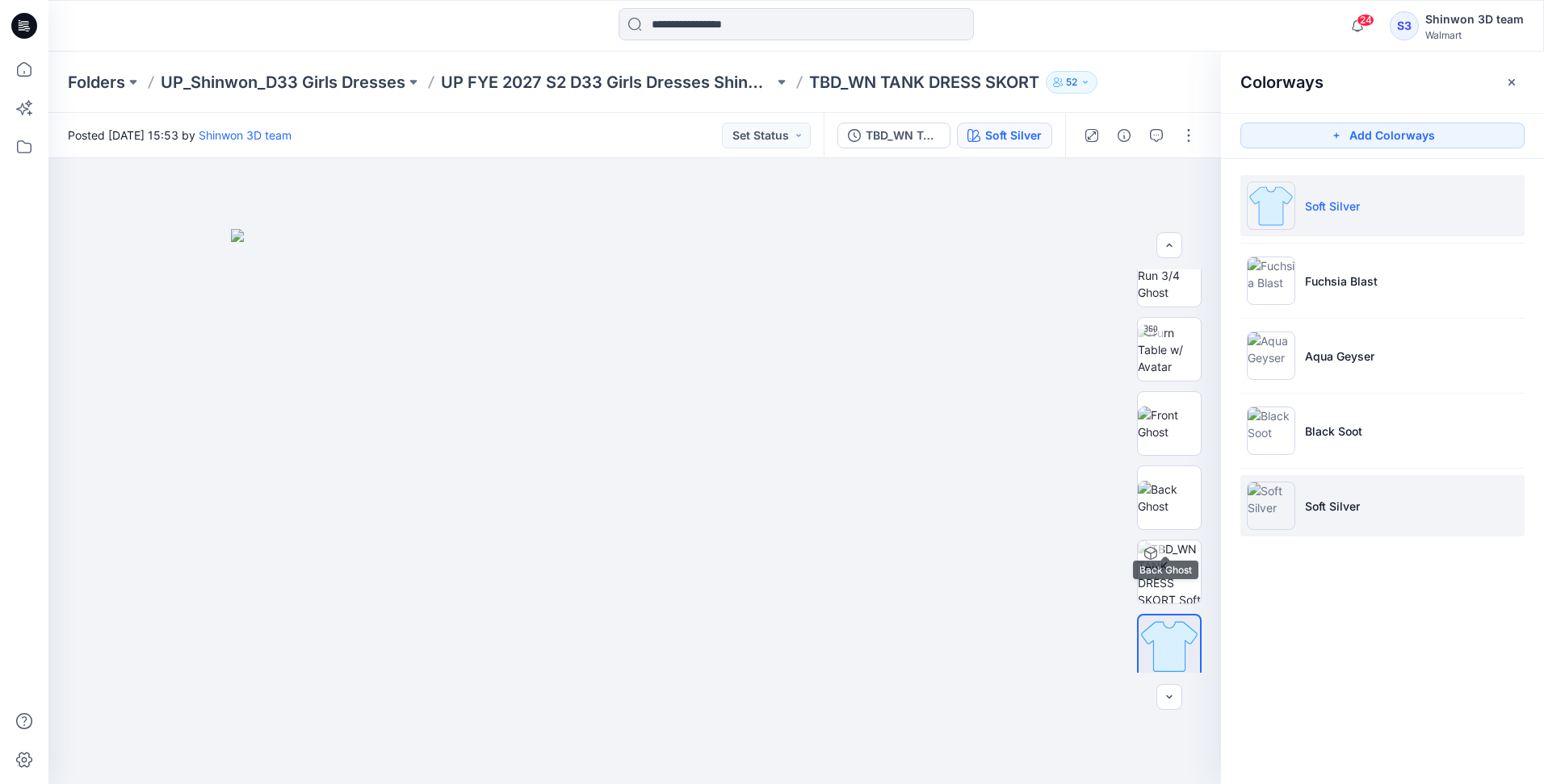
scroll to position [32, 0]
click at [1326, 516] on li "Soft Silver" at bounding box center [1382, 506] width 284 height 61
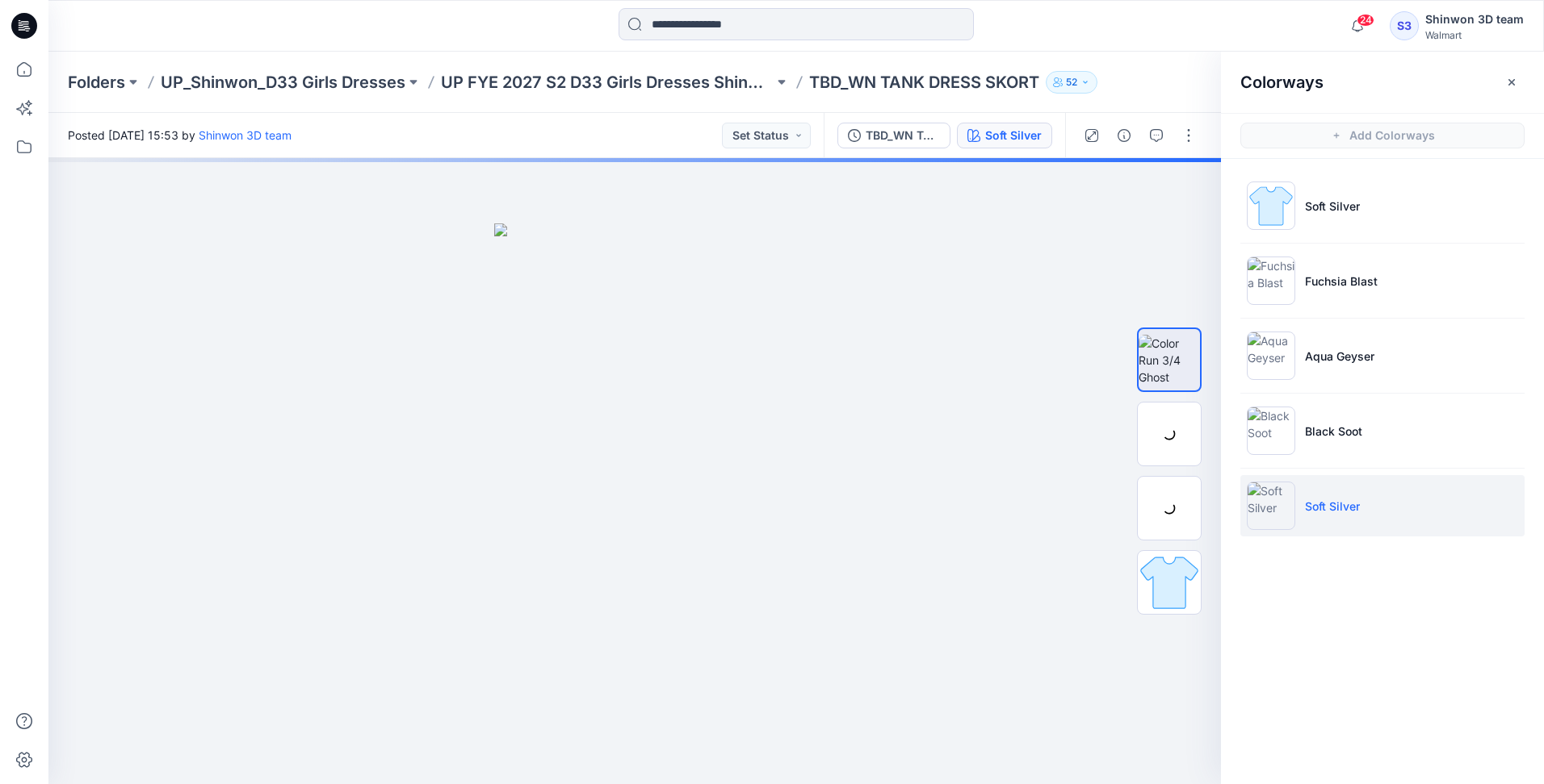
scroll to position [0, 0]
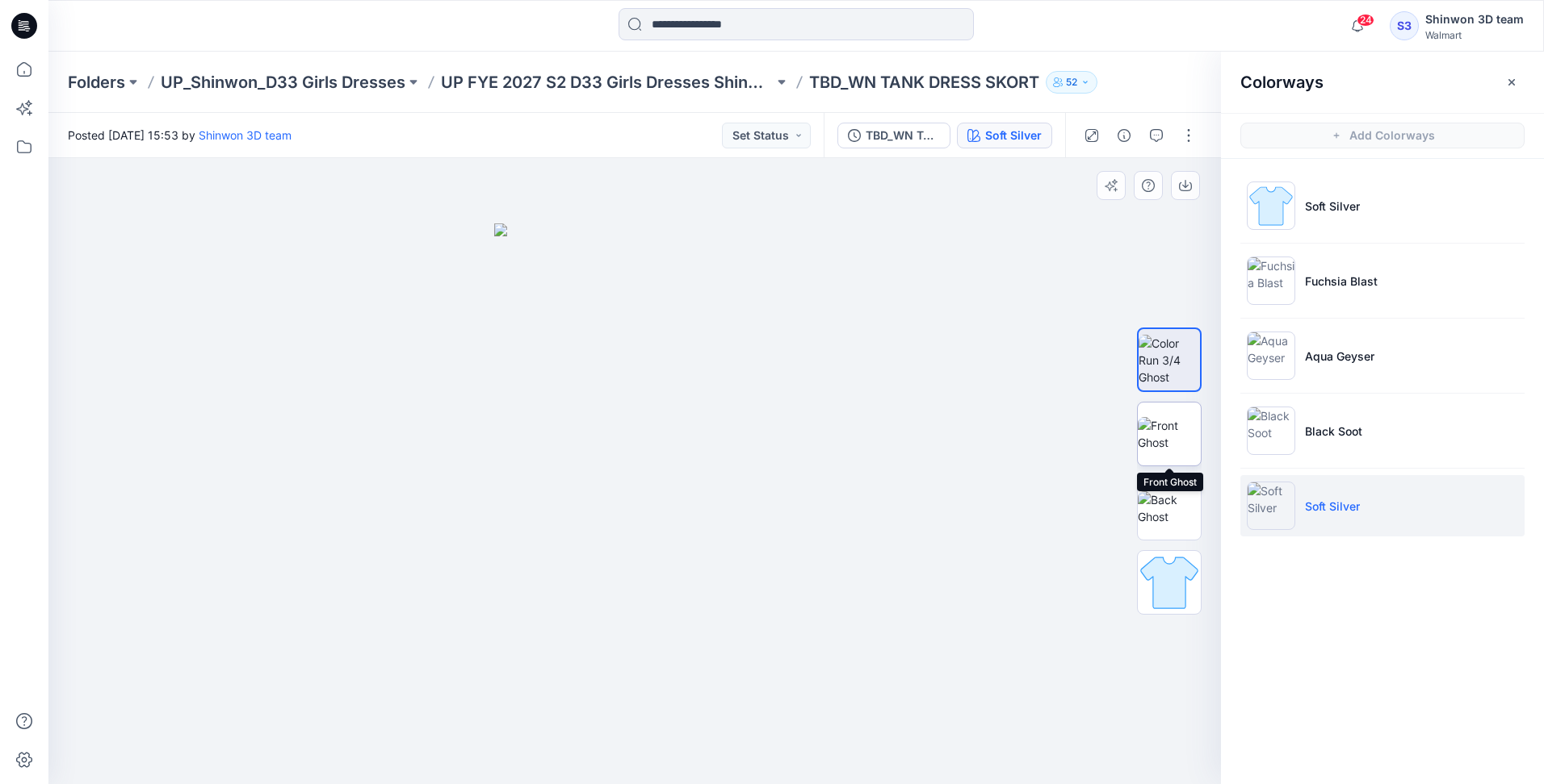
click at [1161, 425] on img at bounding box center [1169, 434] width 63 height 34
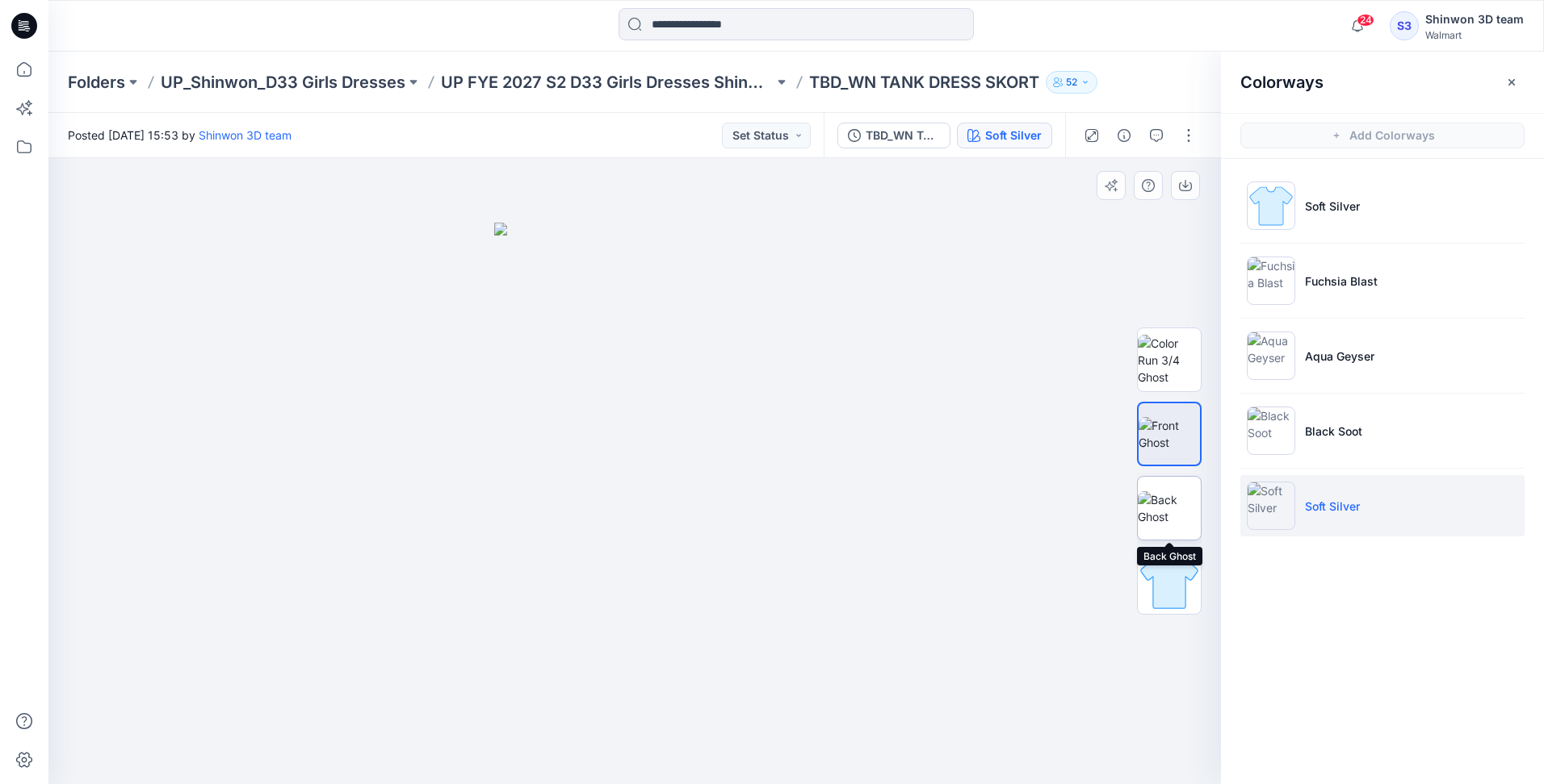
click at [1168, 508] on img at bounding box center [1169, 508] width 63 height 34
click at [1169, 576] on img at bounding box center [1169, 583] width 63 height 63
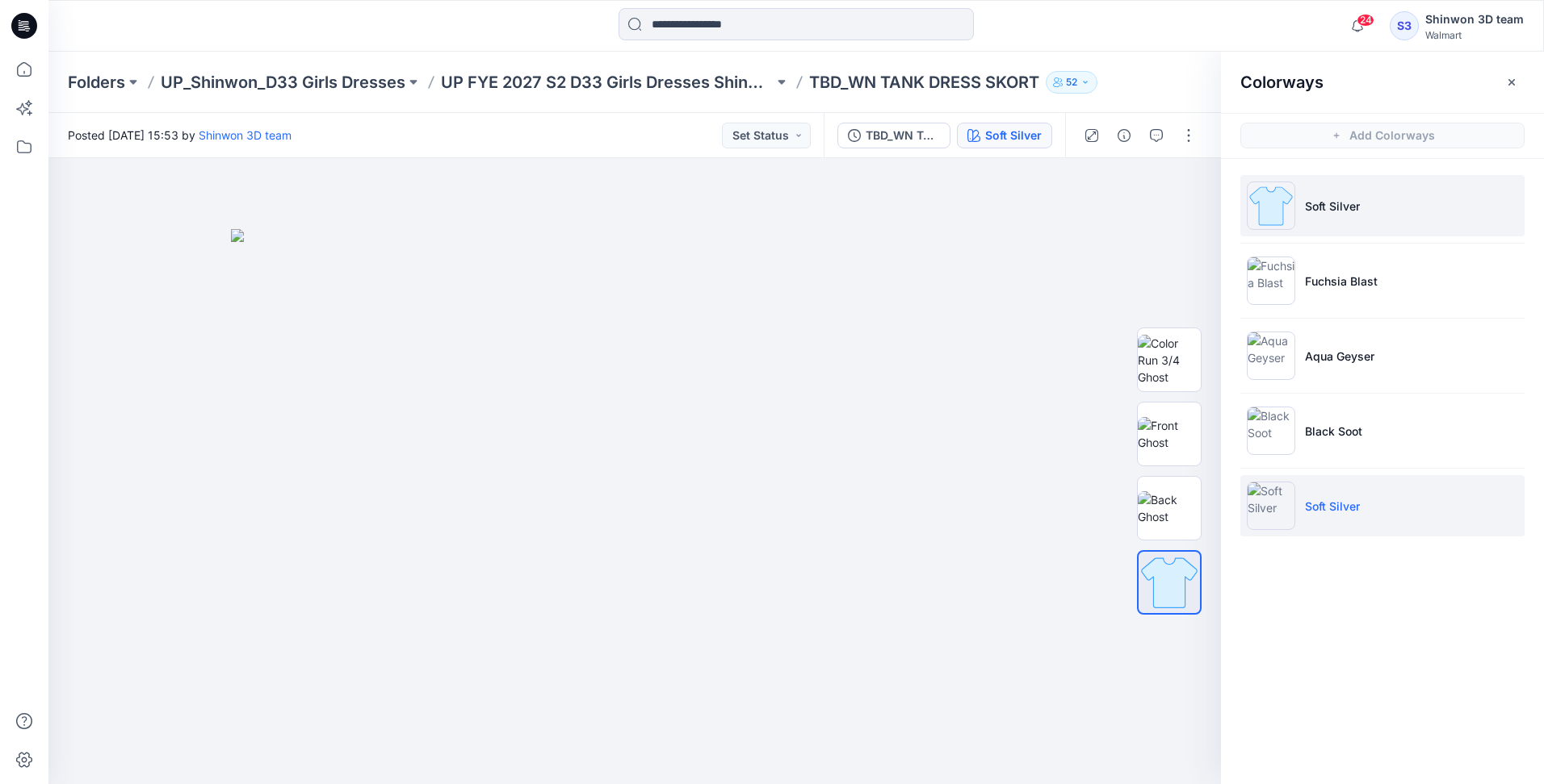
click at [1375, 213] on li "Soft Silver" at bounding box center [1382, 206] width 284 height 61
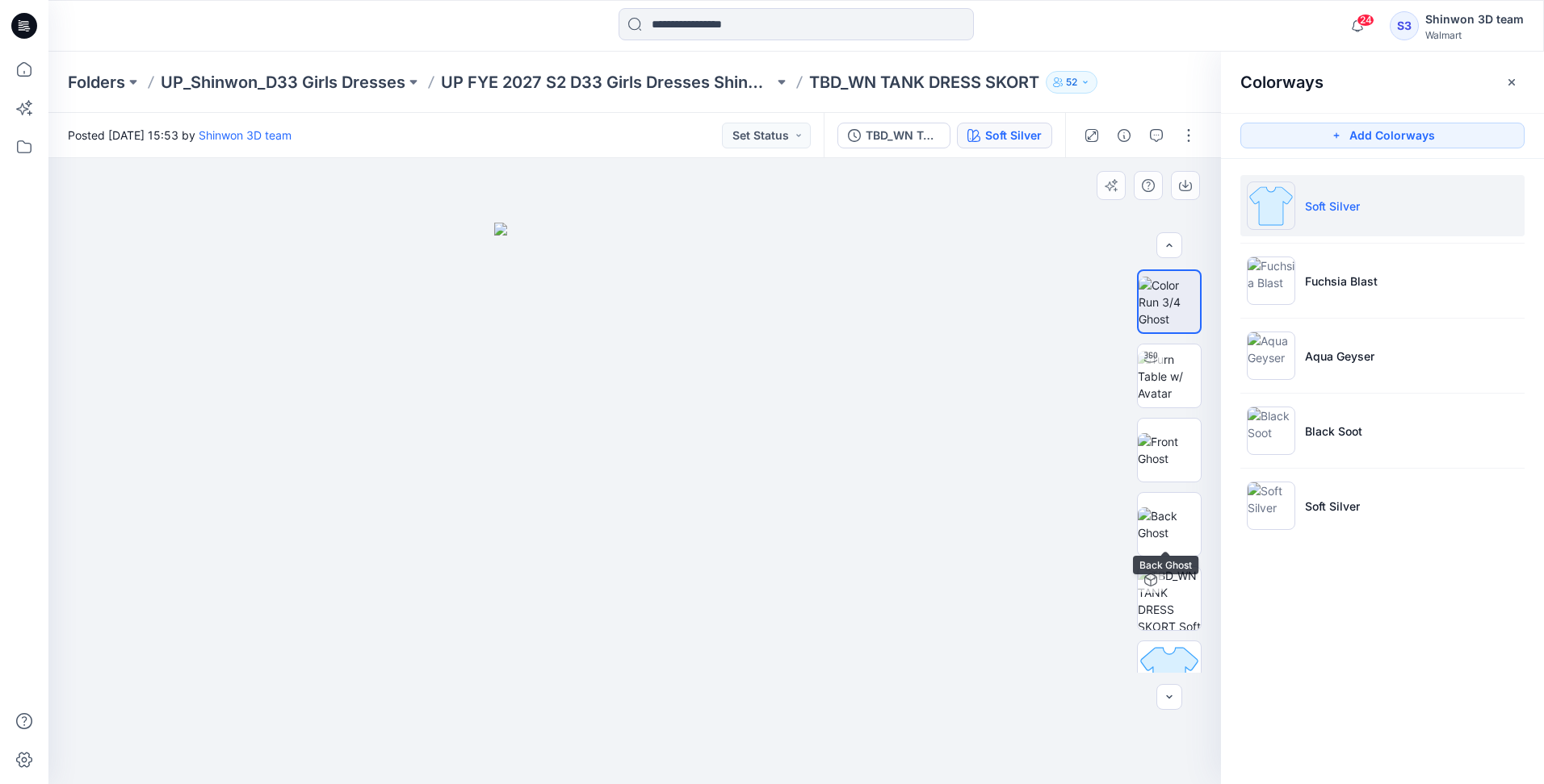
scroll to position [32, 0]
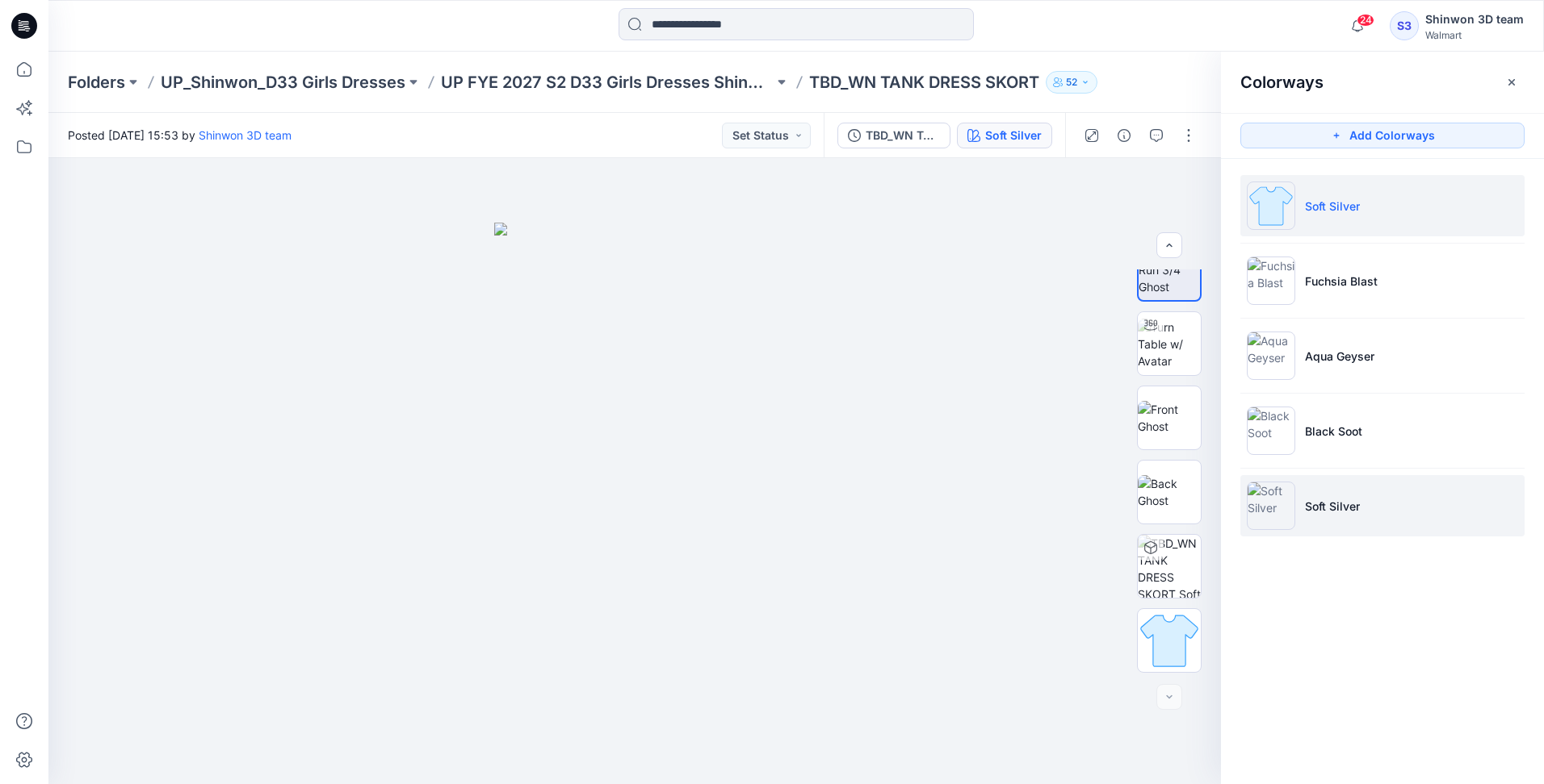
click at [1340, 500] on p "Soft Silver" at bounding box center [1332, 506] width 55 height 17
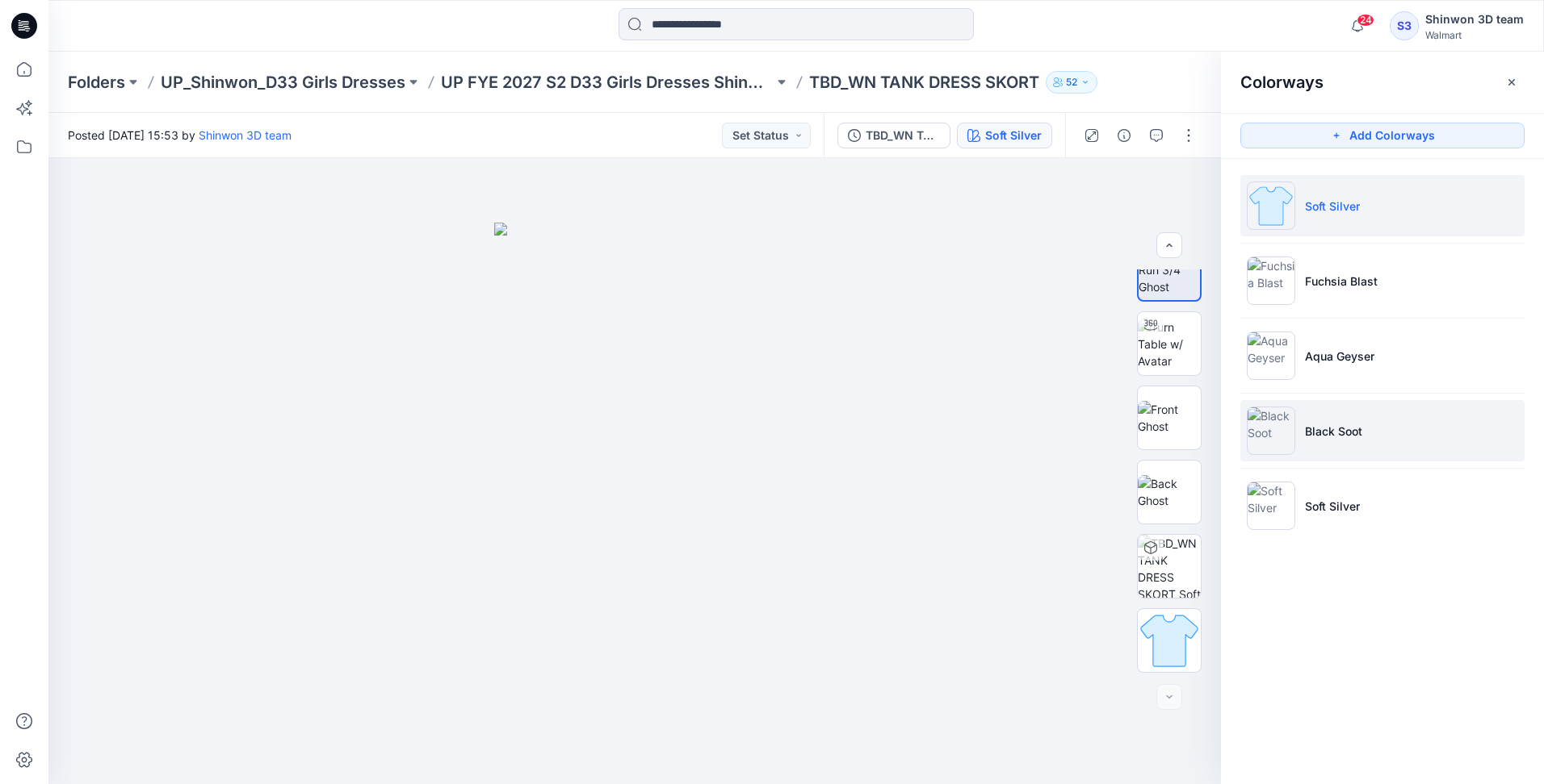
scroll to position [0, 0]
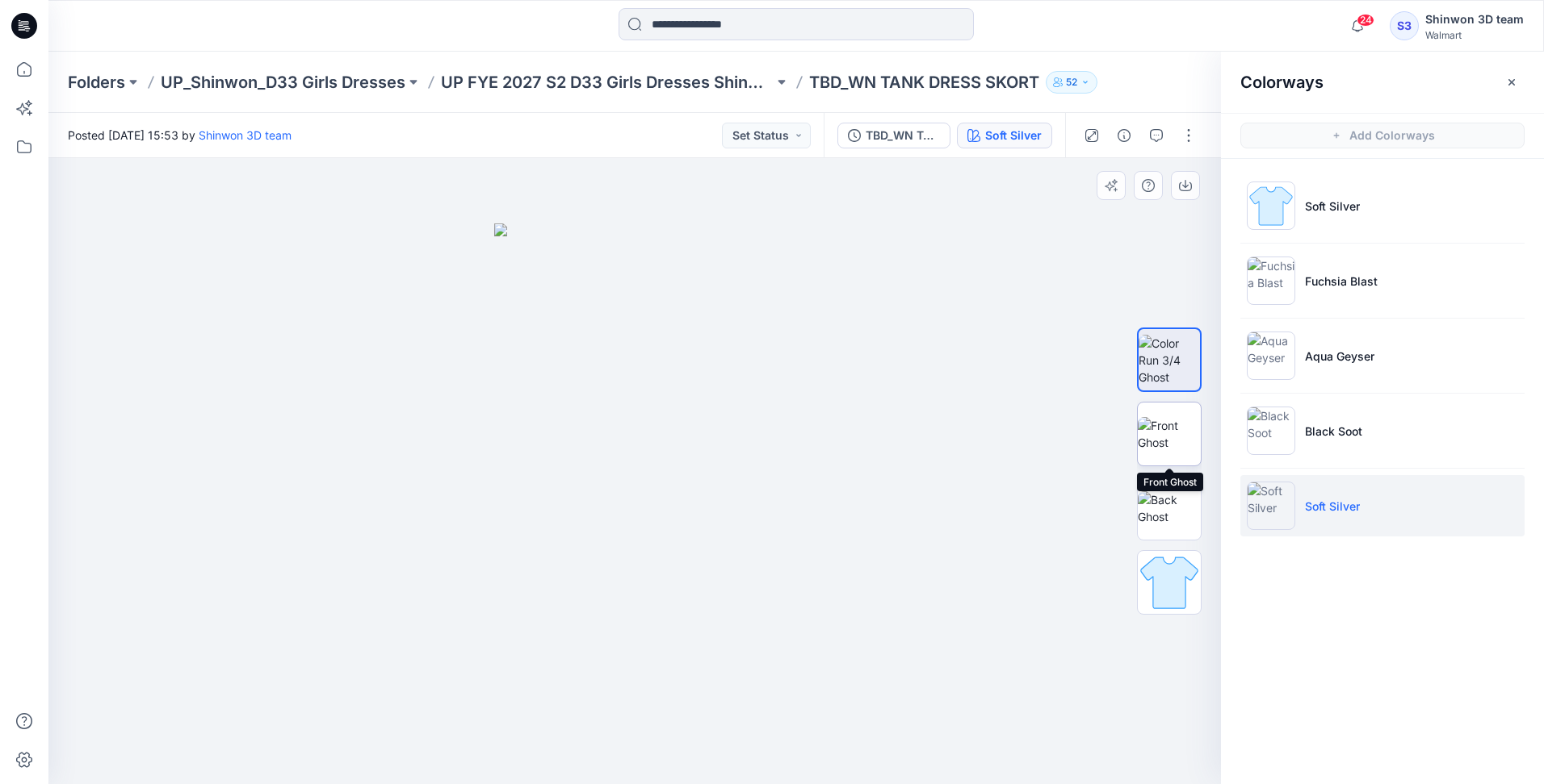
click at [1177, 424] on img at bounding box center [1169, 434] width 63 height 34
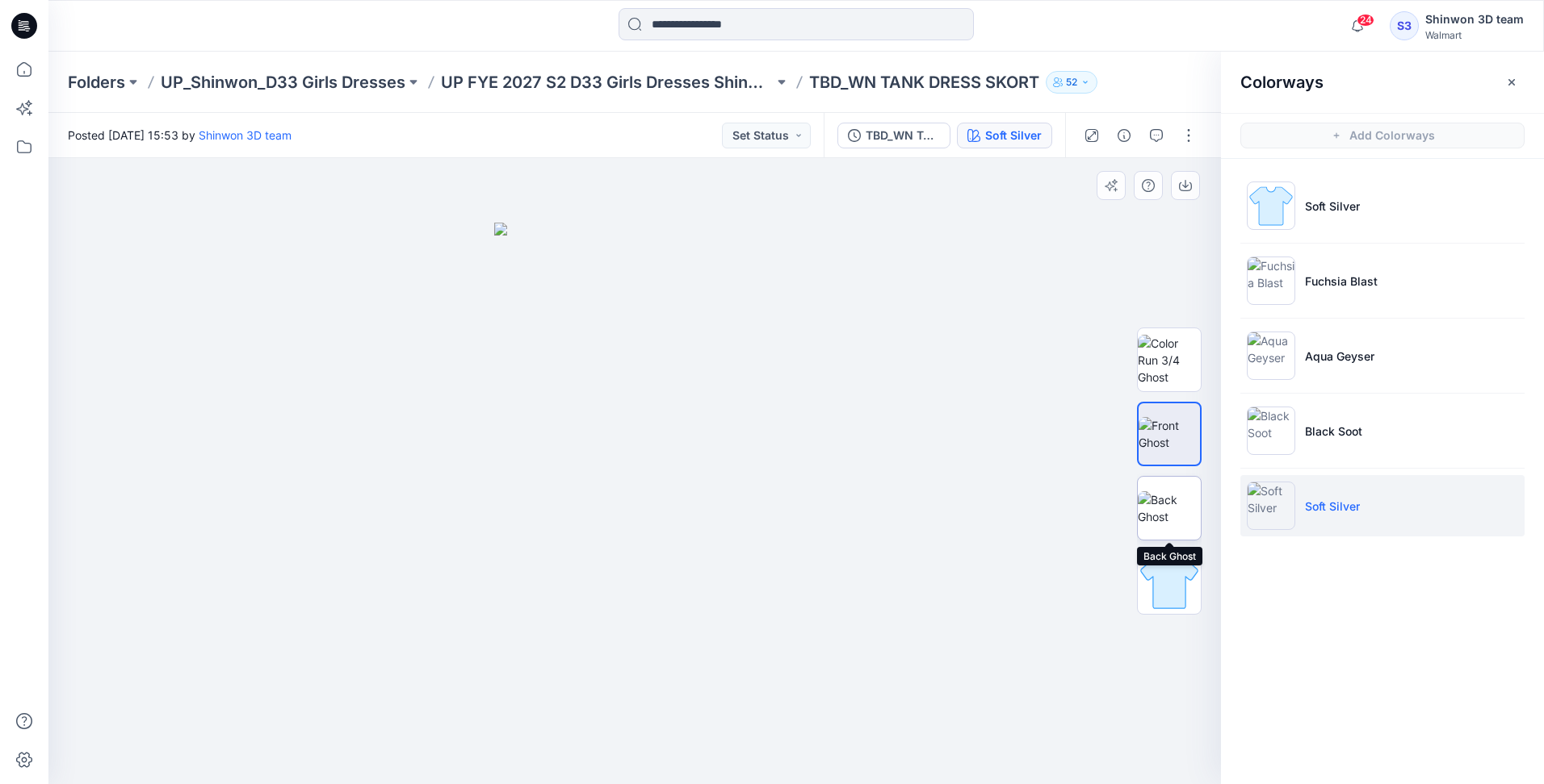
click at [1174, 492] on img at bounding box center [1169, 508] width 63 height 34
click at [1162, 345] on img at bounding box center [1169, 360] width 63 height 51
click at [1162, 417] on img at bounding box center [1169, 434] width 63 height 34
click at [1162, 451] on img at bounding box center [1169, 434] width 61 height 34
drag, startPoint x: 1172, startPoint y: 468, endPoint x: 1177, endPoint y: 475, distance: 8.6
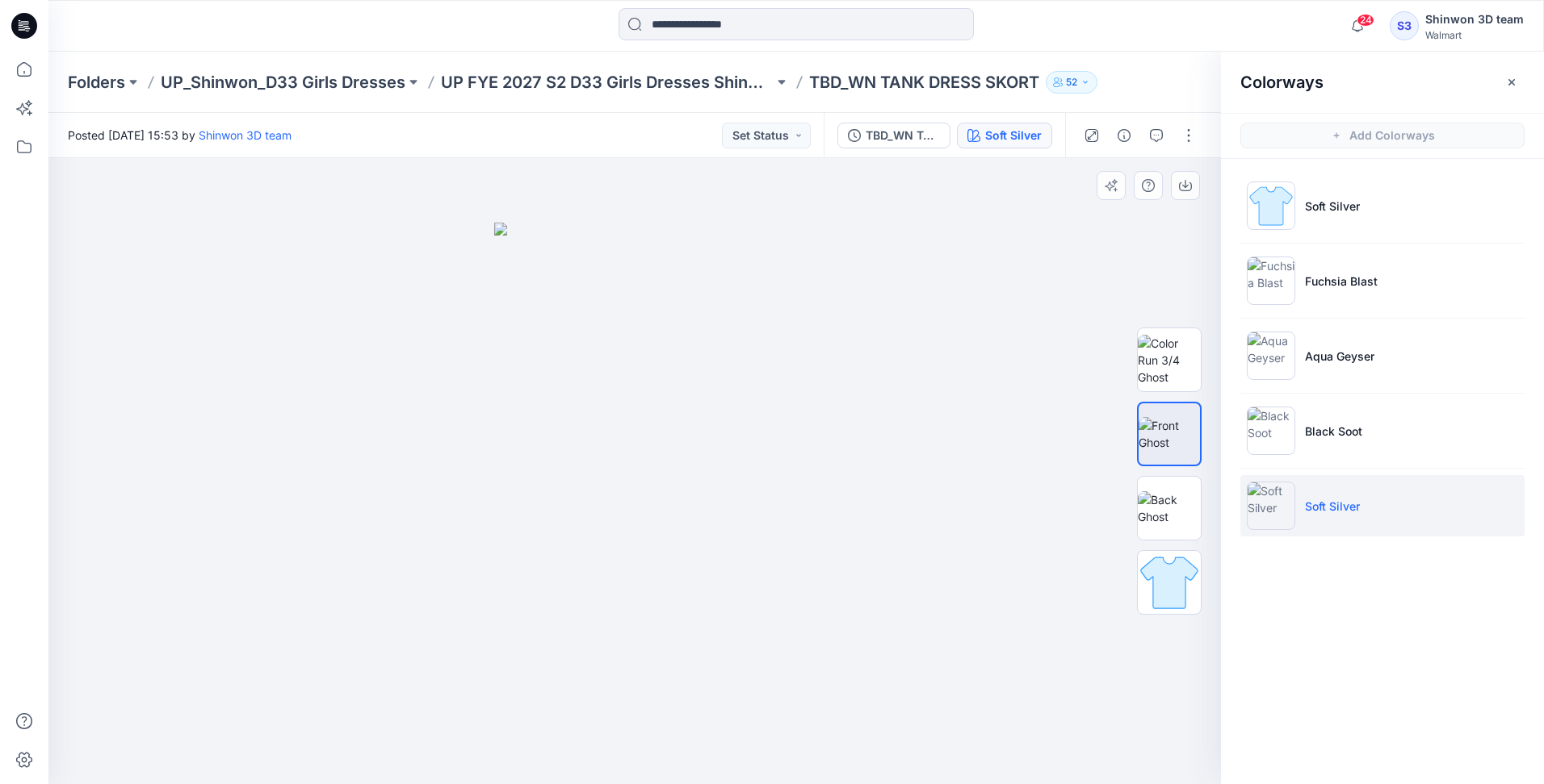
click at [1172, 471] on div at bounding box center [1169, 471] width 65 height 404
click at [1178, 492] on img at bounding box center [1169, 508] width 63 height 34
click at [1166, 442] on img at bounding box center [1169, 434] width 63 height 34
click at [1183, 355] on img at bounding box center [1169, 360] width 63 height 51
click at [1169, 451] on img at bounding box center [1169, 434] width 63 height 34
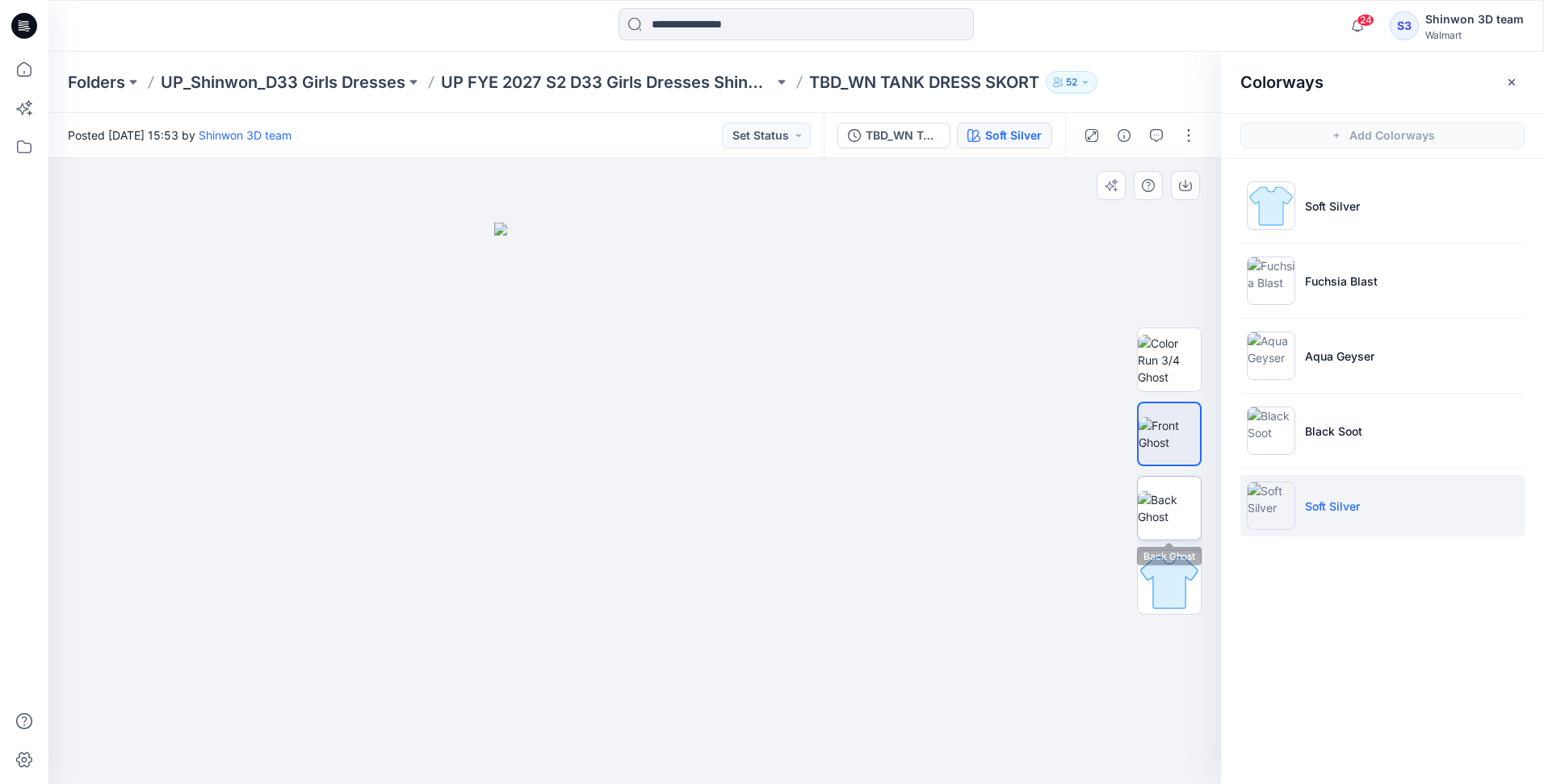
click at [1163, 498] on img at bounding box center [1169, 508] width 63 height 34
click at [1163, 439] on img at bounding box center [1169, 434] width 63 height 34
click at [1178, 378] on img at bounding box center [1169, 360] width 63 height 51
click at [1185, 441] on img at bounding box center [1169, 434] width 63 height 34
click at [1173, 502] on img at bounding box center [1169, 508] width 63 height 34
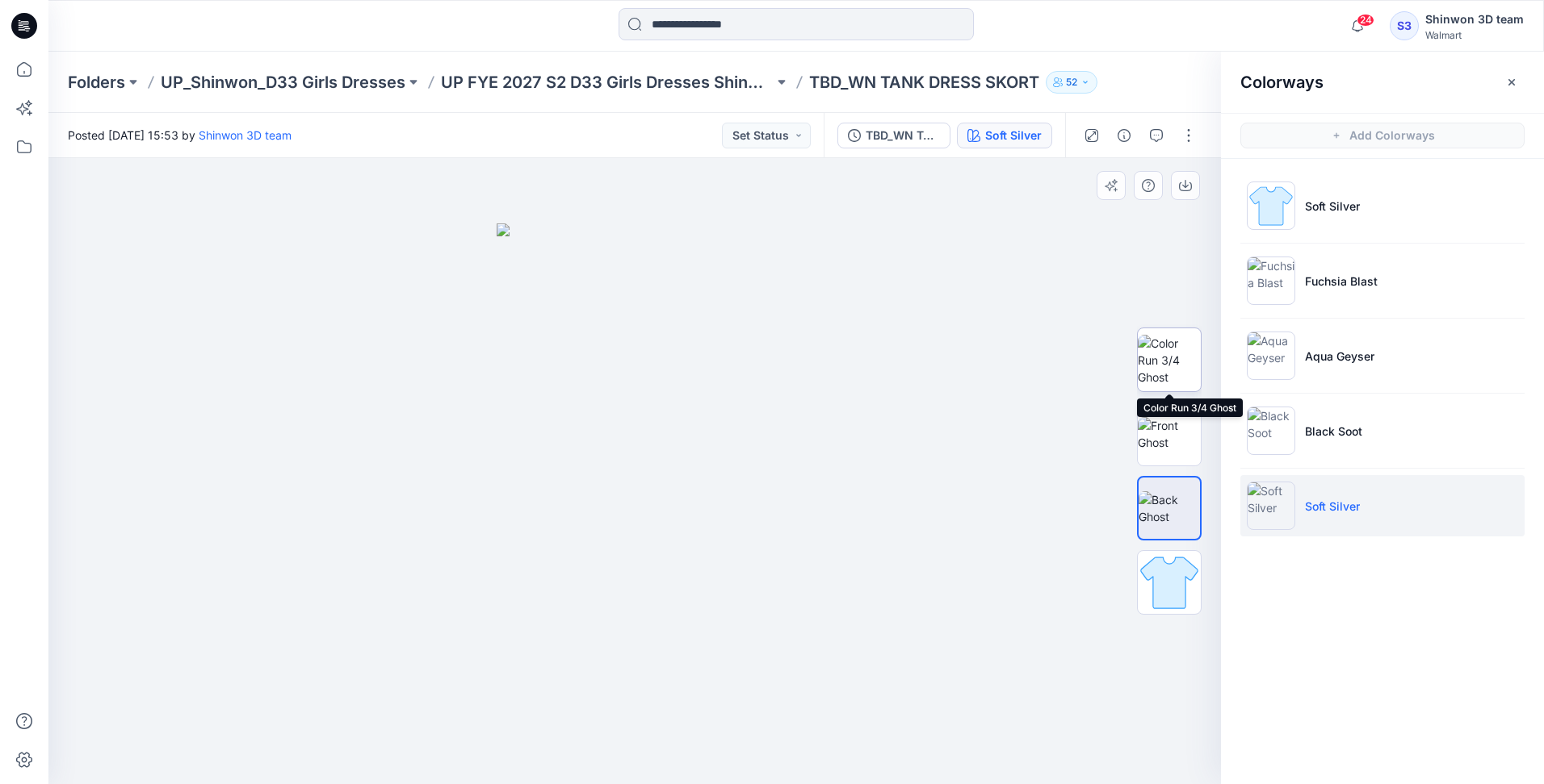
click at [1163, 366] on img at bounding box center [1169, 360] width 63 height 51
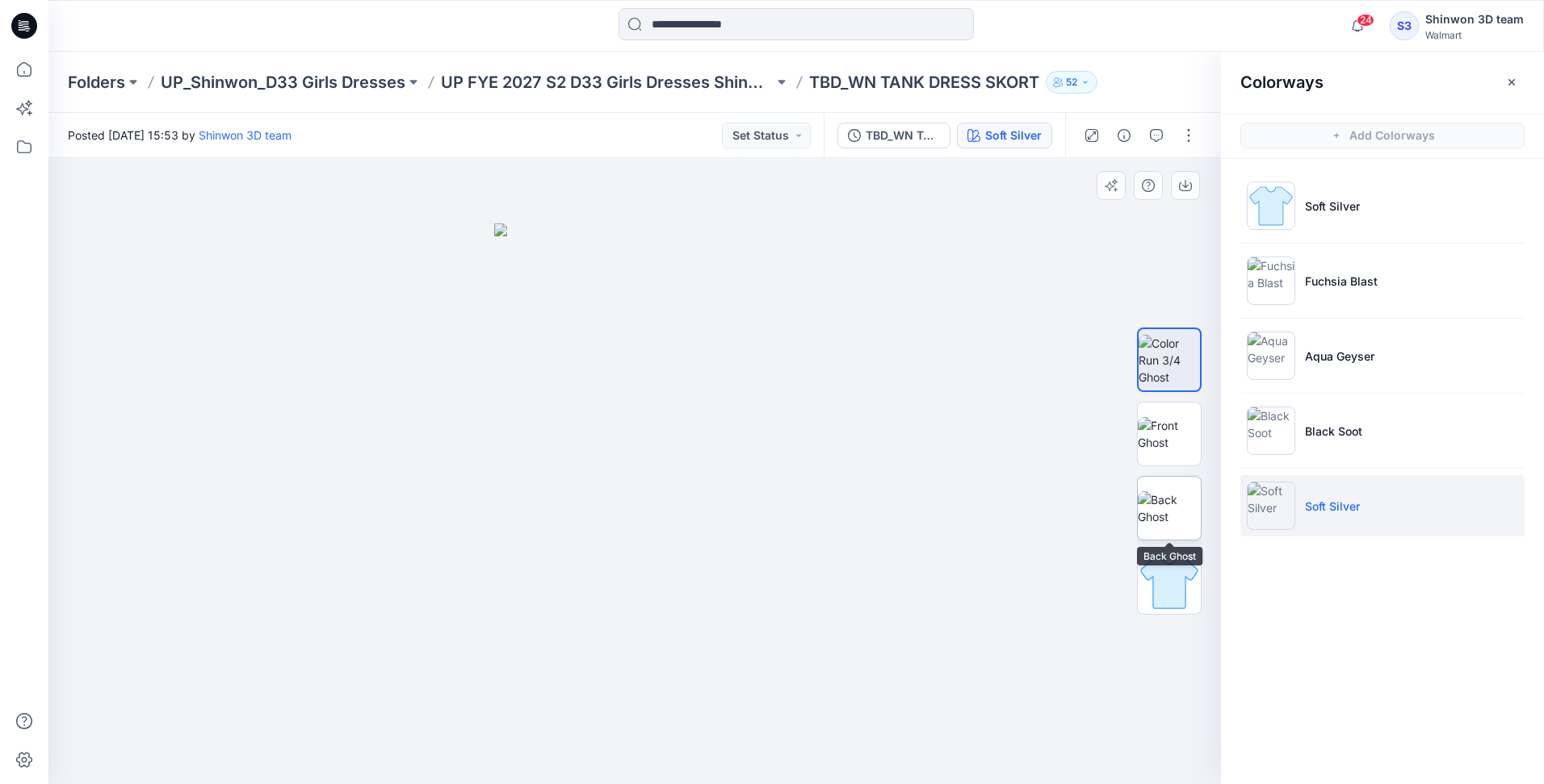
click at [1179, 492] on img at bounding box center [1169, 508] width 63 height 34
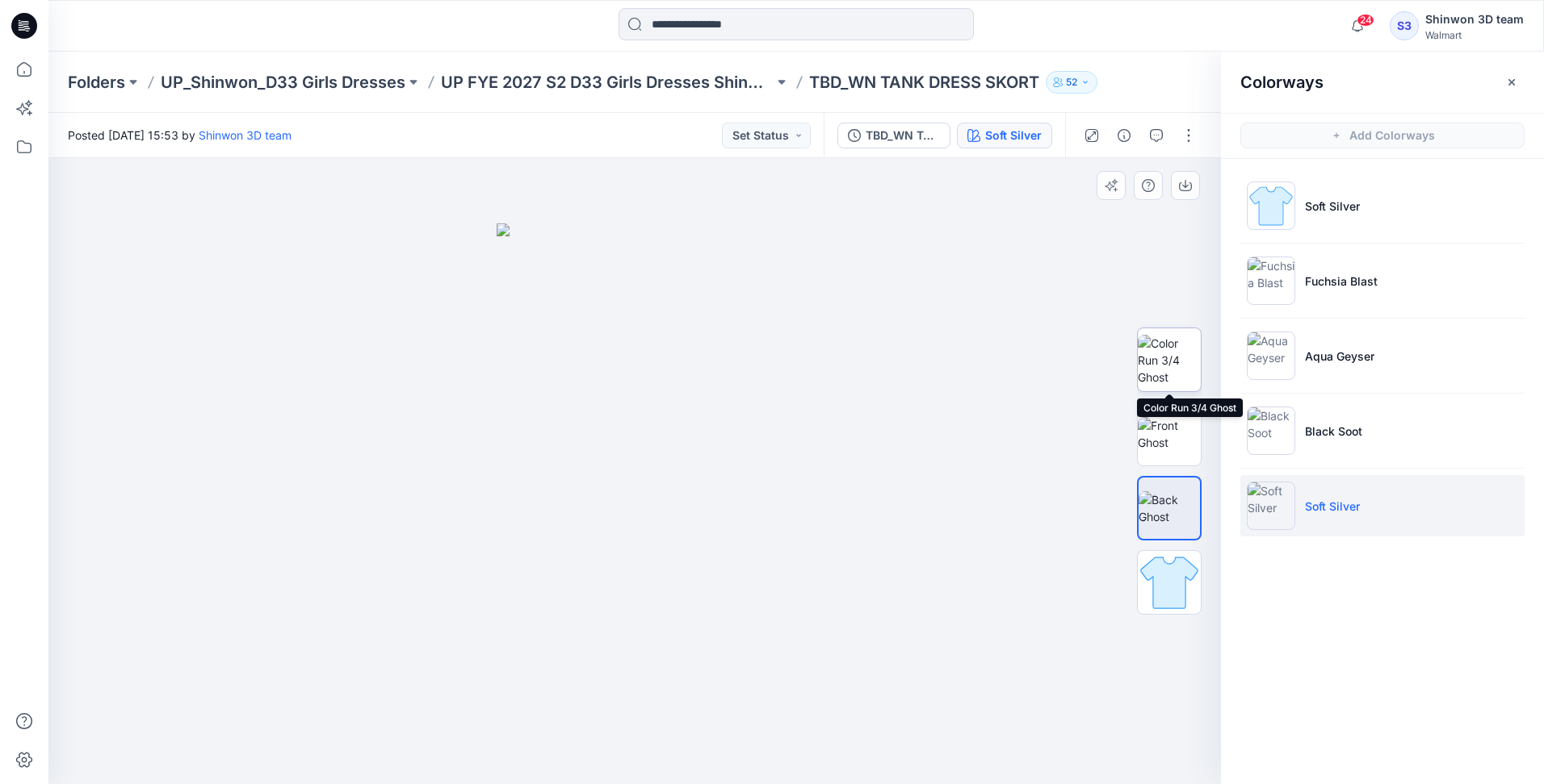
click at [1187, 345] on img at bounding box center [1169, 360] width 63 height 51
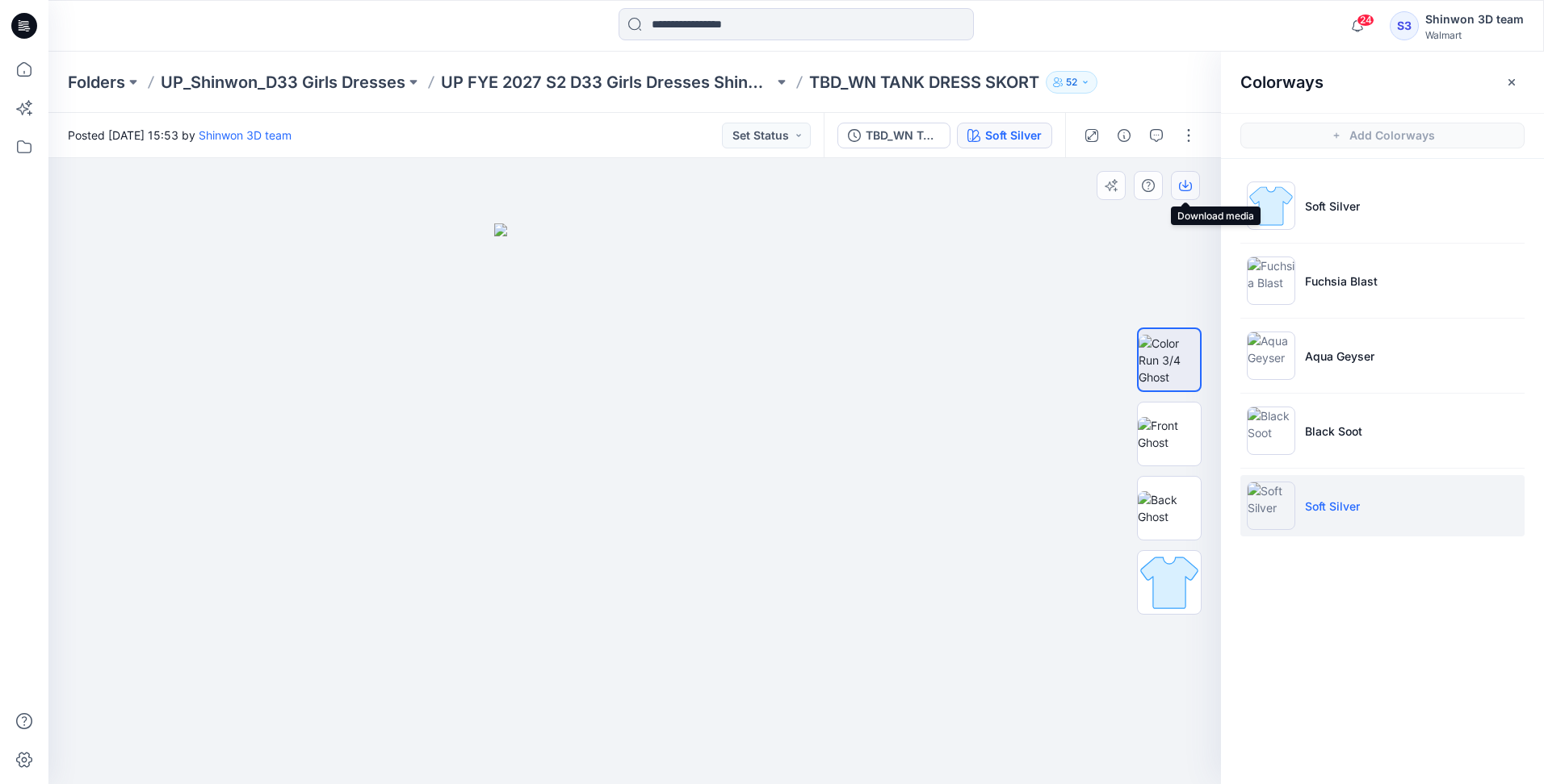
click at [1184, 185] on icon "button" at bounding box center [1185, 186] width 13 height 13
click at [1180, 502] on img at bounding box center [1169, 508] width 63 height 34
click at [1192, 185] on button "button" at bounding box center [1185, 185] width 29 height 29
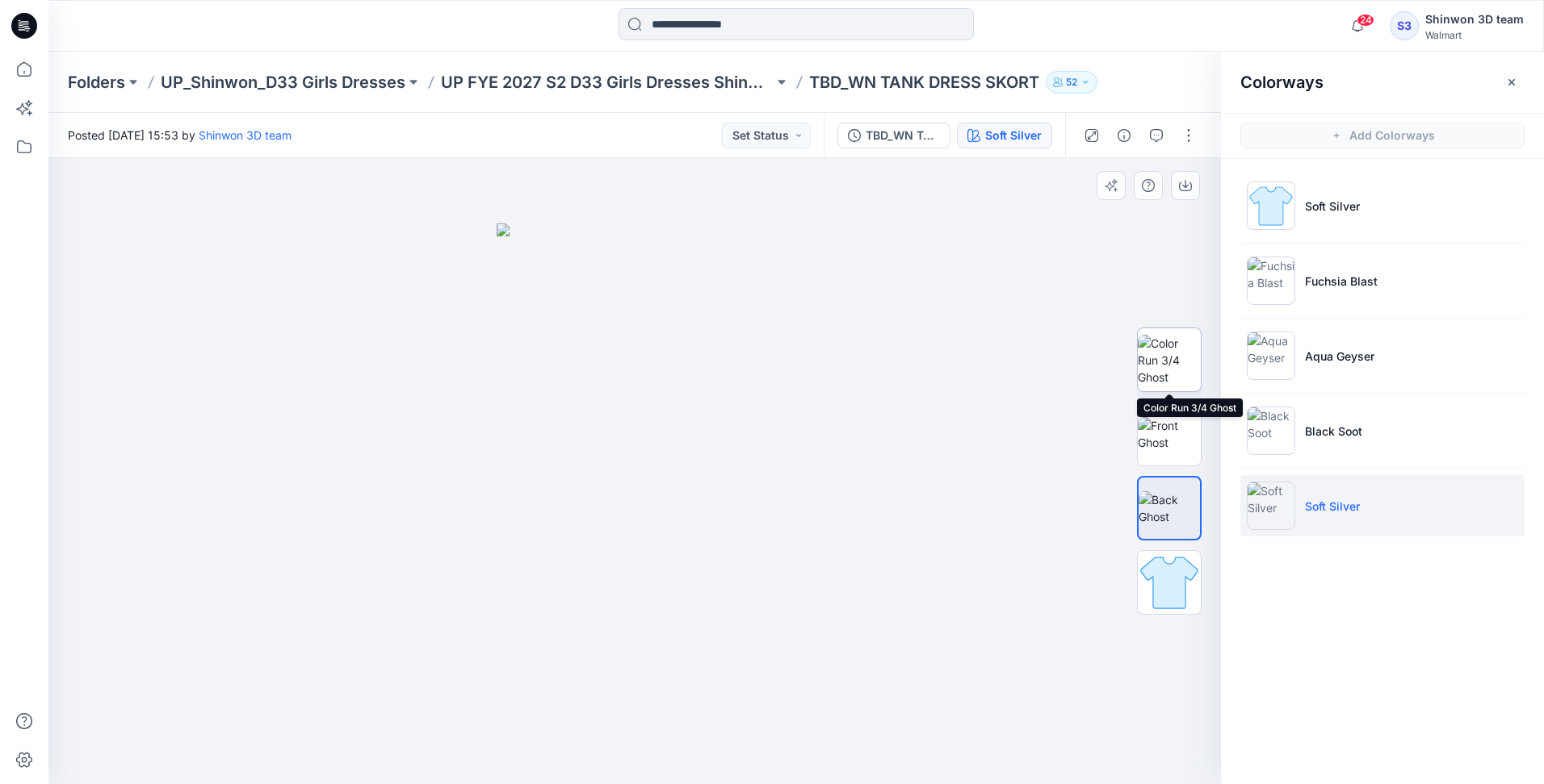
click at [1168, 375] on img at bounding box center [1169, 360] width 63 height 51
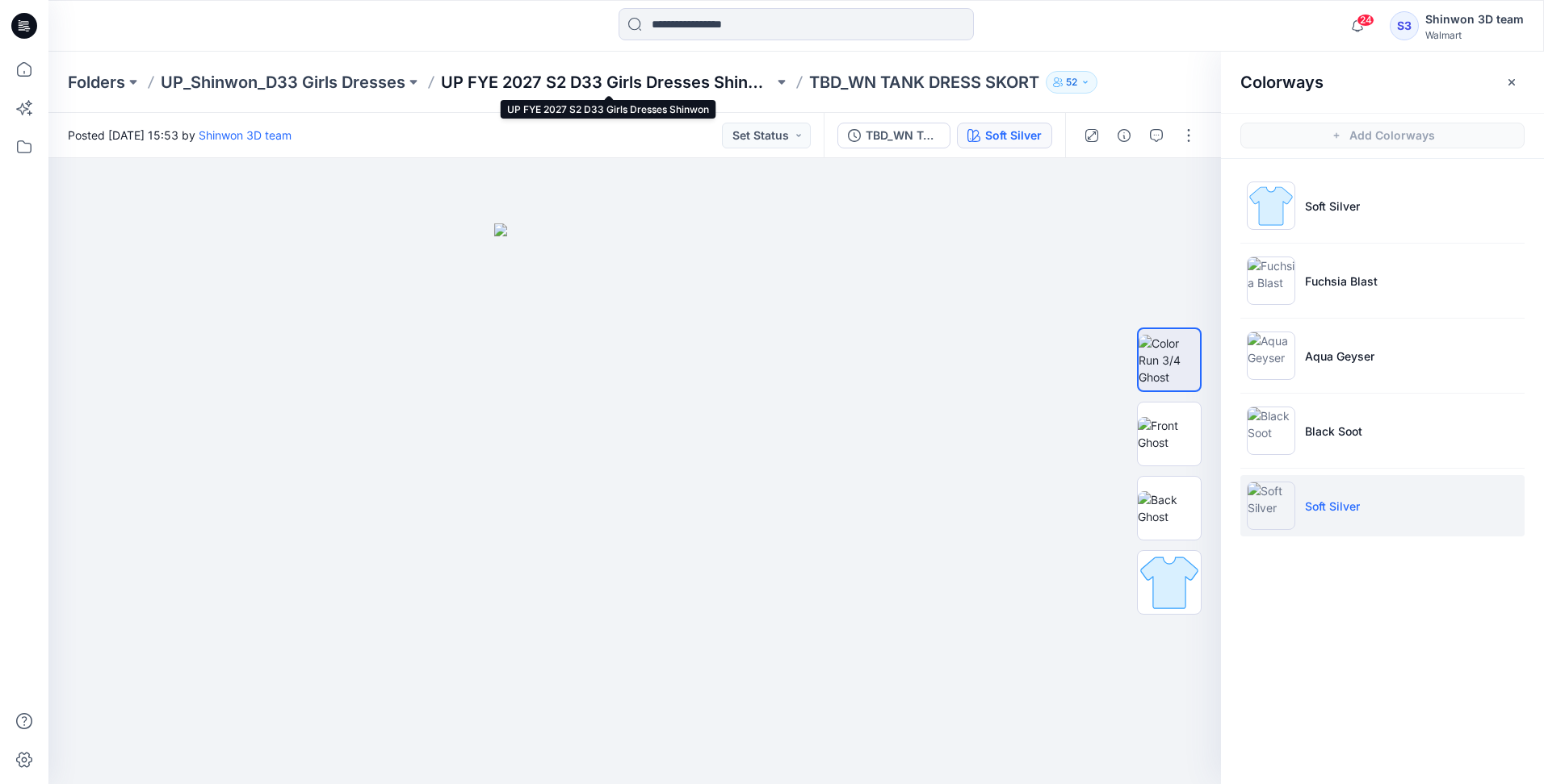
click at [714, 84] on p "UP FYE 2027 S2 D33 Girls Dresses Shinwon" at bounding box center [607, 81] width 332 height 22
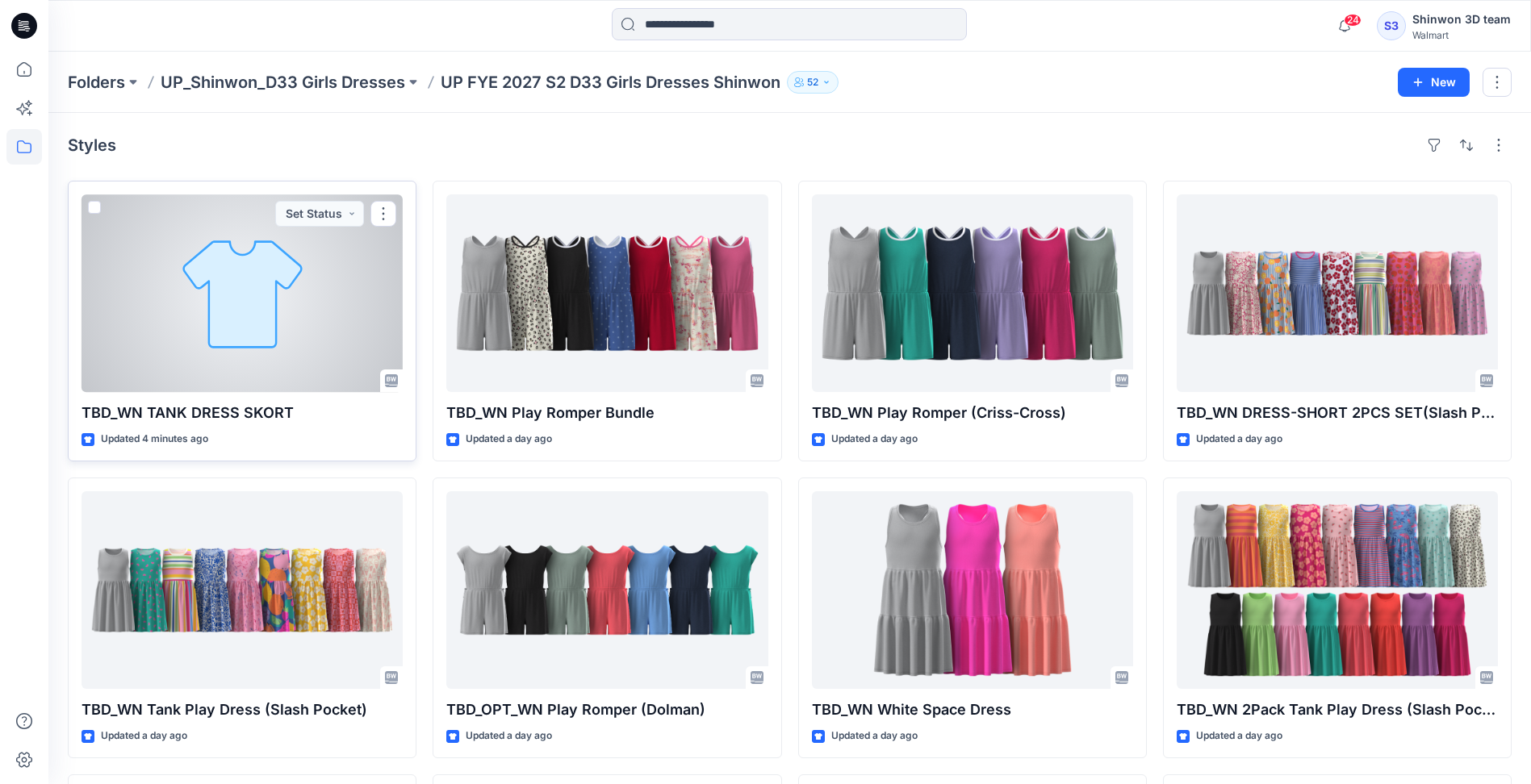
click at [304, 339] on div at bounding box center [242, 293] width 321 height 198
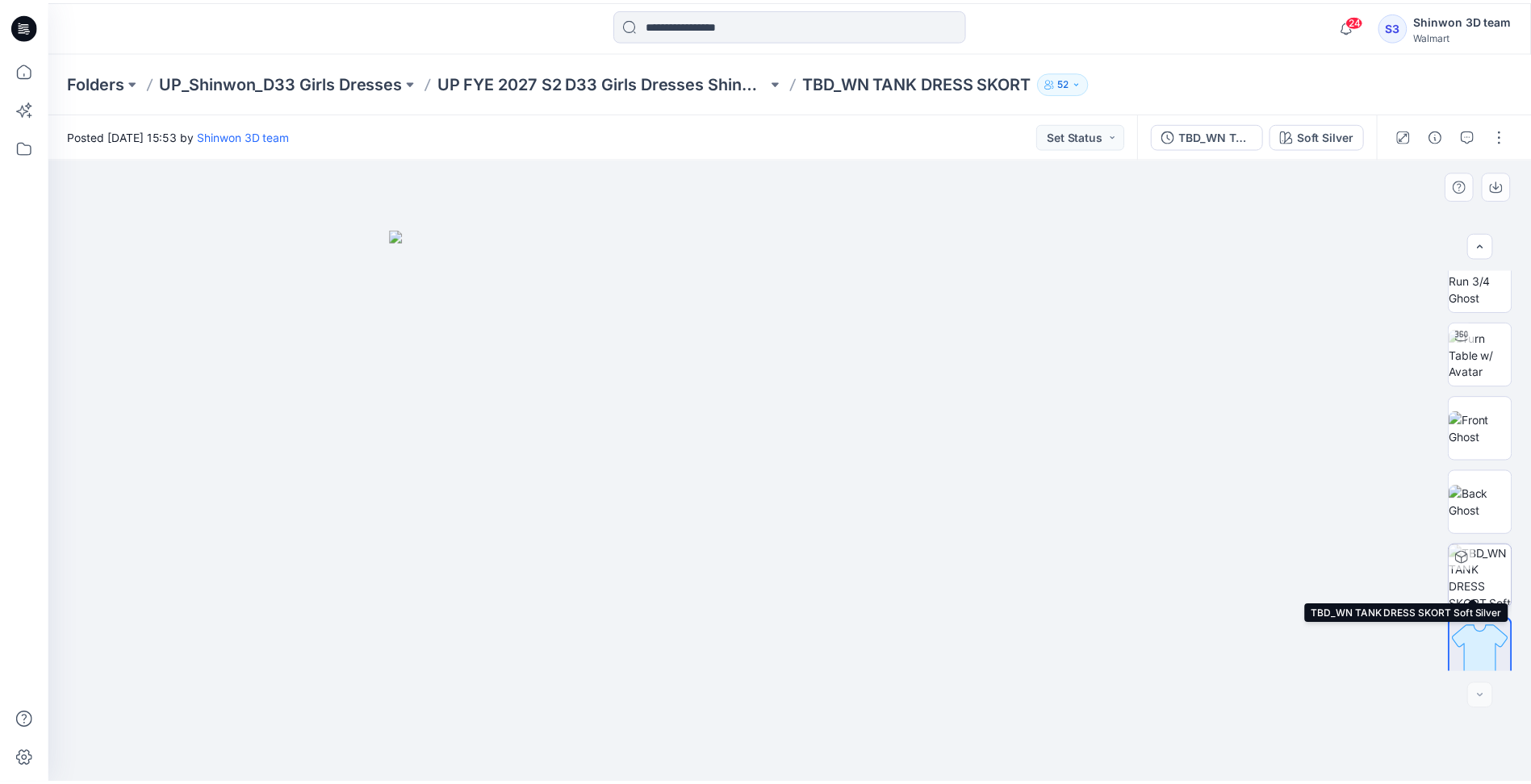
scroll to position [32, 0]
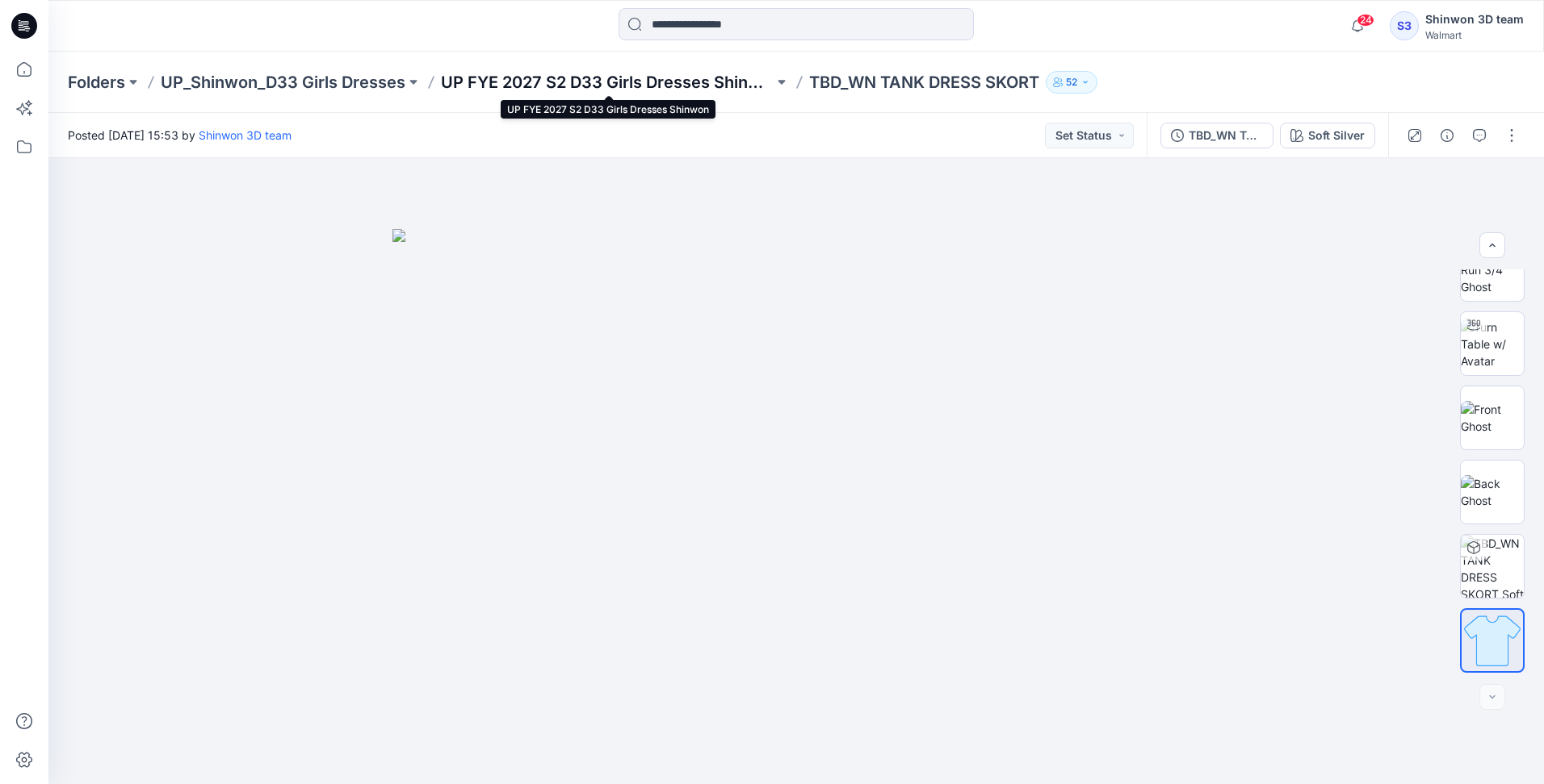
click at [660, 84] on p "UP FYE 2027 S2 D33 Girls Dresses Shinwon" at bounding box center [607, 81] width 332 height 22
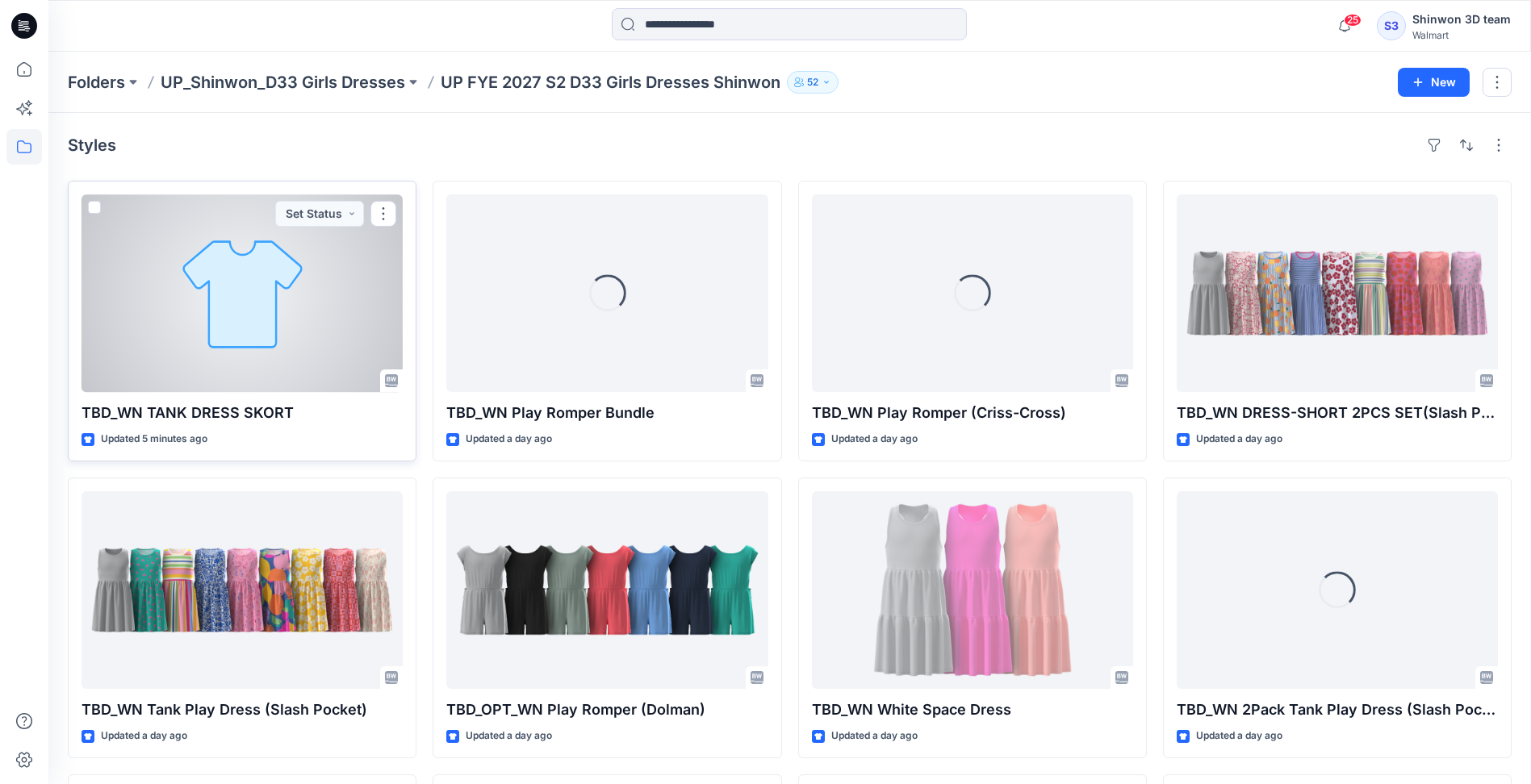
click at [255, 330] on div at bounding box center [242, 293] width 321 height 198
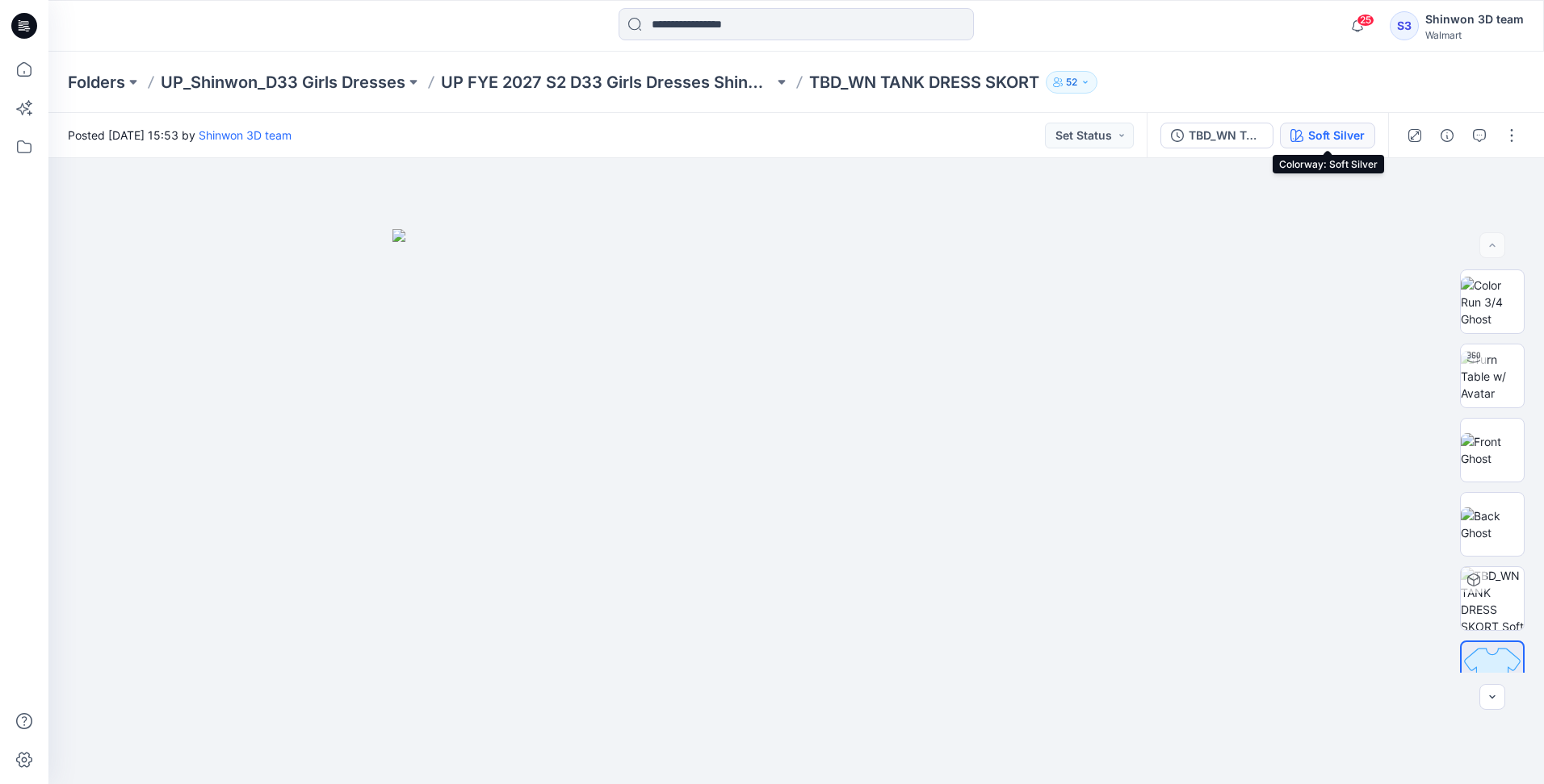
click at [1333, 135] on div "Soft Silver" at bounding box center [1336, 135] width 57 height 17
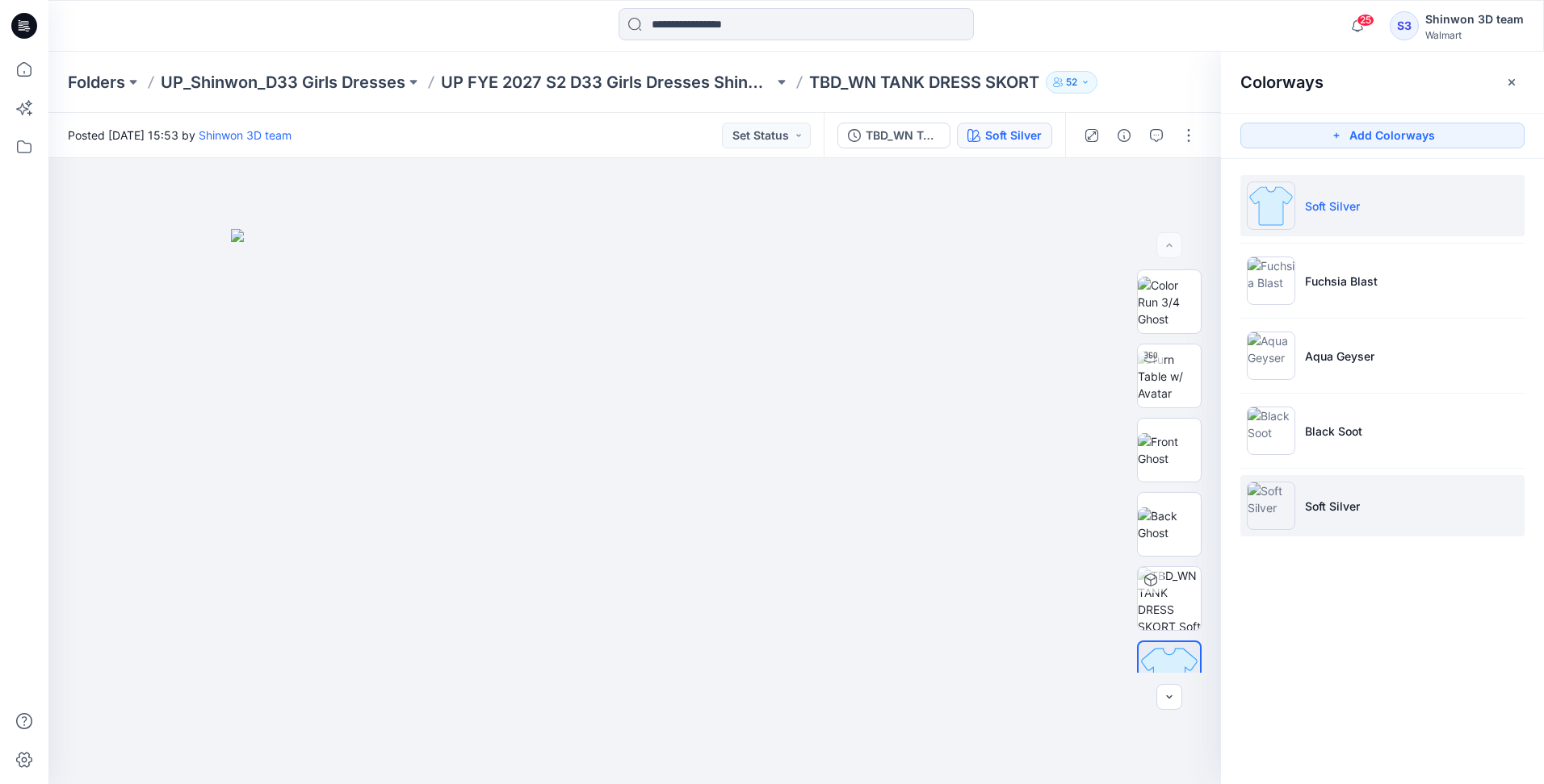
click at [1375, 512] on li "Soft Silver" at bounding box center [1382, 506] width 284 height 61
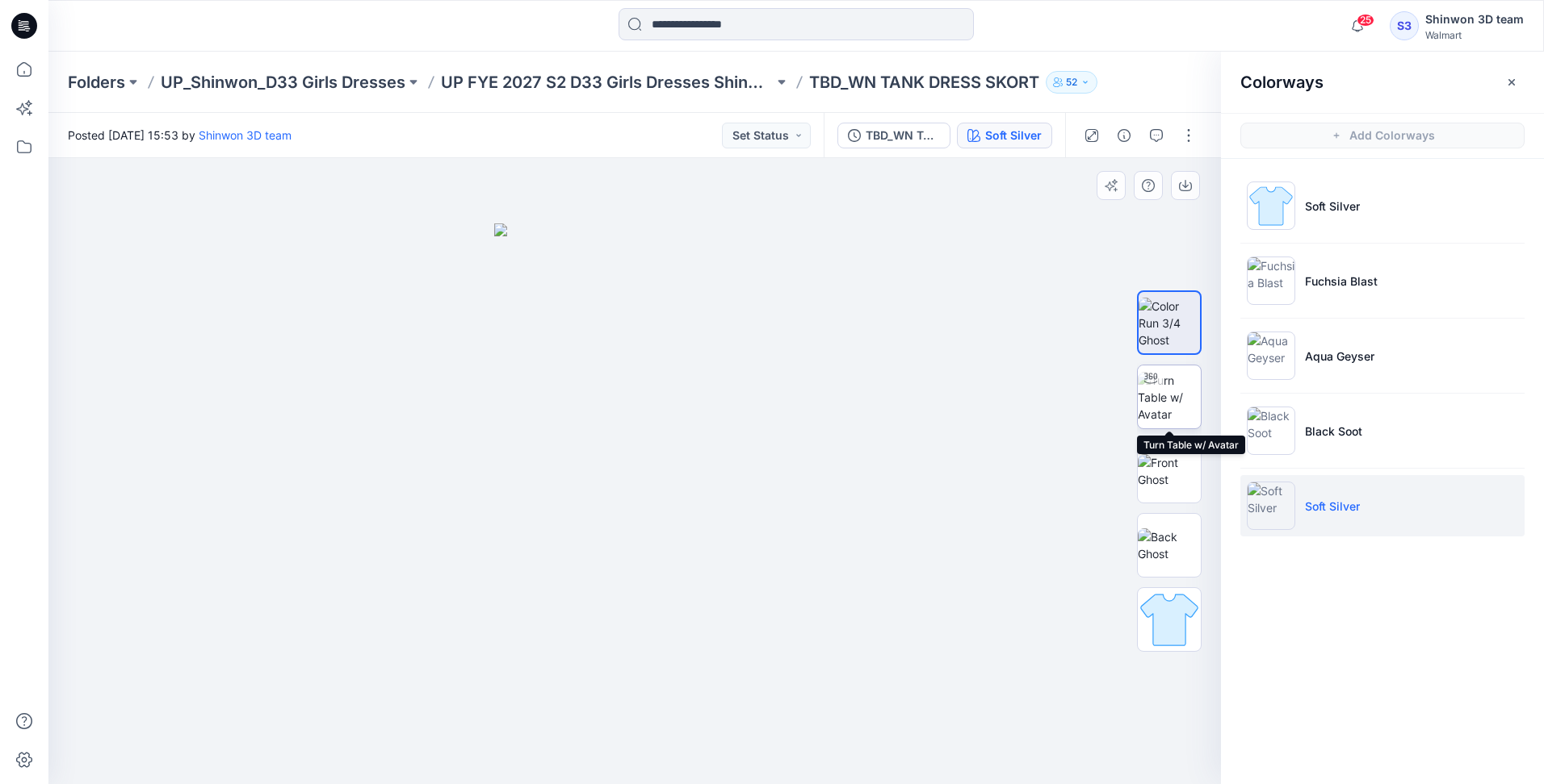
click at [1157, 390] on div at bounding box center [1150, 378] width 26 height 26
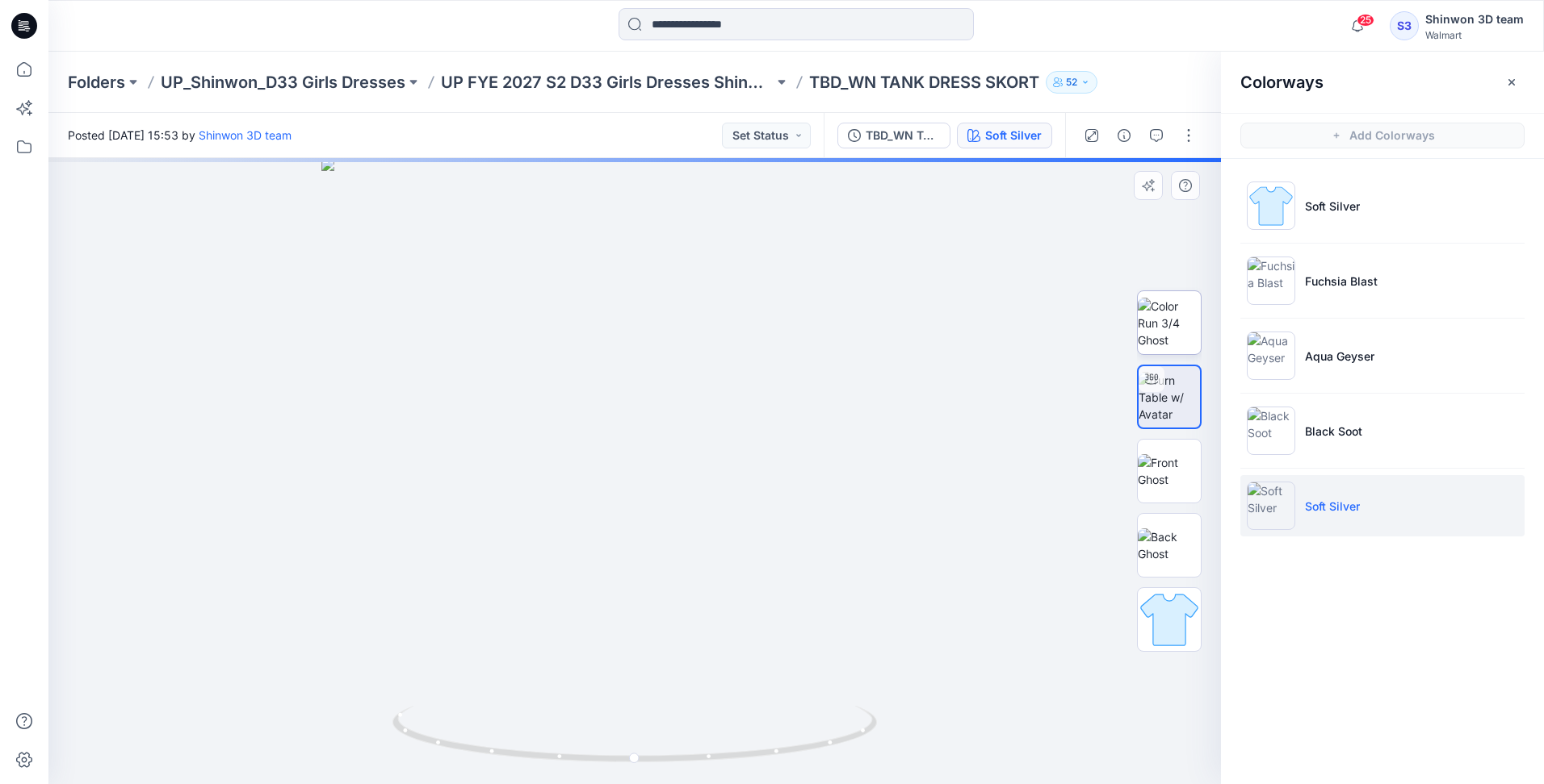
drag, startPoint x: 1157, startPoint y: 390, endPoint x: 1158, endPoint y: 346, distance: 44.0
click at [1155, 378] on icon at bounding box center [1152, 380] width 13 height 13
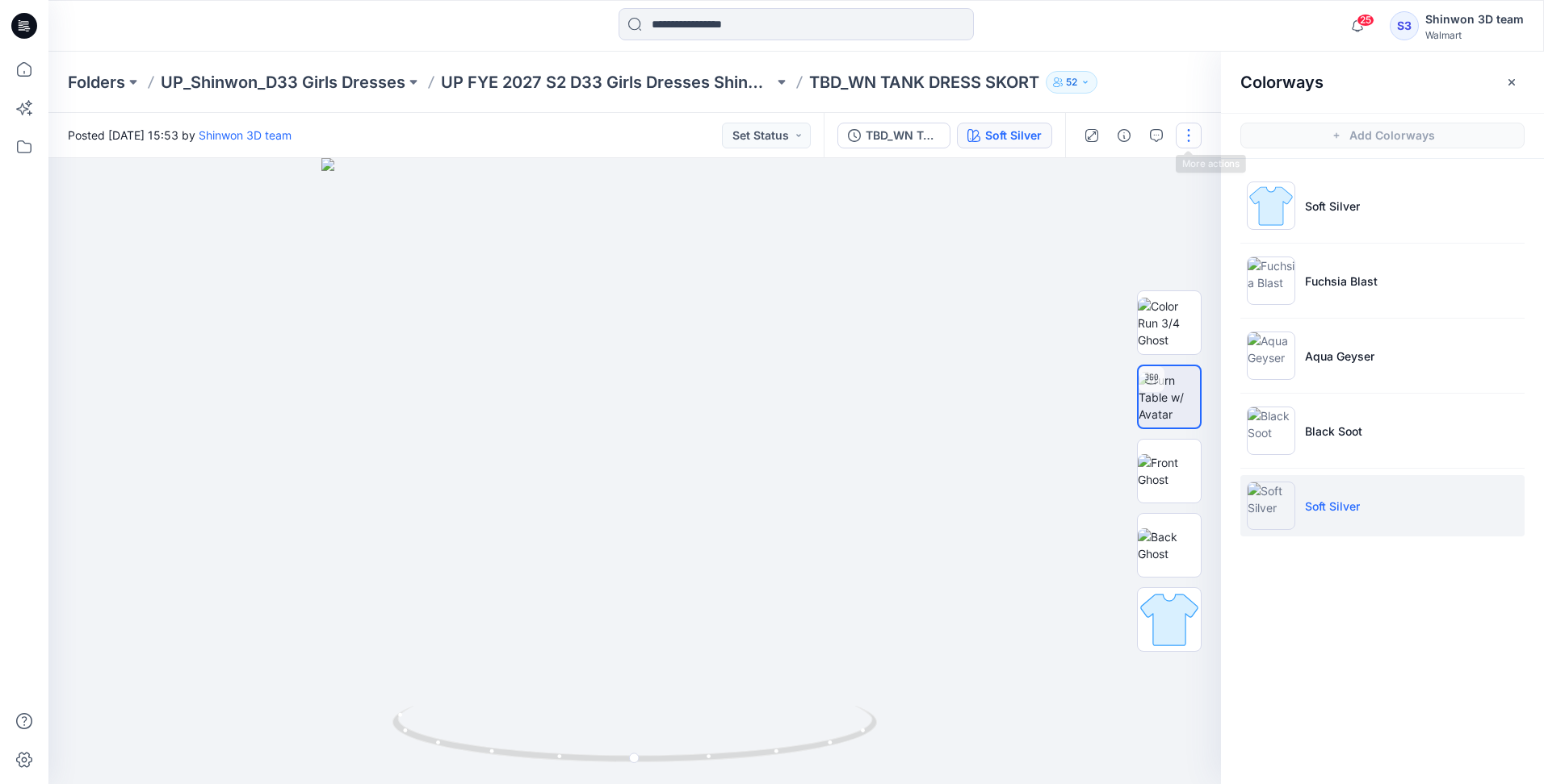
click at [1185, 134] on button "button" at bounding box center [1188, 135] width 26 height 26
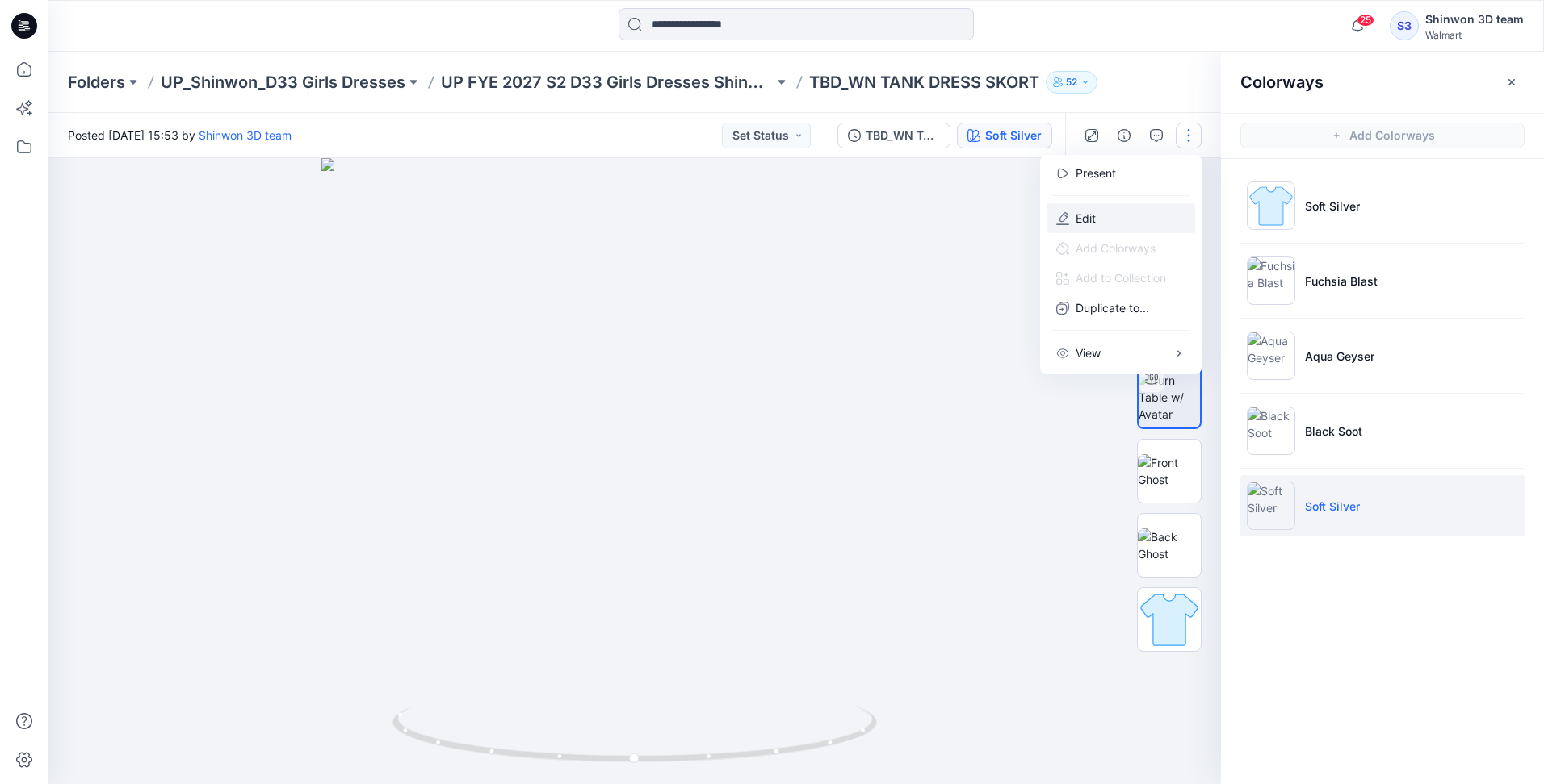
click at [1090, 218] on p "Edit" at bounding box center [1085, 218] width 20 height 17
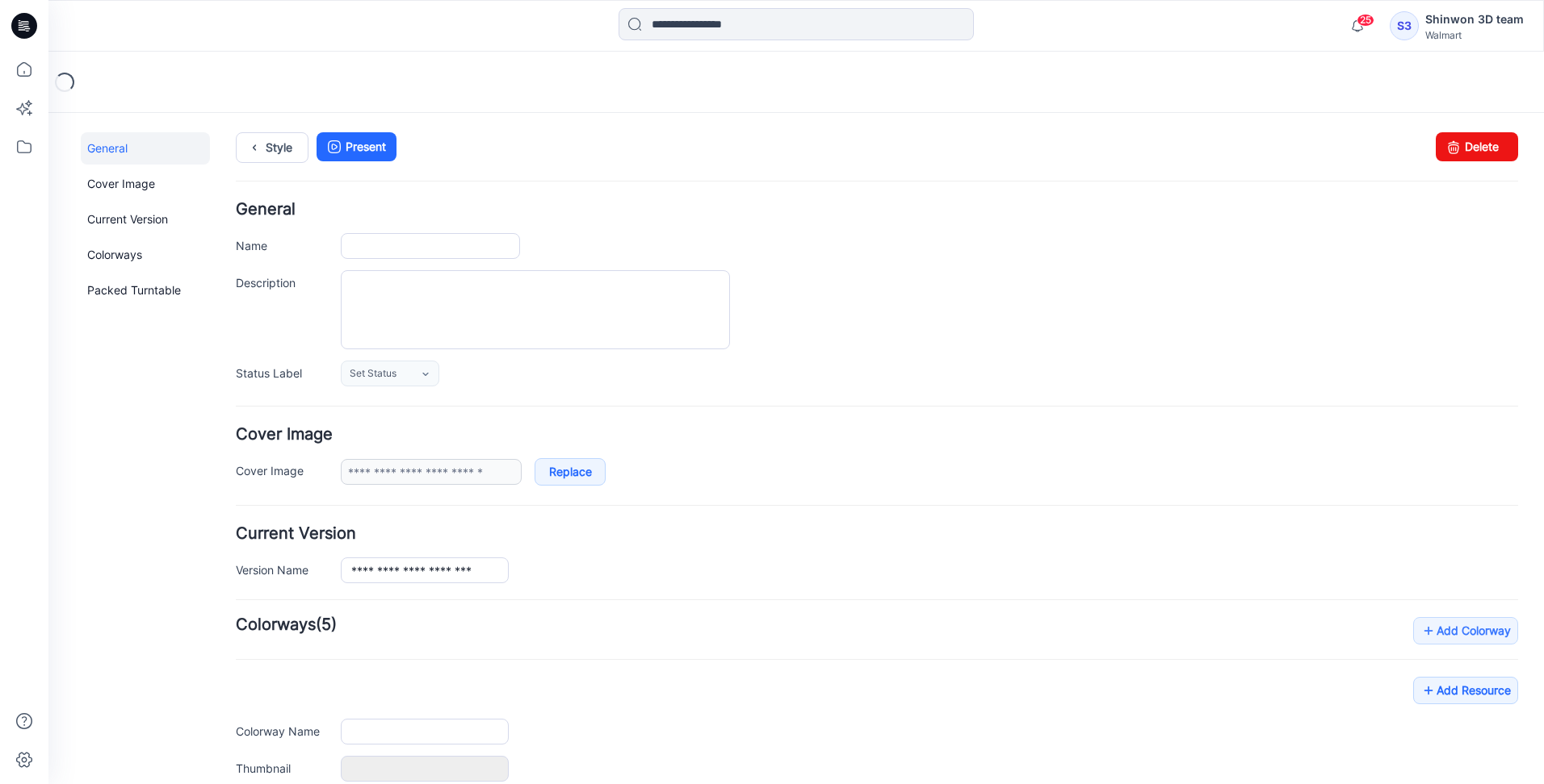
type input "**********"
type textarea "**********"
type input "**********"
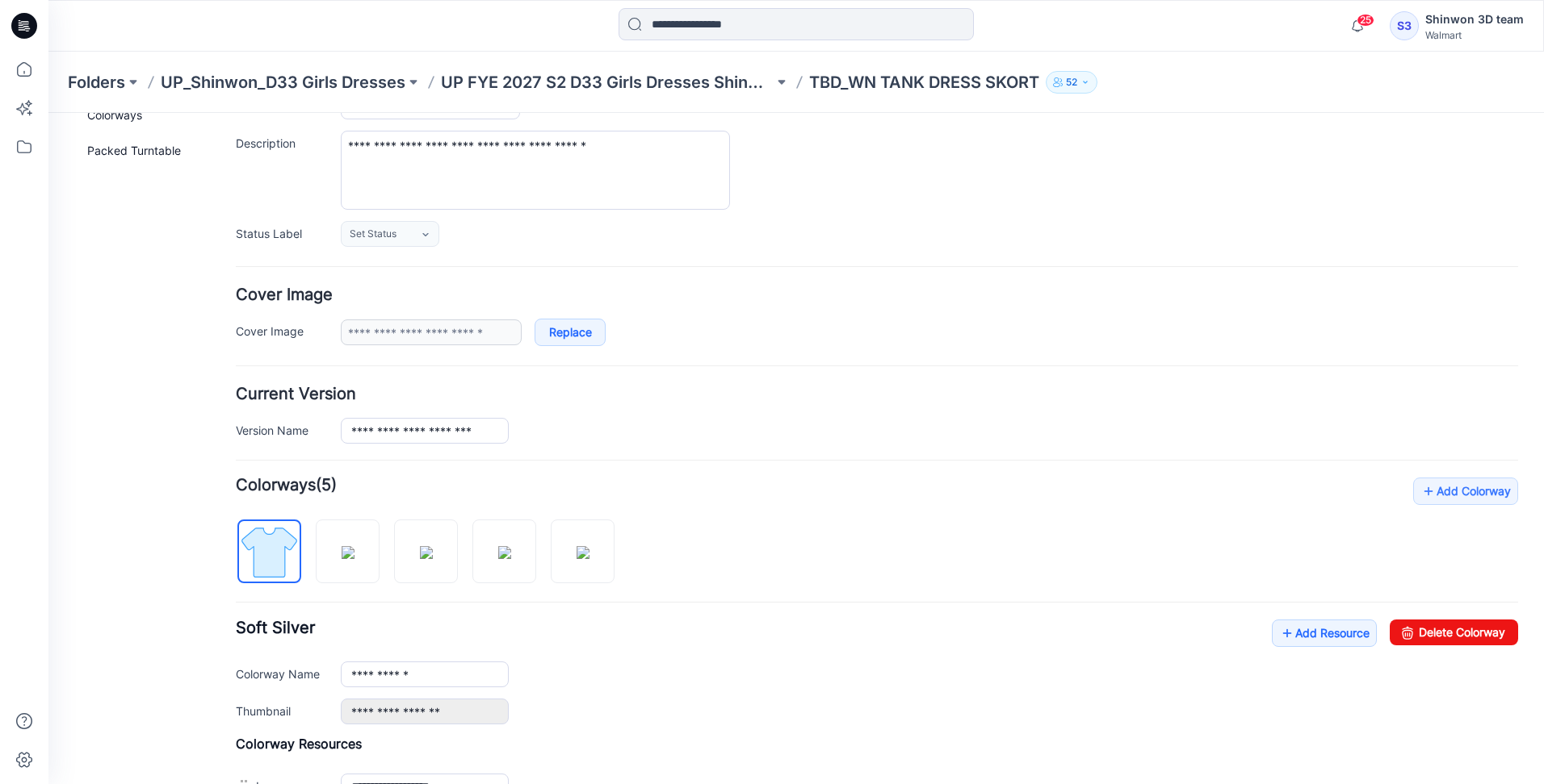
scroll to position [323, 0]
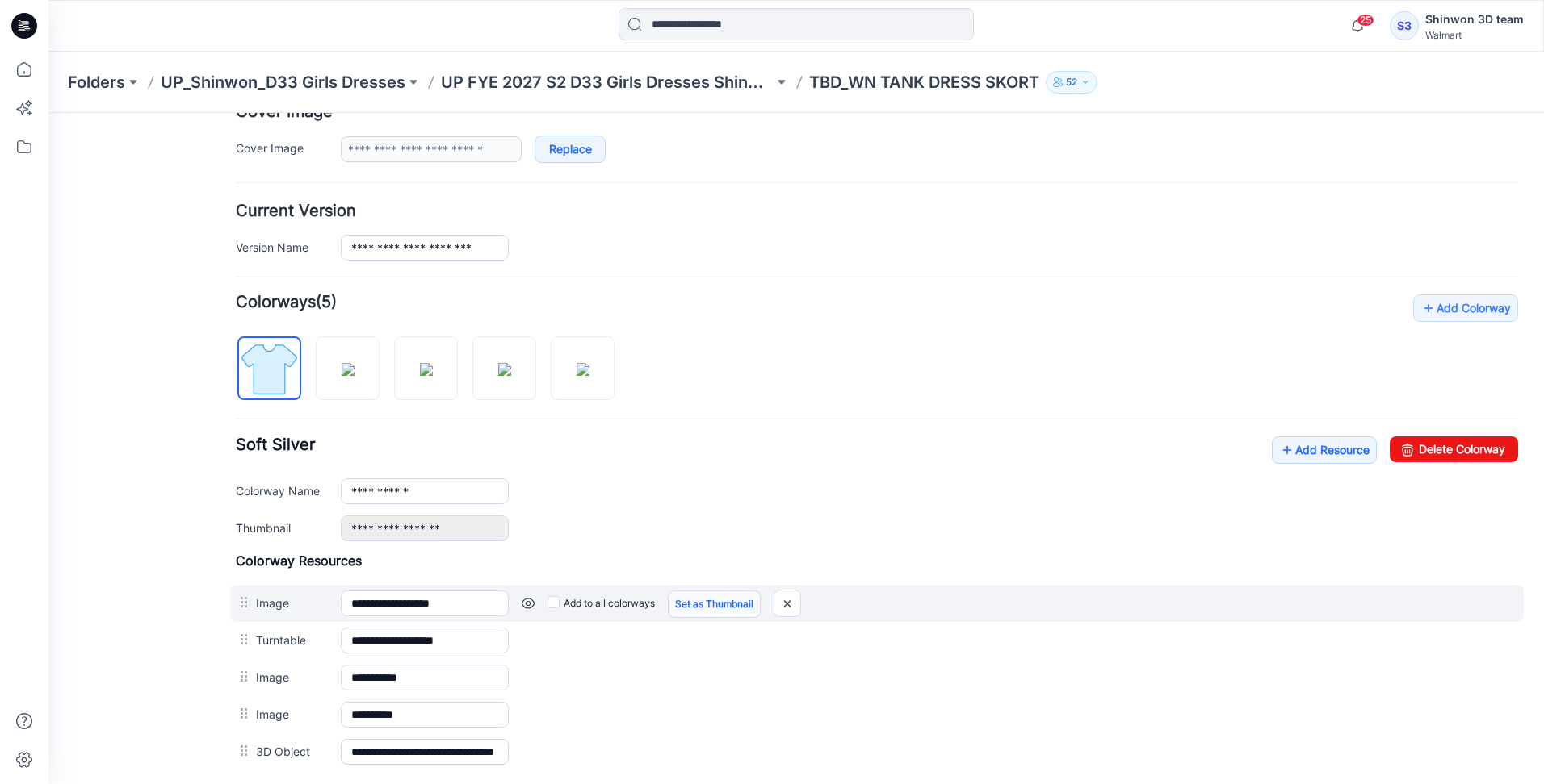
click at [694, 604] on link "Set as Thumbnail" at bounding box center [714, 604] width 93 height 27
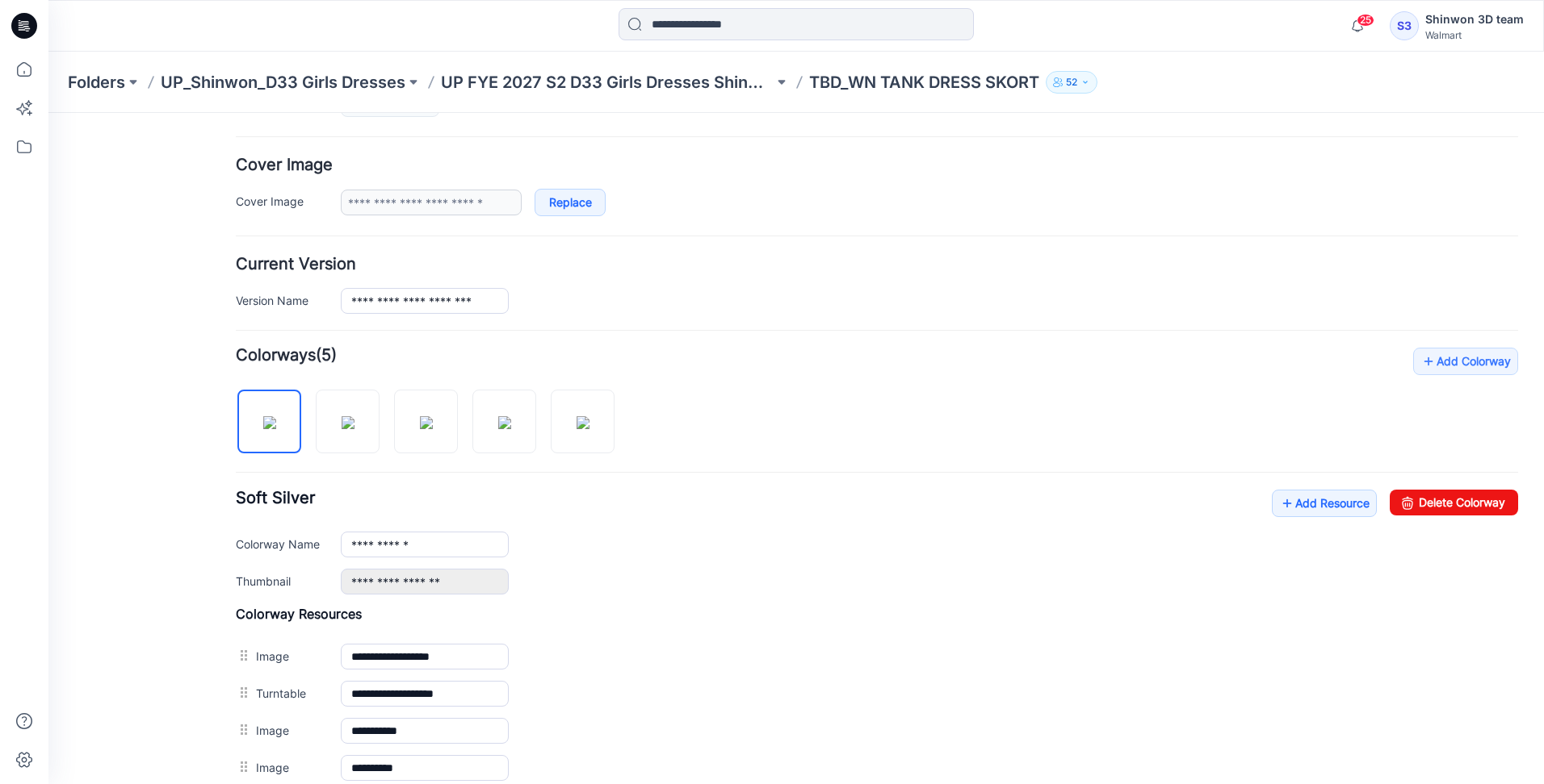
scroll to position [242, 0]
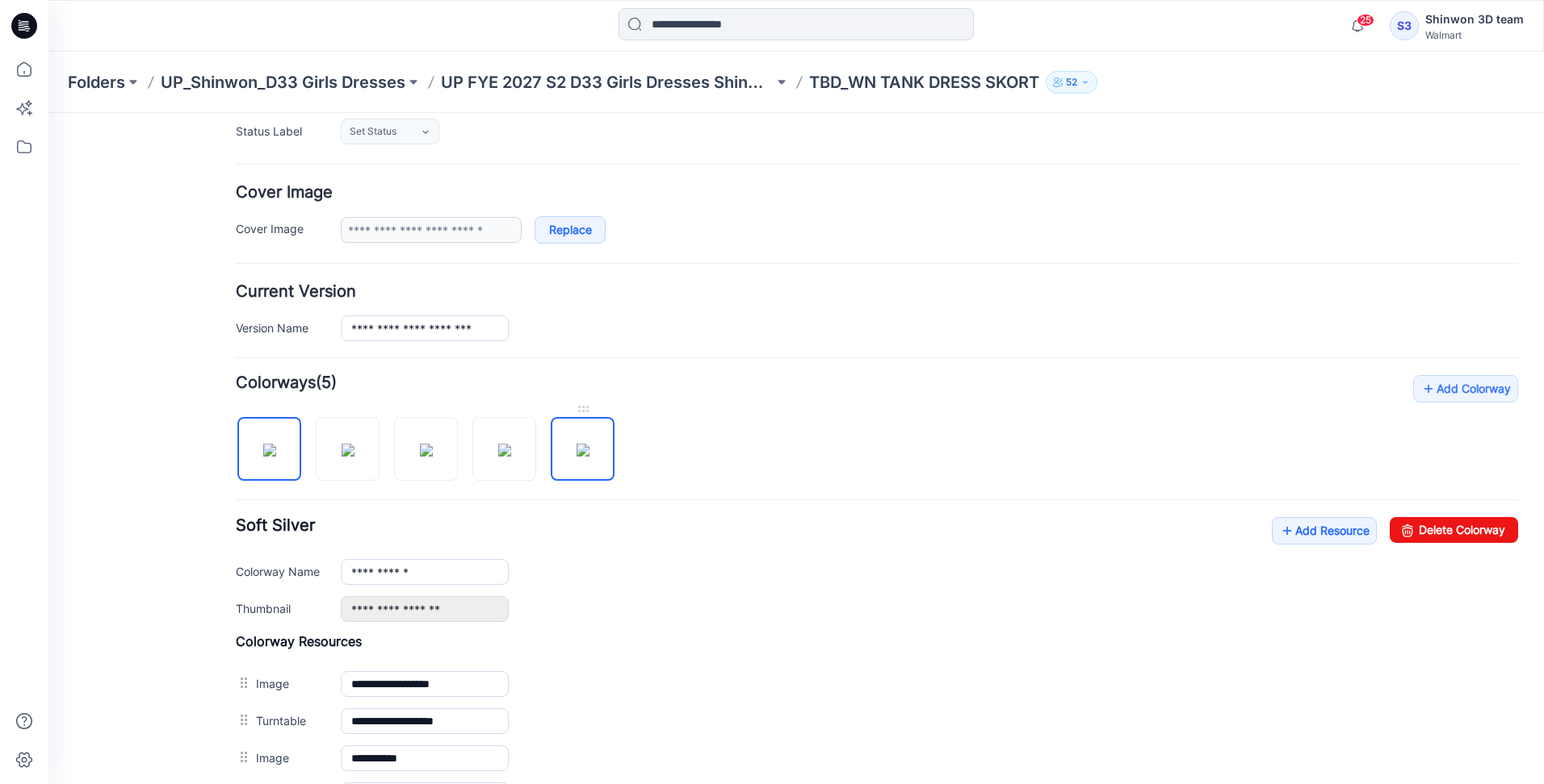
click at [579, 443] on img at bounding box center [583, 450] width 13 height 13
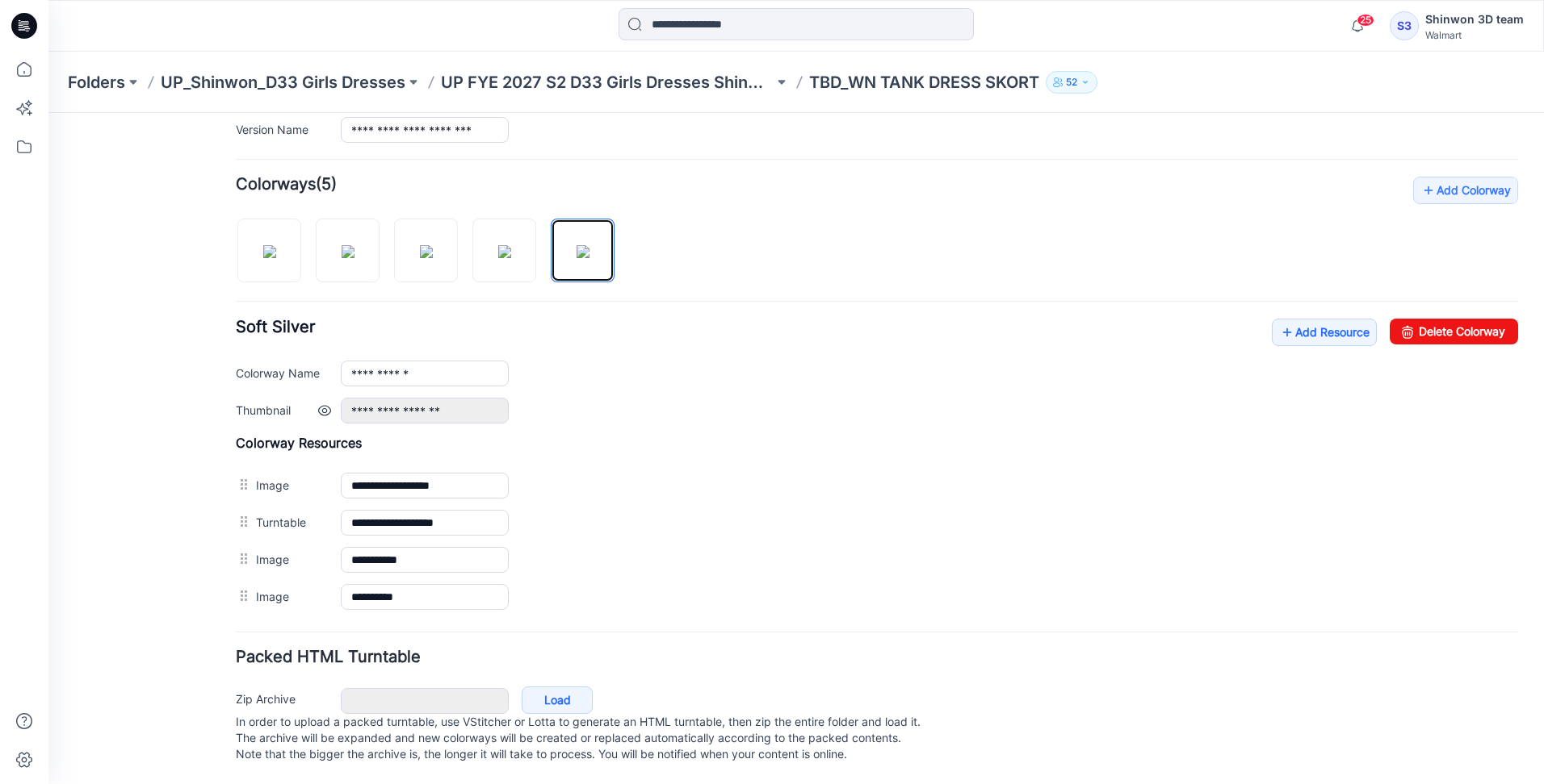
scroll to position [457, 0]
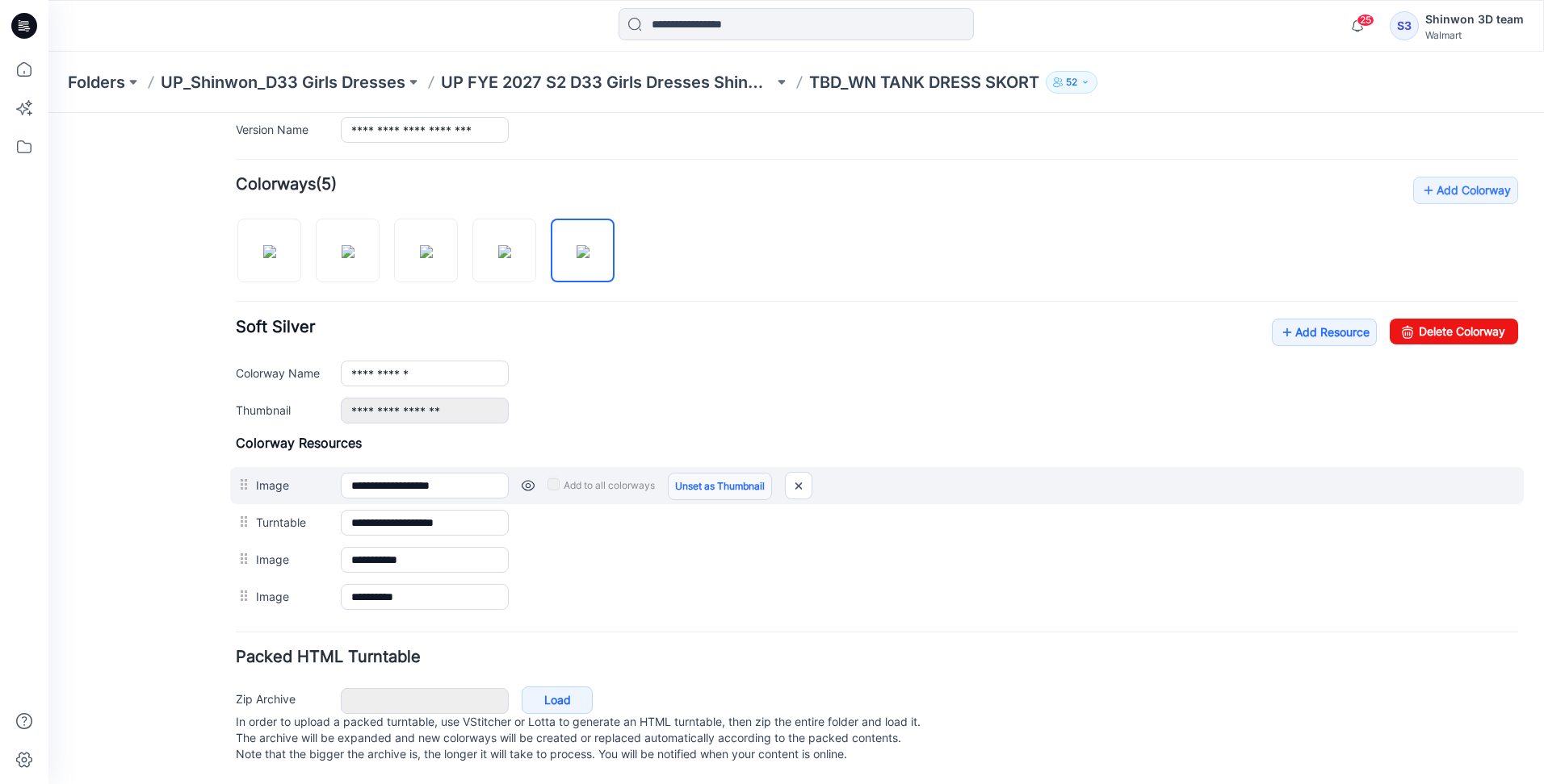
click at [717, 473] on link "Unset as Thumbnail" at bounding box center [719, 486] width 104 height 27
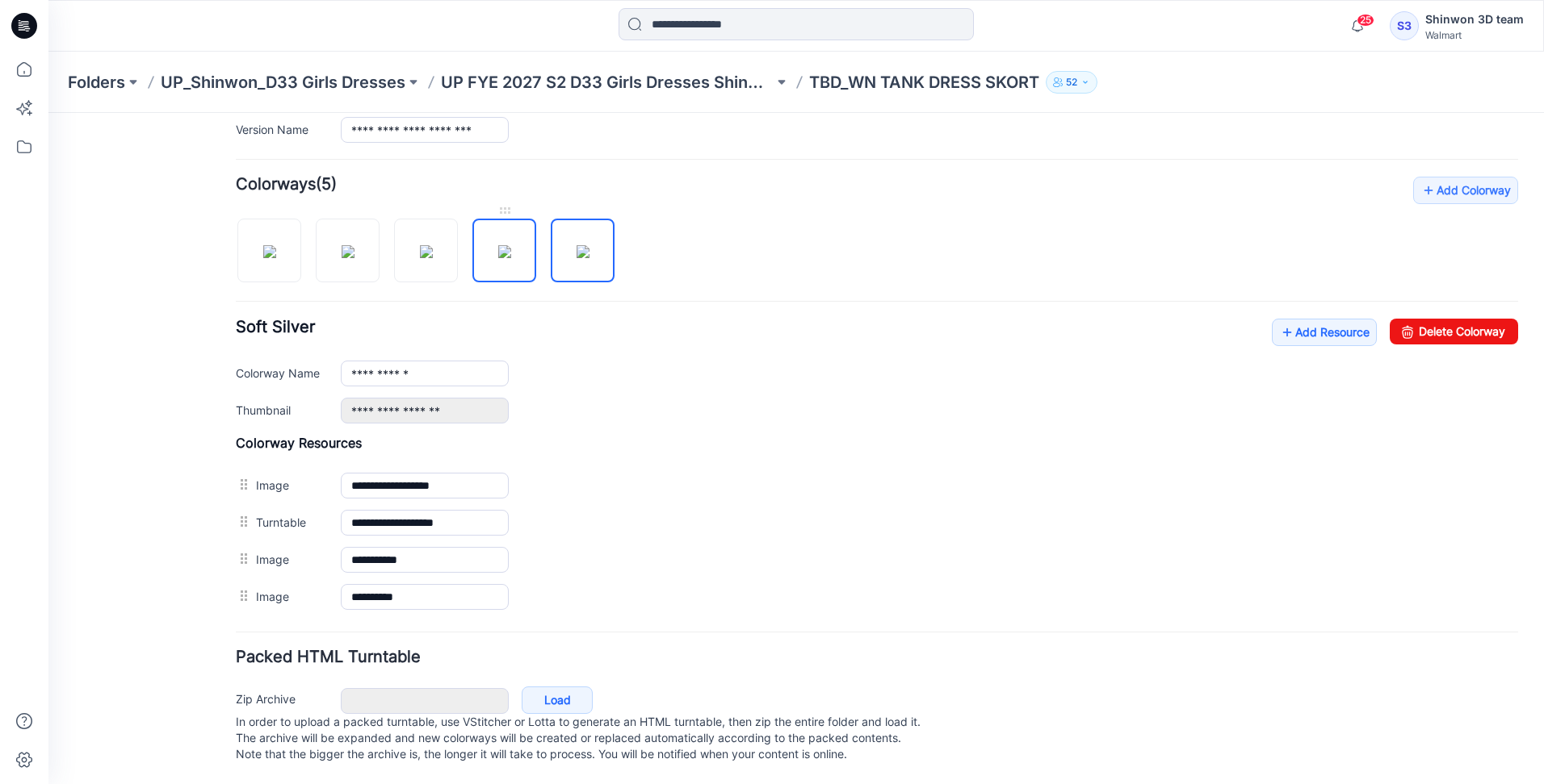
click at [509, 245] on img at bounding box center [504, 252] width 13 height 13
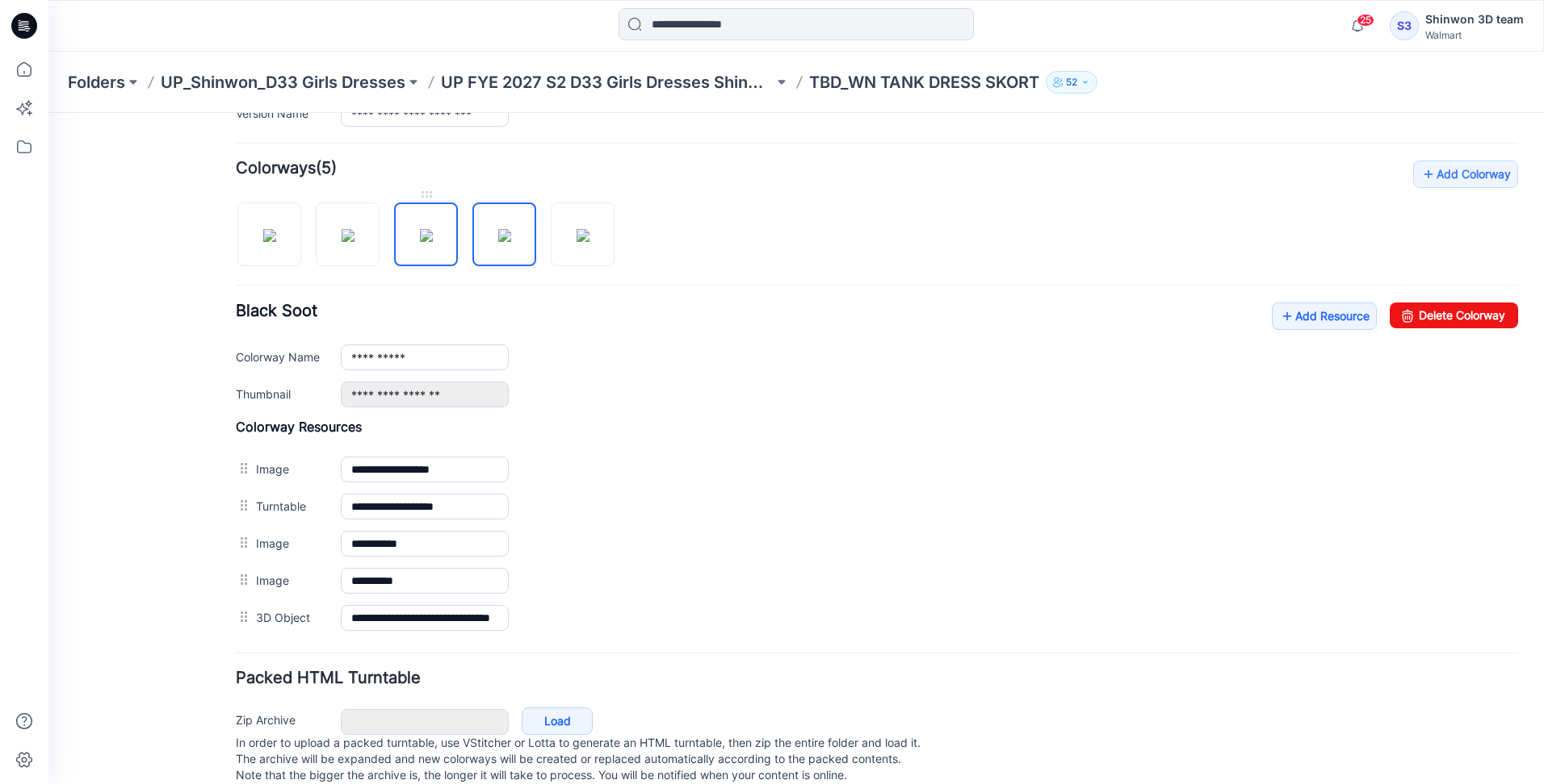
click at [427, 229] on img at bounding box center [426, 236] width 13 height 13
click at [342, 229] on img at bounding box center [348, 236] width 13 height 13
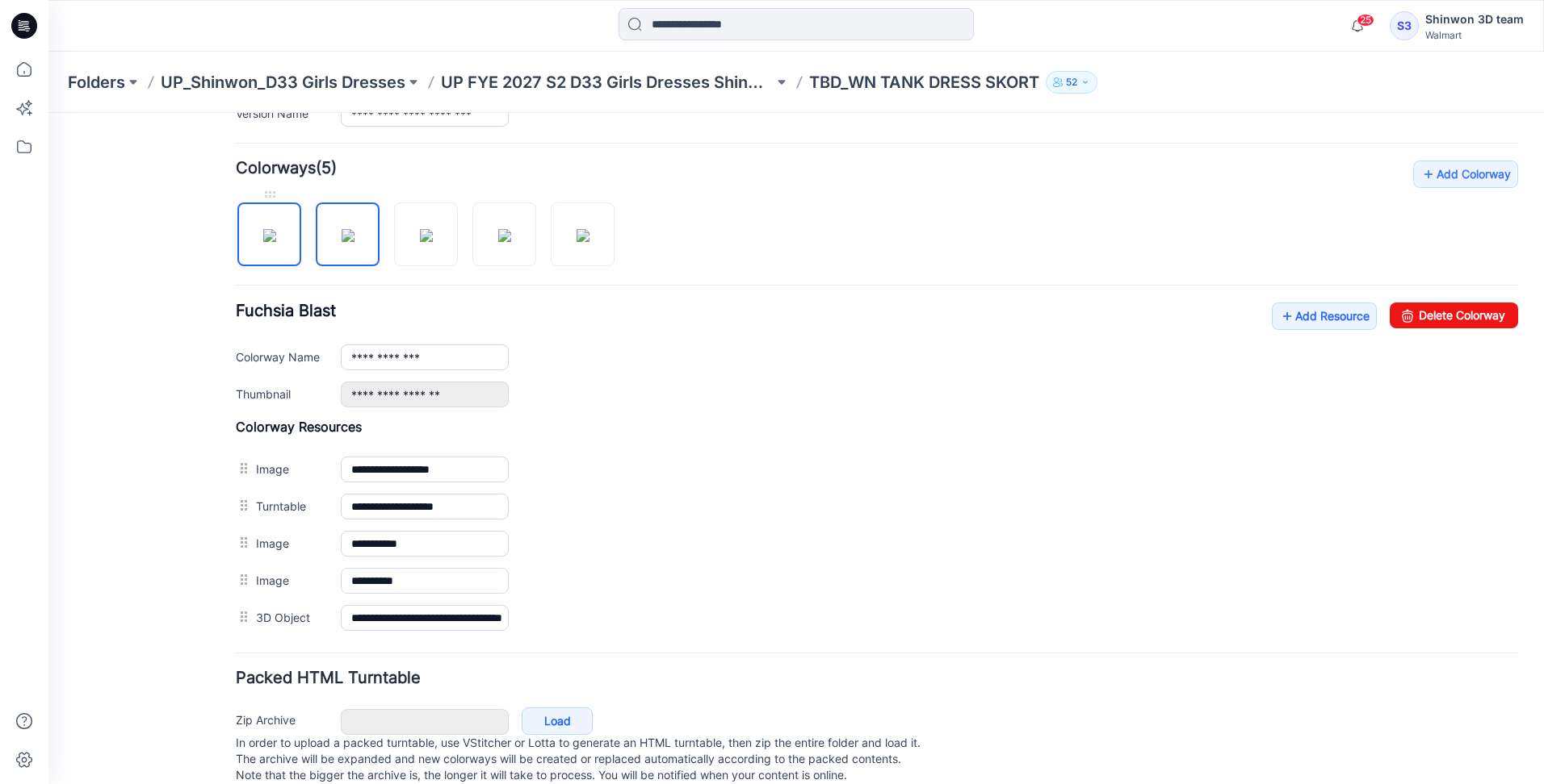
click at [276, 233] on img at bounding box center [270, 236] width 13 height 13
type input "**********"
click at [577, 238] on img at bounding box center [583, 236] width 13 height 13
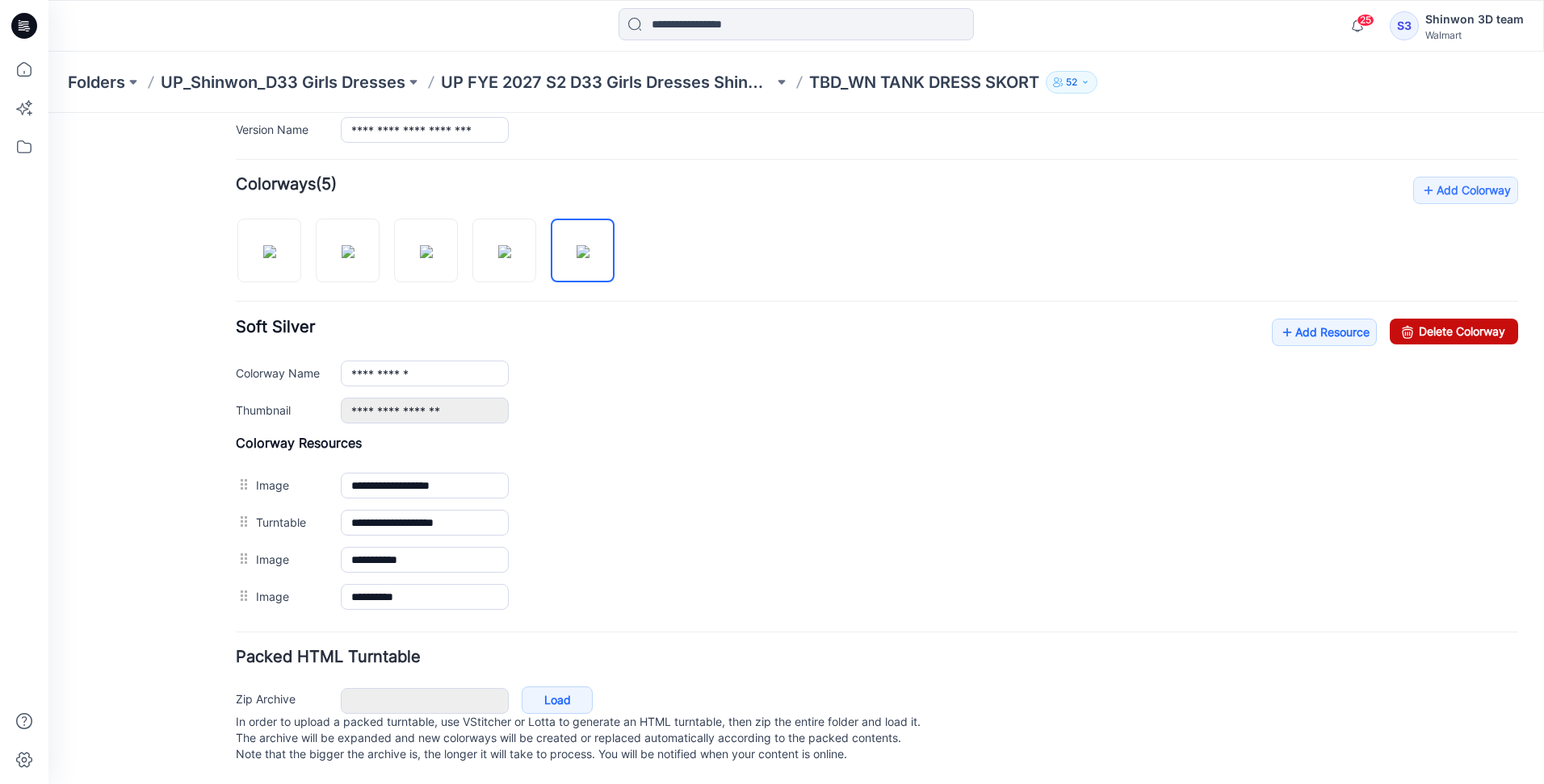
click at [1461, 321] on link "Delete Colorway" at bounding box center [1453, 331] width 128 height 26
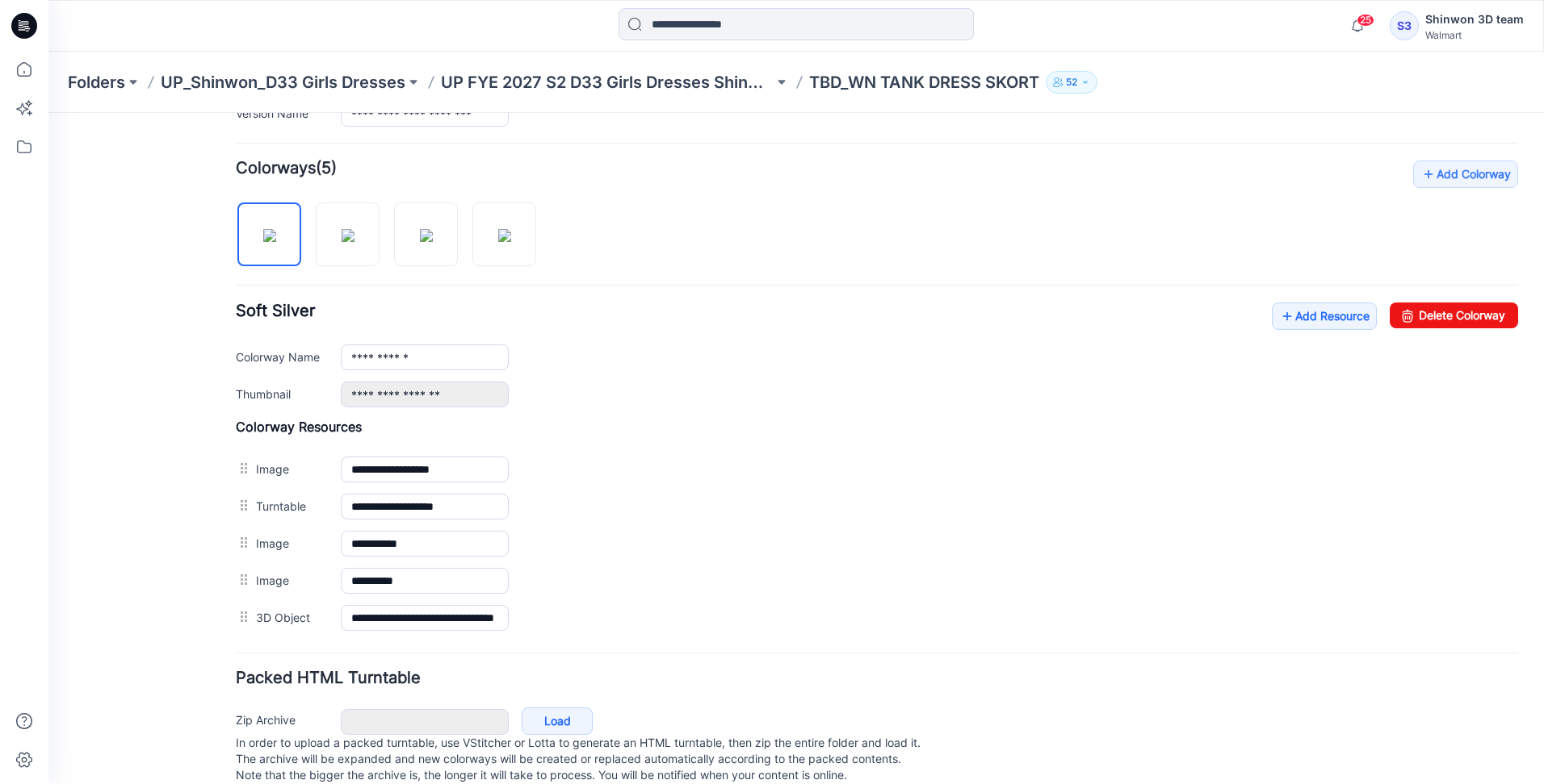
click at [926, 419] on h4 "Colorway Resources" at bounding box center [877, 426] width 1282 height 16
click at [1287, 319] on link "Add Resource" at bounding box center [1324, 316] width 105 height 27
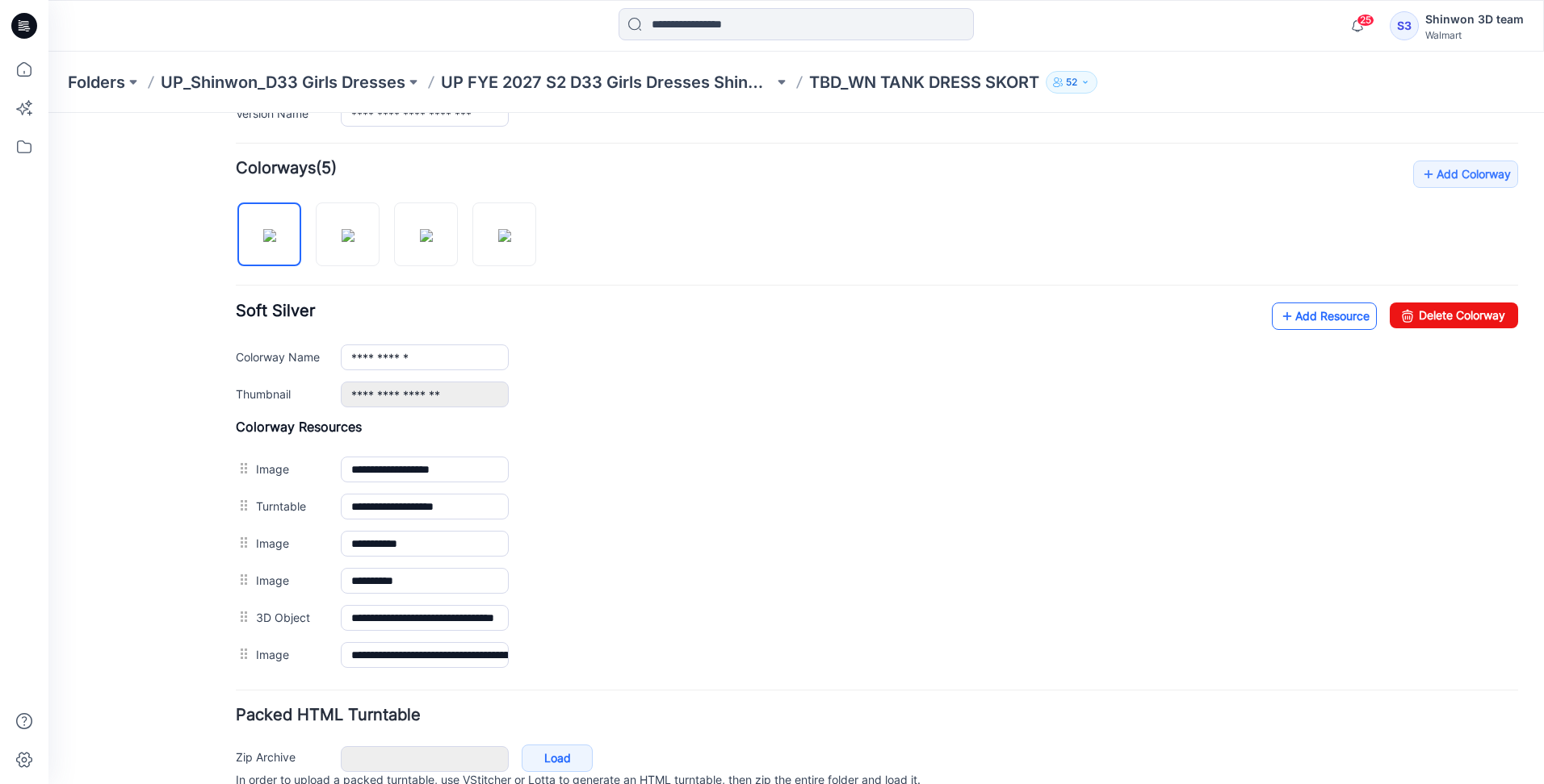
click at [1304, 326] on link "Add Resource" at bounding box center [1324, 316] width 105 height 27
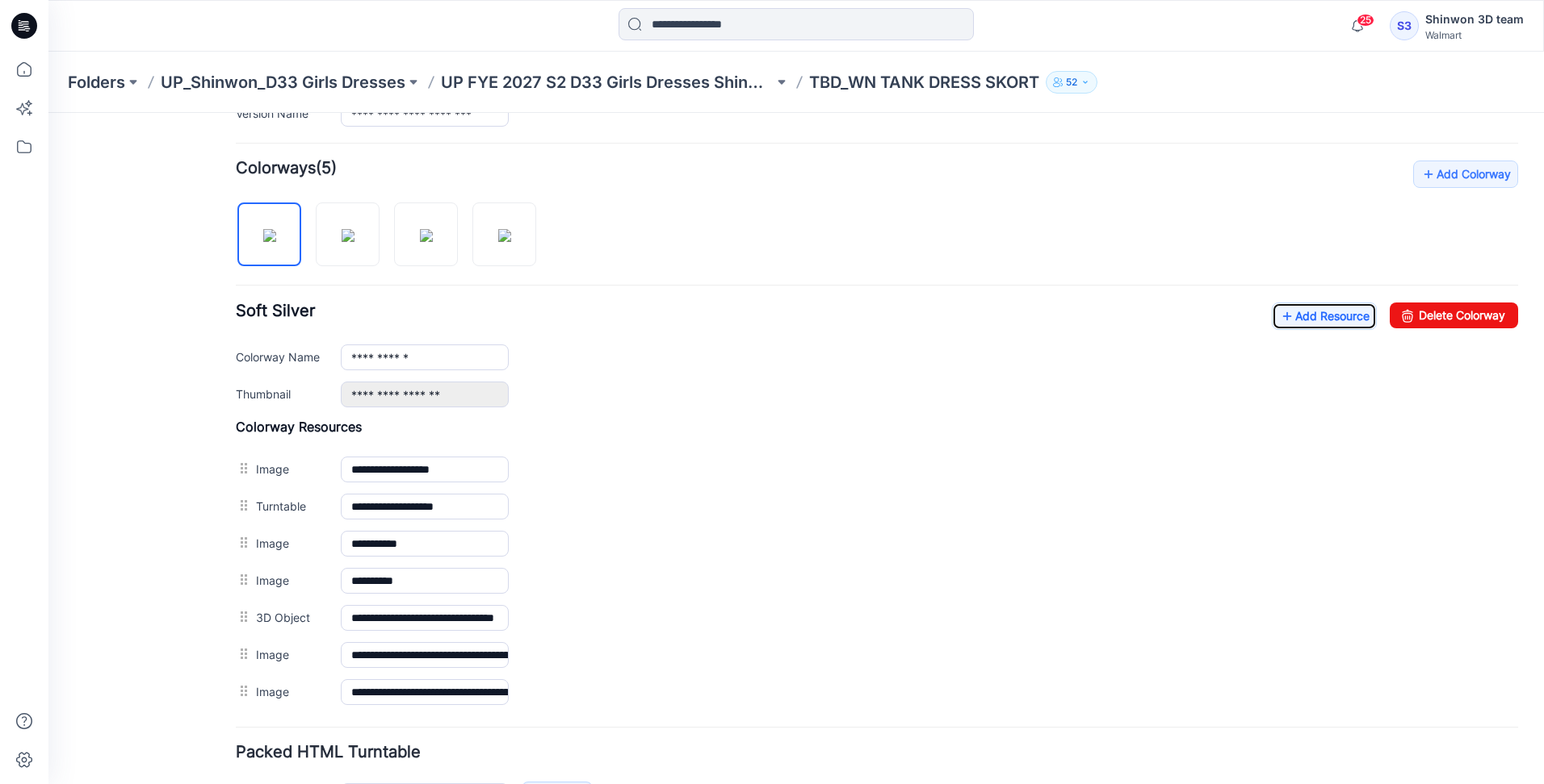
scroll to position [0, 0]
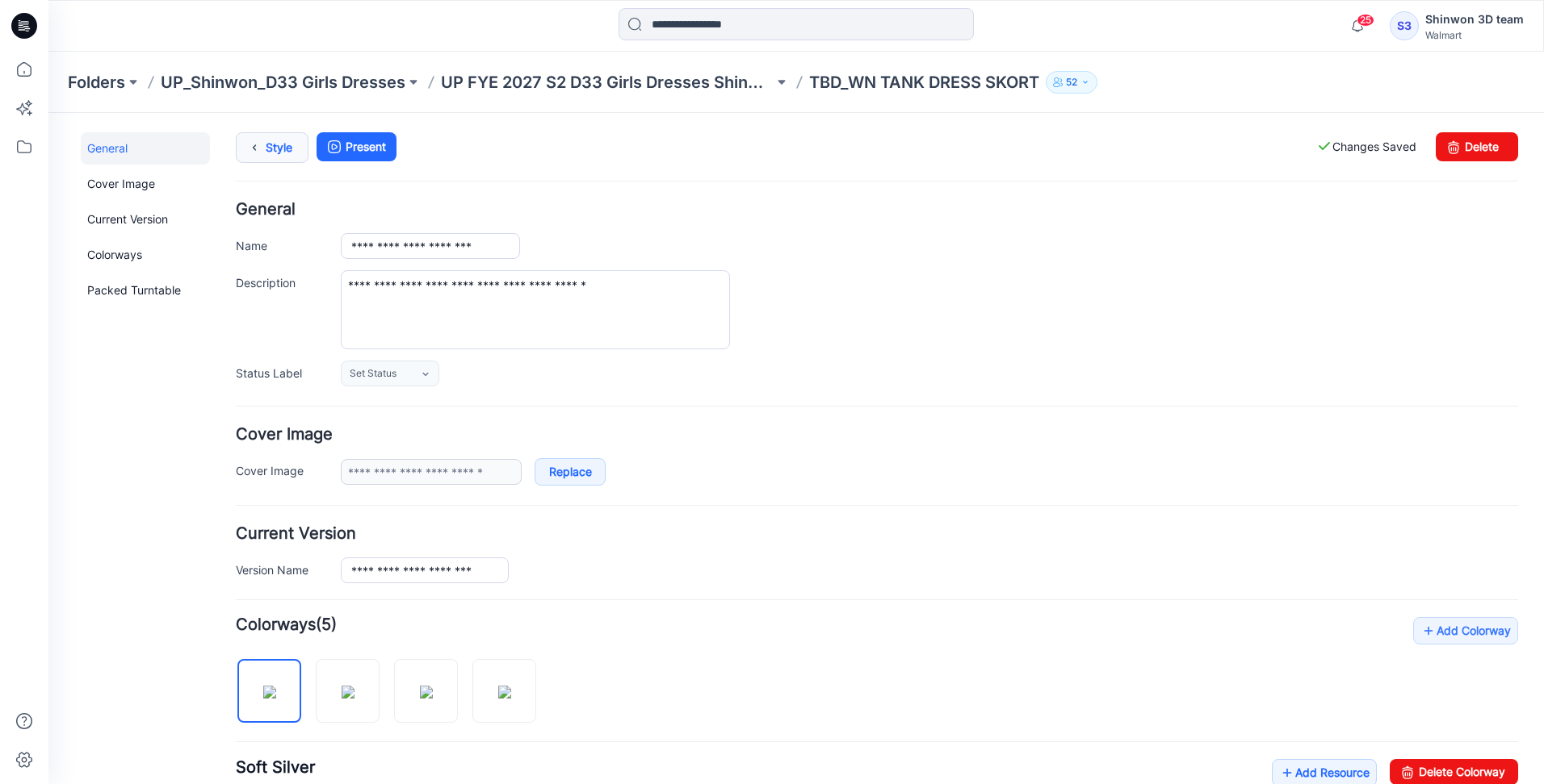
click at [277, 139] on link "Style" at bounding box center [272, 147] width 72 height 31
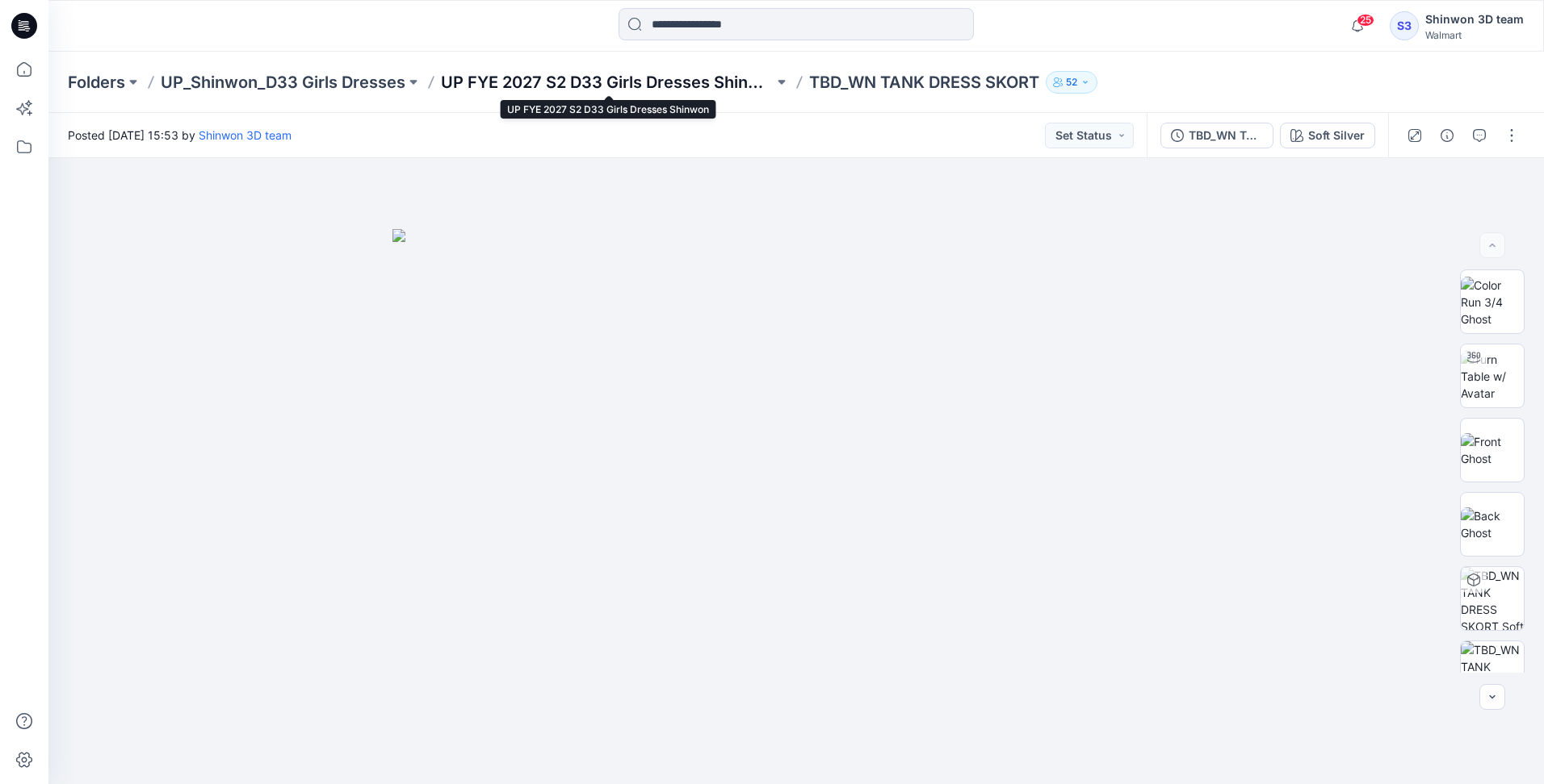
click at [670, 77] on p "UP FYE 2027 S2 D33 Girls Dresses Shinwon" at bounding box center [607, 81] width 332 height 22
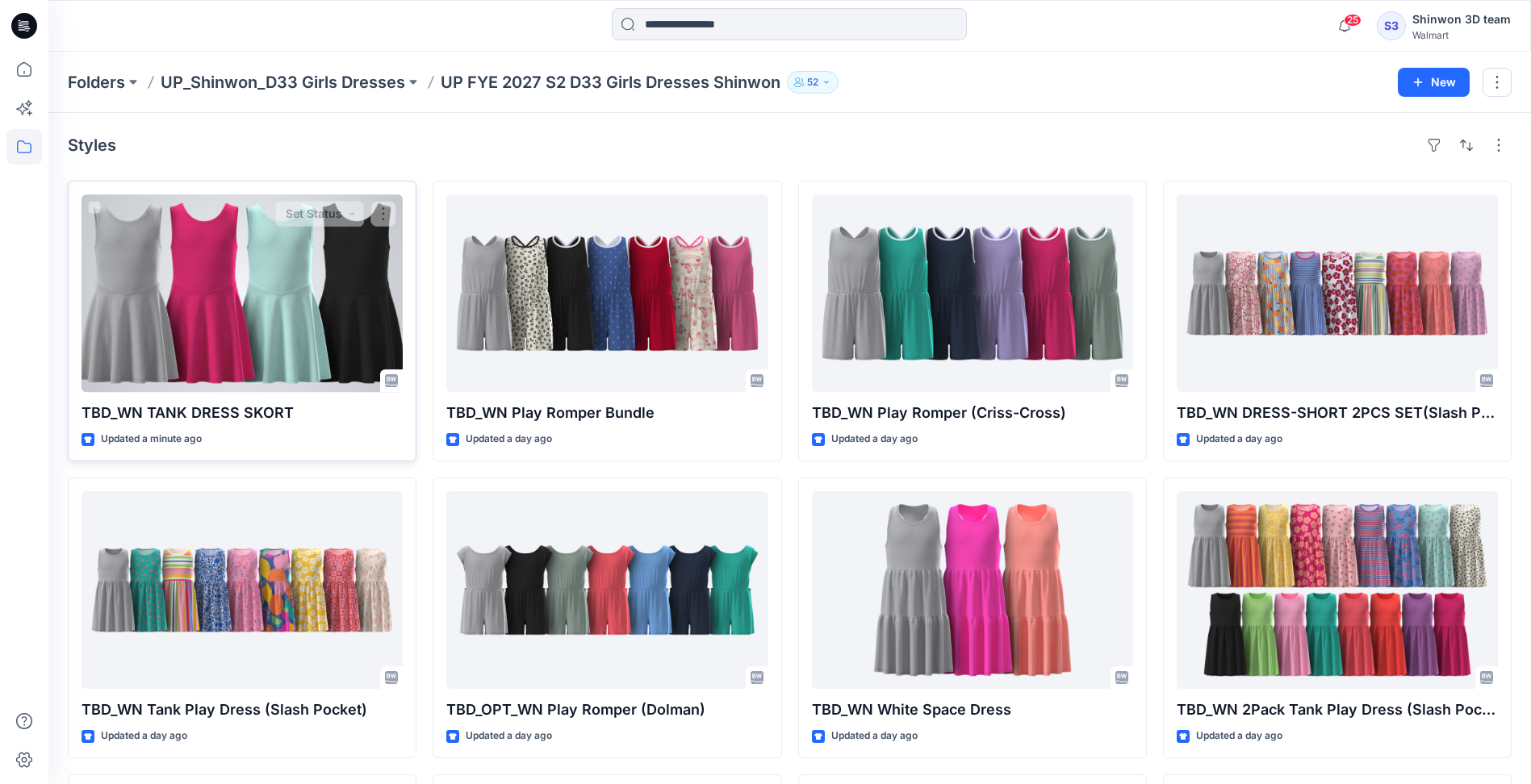
click at [217, 284] on div at bounding box center [242, 293] width 321 height 198
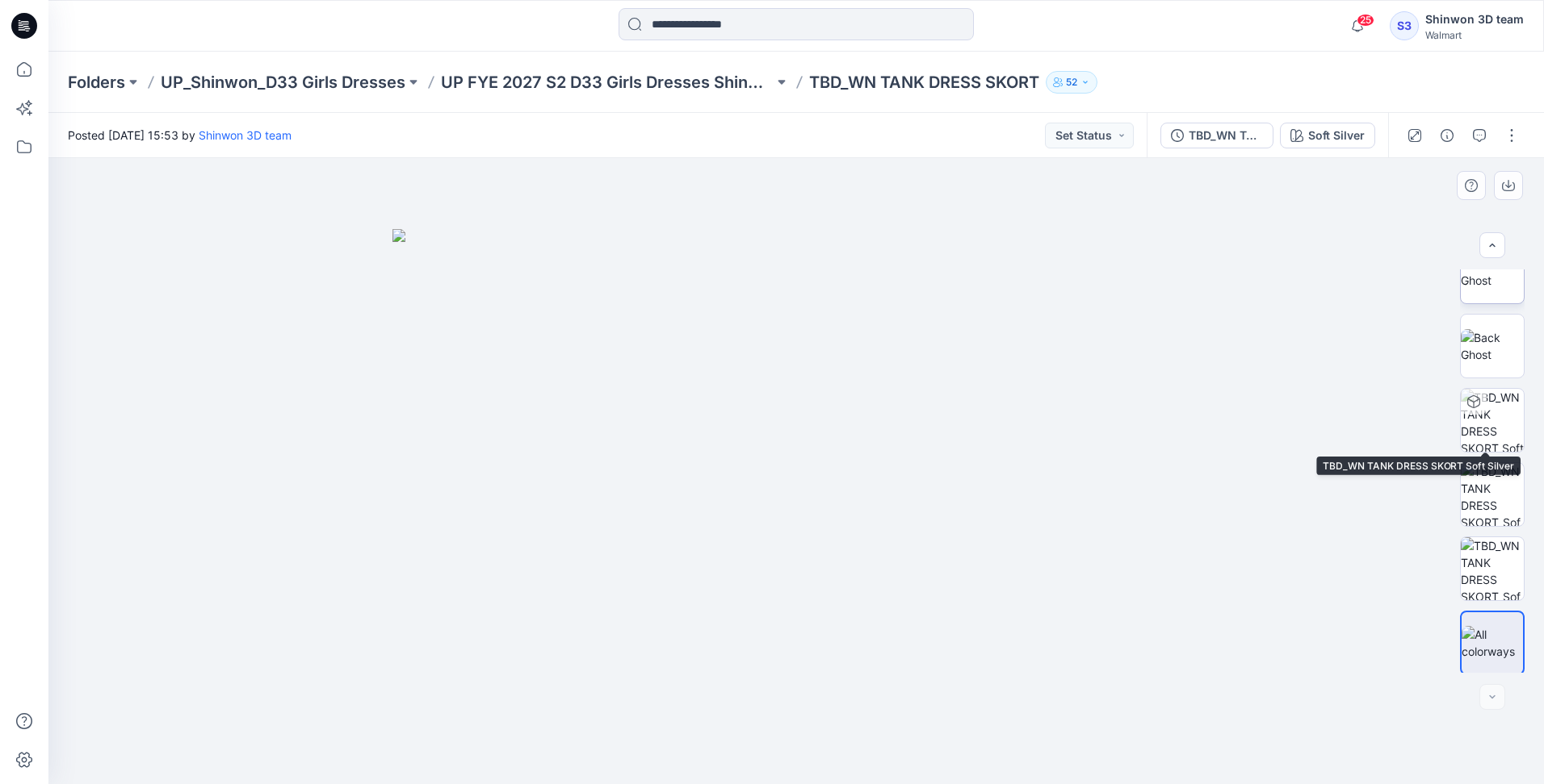
scroll to position [181, 0]
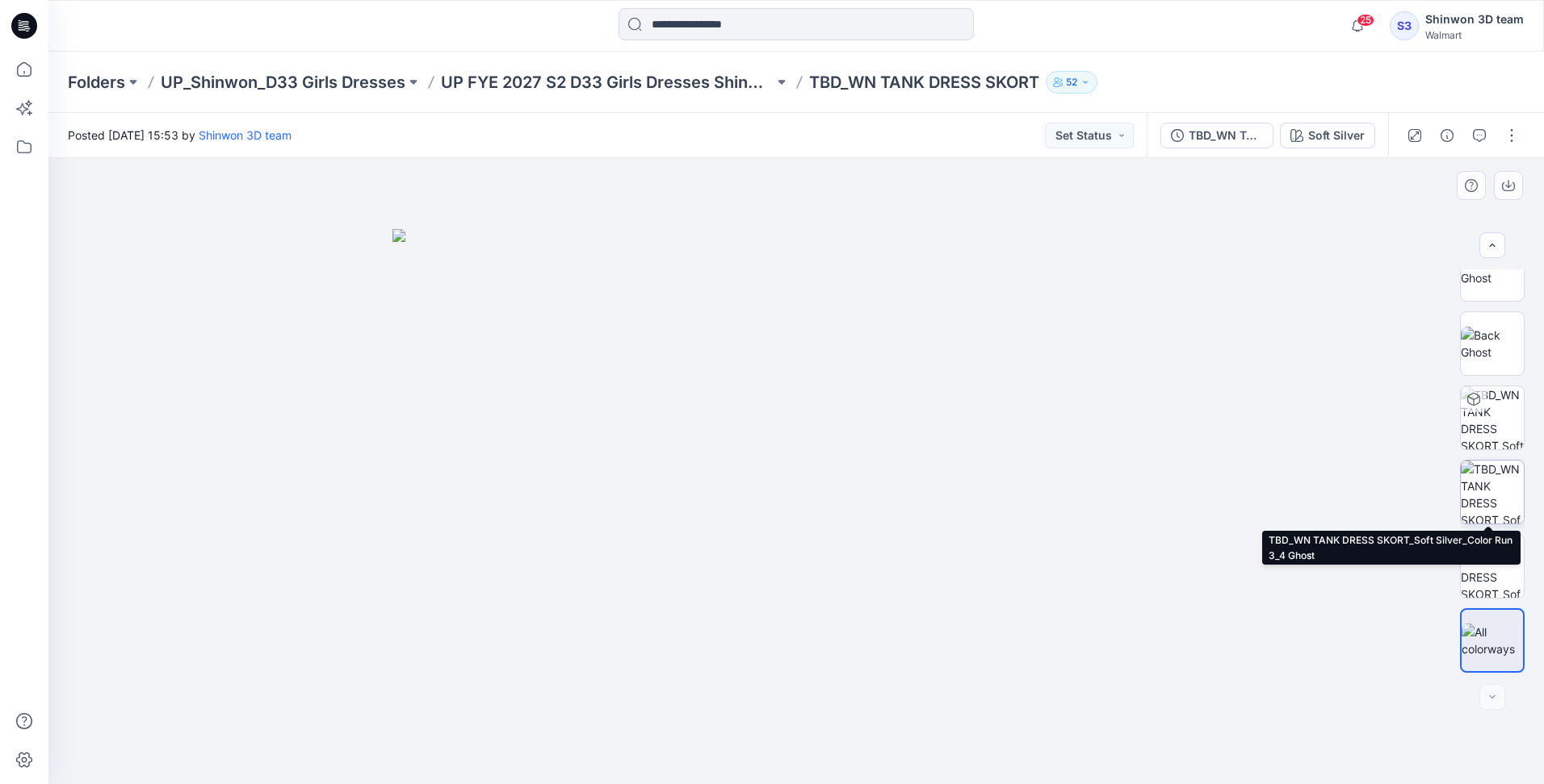
click at [1507, 503] on img at bounding box center [1492, 492] width 63 height 63
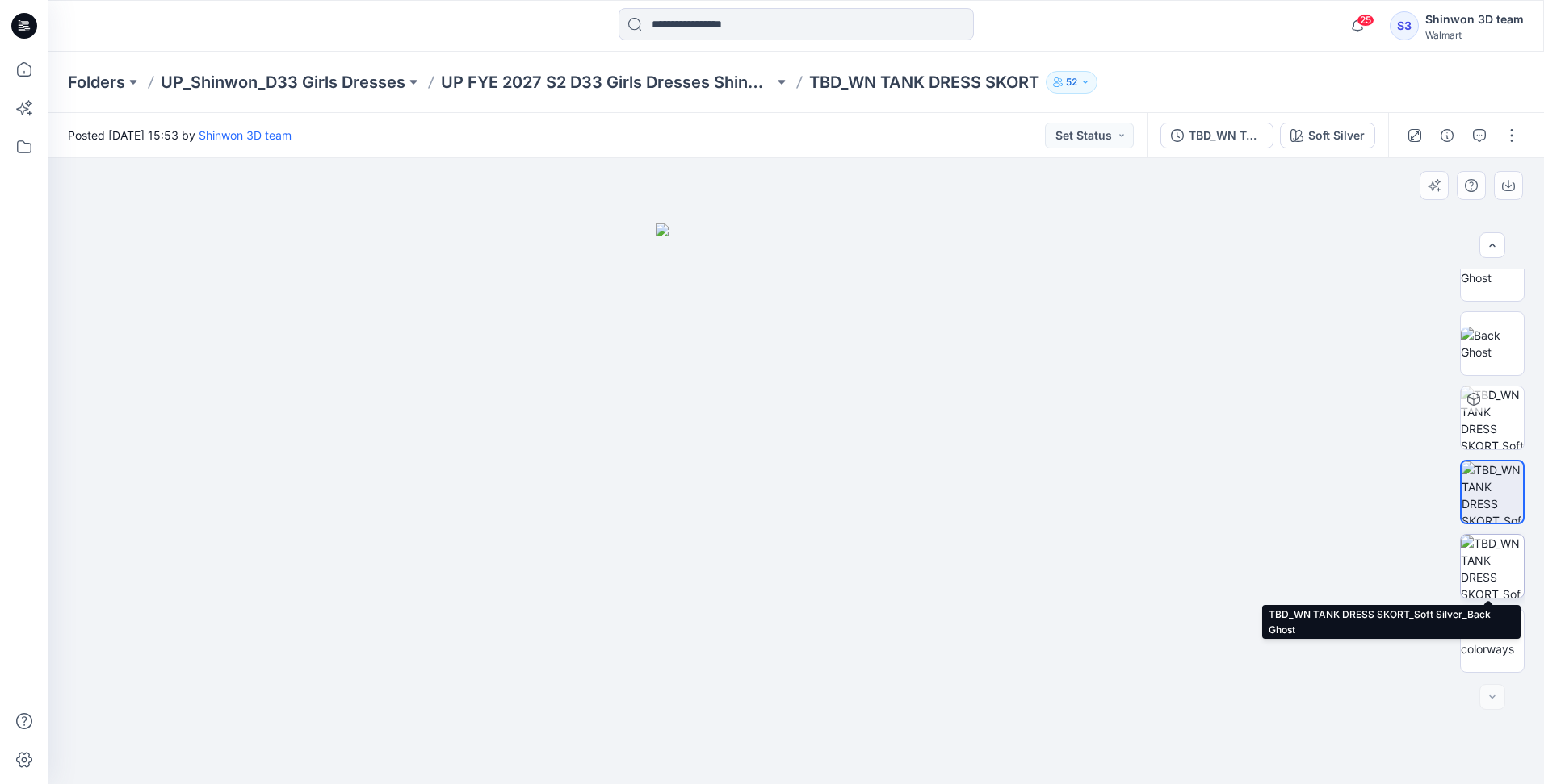
click at [1497, 561] on img at bounding box center [1492, 566] width 63 height 63
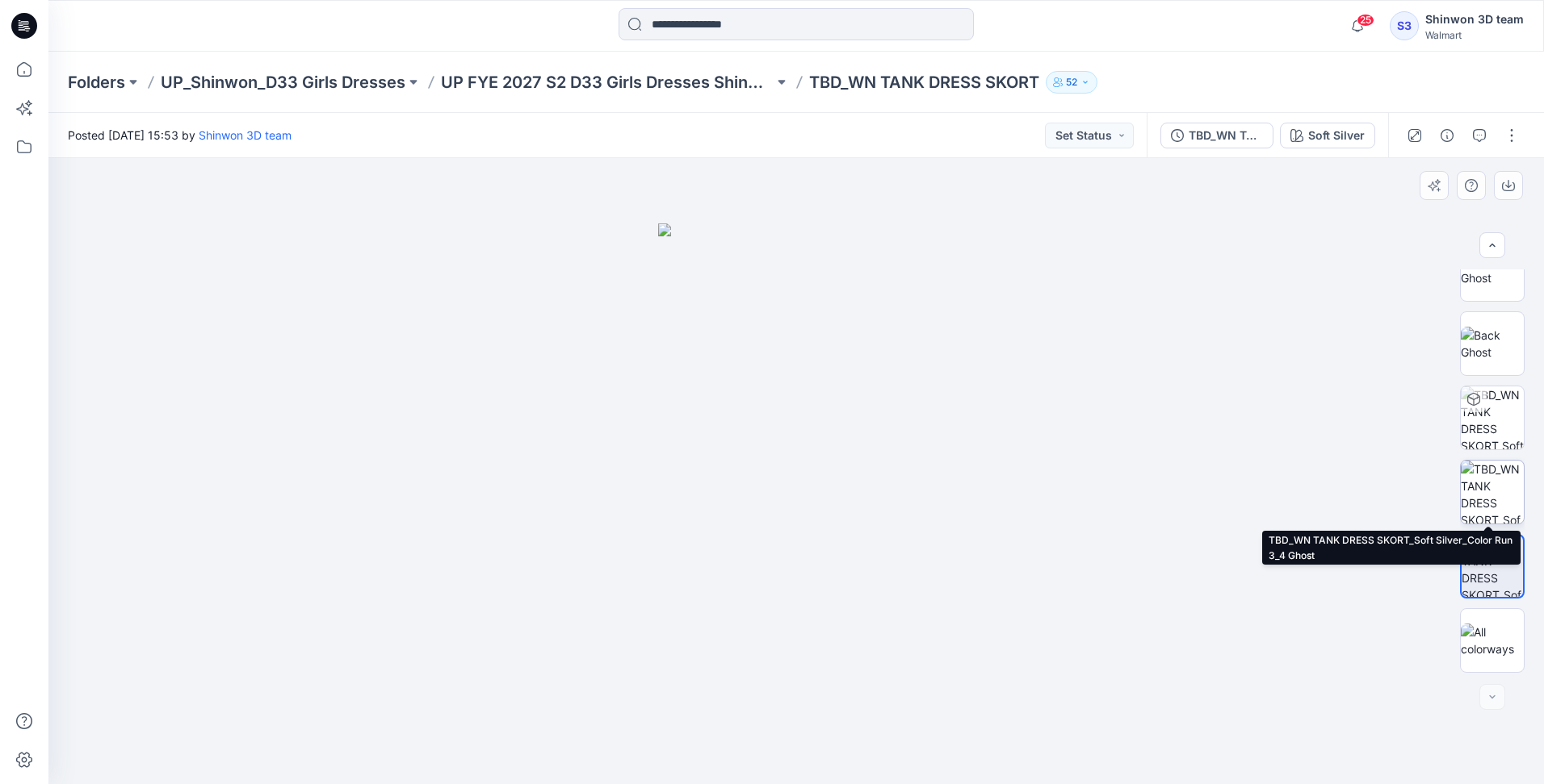
click at [1486, 484] on img at bounding box center [1492, 492] width 63 height 63
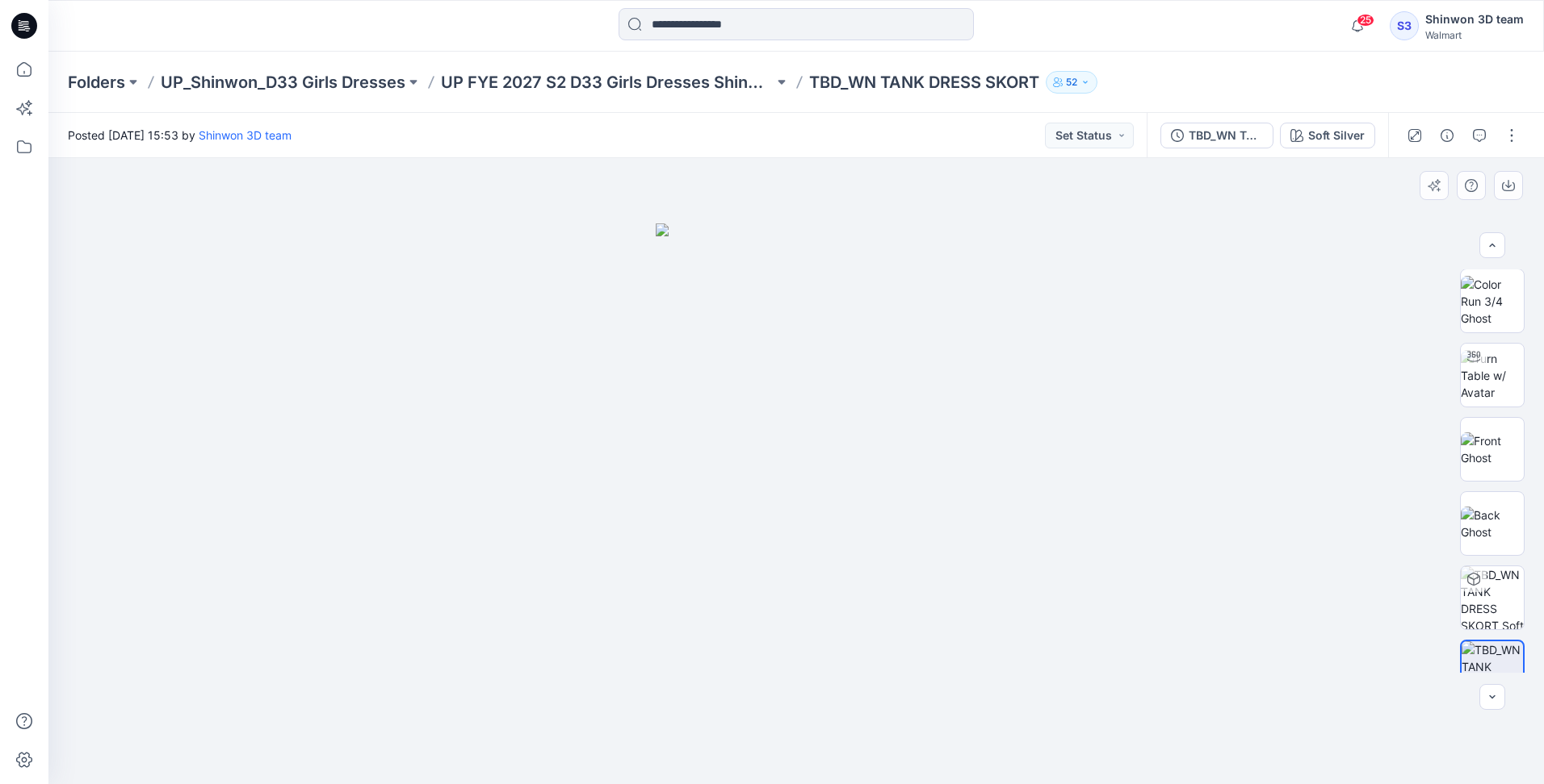
scroll to position [0, 0]
click at [1498, 286] on img at bounding box center [1492, 301] width 63 height 51
click at [1487, 608] on div at bounding box center [1492, 471] width 65 height 404
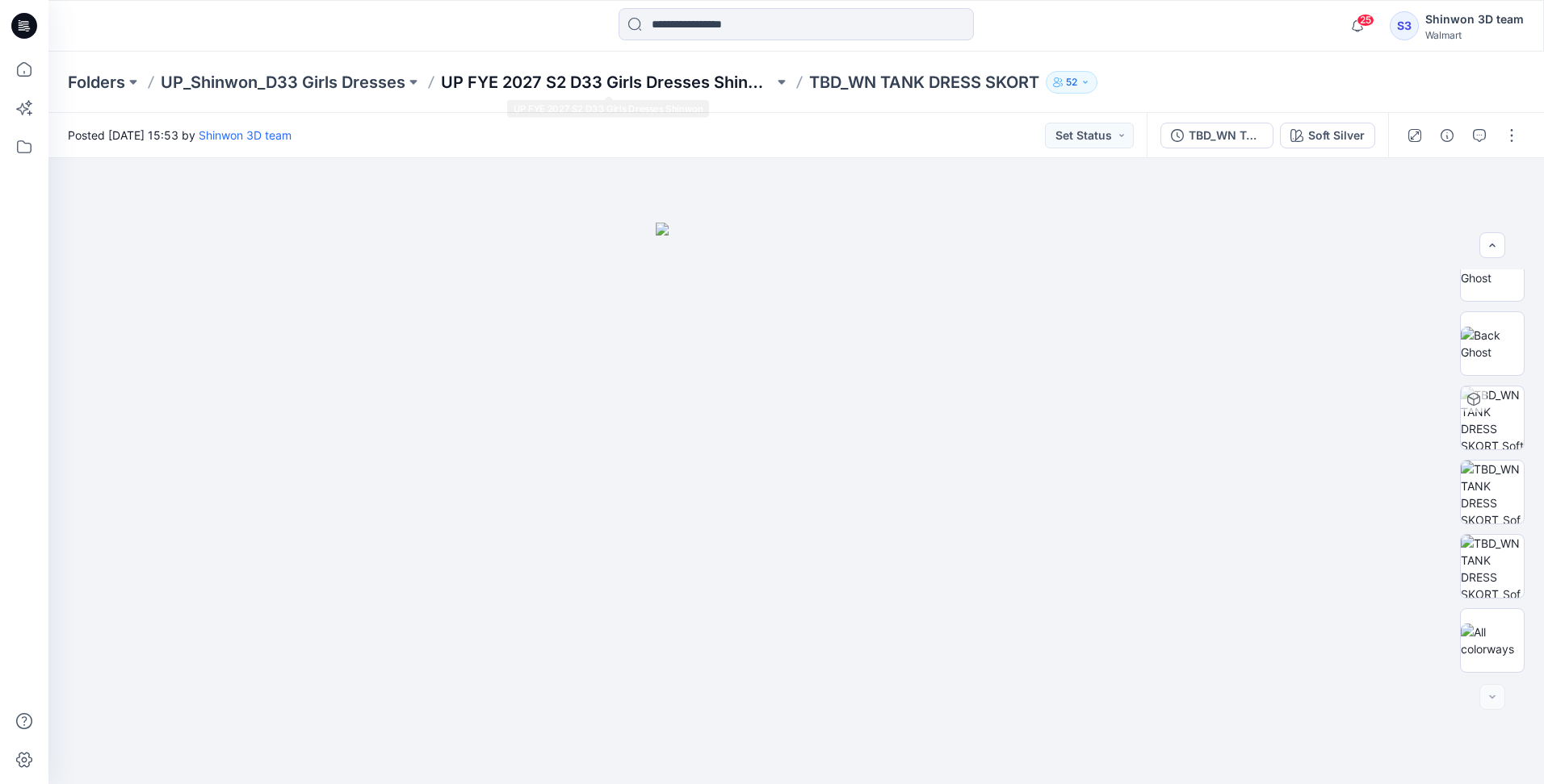
click at [637, 81] on p "UP FYE 2027 S2 D33 Girls Dresses Shinwon" at bounding box center [607, 81] width 332 height 22
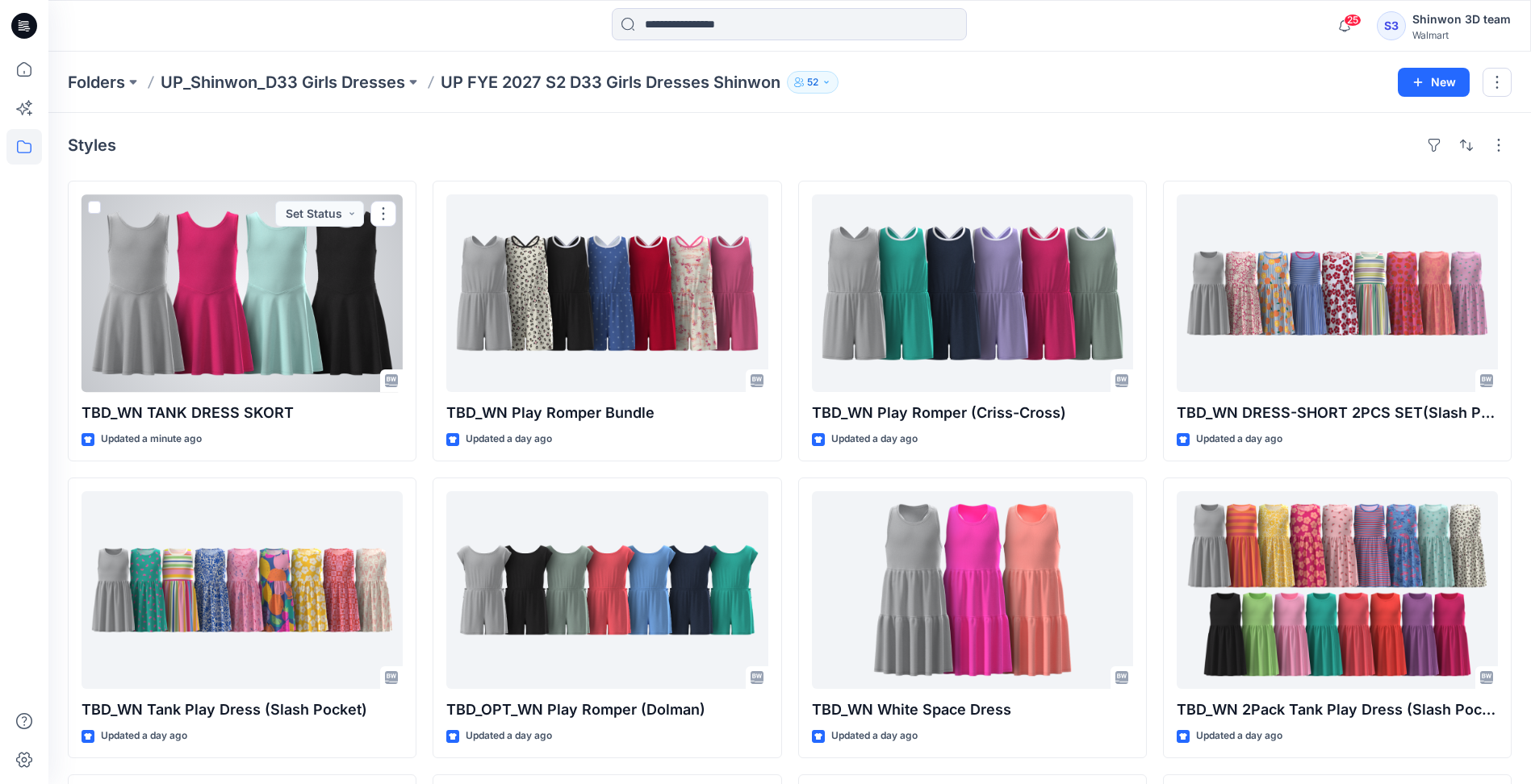
click at [290, 276] on div at bounding box center [242, 293] width 321 height 198
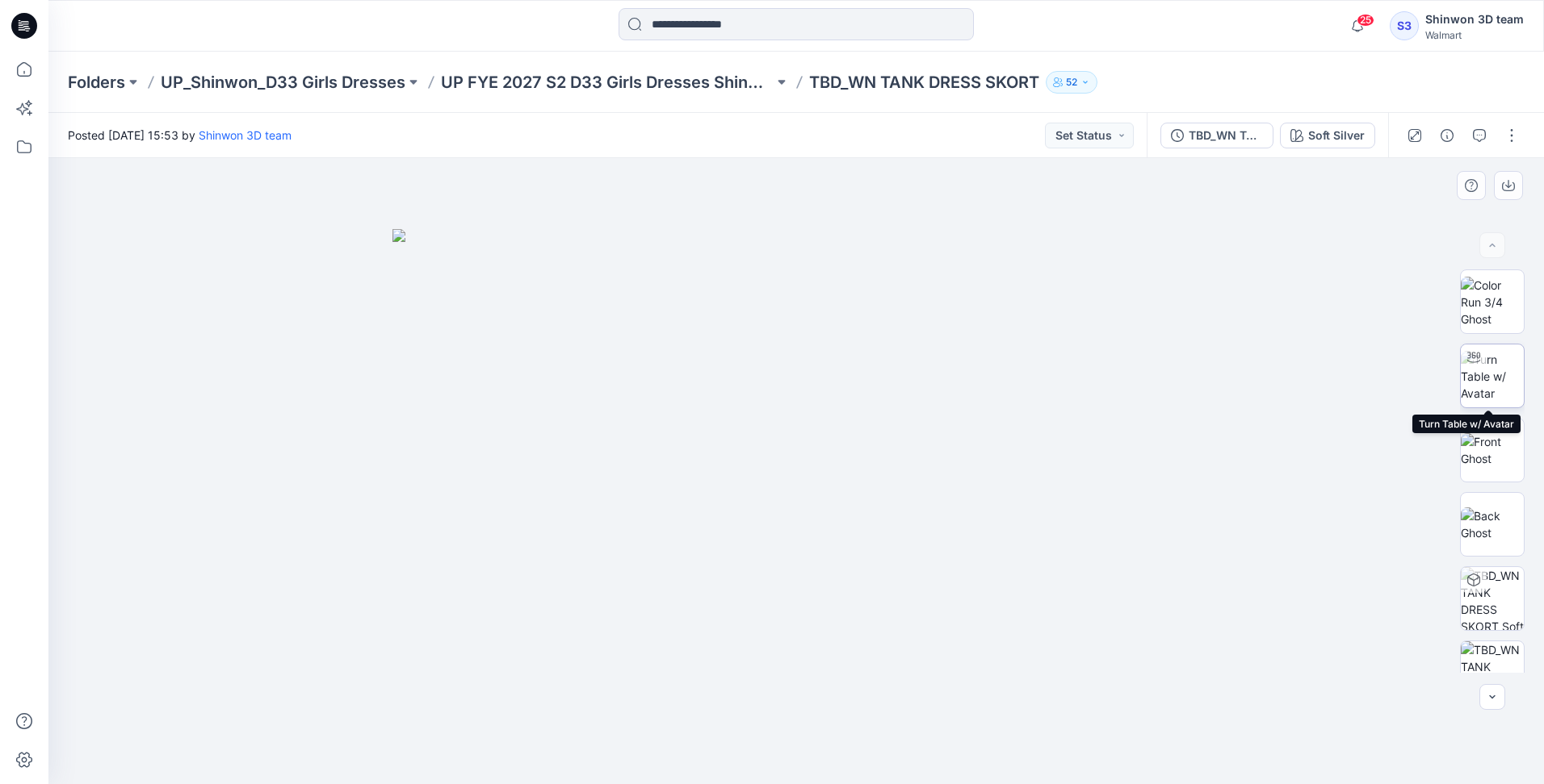
click at [1492, 374] on img at bounding box center [1492, 376] width 63 height 51
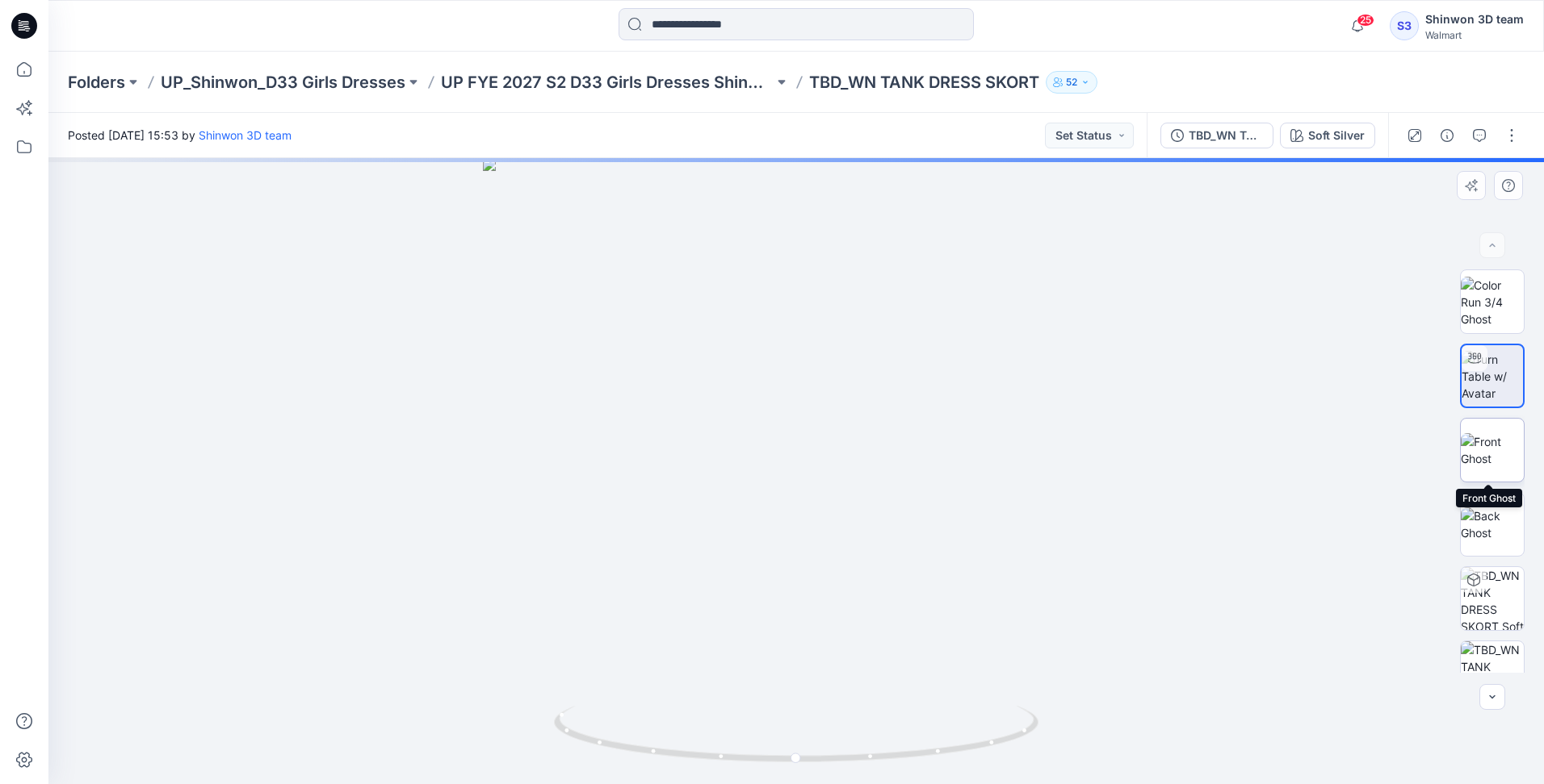
click at [1474, 439] on img at bounding box center [1492, 450] width 63 height 34
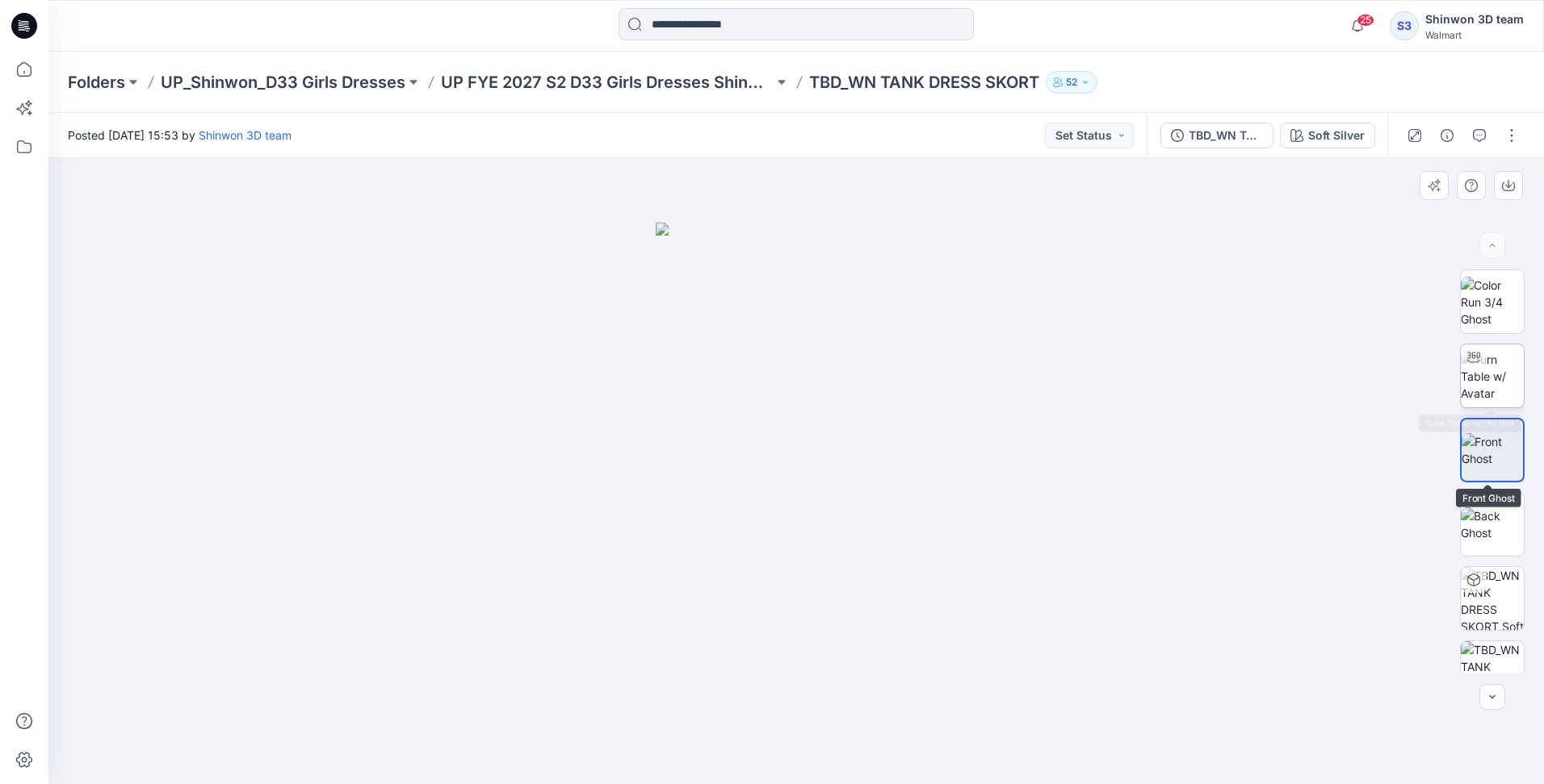
click at [1473, 394] on img at bounding box center [1492, 376] width 63 height 51
click at [631, 83] on p "UP FYE 2027 S2 D33 Girls Dresses Shinwon" at bounding box center [607, 81] width 332 height 22
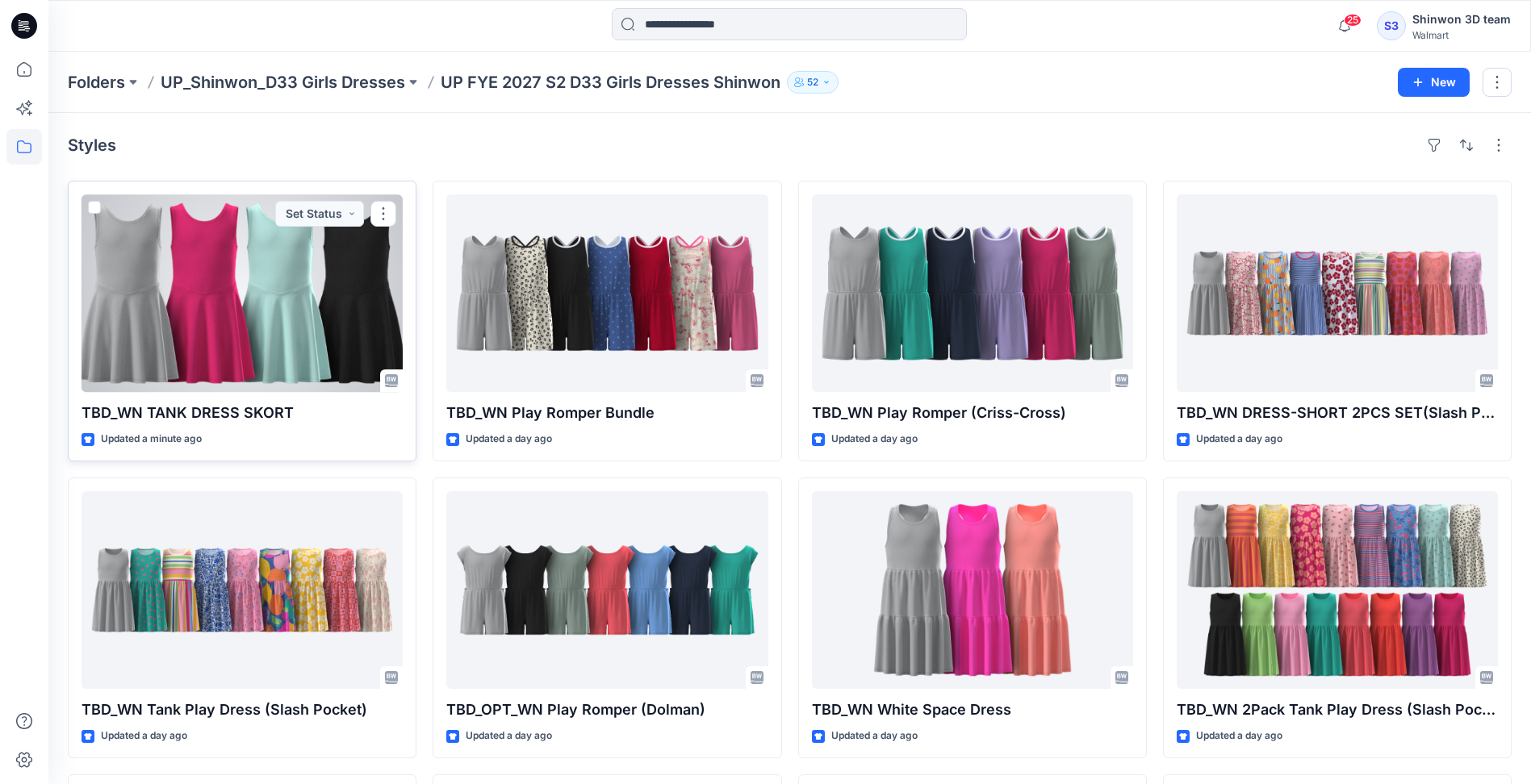
click at [218, 302] on div at bounding box center [242, 293] width 321 height 198
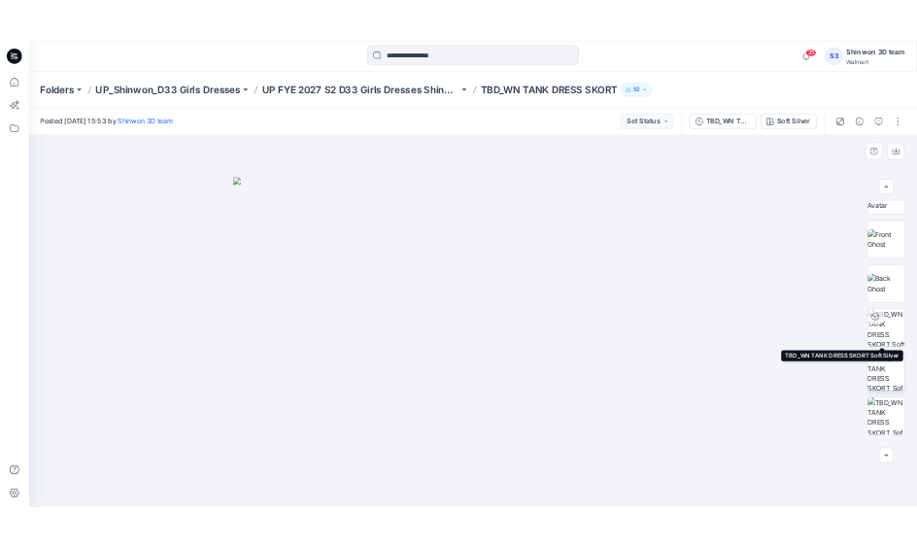
scroll to position [218, 0]
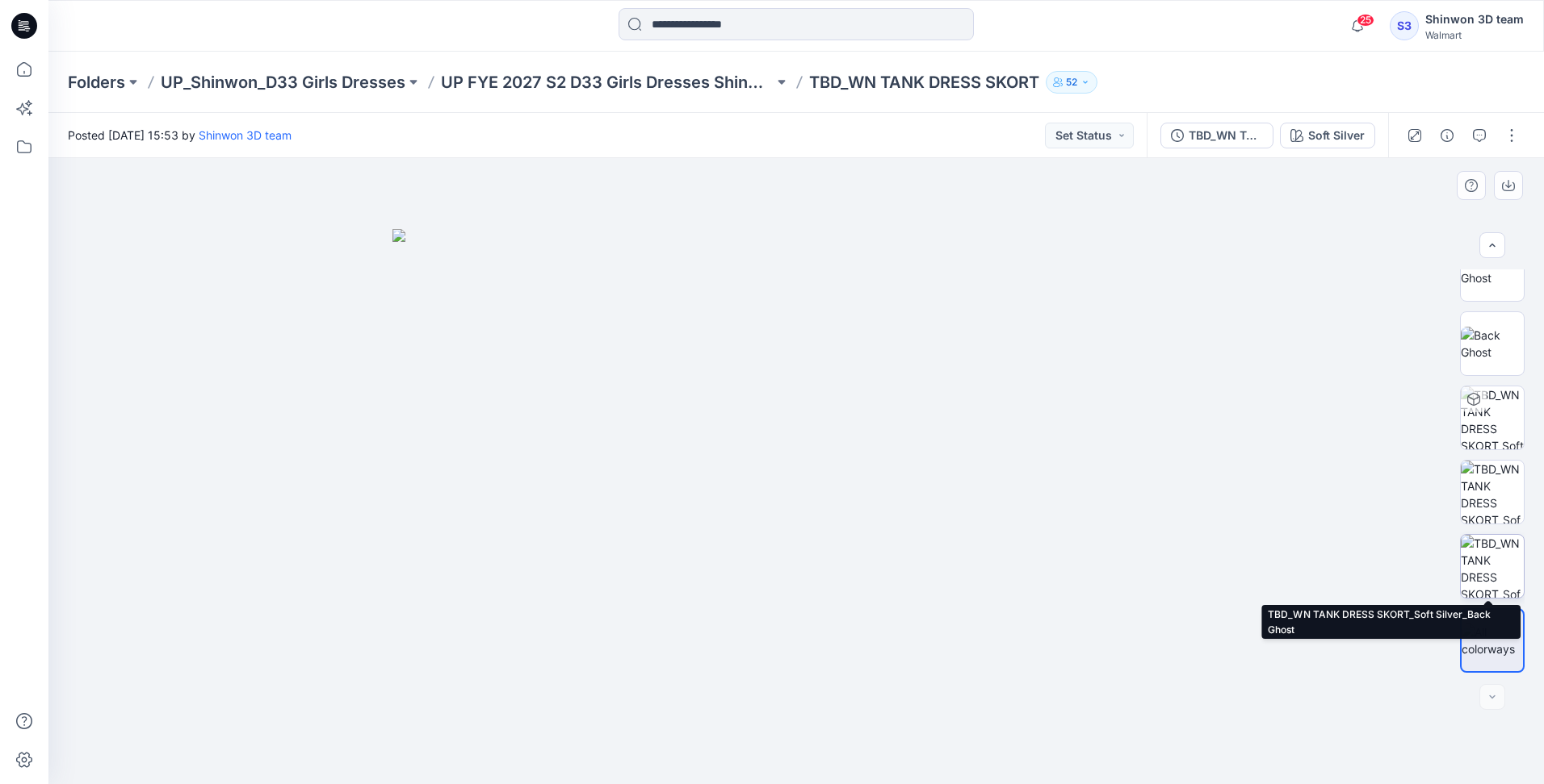
click at [1504, 573] on img at bounding box center [1492, 566] width 63 height 63
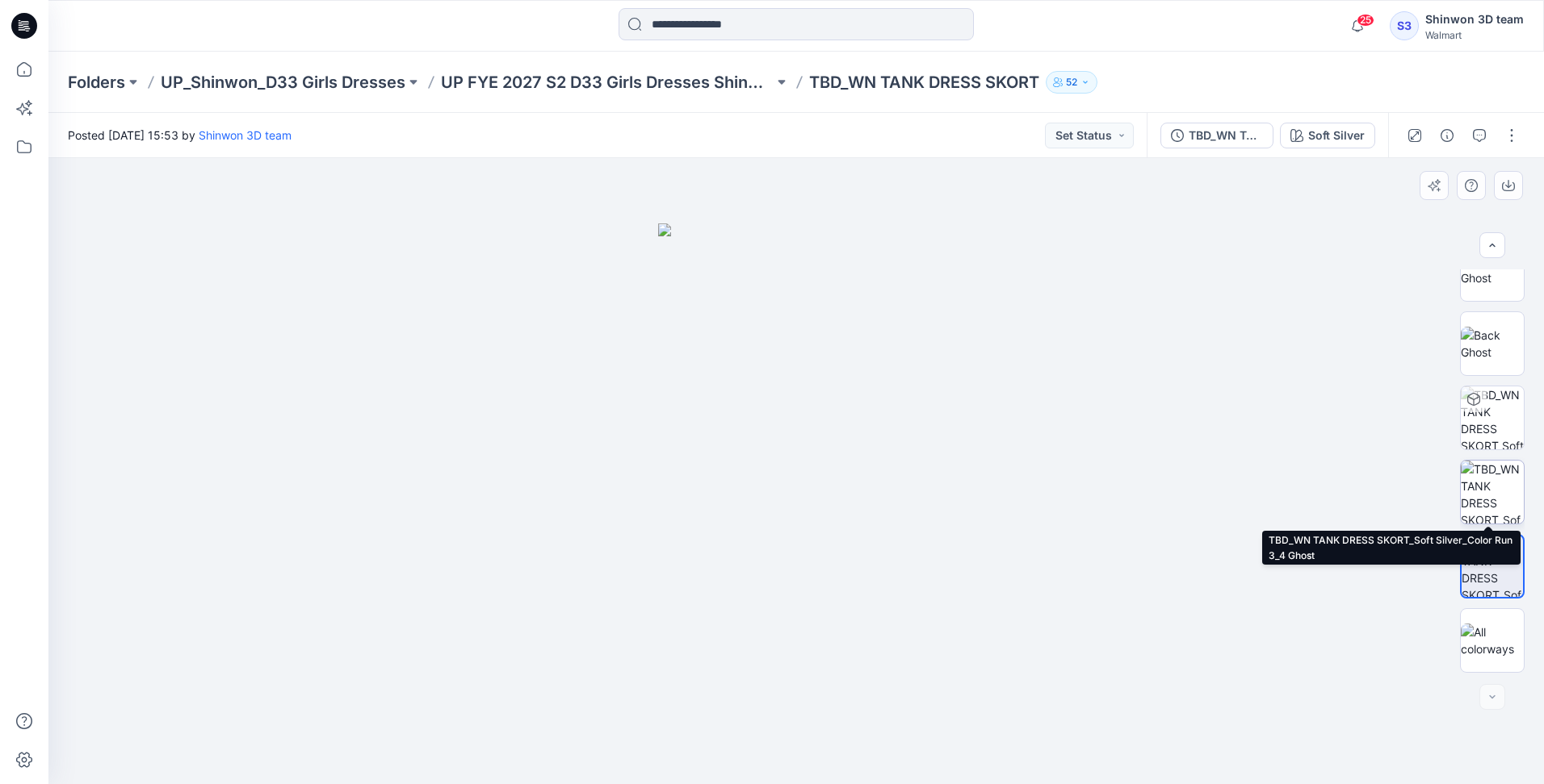
click at [1497, 498] on img at bounding box center [1492, 492] width 63 height 63
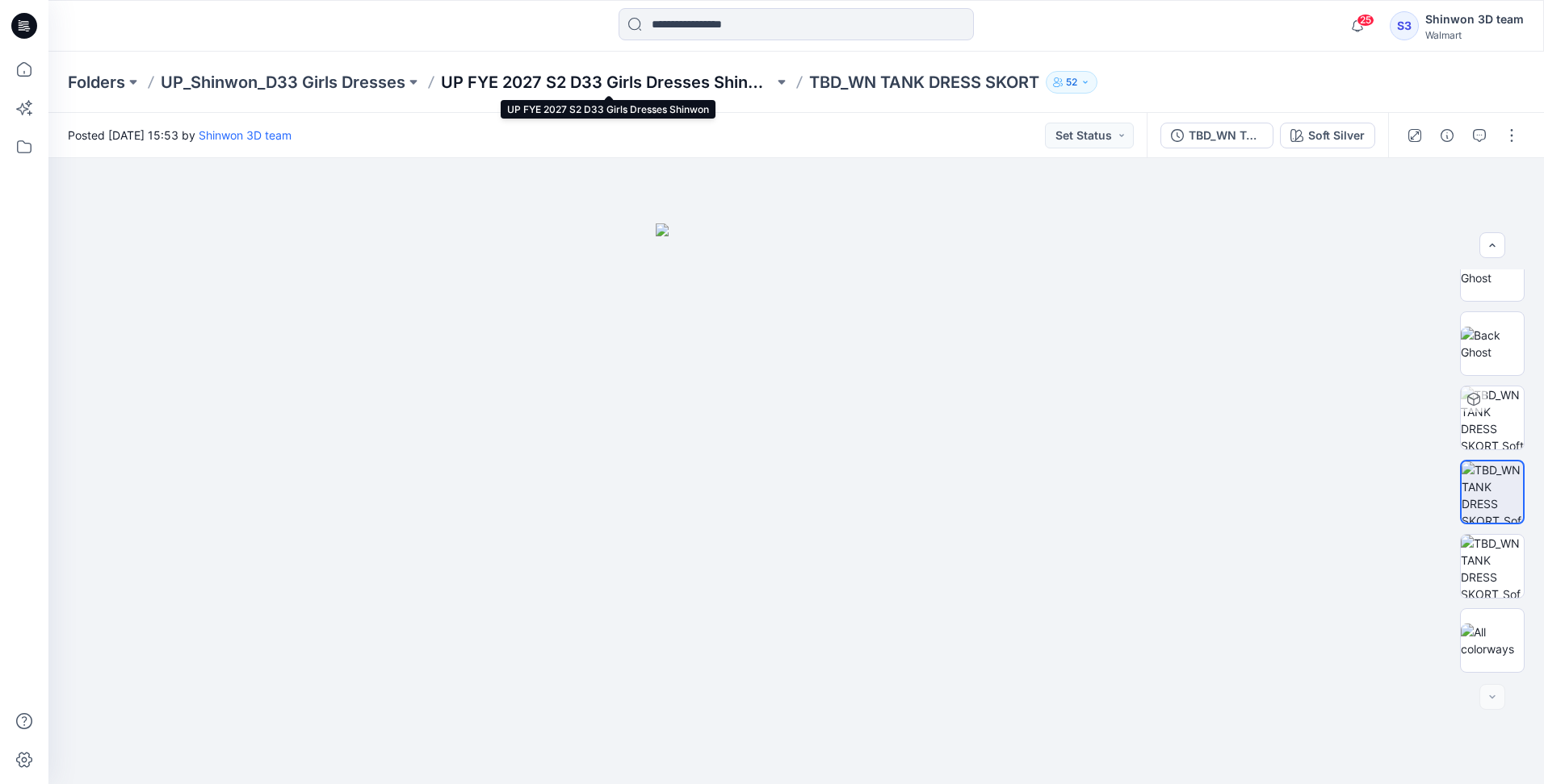
click at [713, 91] on p "UP FYE 2027 S2 D33 Girls Dresses Shinwon" at bounding box center [607, 81] width 332 height 22
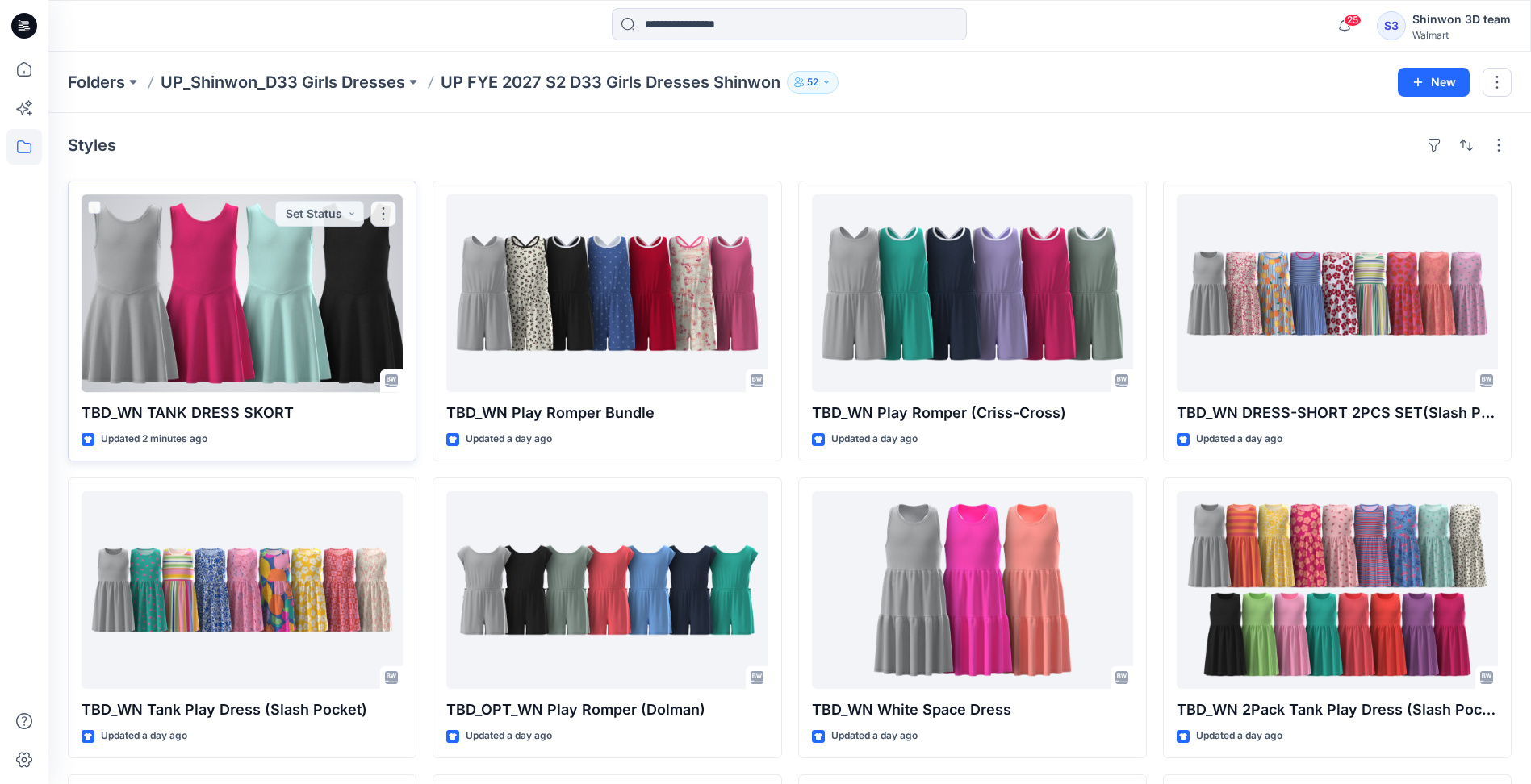
click at [307, 303] on div at bounding box center [242, 293] width 321 height 198
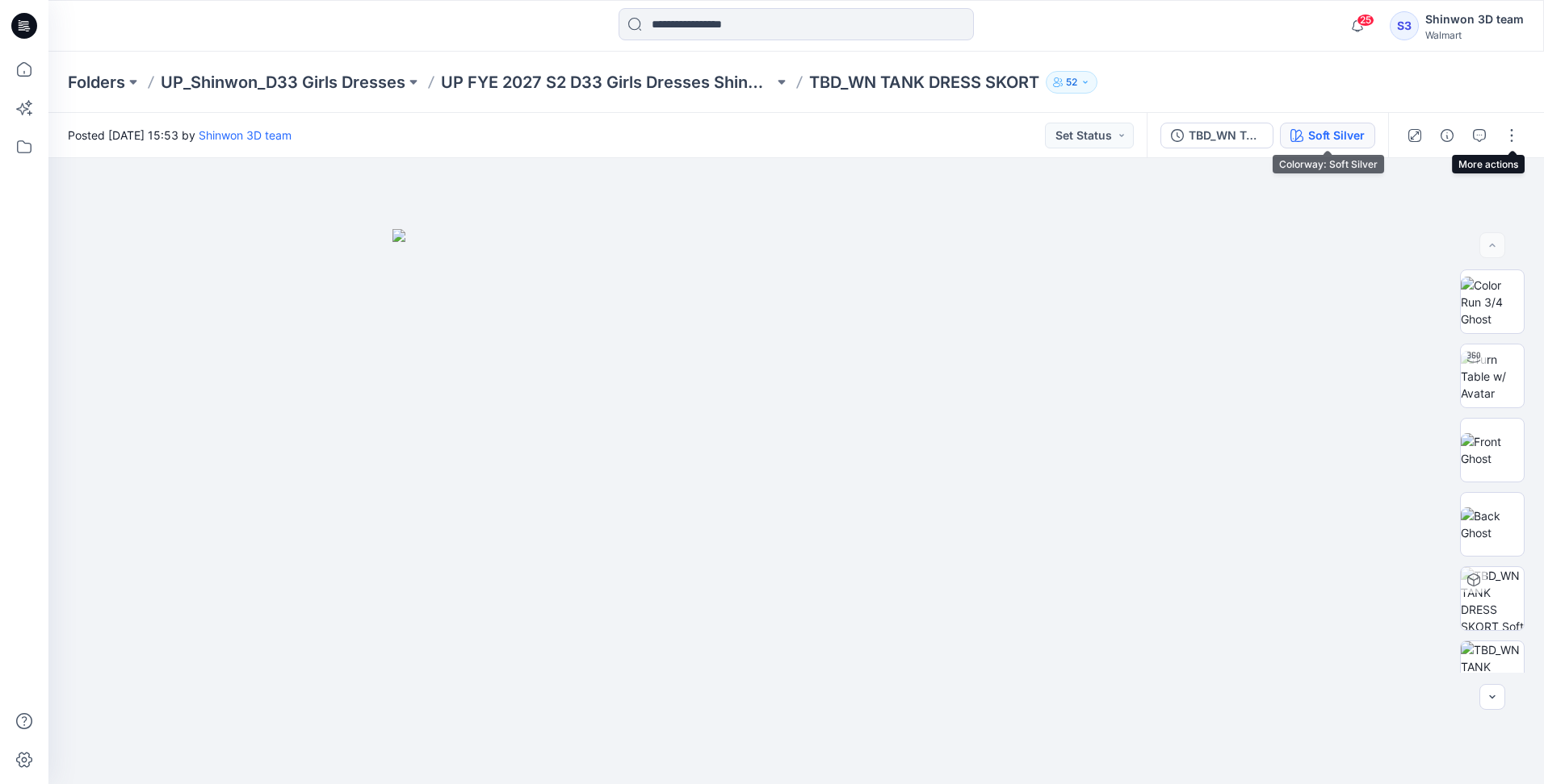
click at [1304, 130] on button "Soft Silver" at bounding box center [1327, 135] width 96 height 26
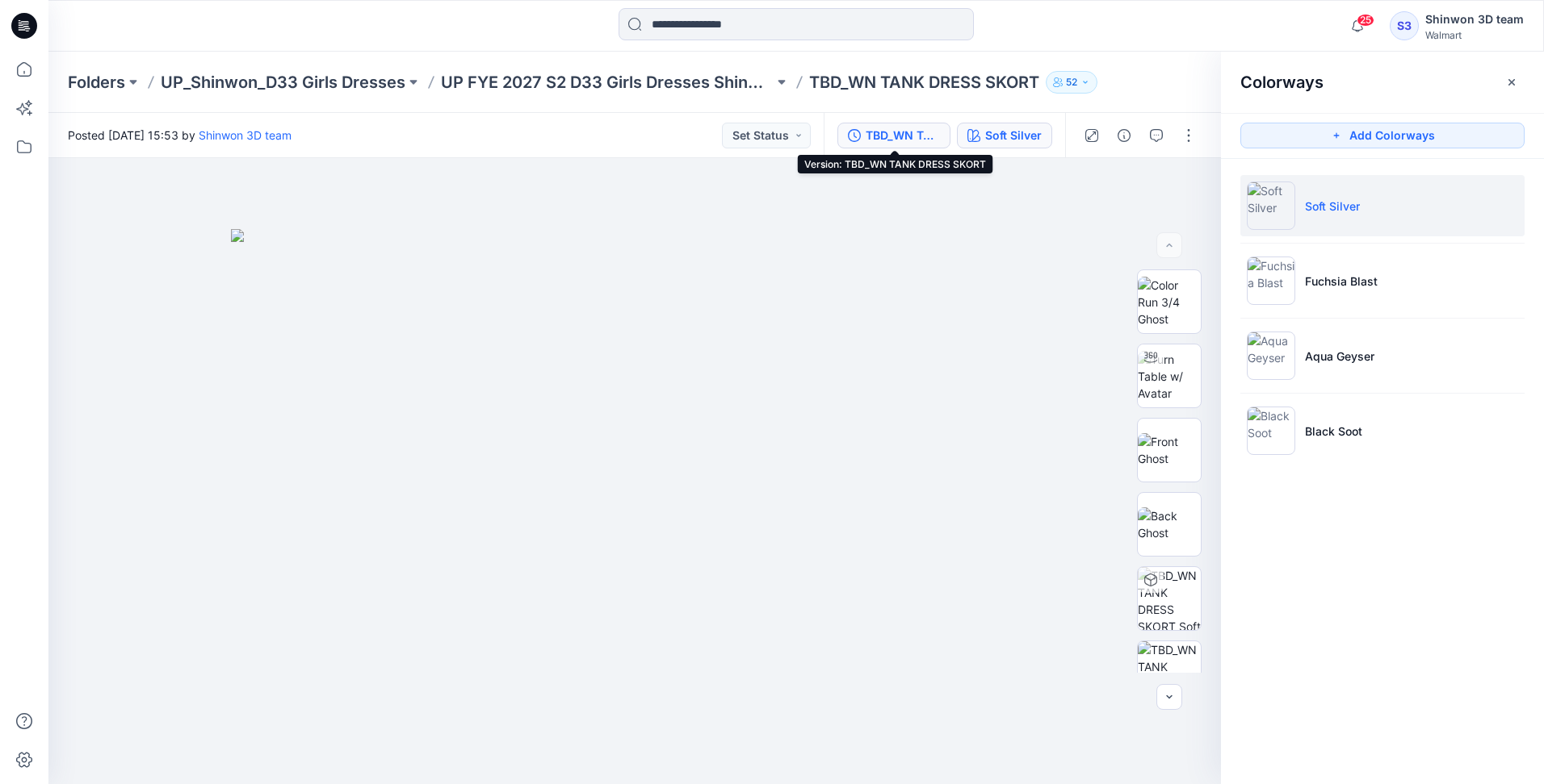
click at [902, 135] on div "TBD_WN TANK DRESS SKORT" at bounding box center [902, 135] width 74 height 17
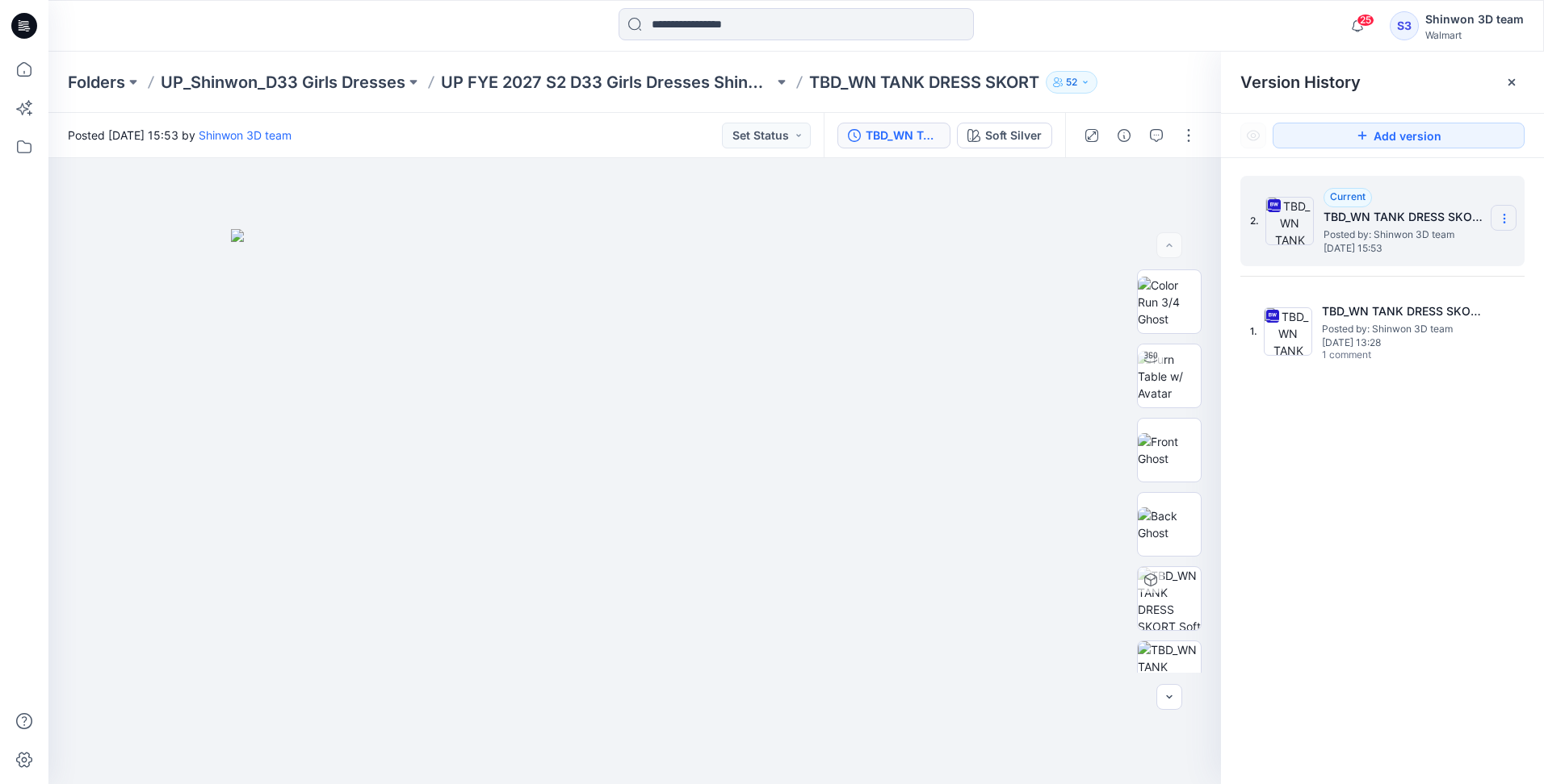
click at [1507, 213] on icon at bounding box center [1504, 219] width 13 height 13
click at [1455, 252] on span "Download Source BW File" at bounding box center [1422, 250] width 135 height 19
